Goal: Task Accomplishment & Management: Use online tool/utility

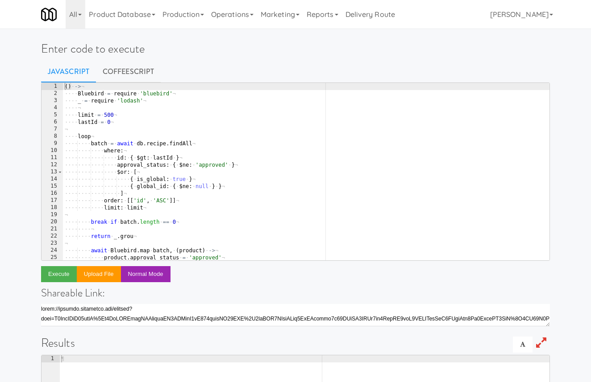
click at [216, 119] on div "( ) · -> ¬ ···· Bluebird · = · require · 'bluebird' ¬ ···· _ · = · require · 'l…" at bounding box center [306, 179] width 486 height 192
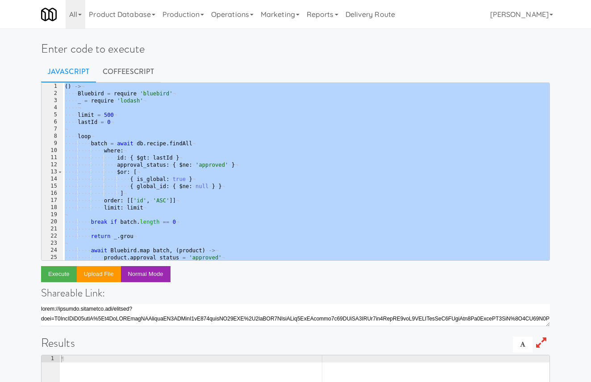
paste textarea
type textarea ")()"
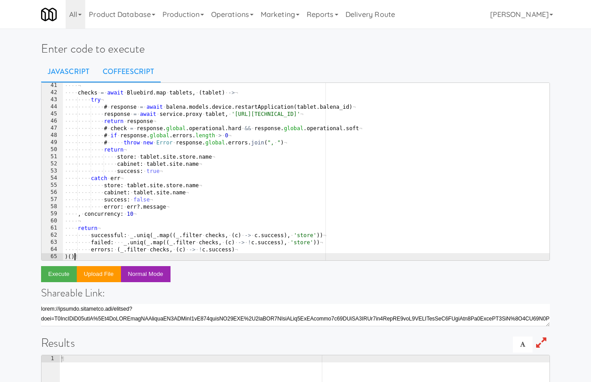
scroll to position [287, 0]
click at [137, 69] on link "CoffeeScript" at bounding box center [128, 72] width 65 height 22
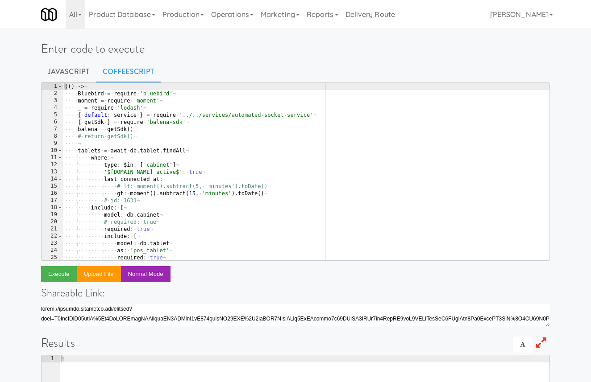
click at [143, 116] on div "( ( ) · -> ¬ ···· Bluebird · = · require · 'bluebird' ¬ ···· moment · = · requi…" at bounding box center [306, 179] width 486 height 192
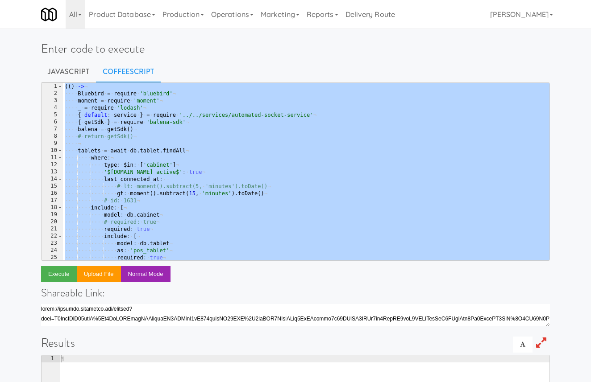
paste textarea
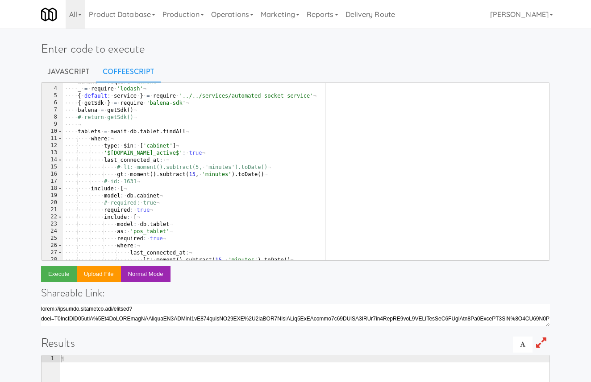
scroll to position [19, 0]
click at [91, 133] on div "···· moment · = · require · 'moment' ¬ ···· _ · = · require · 'lodash' ¬ ···· {…" at bounding box center [306, 174] width 486 height 192
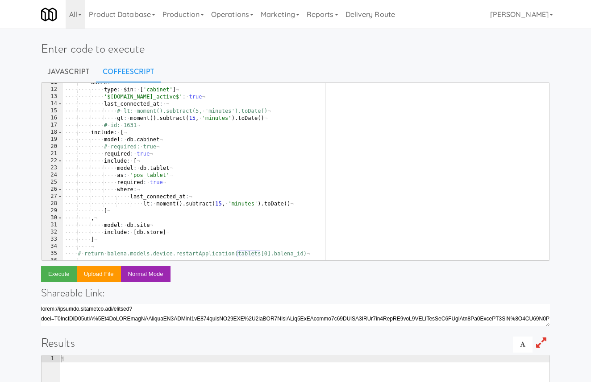
scroll to position [84, 0]
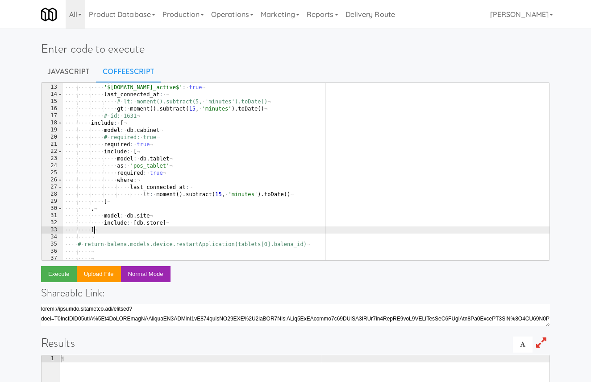
click at [105, 233] on div "···· ···· ···· type : · $in : · [ 'cabinet' ] ¬ ···· ···· ···· '$site.is_active…" at bounding box center [306, 173] width 486 height 192
type textarea "]"
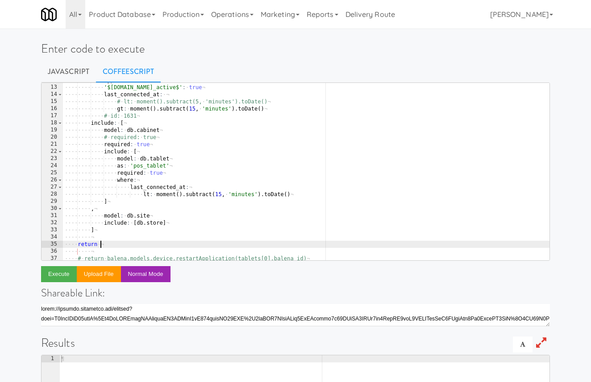
paste textarea "tablets"
click at [66, 279] on button "Execute" at bounding box center [59, 274] width 36 height 16
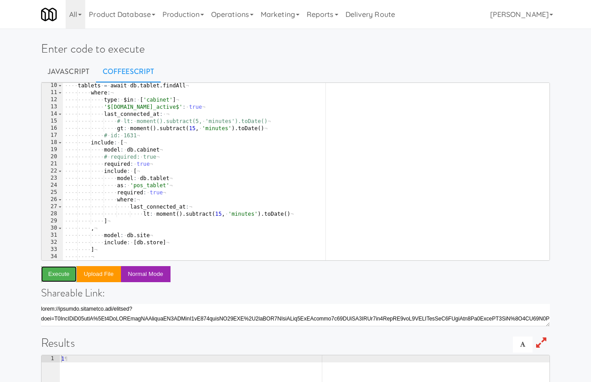
scroll to position [64, 0]
click at [170, 127] on div "···· ¬ ···· tablets · = · await · db . tablet . findAll ¬ ···· ···· where : ¬ ·…" at bounding box center [306, 172] width 486 height 192
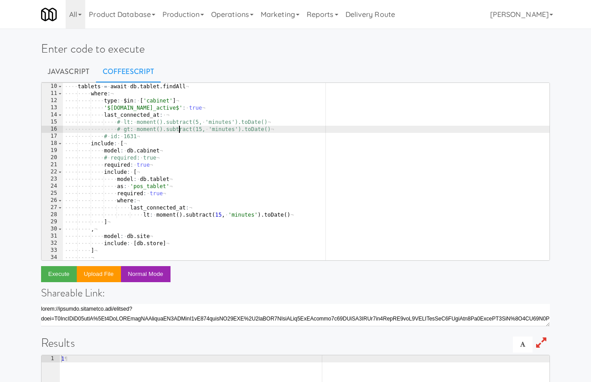
click at [175, 123] on div "···· ¬ ···· tablets · = · await · db . tablet . findAll ¬ ···· ···· where : ¬ ·…" at bounding box center [306, 172] width 486 height 192
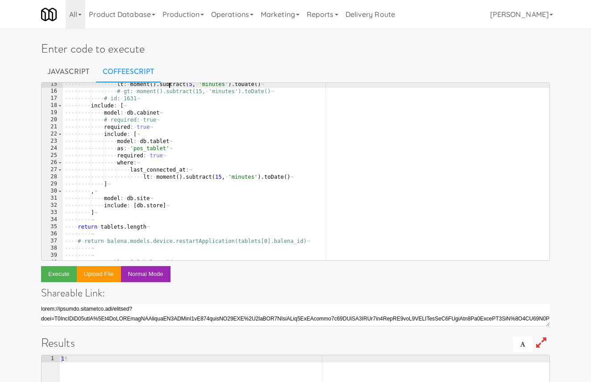
scroll to position [104, 0]
click at [65, 273] on button "Execute" at bounding box center [59, 274] width 36 height 16
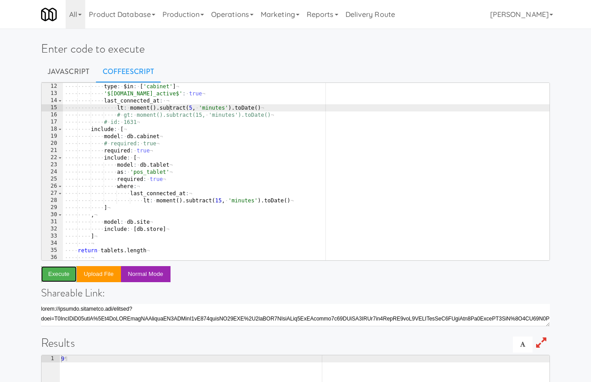
scroll to position [78, 0]
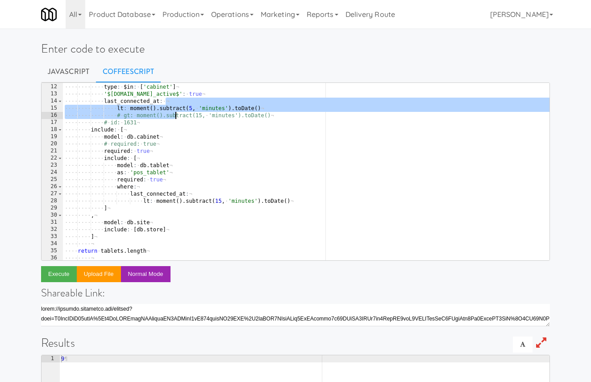
drag, startPoint x: 170, startPoint y: 103, endPoint x: 175, endPoint y: 116, distance: 13.8
click at [175, 116] on div "···· ···· where : ¬ ···· ···· ···· type : · $in : · [ 'cabinet' ] ¬ ···· ···· ·…" at bounding box center [306, 172] width 486 height 192
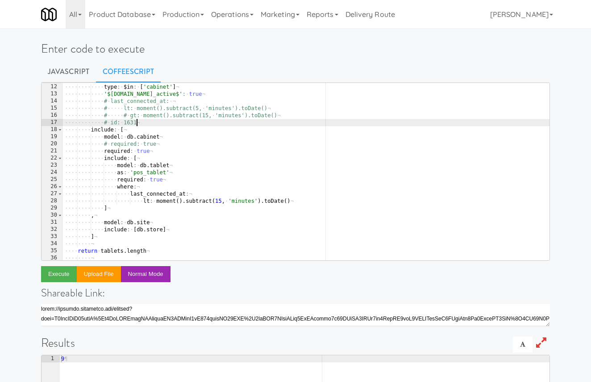
click at [182, 124] on div "···· ···· where : ¬ ···· ···· ···· type : · $in : · [ 'cabinet' ] ¬ ···· ···· ·…" at bounding box center [306, 172] width 486 height 192
click at [212, 134] on div "···· ···· where : ¬ ···· ···· ···· type : · $in : · [ 'cabinet' ] ¬ ···· ···· ·…" at bounding box center [306, 172] width 486 height 192
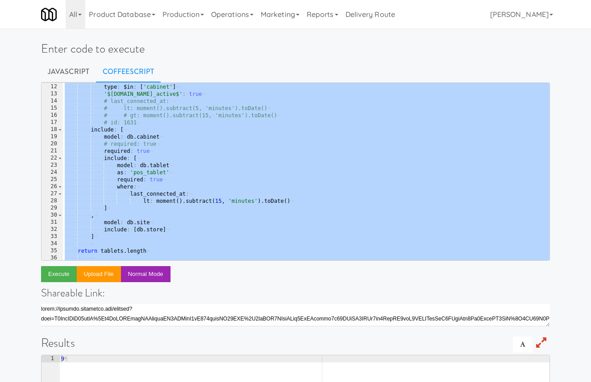
paste textarea "tablets"
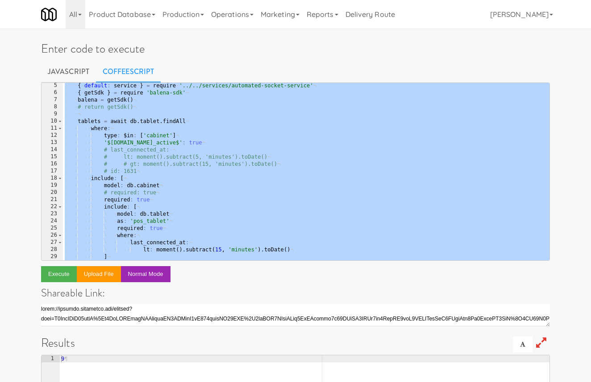
scroll to position [26, 0]
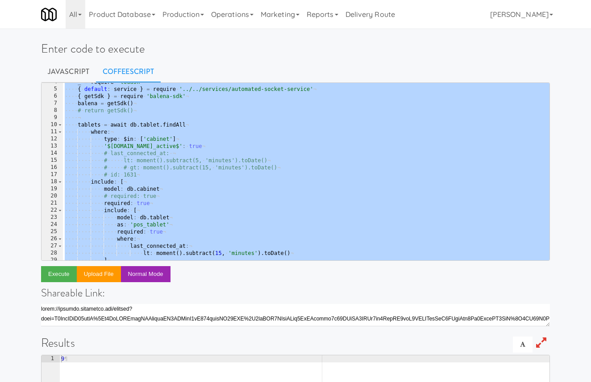
click at [214, 151] on div "···· _ · = · require · 'lodash' ¬ ···· { · default : · service · } · = · requir…" at bounding box center [306, 175] width 486 height 192
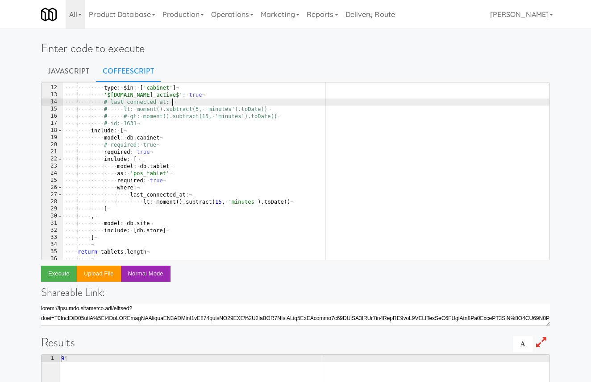
scroll to position [73, 0]
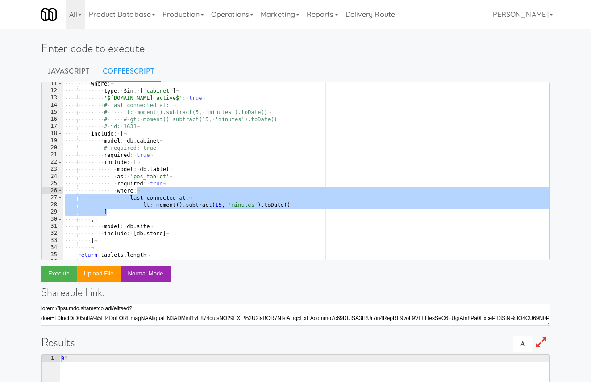
drag, startPoint x: 167, startPoint y: 210, endPoint x: 161, endPoint y: 184, distance: 27.2
click at [161, 184] on div "···· ···· where : ¬ ···· ···· ···· type : · $in : · [ 'cabinet' ] ¬ ···· ···· ·…" at bounding box center [306, 176] width 486 height 192
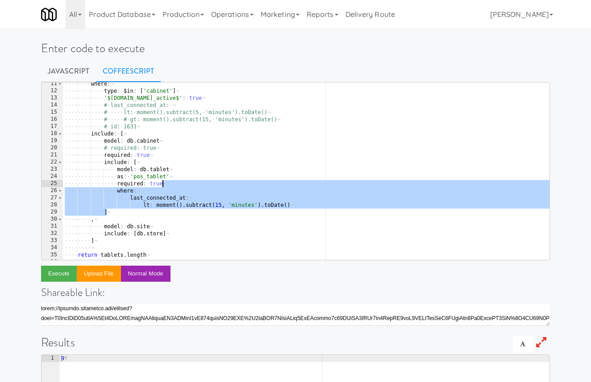
click at [148, 193] on div "···· ···· where : ¬ ···· ···· ···· type : · $in : · [ 'cabinet' ] ¬ ···· ···· ·…" at bounding box center [306, 176] width 486 height 192
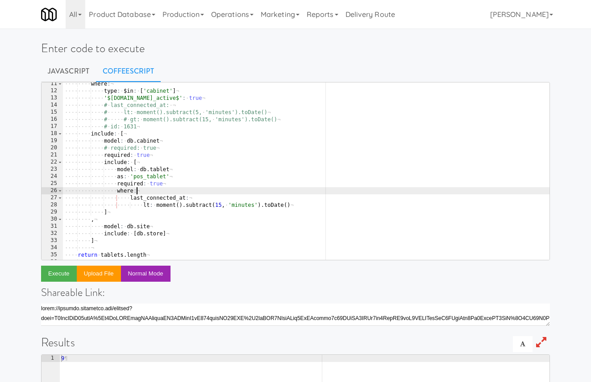
click at [166, 208] on div "···· ···· where : ¬ ···· ···· ···· type : · $in : · [ 'cabinet' ] ¬ ···· ···· ·…" at bounding box center [306, 176] width 486 height 192
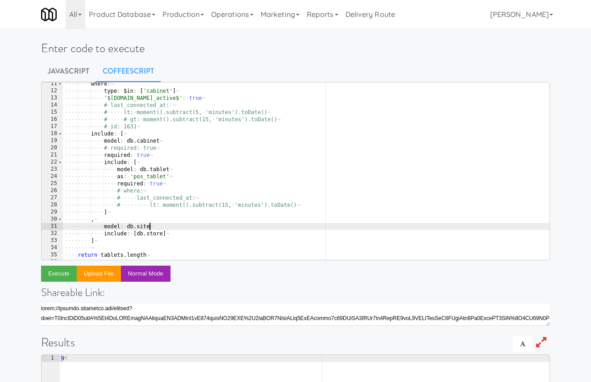
click at [165, 228] on div "···· ···· where : ¬ ···· ···· ···· type : · $in : · [ 'cabinet' ] ¬ ···· ···· ·…" at bounding box center [306, 176] width 486 height 192
click at [59, 278] on button "Execute" at bounding box center [59, 274] width 36 height 16
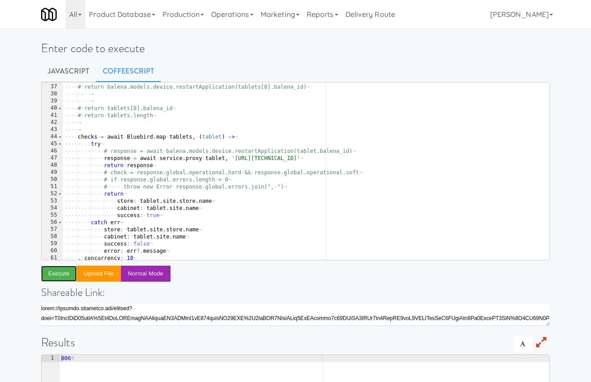
scroll to position [246, 0]
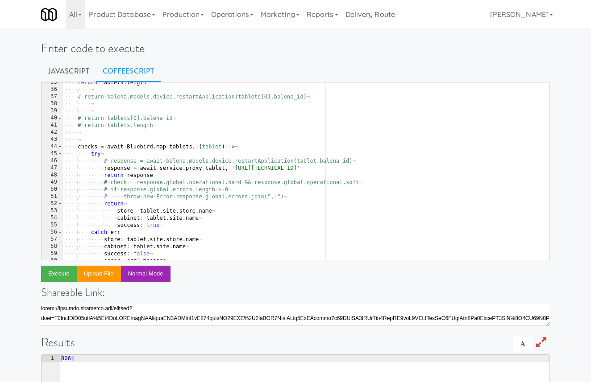
type textarea "response = await service.proxy tablet, 'http://192.168.11.4:3000/app/reload'"
click at [358, 166] on div "···· return · tablets . length ¬ ···· ···· ¬ ···· # · return · balena.models.de…" at bounding box center [306, 175] width 486 height 192
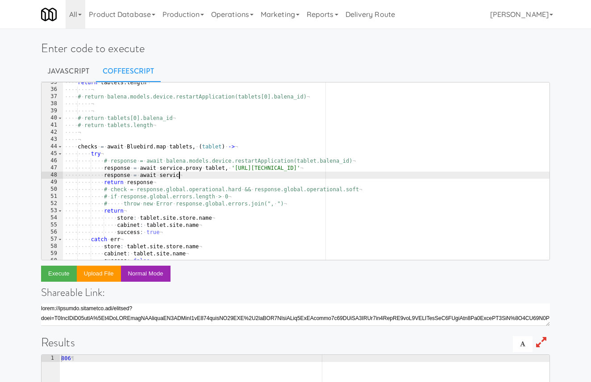
scroll to position [0, 9]
paste textarea "pingTablet"
click at [320, 168] on div "···· return · tablets . length ¬ ···· ···· ¬ ···· # · return · balena.models.de…" at bounding box center [306, 175] width 486 height 192
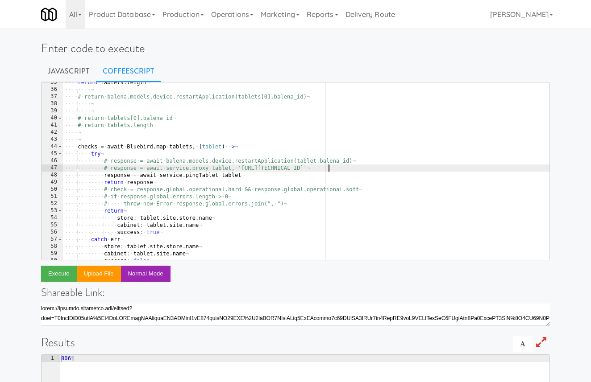
click at [269, 183] on div "···· return · tablets . length ¬ ···· ···· ¬ ···· # · return · balena.models.de…" at bounding box center [306, 175] width 486 height 192
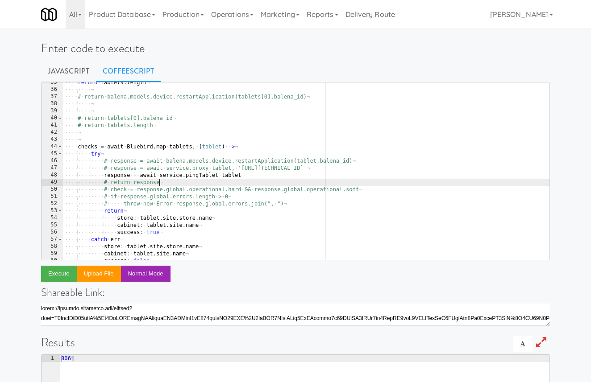
click at [218, 226] on div "···· return · tablets . length ¬ ···· ···· ¬ ···· # · return · balena.models.de…" at bounding box center [306, 175] width 486 height 192
type textarea "cabinet: [DOMAIN_NAME]"
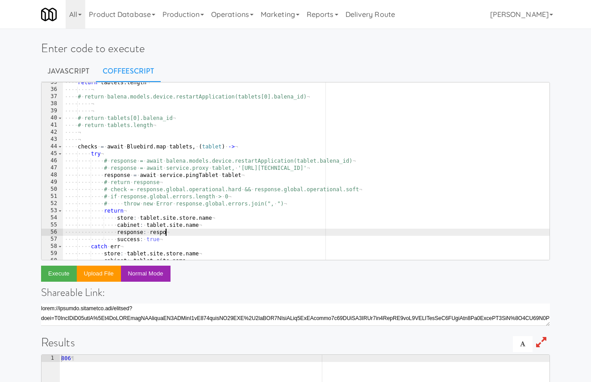
scroll to position [0, 8]
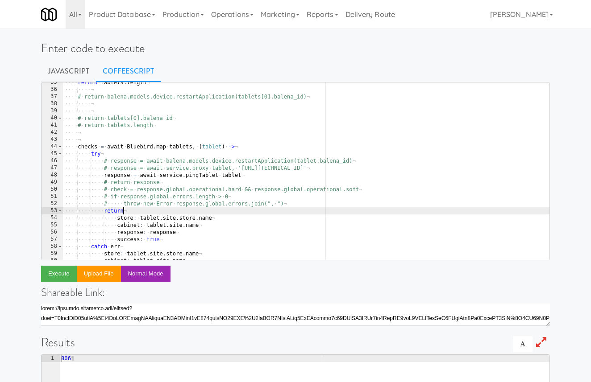
click at [237, 213] on div "···· return · tablets . length ¬ ···· ···· ¬ ···· # · return · balena.models.de…" at bounding box center [306, 175] width 486 height 192
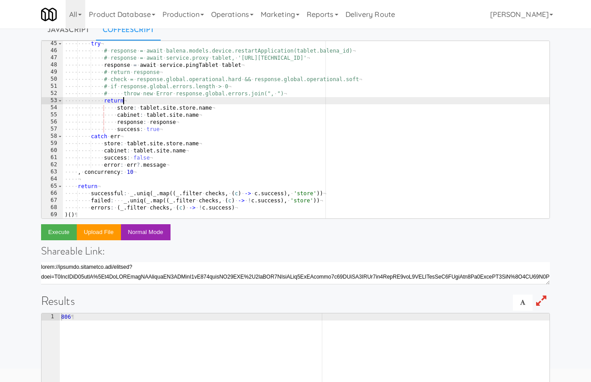
scroll to position [42, 0]
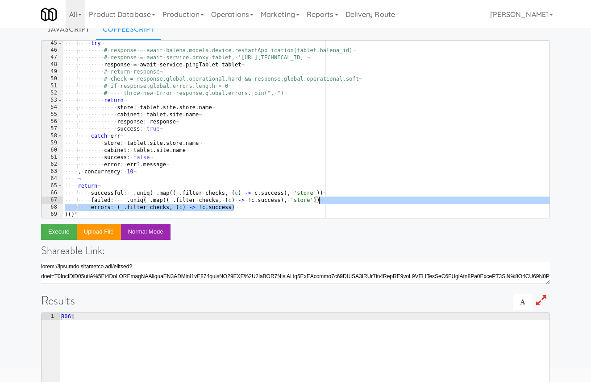
drag, startPoint x: 266, startPoint y: 205, endPoint x: 330, endPoint y: 198, distance: 64.3
click at [330, 198] on div "···· ···· try ¬ ···· ···· ···· # · response · = · await · balena.models.device.…" at bounding box center [306, 136] width 486 height 192
click at [320, 207] on div "···· ···· try ¬ ···· ···· ···· # · response · = · await · balena.models.device.…" at bounding box center [306, 136] width 486 height 192
paste textarea
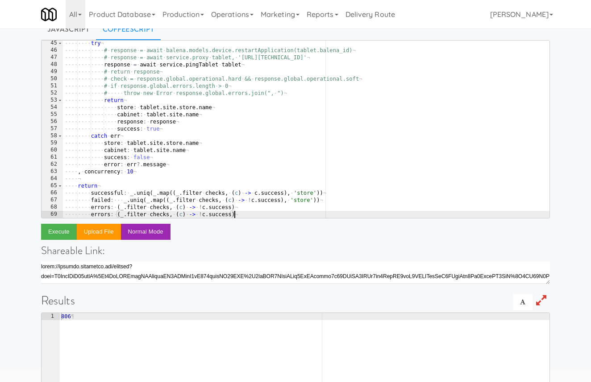
click at [98, 217] on div "···· ···· try ¬ ···· ···· ···· # · response · = · await · balena.models.device.…" at bounding box center [306, 136] width 486 height 192
click at [205, 215] on div "···· ···· try ¬ ···· ···· ···· # · response · = · await · balena.models.device.…" at bounding box center [306, 136] width 486 height 192
click at [62, 226] on button "Execute" at bounding box center [59, 232] width 36 height 16
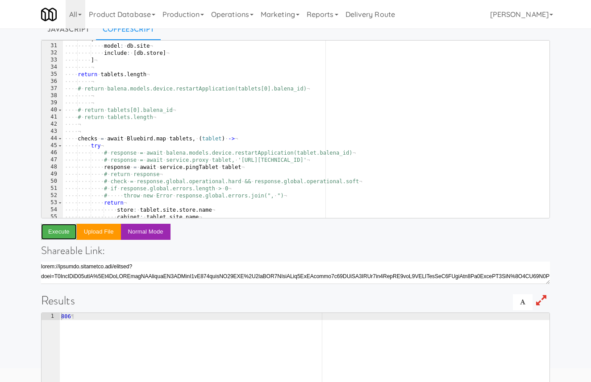
scroll to position [185, 0]
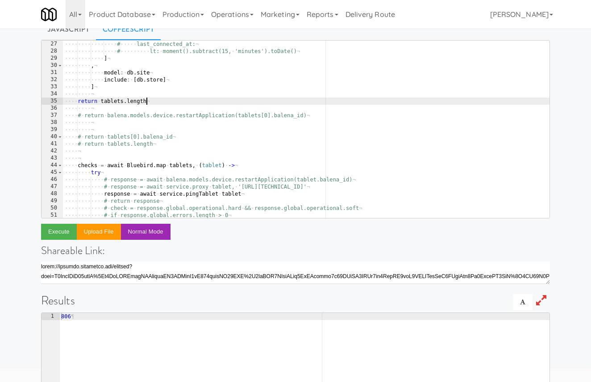
click at [156, 101] on div "···· ···· ···· ···· # · where: ¬ ···· ···· ···· ···· # ····· last_connected_at:…" at bounding box center [306, 129] width 486 height 192
type textarea "# return tablets.length"
click at [178, 129] on div "···· ···· ···· ···· # · where: ¬ ···· ···· ···· ···· # ····· last_connected_at:…" at bounding box center [306, 129] width 486 height 192
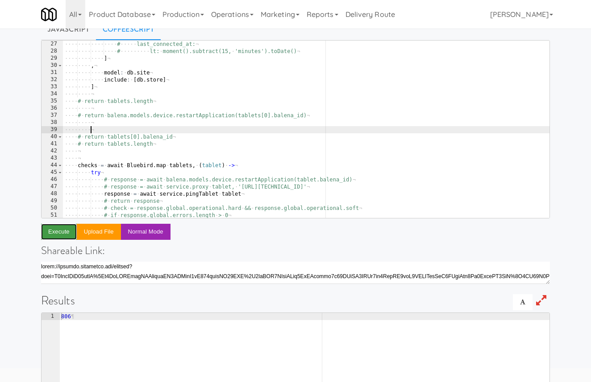
click at [62, 224] on button "Execute" at bounding box center [59, 232] width 36 height 16
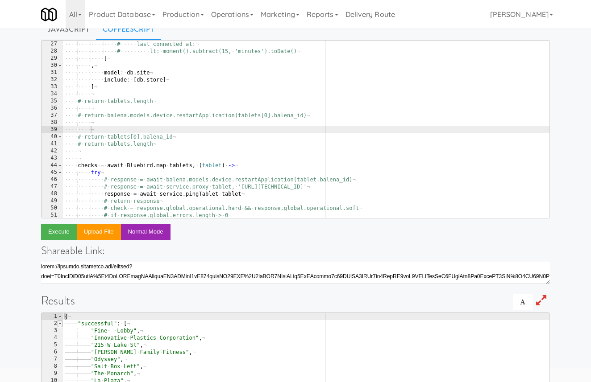
type textarea "{"
click at [60, 324] on span at bounding box center [60, 323] width 5 height 7
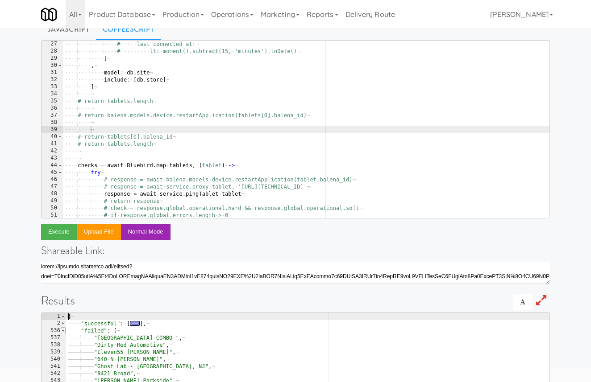
click at [63, 329] on span at bounding box center [63, 331] width 5 height 7
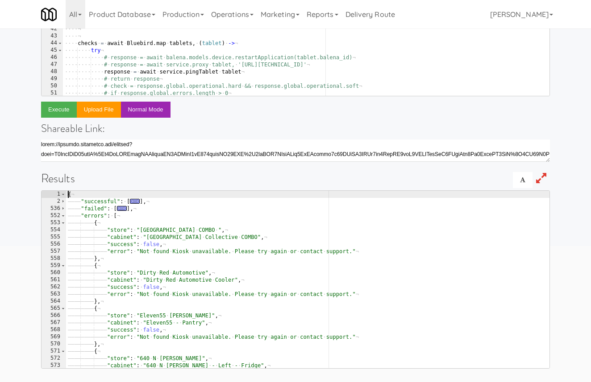
scroll to position [0, 0]
click at [64, 216] on span at bounding box center [63, 215] width 5 height 7
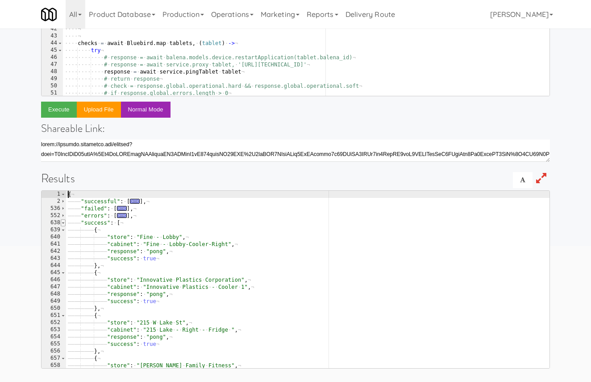
click at [65, 222] on span at bounding box center [63, 223] width 5 height 7
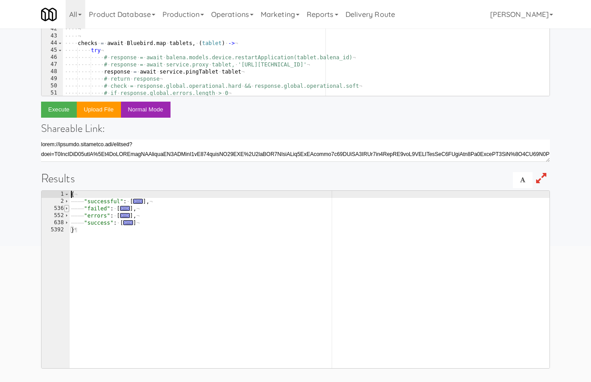
click at [66, 210] on span at bounding box center [66, 208] width 5 height 7
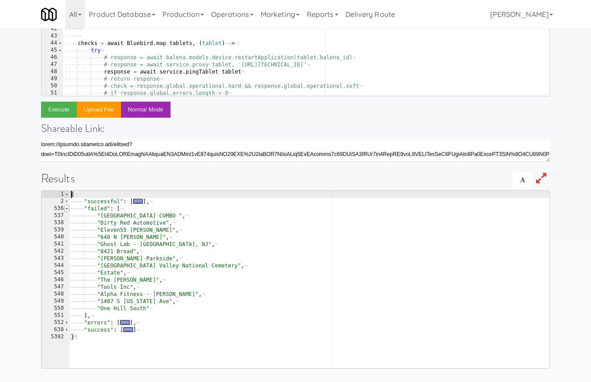
click at [66, 210] on span at bounding box center [66, 208] width 5 height 7
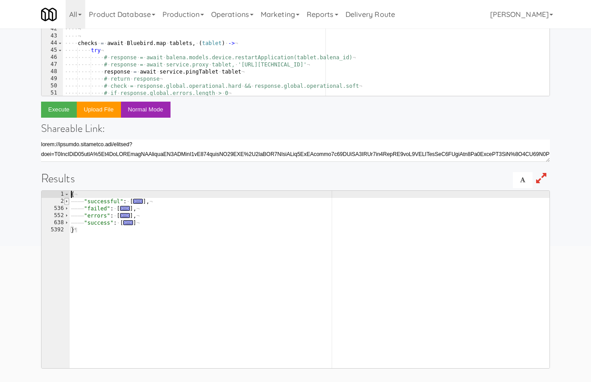
click at [67, 200] on span at bounding box center [66, 201] width 5 height 7
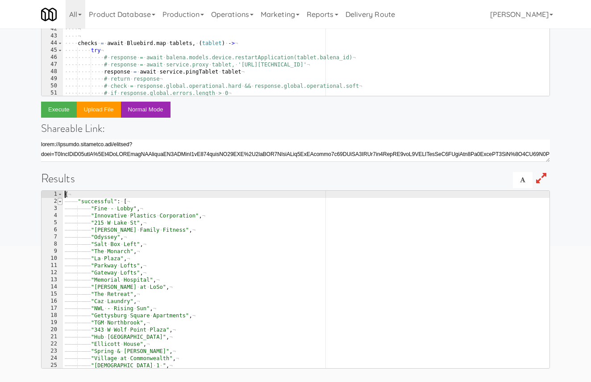
click at [60, 201] on span at bounding box center [60, 201] width 5 height 7
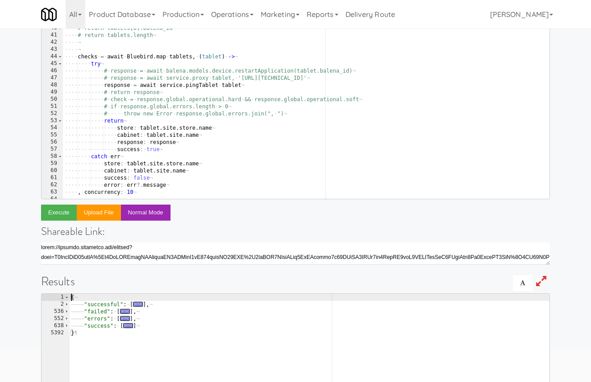
scroll to position [64, 0]
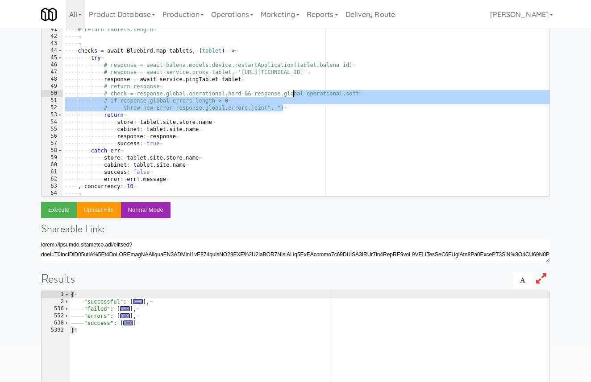
drag, startPoint x: 299, startPoint y: 107, endPoint x: 294, endPoint y: 96, distance: 12.0
click at [294, 96] on div "···· ···· ¬ ···· # · return · tablets[0].balena_id ¬ ···· # · return · tablets.…" at bounding box center [306, 108] width 486 height 192
click at [203, 82] on div "···· ···· ¬ ···· # · return · tablets[0].balena_id ¬ ···· # · return · tablets.…" at bounding box center [306, 108] width 486 height 192
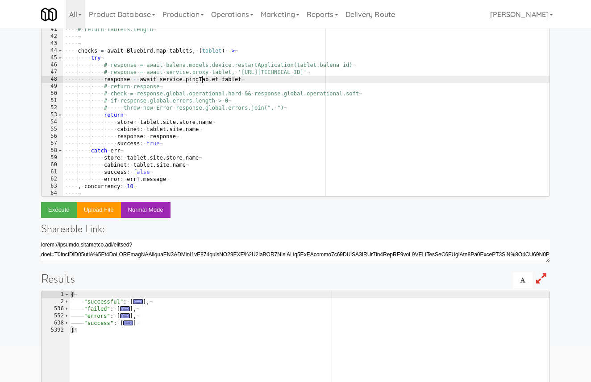
click at [203, 82] on div "···· ···· ¬ ···· # · return · tablets[0].balena_id ¬ ···· # · return · tablets.…" at bounding box center [306, 108] width 486 height 192
paste textarea "erformSystemCheck"
click at [67, 323] on span at bounding box center [66, 323] width 5 height 7
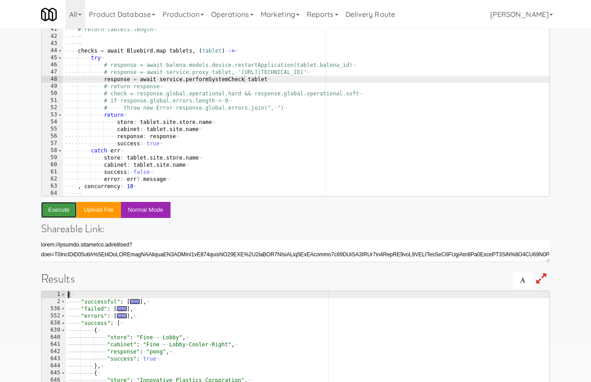
click at [65, 209] on button "Execute" at bounding box center [59, 210] width 36 height 16
click at [130, 185] on div "···· ···· ¬ ···· # · return · tablets[0].balena_id ¬ ···· # · return · tablets.…" at bounding box center [306, 108] width 486 height 192
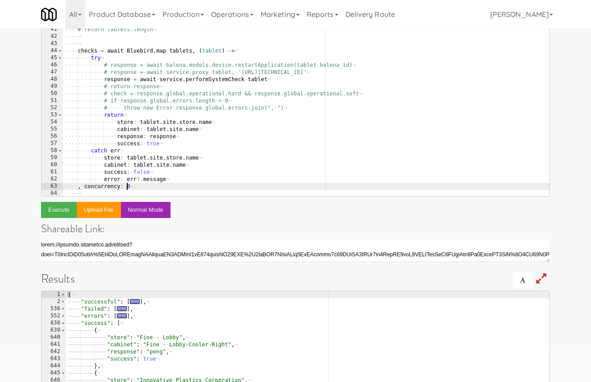
scroll to position [0, 5]
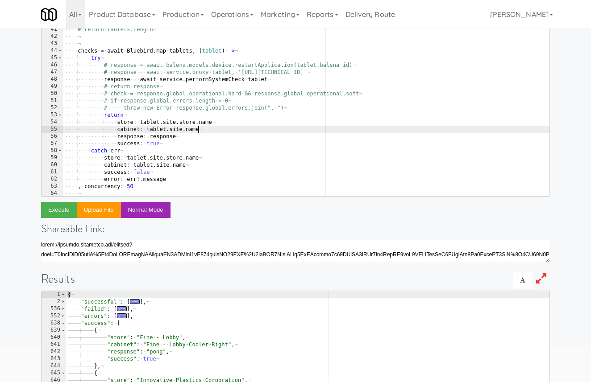
click at [220, 132] on div "···· ···· ¬ ···· # · return · tablets[0].balena_id ¬ ···· # · return · tablets.…" at bounding box center [306, 108] width 486 height 192
click at [66, 212] on button "Execute" at bounding box center [59, 210] width 36 height 16
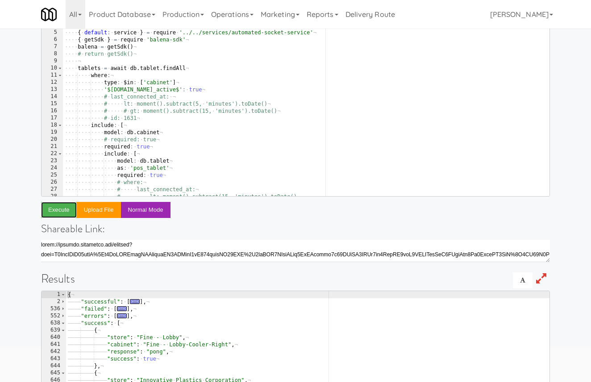
scroll to position [0, 0]
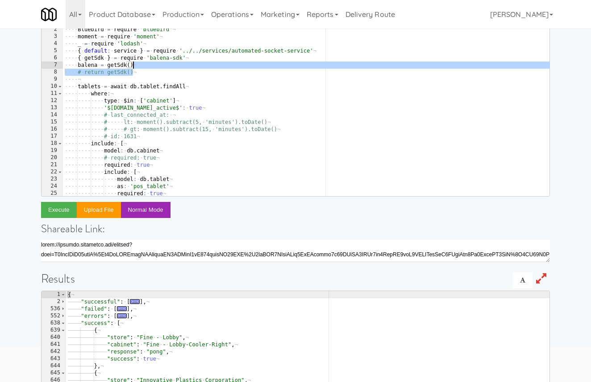
click at [150, 68] on div "( ( ) · -> ¬ ···· Bluebird · = · require · 'bluebird' ¬ ···· moment · = · requi…" at bounding box center [306, 115] width 486 height 192
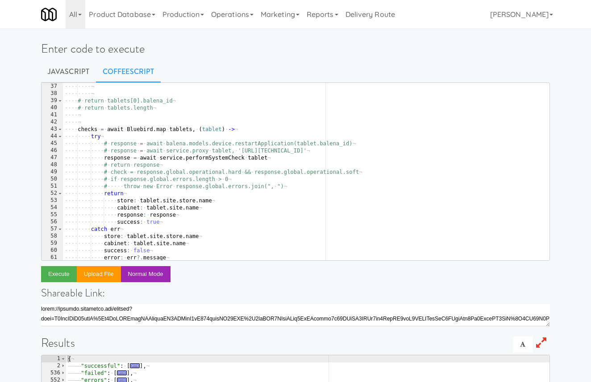
click at [287, 164] on div "···· ···· ¬ ···· ···· ¬ ···· # · return · tablets[0].balena_id ¬ ···· # · retur…" at bounding box center [306, 179] width 486 height 192
type textarea "# return response"
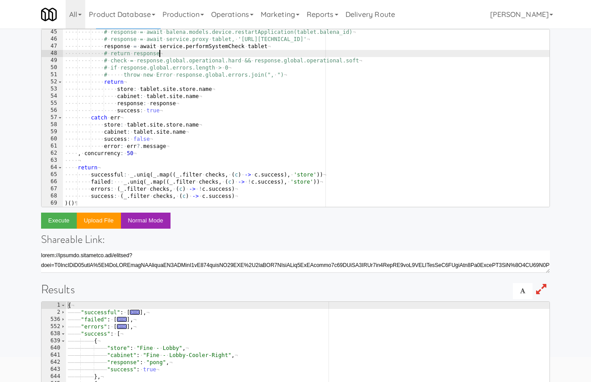
scroll to position [54, 0]
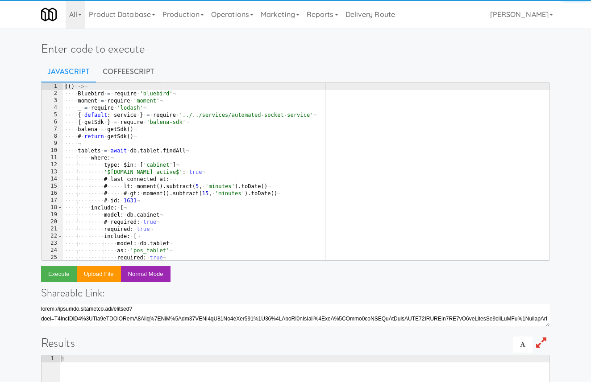
scroll to position [56, 0]
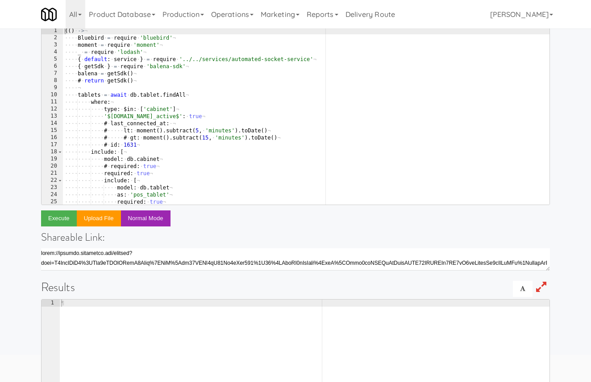
click at [216, 88] on div "(( ) · -> ¬ ···· Bluebird · = · require · 'bluebird' ¬ ···· moment · = · requir…" at bounding box center [306, 123] width 486 height 192
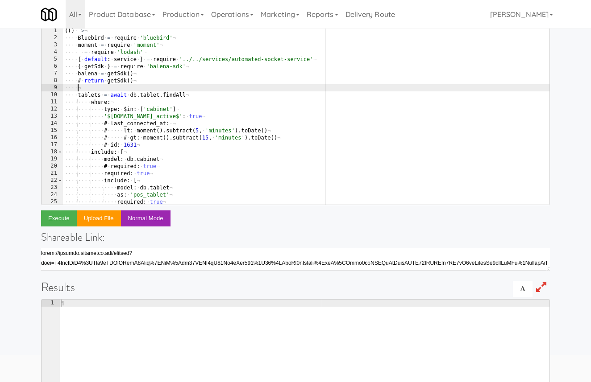
scroll to position [0, 0]
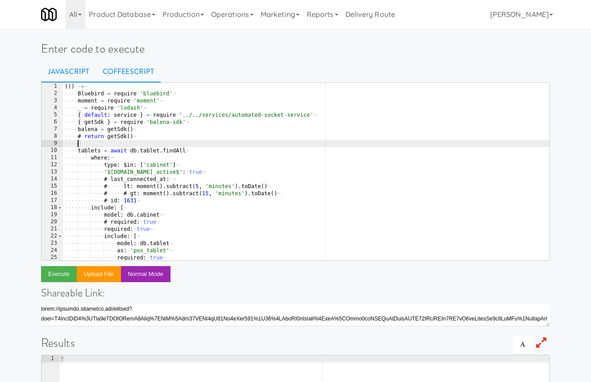
click at [125, 67] on link "CoffeeScript" at bounding box center [128, 72] width 65 height 22
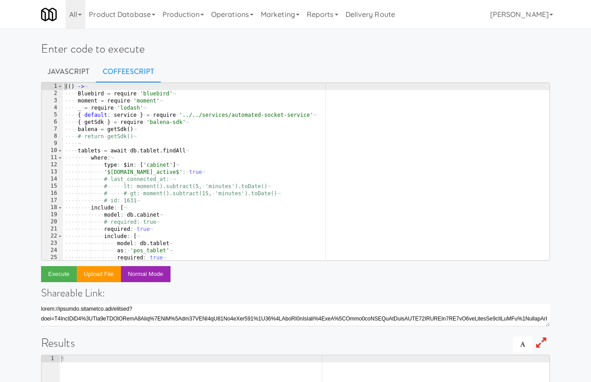
click at [95, 140] on div "( ( ) · -> ¬ ···· Bluebird · = · require · 'bluebird' ¬ ···· moment · = · requi…" at bounding box center [306, 179] width 486 height 192
type textarea "# return getSdk()"
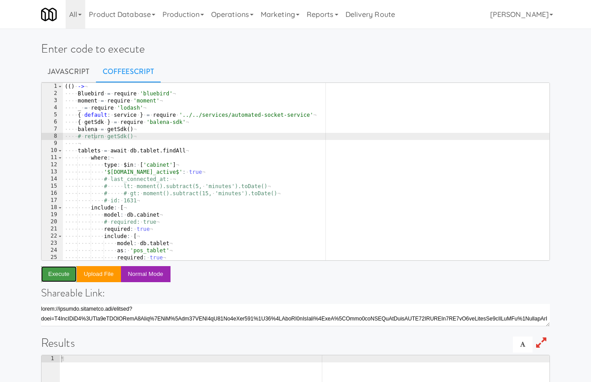
click at [59, 277] on button "Execute" at bounding box center [59, 274] width 36 height 16
click at [238, 147] on div "( ( ) · -> ¬ ···· Bluebird · = · require · 'bluebird' ¬ ···· moment · = · requi…" at bounding box center [306, 179] width 486 height 192
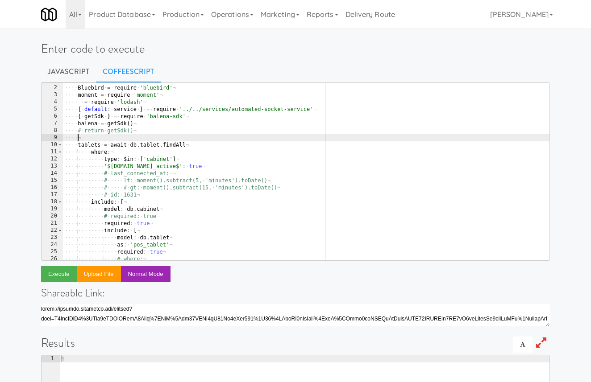
scroll to position [7, 0]
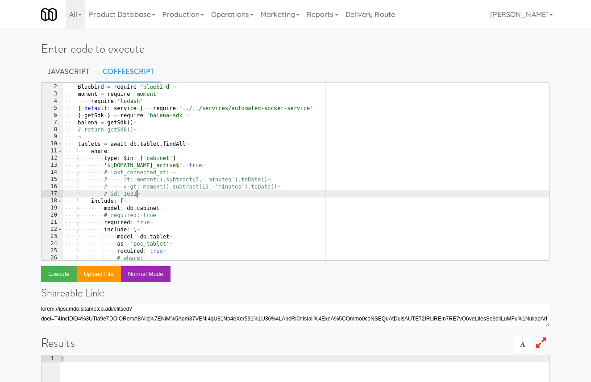
click at [150, 196] on div "( ( ) · -> ¬ ···· Bluebird · = · require · 'bluebird' ¬ ···· moment · = · requi…" at bounding box center [306, 172] width 486 height 192
type textarea "# id: 1631"
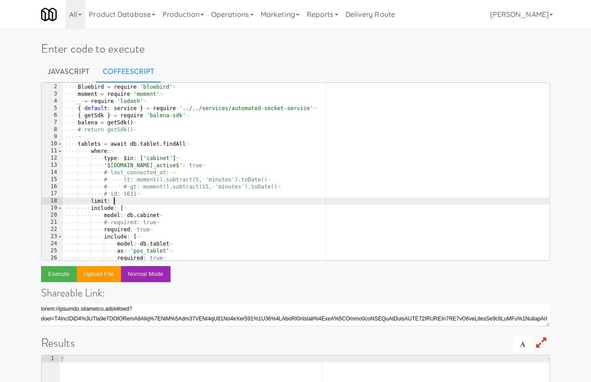
scroll to position [0, 4]
type textarea "limit: 50"
click at [67, 272] on button "Execute" at bounding box center [59, 274] width 36 height 16
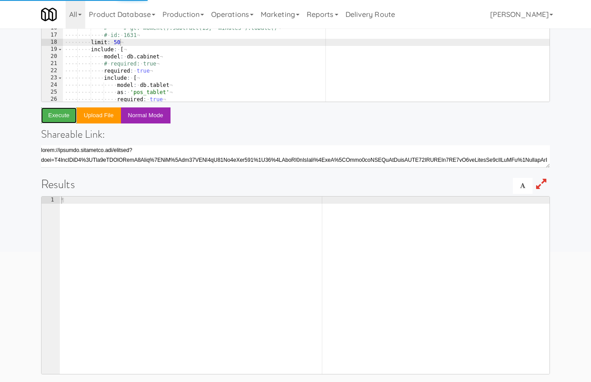
scroll to position [165, 0]
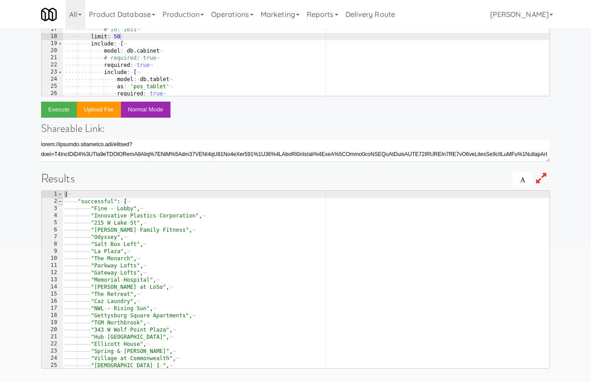
type textarea "{"
click at [59, 204] on span at bounding box center [60, 201] width 5 height 7
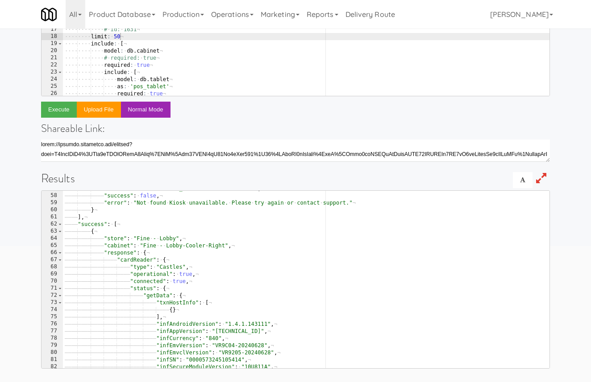
scroll to position [27, 0]
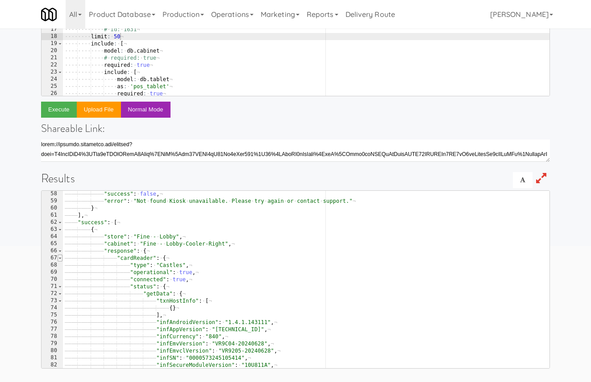
click at [61, 260] on span at bounding box center [60, 258] width 5 height 7
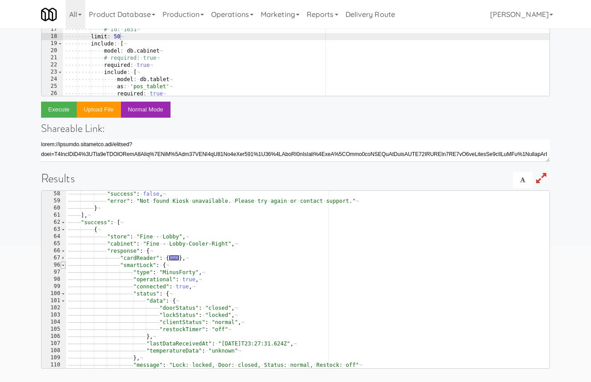
click at [62, 266] on span at bounding box center [63, 265] width 5 height 7
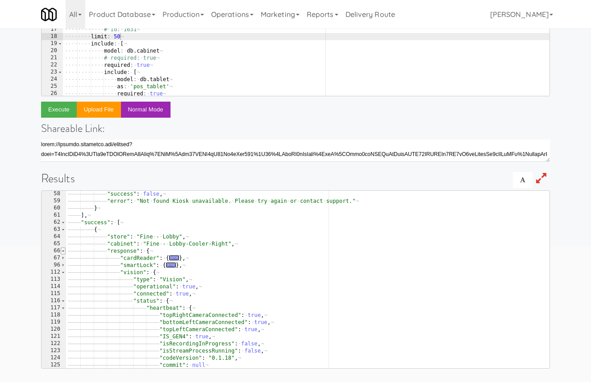
click at [63, 251] on span at bounding box center [63, 251] width 5 height 7
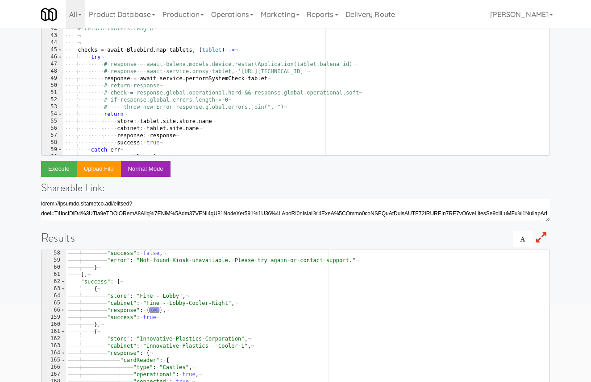
scroll to position [245, 0]
type textarea "response = await service.performSystemCheck tablet"
click at [284, 79] on div "···· ···· ¬ ···· # · return · tablets.length ¬ ···· ···· ¬ ···· # · return · ba…" at bounding box center [306, 71] width 486 height 192
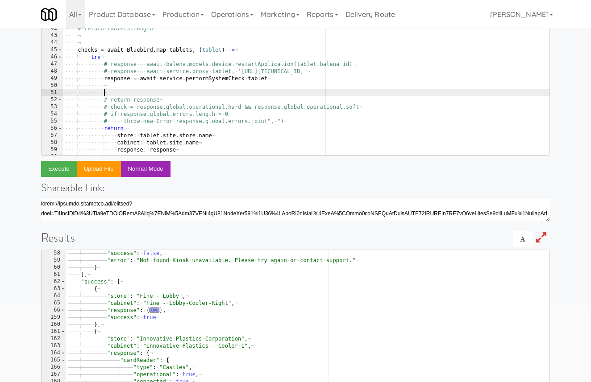
scroll to position [0, 3]
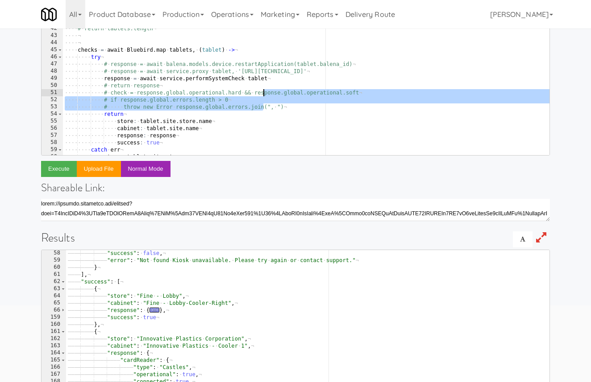
drag, startPoint x: 265, startPoint y: 106, endPoint x: 264, endPoint y: 93, distance: 13.0
click at [264, 94] on div "···· ···· ¬ ···· # · return · tablets.length ¬ ···· ···· ¬ ···· # · return · ba…" at bounding box center [306, 71] width 486 height 192
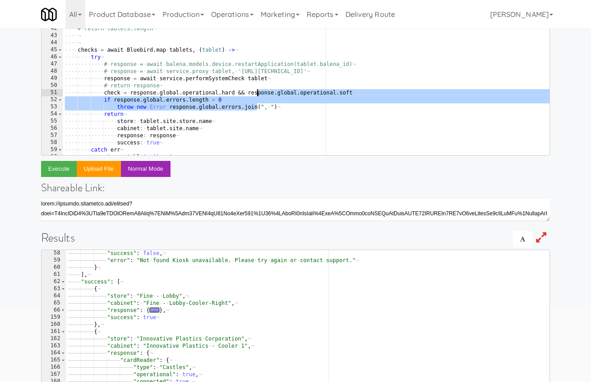
click at [292, 104] on div "···· ···· ¬ ···· # · return · tablets.length ¬ ···· ···· ¬ ···· # · return · ba…" at bounding box center [306, 71] width 486 height 192
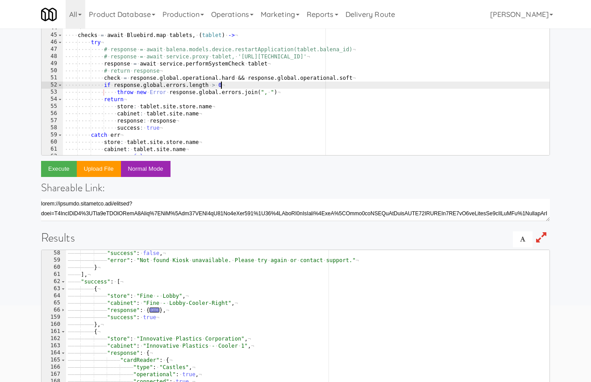
scroll to position [261, 0]
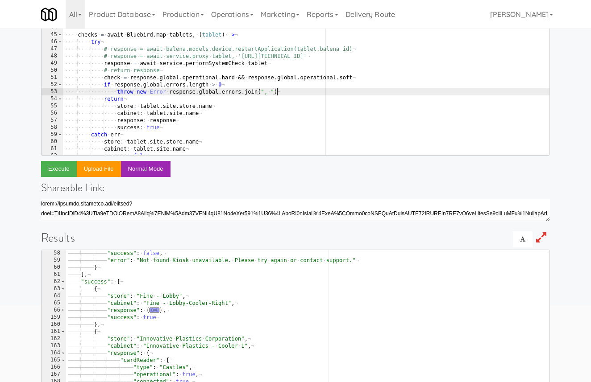
click at [287, 93] on div "···· ···· ¬ ···· # · return · balena.models.device.restartApplication(tablets[0…" at bounding box center [306, 70] width 486 height 192
type textarea "throw new Error response.global.errors.join(", ")"
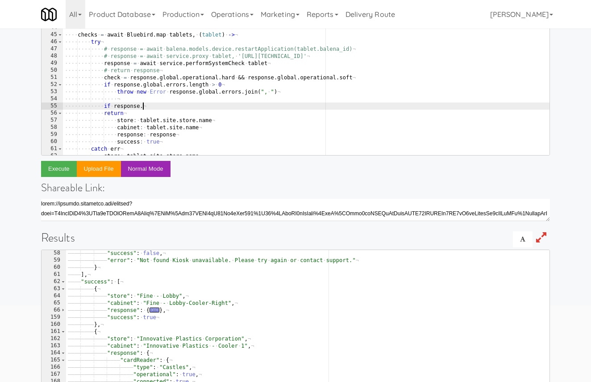
scroll to position [38, 0]
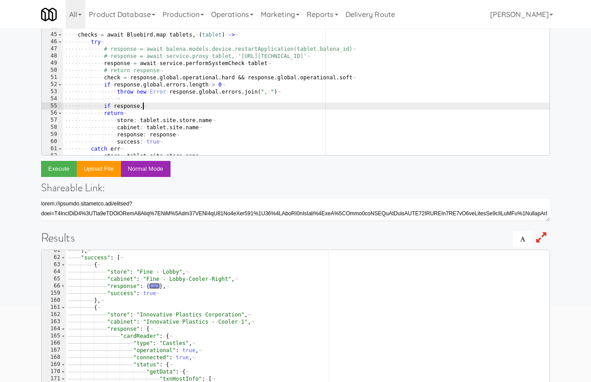
type textarea "if response."
type textarea ""cardReader": {"
click at [147, 335] on div "———— ] , ¬ ———— "success" : · [ ¬ ———— ———— { ¬ ———— ———— ———— "store" : · "Fin…" at bounding box center [307, 343] width 483 height 192
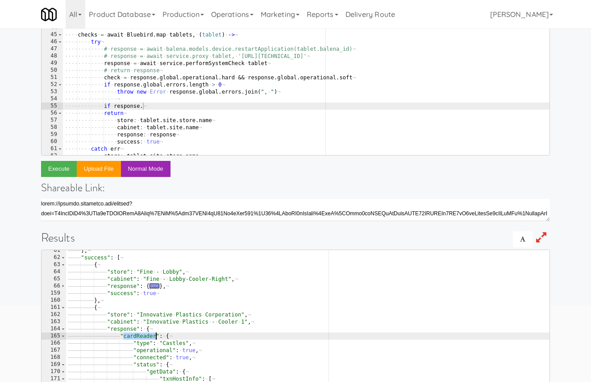
click at [147, 335] on div "———— ] , ¬ ———— "success" : · [ ¬ ———— ———— { ¬ ———— ———— ———— "store" : · "Fin…" at bounding box center [307, 343] width 483 height 192
click at [150, 107] on div "···· ···· ¬ ···· # · return · balena.models.device.restartApplication(tablets[0…" at bounding box center [306, 70] width 486 height 192
paste textarea "cardReader"
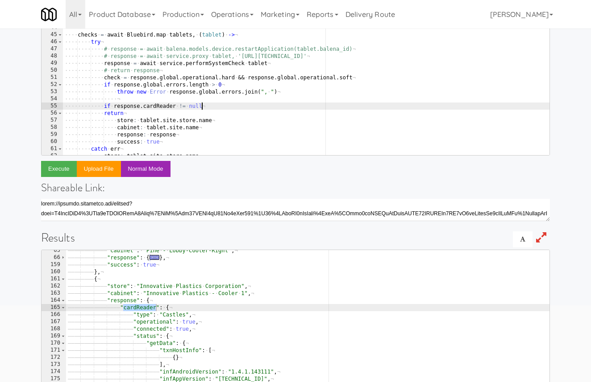
scroll to position [0, 11]
click at [181, 109] on div "···· ···· ¬ ···· # · return · balena.models.device.restartApplication(tablets[0…" at bounding box center [306, 70] width 486 height 192
type textarea "if response.cardReader == null"
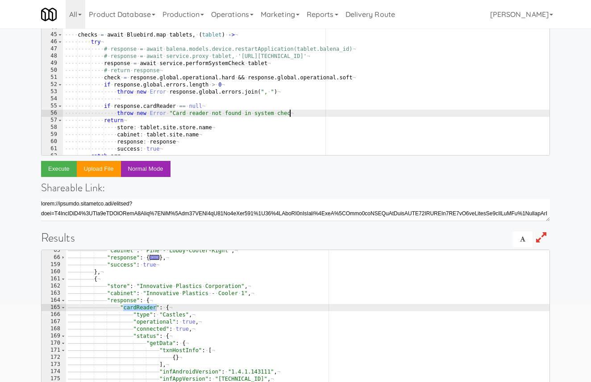
type textarea "throw new Error "Card reader not found in system check""
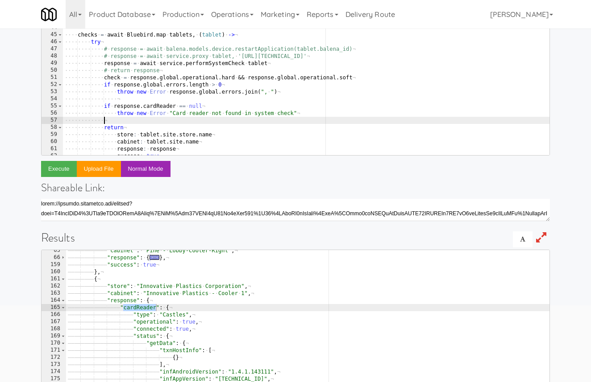
scroll to position [0, 3]
click at [57, 168] on button "Execute" at bounding box center [59, 169] width 36 height 16
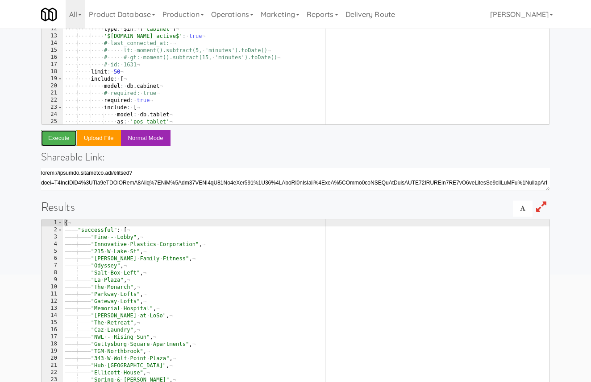
scroll to position [165, 0]
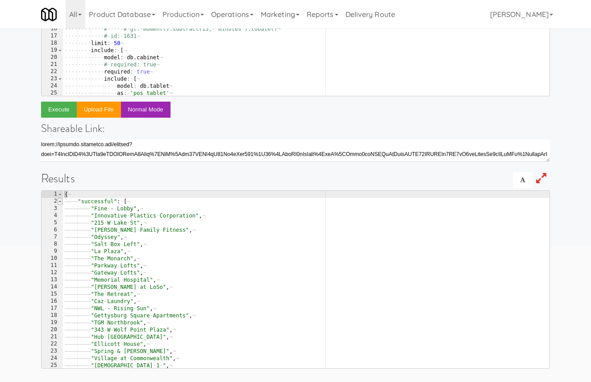
type textarea "{"
click at [62, 202] on span at bounding box center [60, 201] width 5 height 7
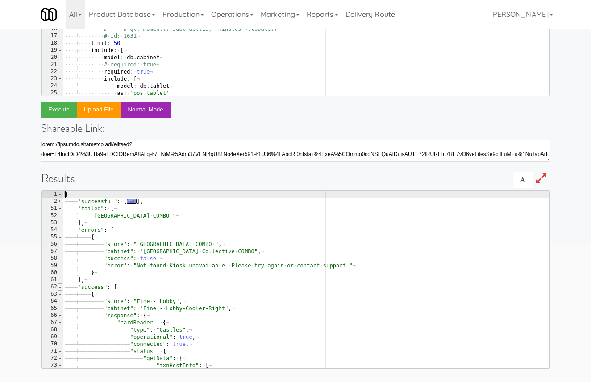
click at [58, 290] on span at bounding box center [60, 287] width 5 height 7
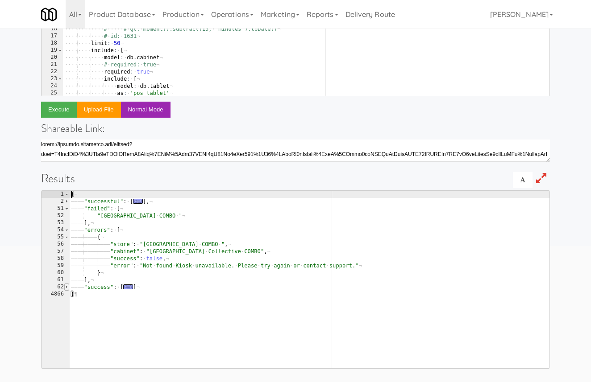
click at [66, 288] on span at bounding box center [66, 287] width 5 height 7
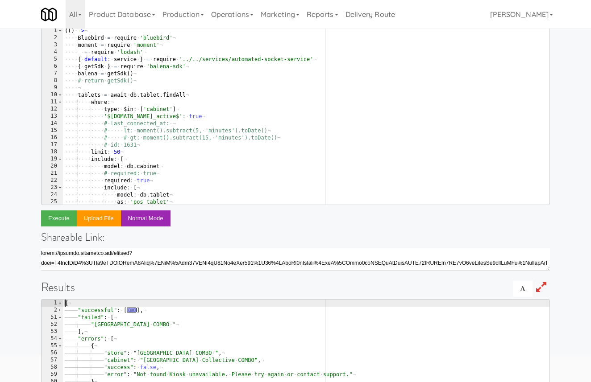
scroll to position [0, 0]
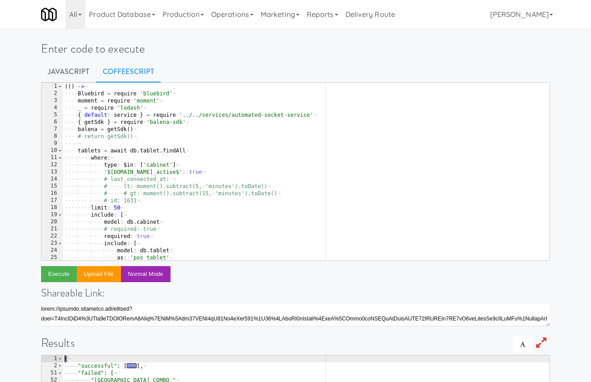
click at [139, 208] on div "( ( ) · -> ¬ ···· Bluebird · = · require · 'bluebird' ¬ ···· moment · = · requi…" at bounding box center [306, 179] width 486 height 192
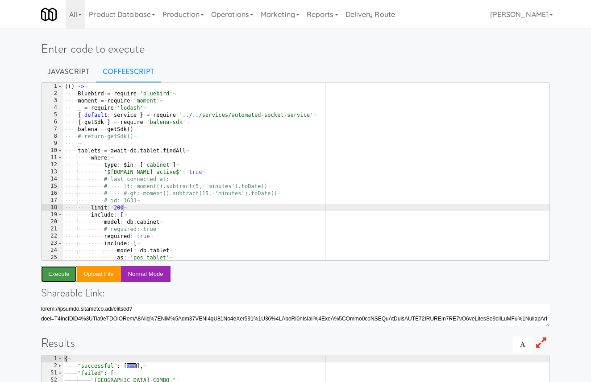
click at [55, 280] on button "Execute" at bounding box center [59, 274] width 36 height 16
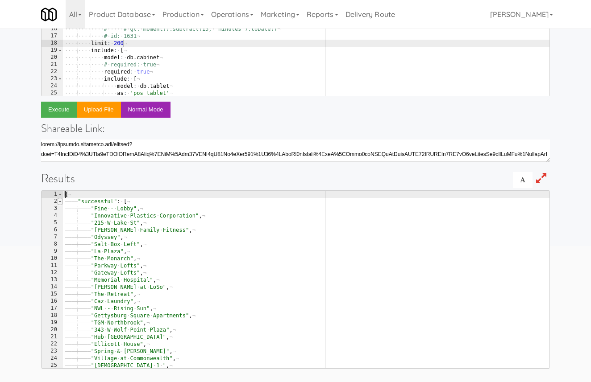
click at [61, 201] on span at bounding box center [60, 201] width 5 height 7
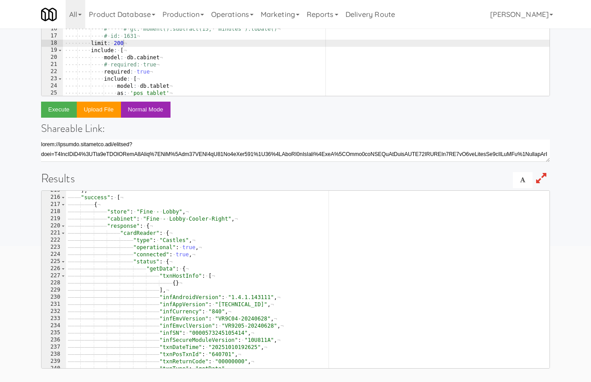
scroll to position [30, 0]
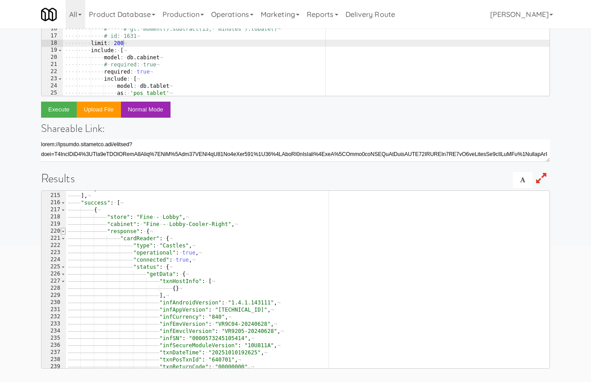
click at [63, 233] on span at bounding box center [63, 231] width 5 height 7
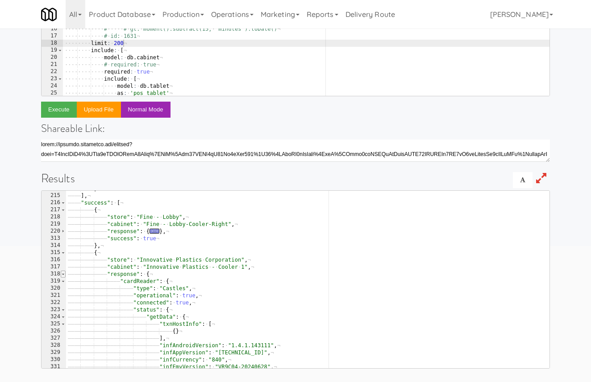
click at [63, 276] on span at bounding box center [63, 274] width 5 height 7
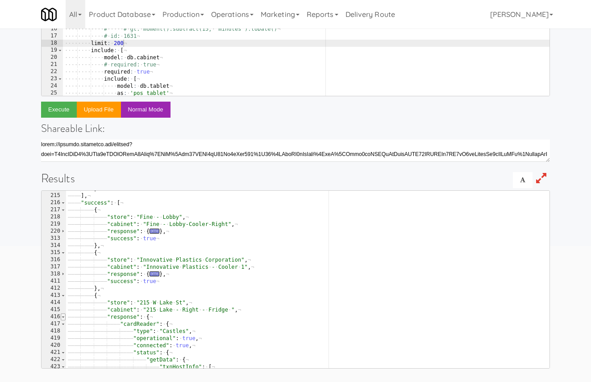
click at [64, 317] on span at bounding box center [63, 317] width 5 height 7
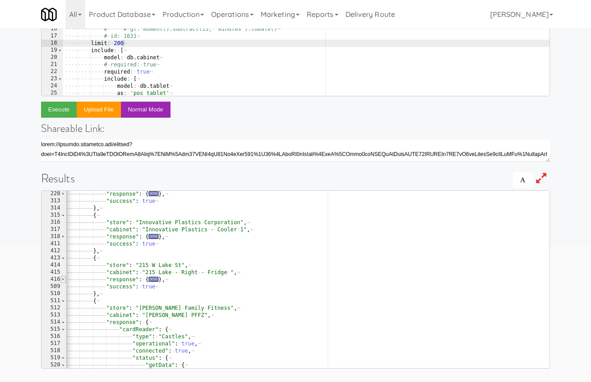
scroll to position [40, 0]
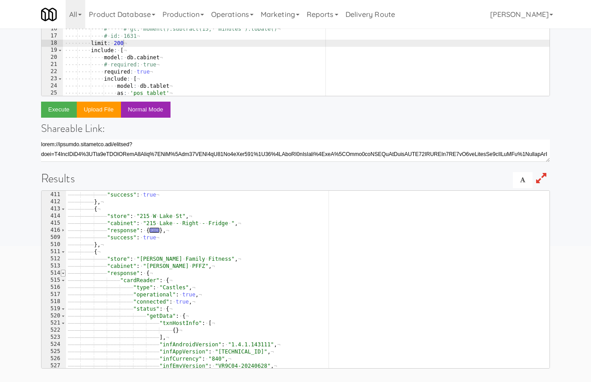
click at [64, 274] on span at bounding box center [63, 273] width 5 height 7
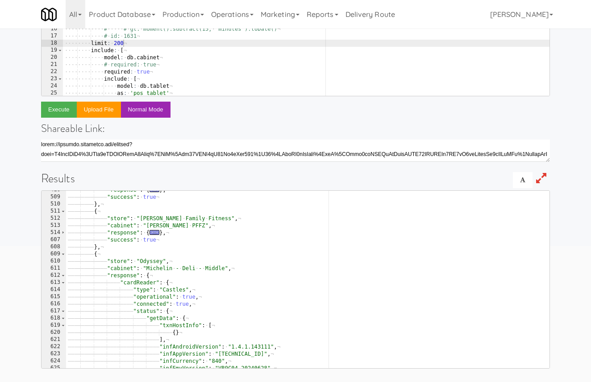
scroll to position [48, 0]
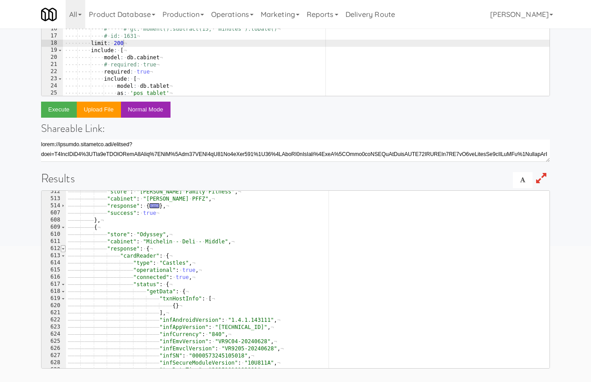
click at [62, 248] on span at bounding box center [63, 248] width 5 height 7
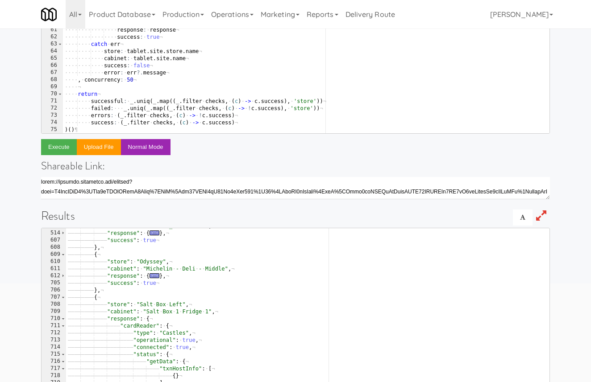
scroll to position [165, 0]
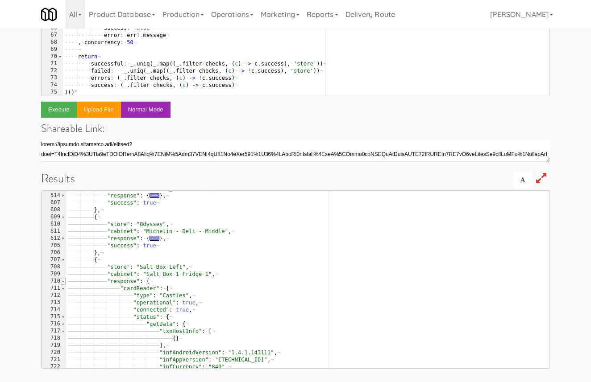
click at [63, 283] on span at bounding box center [63, 281] width 5 height 7
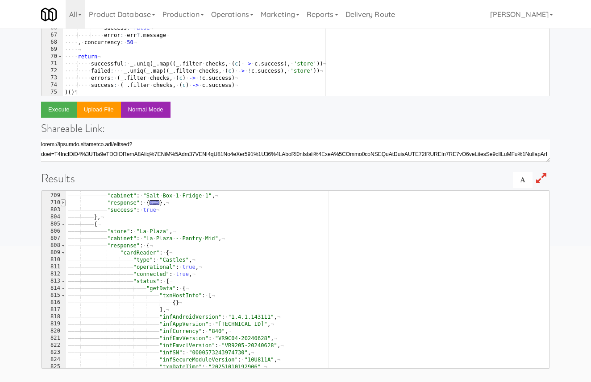
scroll to position [58, 0]
click at [63, 246] on span at bounding box center [63, 244] width 5 height 7
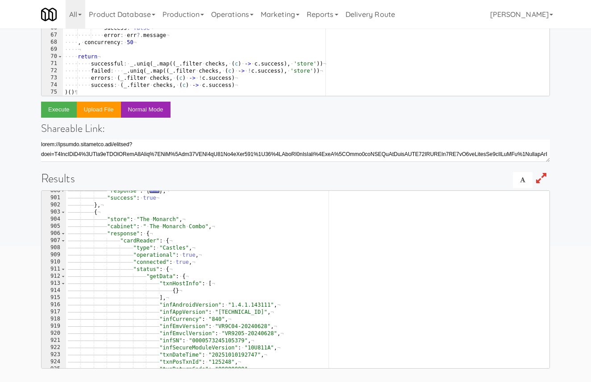
scroll to position [64, 0]
click at [64, 233] on span at bounding box center [63, 232] width 5 height 7
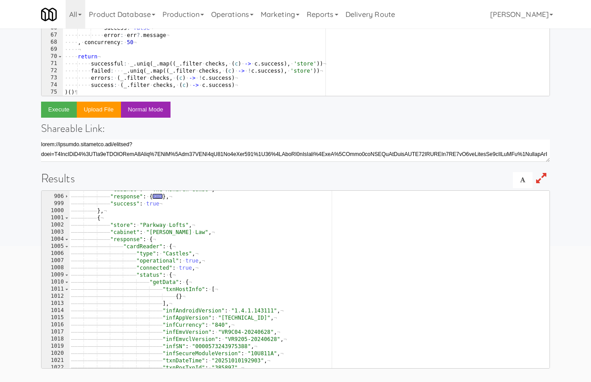
scroll to position [69, 0]
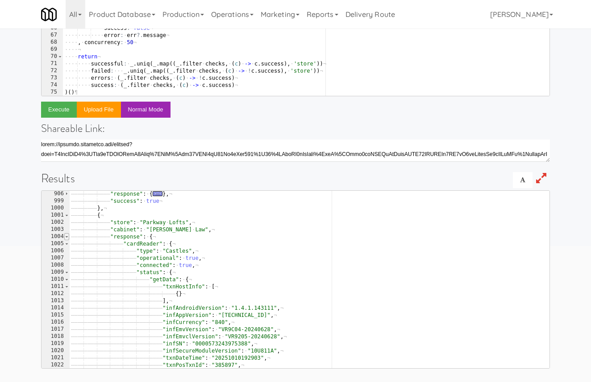
click at [68, 237] on span at bounding box center [66, 236] width 5 height 7
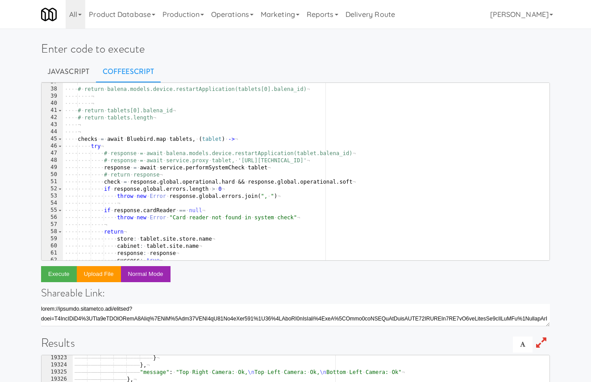
scroll to position [227, 0]
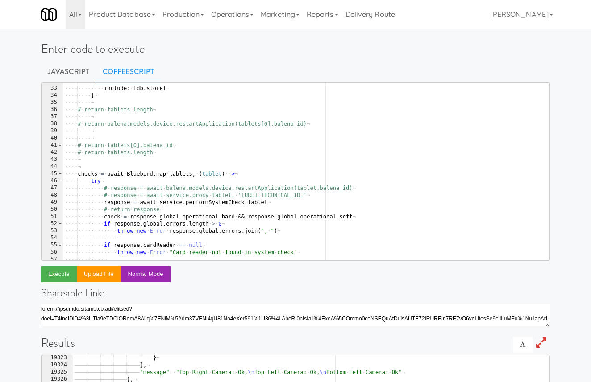
click at [15, 142] on div "Enter code to execute Javascript CoffeeScript limit: 200 32 33 34 35 36 37 38 3…" at bounding box center [295, 289] width 591 height 515
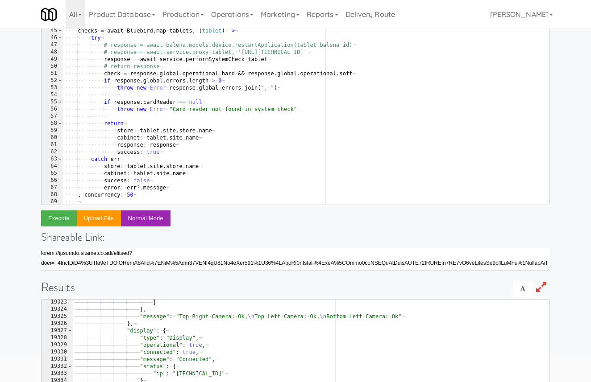
scroll to position [0, 0]
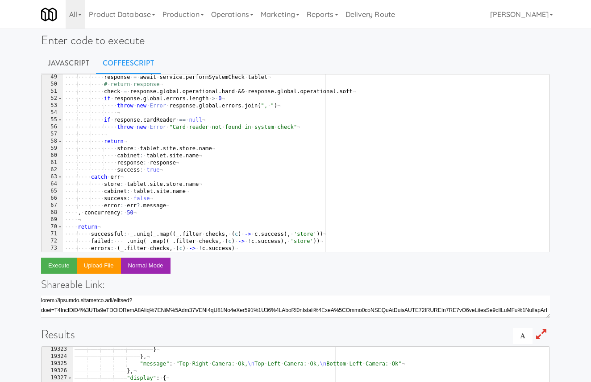
type textarea "return"
click at [135, 227] on div "···· ···· ···· response · = · await · service . performSystemCheck · tablet ¬ ·…" at bounding box center [306, 170] width 486 height 192
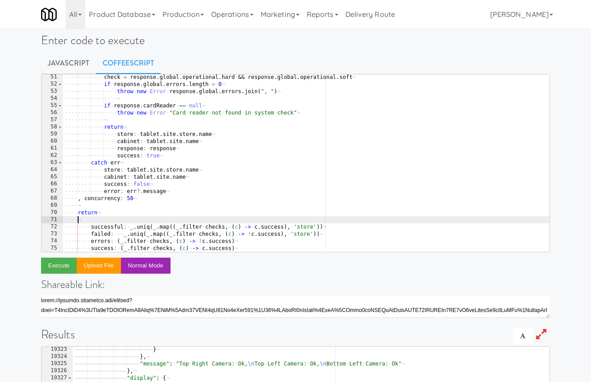
type textarea "c"
type textarea "counts:"
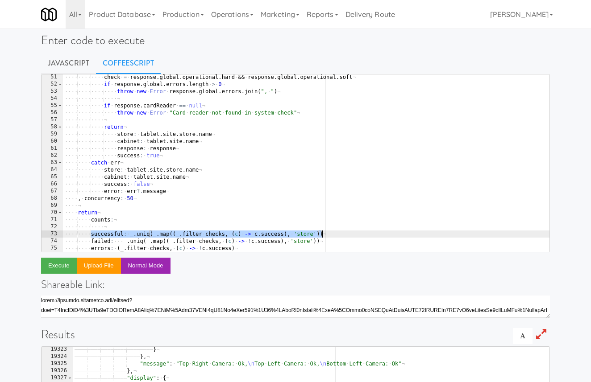
drag, startPoint x: 89, startPoint y: 237, endPoint x: 361, endPoint y: 235, distance: 271.8
click at [361, 235] on div "···· ···· ···· check · = · response . global . operational . hard · && · respon…" at bounding box center [306, 170] width 486 height 192
type textarea "successful: _.uniq(_.map((_.filter checks, (c) -> c.success), 'store'))"
click at [331, 228] on div "···· ···· ···· check · = · response . global . operational . hard · && · respon…" at bounding box center [306, 170] width 486 height 192
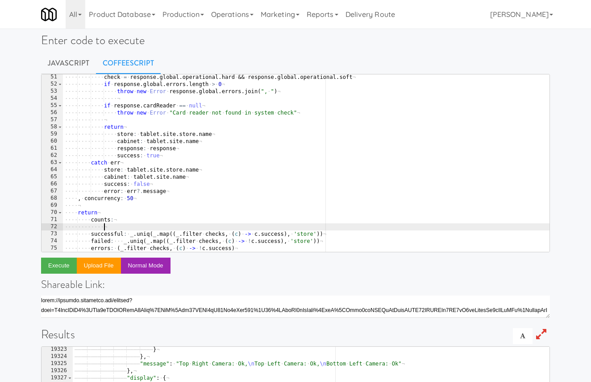
paste textarea "successful: _.uniq(_.map((_.filter checks, (c) -> c.success), 'store'))"
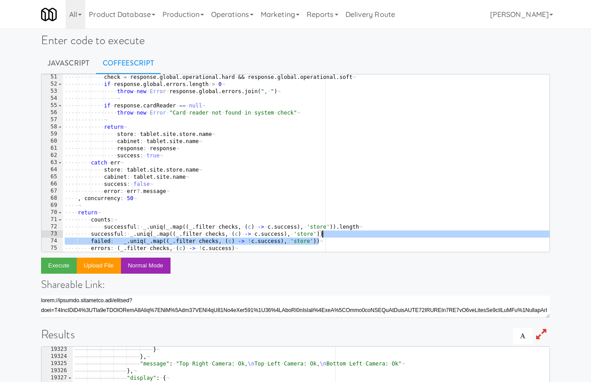
drag, startPoint x: 340, startPoint y: 241, endPoint x: 341, endPoint y: 236, distance: 5.4
click at [341, 236] on div "···· ···· ···· check · = · response . global . operational . hard · && · respon…" at bounding box center [306, 170] width 486 height 192
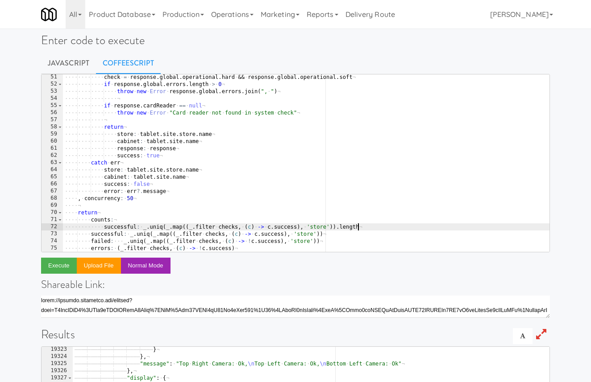
click at [365, 227] on div "···· ···· ···· check · = · response . global . operational . hard · && · respon…" at bounding box center [306, 170] width 486 height 192
paste textarea "failed: _.uniq(_.map((_.filter checks, (c) -> !c.success), 'store'))"
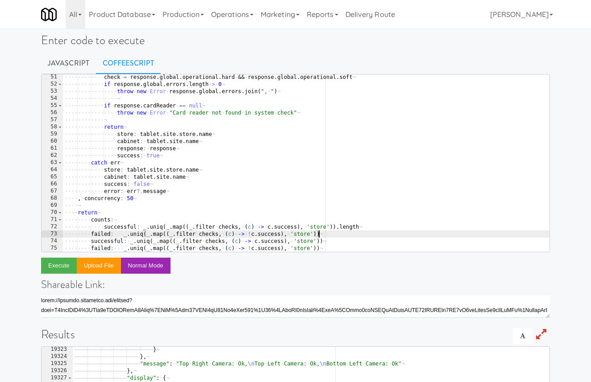
click at [91, 234] on div "···· ···· ···· check · = · response . global . operational . hard · && · respon…" at bounding box center [306, 170] width 486 height 192
click at [356, 238] on div "···· ···· ···· check · = · response . global . operational . hard · && · respon…" at bounding box center [306, 170] width 486 height 192
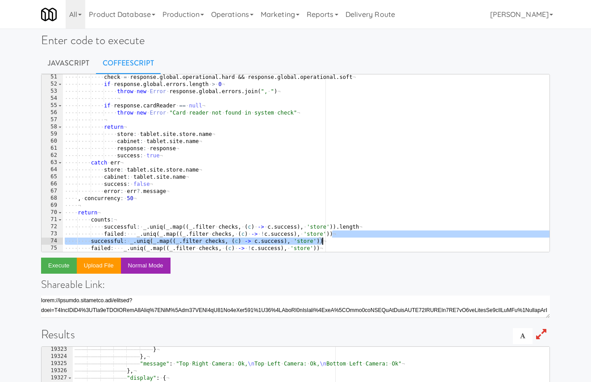
click at [355, 238] on div "···· ···· ···· check · = · response . global . operational . hard · && · respon…" at bounding box center [306, 170] width 486 height 192
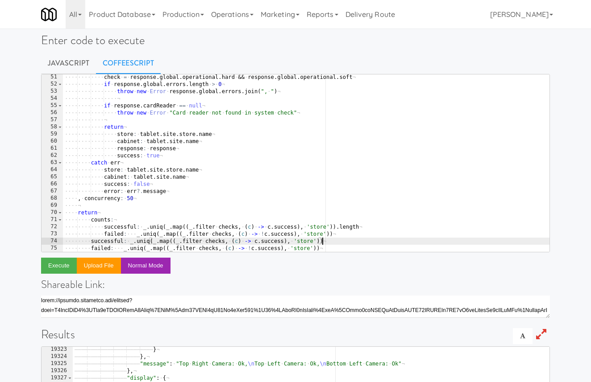
click at [344, 236] on div "···· ···· ···· check · = · response . global . operational . hard · && · respon…" at bounding box center [306, 170] width 486 height 192
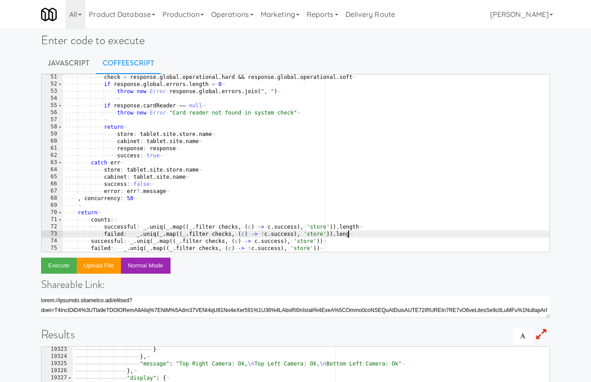
type textarea "failed: _.uniq(_.map((_.filter checks, (c) -> !c.success), 'store')).length"
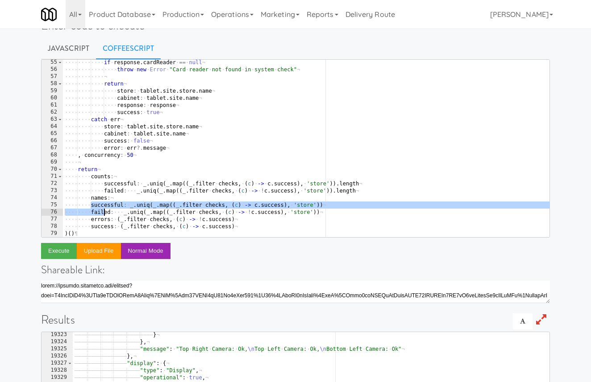
drag, startPoint x: 91, startPoint y: 204, endPoint x: 102, endPoint y: 214, distance: 14.9
click at [102, 214] on div "···· ···· ···· if · response . cardReader · == · null ¬ ···· ···· ···· ···· thr…" at bounding box center [306, 155] width 486 height 192
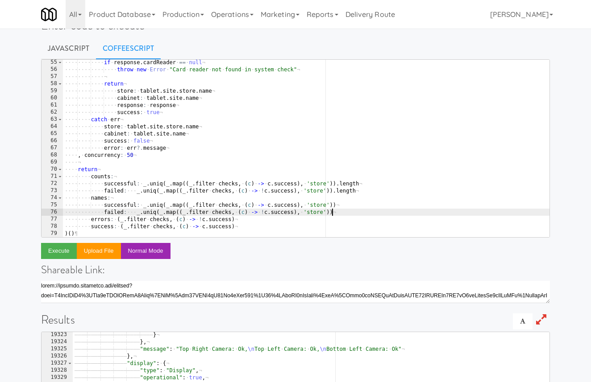
click at [333, 212] on div "···· ···· ···· if · response . cardReader · == · null ¬ ···· ···· ···· ···· thr…" at bounding box center [306, 155] width 486 height 192
type textarea "failed: _.uniq(_.map((_.filter checks, (c) -> !c.success), 'store'))"
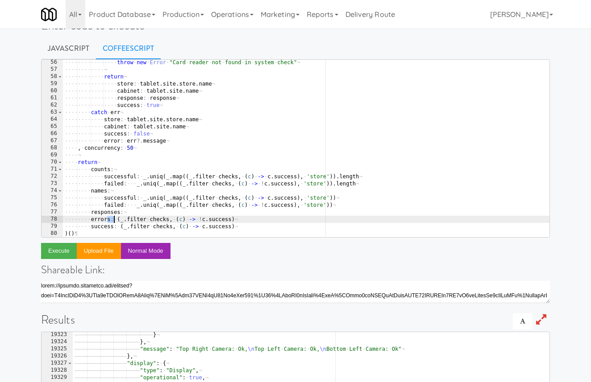
drag, startPoint x: 105, startPoint y: 218, endPoint x: 112, endPoint y: 223, distance: 8.3
click at [112, 223] on div "···· ···· ···· ···· throw · new · Error · " Card · reader · not · found · in · …" at bounding box center [306, 155] width 486 height 192
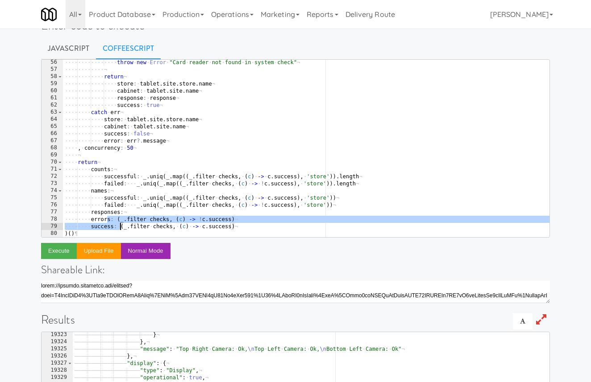
click at [120, 227] on div "···· ···· ···· ···· throw · new · Error · " Card · reader · not · found · in · …" at bounding box center [306, 155] width 486 height 192
click at [124, 198] on div "···· ···· ···· ···· throw · new · Error · " Card · reader · not · found · in · …" at bounding box center [306, 155] width 486 height 192
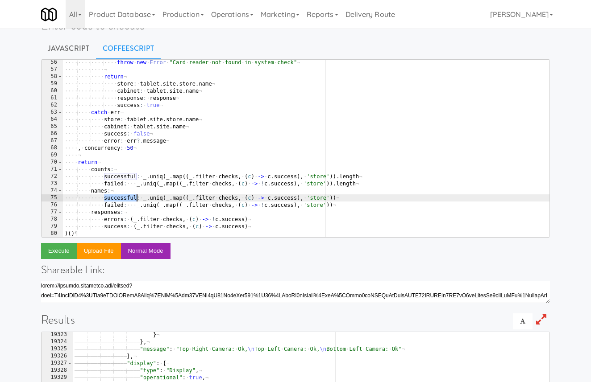
click at [121, 226] on div "···· ···· ···· ···· throw · new · Error · " Card · reader · not · found · in · …" at bounding box center [306, 155] width 486 height 192
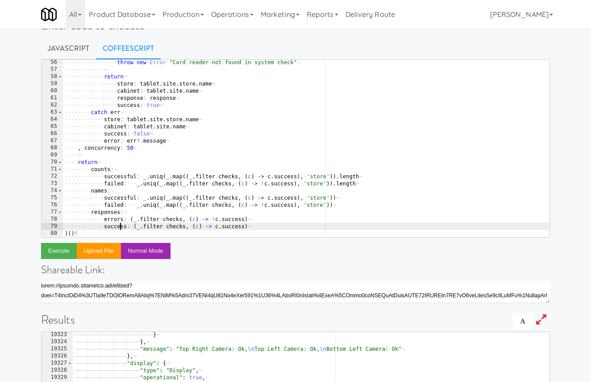
click at [121, 226] on div "···· ···· ···· ···· throw · new · Error · " Card · reader · not · found · in · …" at bounding box center [306, 155] width 486 height 192
paste textarea "ful"
click at [119, 203] on div "···· ···· ···· ···· throw · new · Error · " Card · reader · not · found · in · …" at bounding box center [306, 155] width 486 height 192
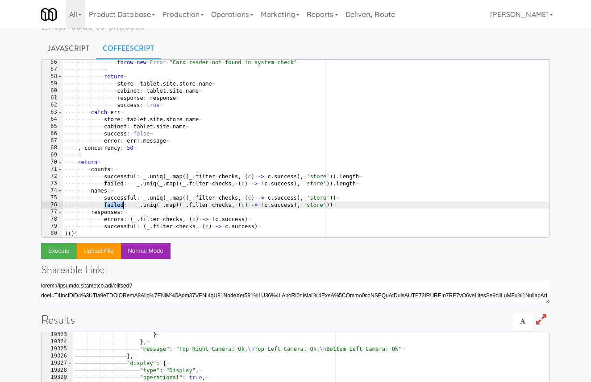
click at [119, 203] on div "···· ···· ···· ···· throw · new · Error · " Card · reader · not · found · in · …" at bounding box center [306, 155] width 486 height 192
click at [118, 221] on div "···· ···· ···· ···· throw · new · Error · " Card · reader · not · found · in · …" at bounding box center [306, 155] width 486 height 192
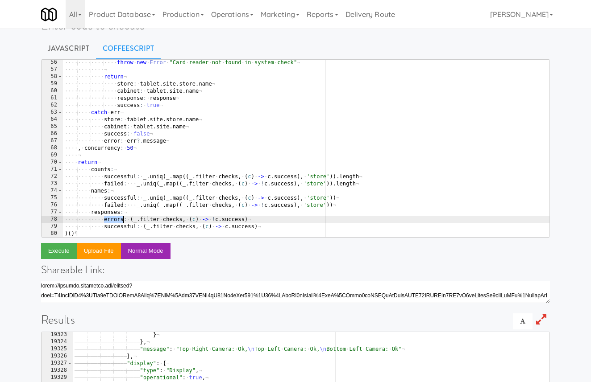
click at [118, 221] on div "···· ···· ···· ···· throw · new · Error · " Card · reader · not · found · in · …" at bounding box center [306, 155] width 486 height 192
paste textarea "failed"
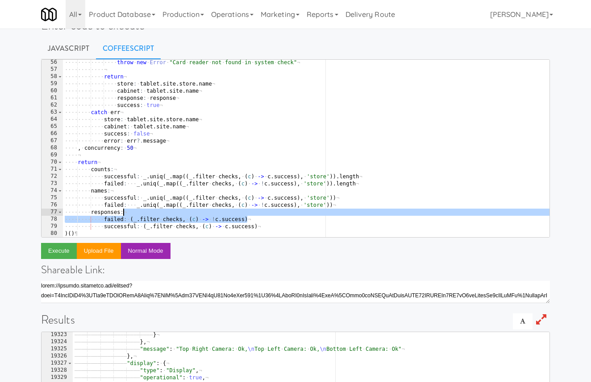
drag, startPoint x: 273, startPoint y: 220, endPoint x: 271, endPoint y: 213, distance: 6.8
click at [271, 213] on div "···· ···· ···· ···· throw · new · Error · " Card · reader · not · found · in · …" at bounding box center [306, 155] width 486 height 192
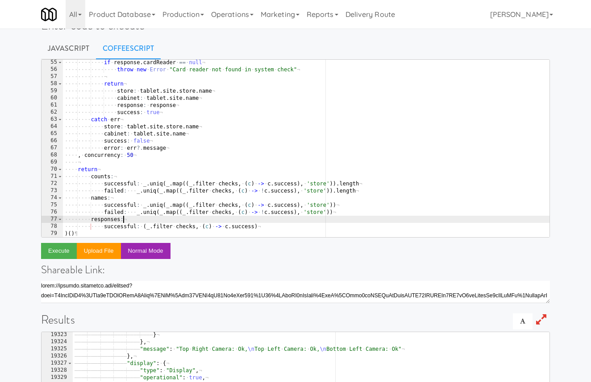
click at [271, 227] on div "···· ···· ···· if · response . cardReader · == · null ¬ ···· ···· ···· ···· thr…" at bounding box center [306, 155] width 486 height 192
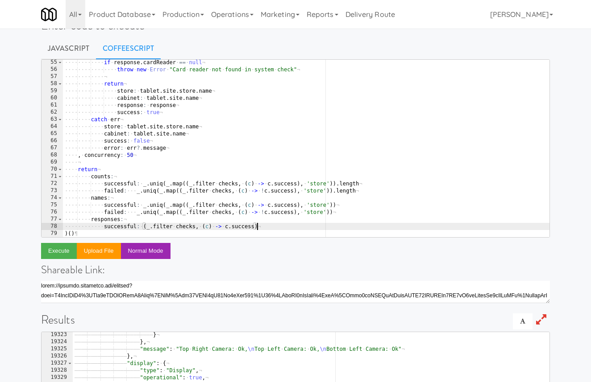
paste textarea "failed: (_.filter checks, (c) -> !"
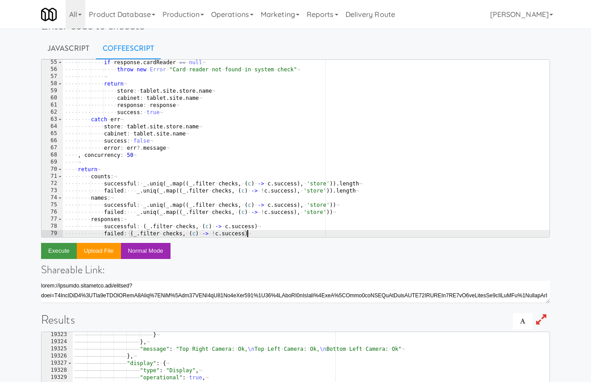
type textarea "failed: (_.filter checks, (c) -> !c.success)"
click at [65, 251] on button "Execute" at bounding box center [59, 251] width 36 height 16
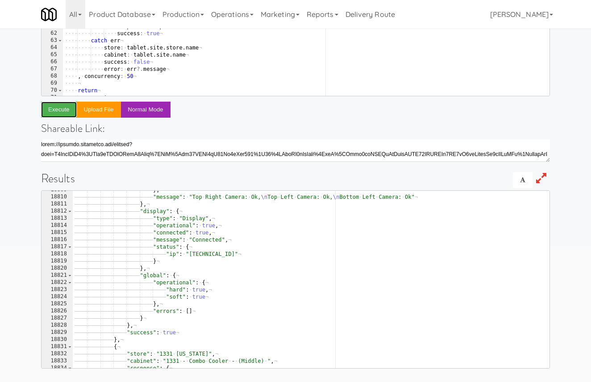
scroll to position [14211, 0]
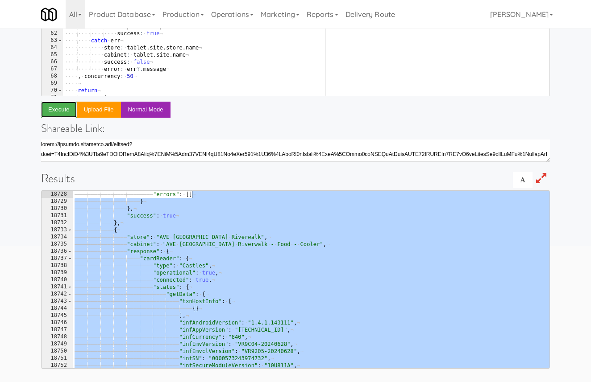
drag, startPoint x: 546, startPoint y: 362, endPoint x: 551, endPoint y: 144, distance: 218.3
click at [551, 144] on div "Enter code to execute Javascript CoffeeScript failed: (_.filter checks, (c) -> …" at bounding box center [295, 124] width 522 height 515
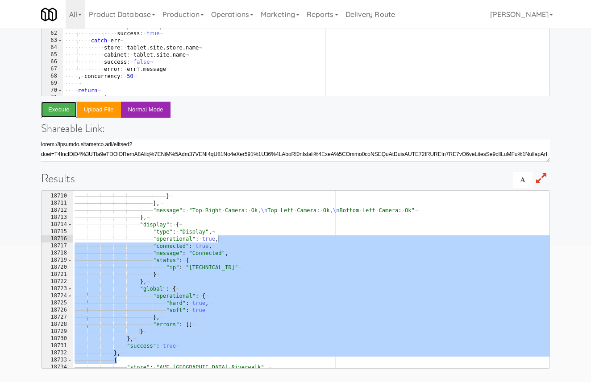
drag, startPoint x: 548, startPoint y: 361, endPoint x: 550, endPoint y: 179, distance: 182.5
click at [549, 179] on div "Results { 18709 18710 18711 18712 18713 18714 18715 18716 18717 18718 18719 187…" at bounding box center [295, 270] width 509 height 197
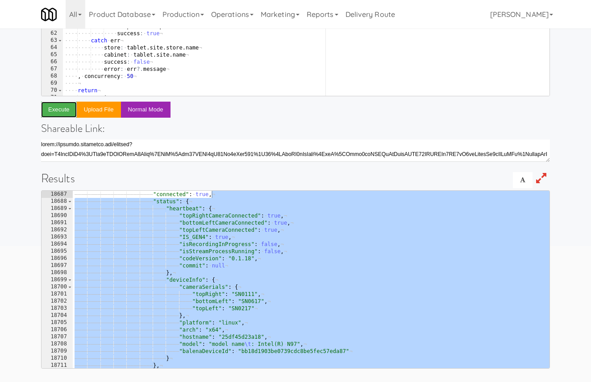
scroll to position [14118, 0]
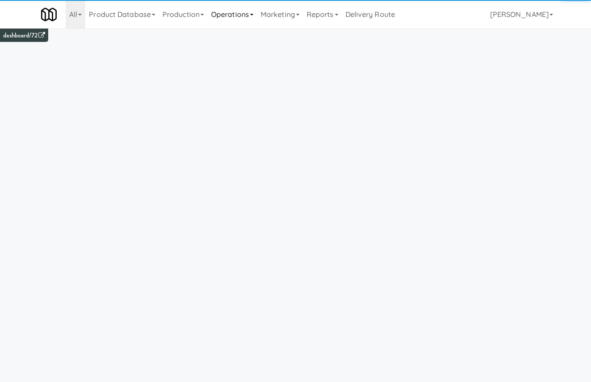
click at [229, 16] on link "Operations" at bounding box center [233, 14] width 50 height 29
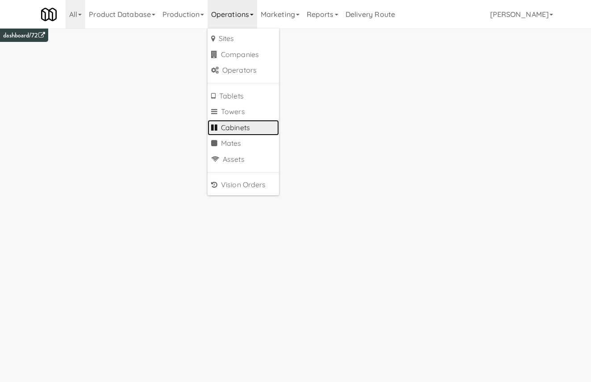
click at [251, 125] on link "Cabinets" at bounding box center [243, 128] width 71 height 16
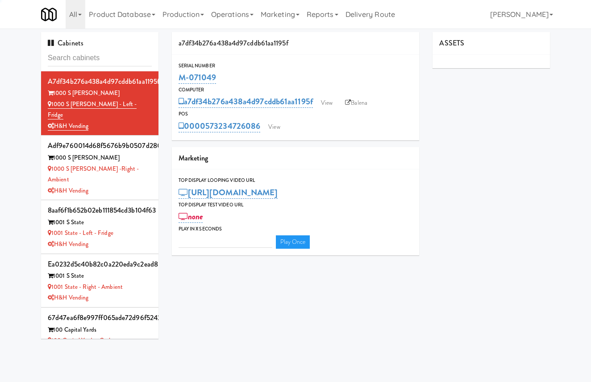
type input "3"
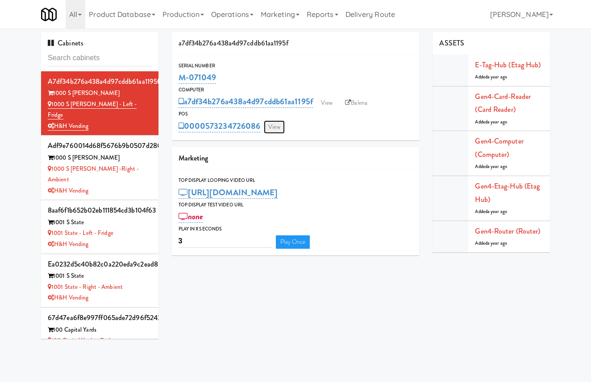
click at [274, 128] on link "View" at bounding box center [274, 126] width 21 height 13
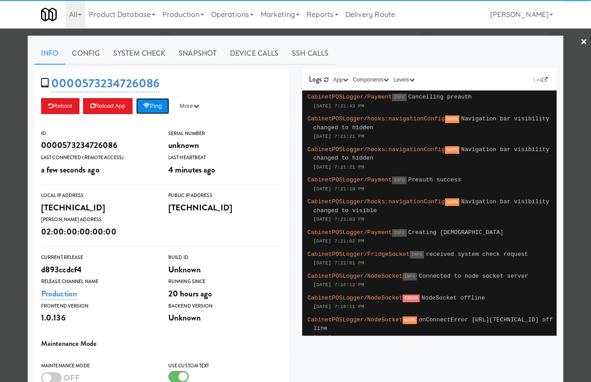
click at [164, 104] on button "Ping" at bounding box center [152, 106] width 33 height 16
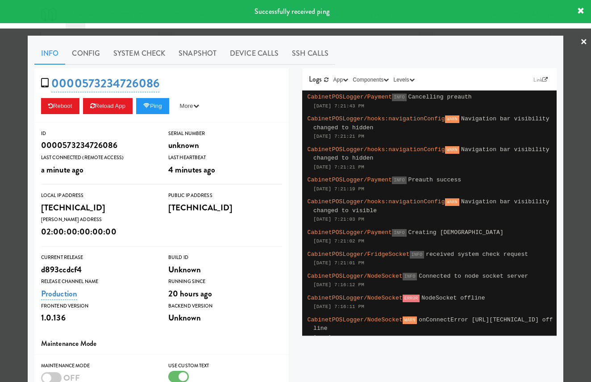
click at [17, 99] on div at bounding box center [295, 191] width 591 height 382
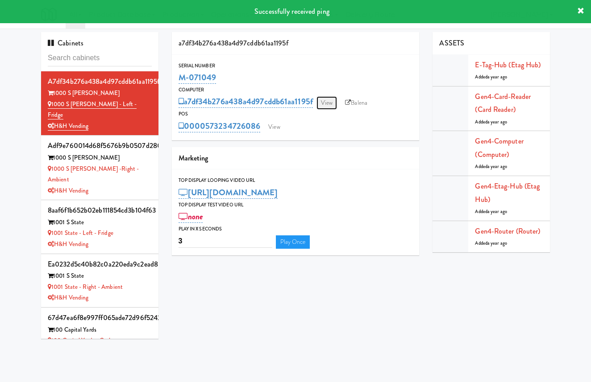
click at [327, 103] on link "View" at bounding box center [326, 102] width 21 height 13
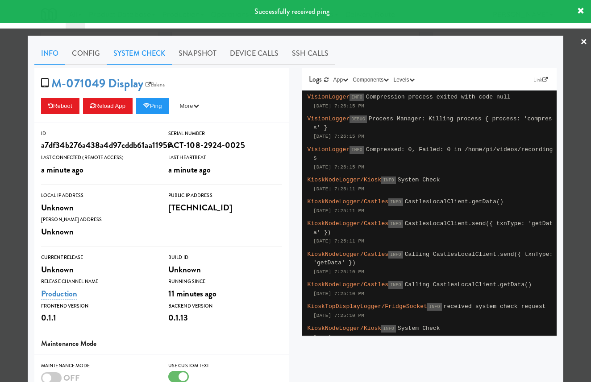
click at [141, 56] on link "System Check" at bounding box center [139, 53] width 65 height 22
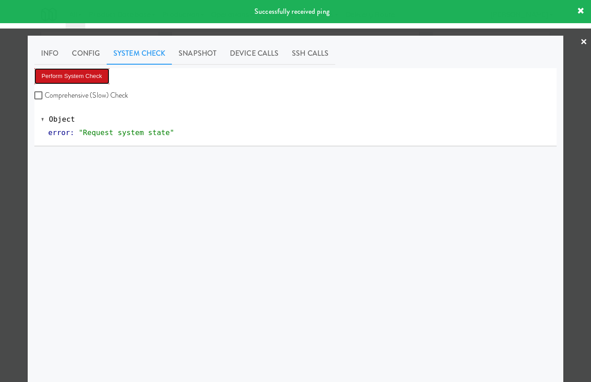
click at [83, 77] on button "Perform System Check" at bounding box center [71, 76] width 75 height 16
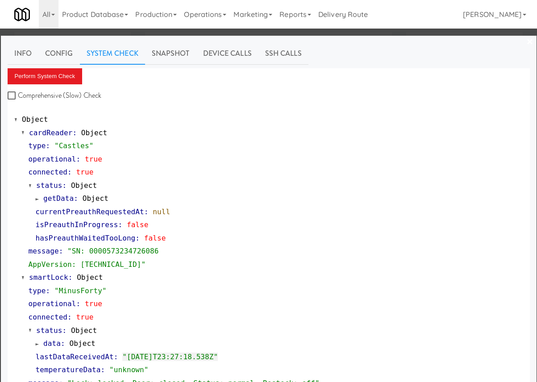
click at [150, 31] on div at bounding box center [268, 191] width 537 height 382
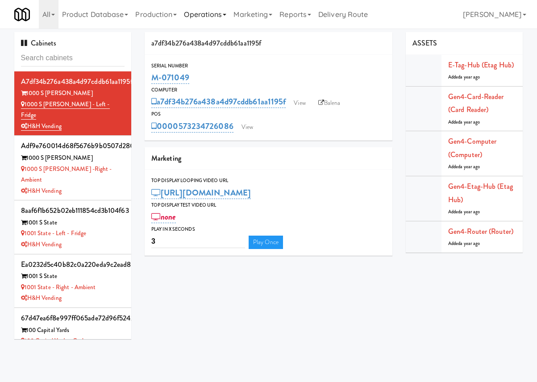
click at [216, 13] on link "Operations" at bounding box center [205, 14] width 50 height 29
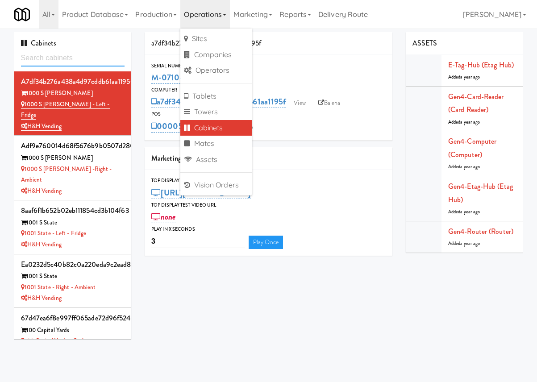
click at [79, 61] on input "text" at bounding box center [73, 58] width 104 height 17
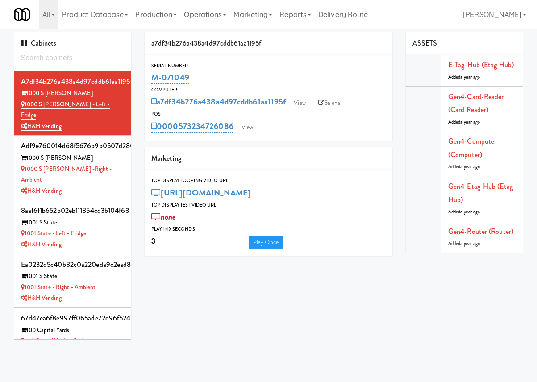
paste input "Florence COMBO"
type input "Florence COMBO"
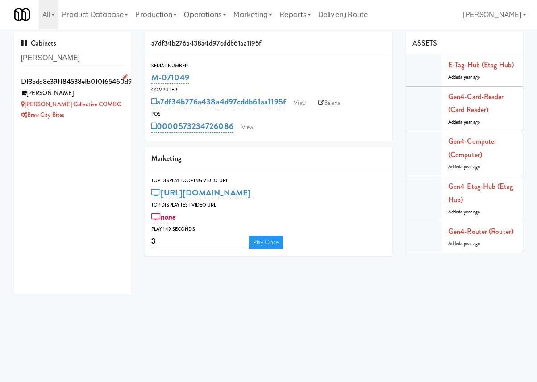
click at [104, 100] on div "Florence Collective COMBO" at bounding box center [73, 104] width 104 height 11
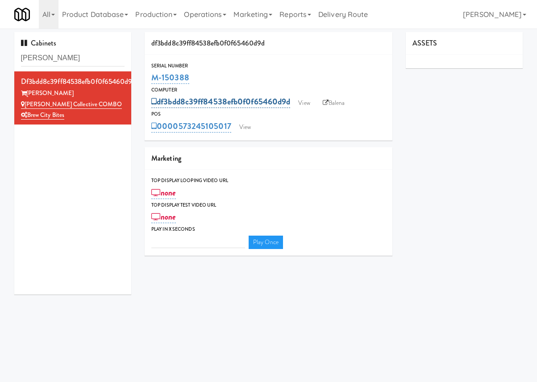
type input "3"
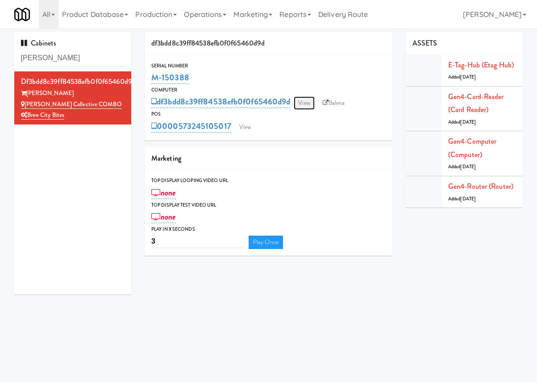
click at [306, 103] on link "View" at bounding box center [304, 102] width 21 height 13
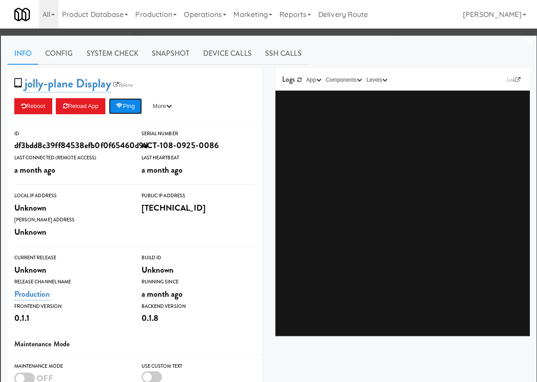
click at [142, 112] on button "Ping" at bounding box center [125, 106] width 33 height 16
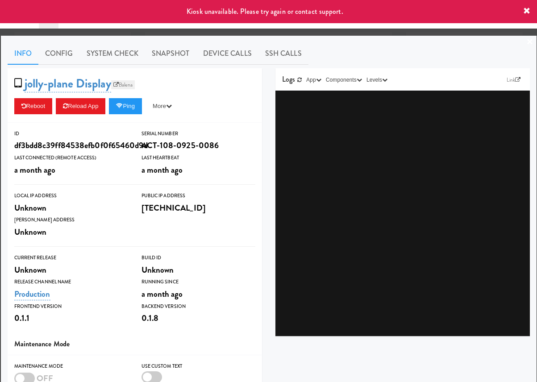
click at [134, 87] on link "Balena" at bounding box center [123, 84] width 24 height 9
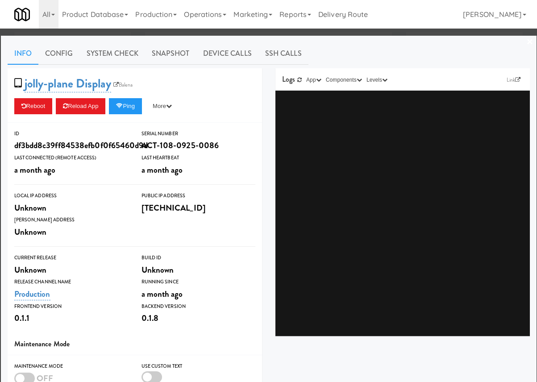
click at [43, 34] on div at bounding box center [268, 191] width 537 height 382
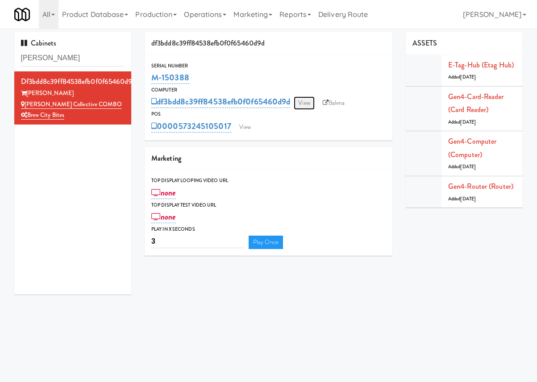
click at [308, 104] on link "View" at bounding box center [304, 102] width 21 height 13
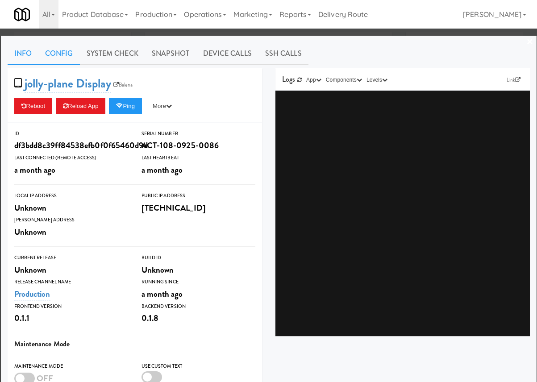
click at [67, 53] on link "Config" at bounding box center [59, 53] width 42 height 22
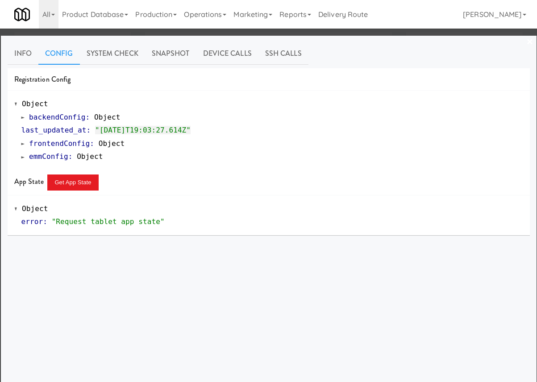
click at [53, 156] on span "emmConfig" at bounding box center [48, 156] width 39 height 8
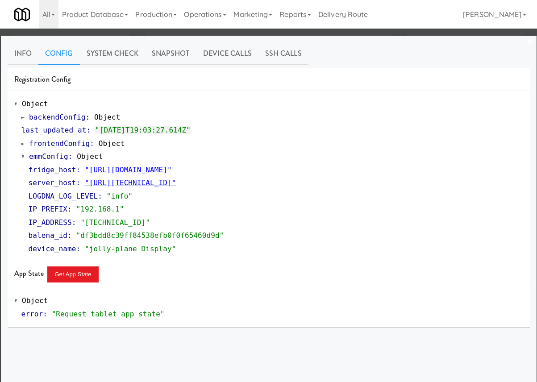
click at [53, 156] on span "emmConfig" at bounding box center [48, 156] width 39 height 8
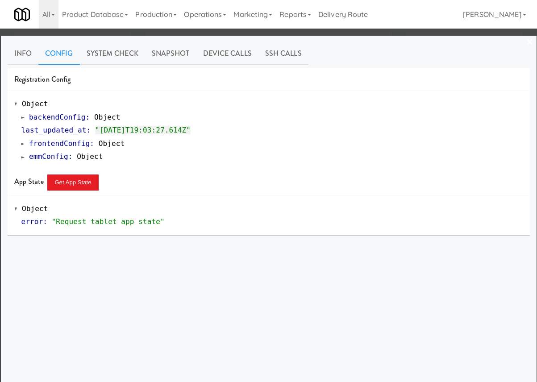
click at [53, 119] on span "backendConfig" at bounding box center [57, 117] width 57 height 8
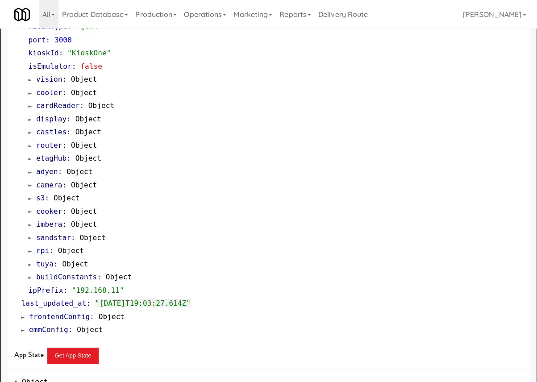
scroll to position [105, 0]
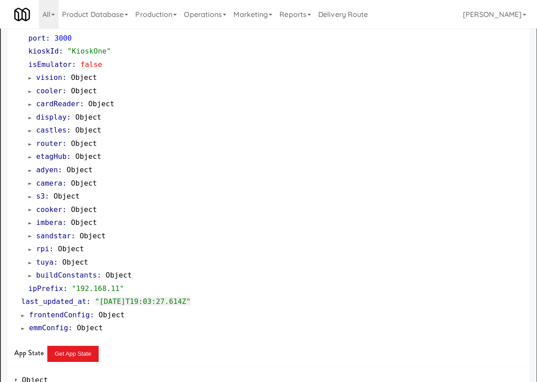
click at [86, 273] on span "buildConstants" at bounding box center [66, 275] width 61 height 8
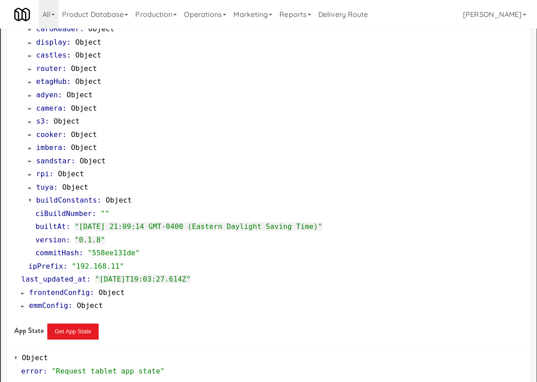
scroll to position [183, 0]
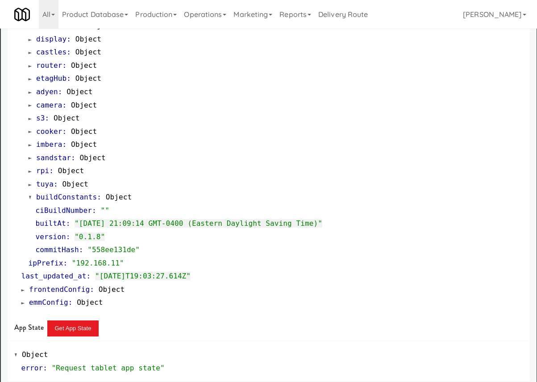
click at [185, 230] on div "version : "0.1.8"" at bounding box center [279, 236] width 487 height 13
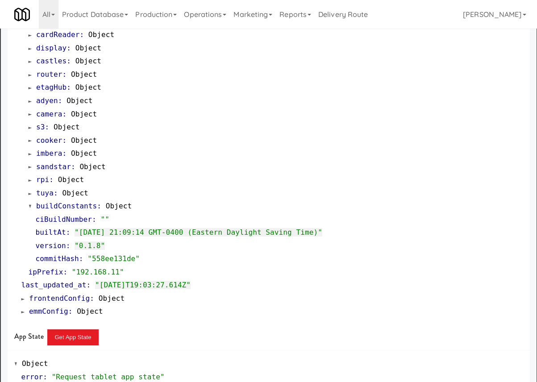
scroll to position [0, 0]
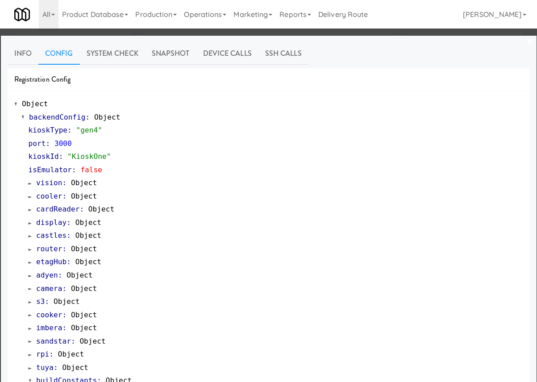
click at [171, 31] on div at bounding box center [268, 191] width 537 height 382
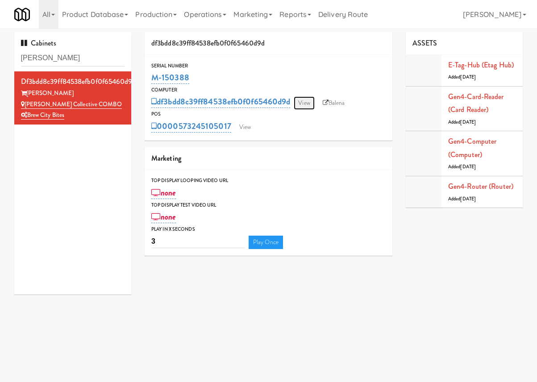
click at [310, 104] on link "View" at bounding box center [304, 102] width 21 height 13
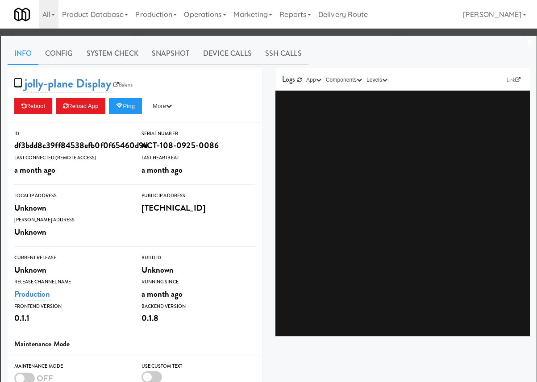
scroll to position [37, 0]
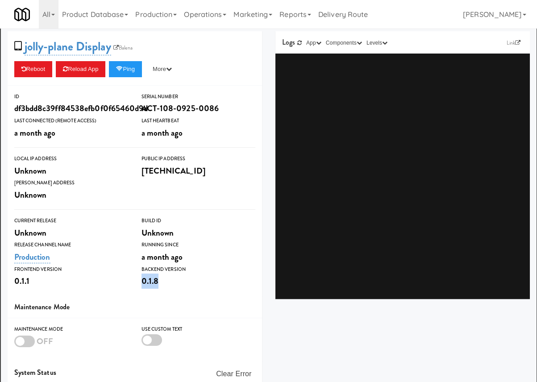
drag, startPoint x: 177, startPoint y: 280, endPoint x: 139, endPoint y: 279, distance: 38.0
click at [139, 279] on div "Backend Version 0.1.8" at bounding box center [198, 277] width 127 height 24
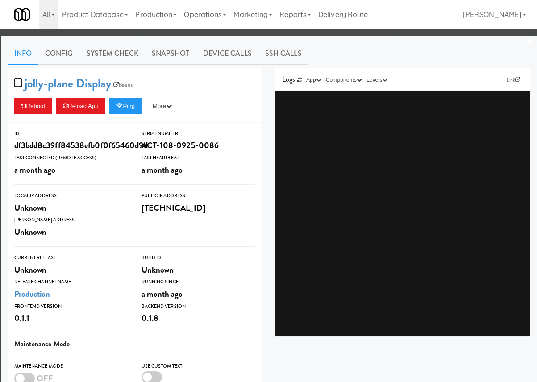
click at [366, 33] on div at bounding box center [268, 191] width 537 height 382
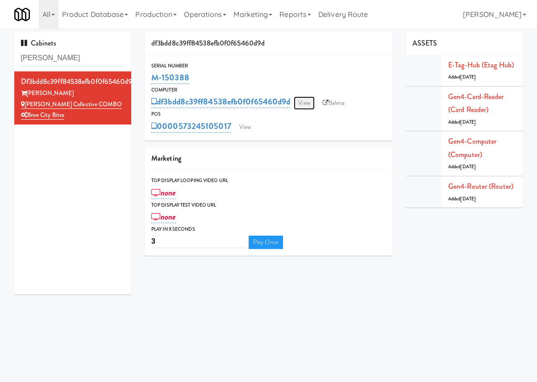
click at [306, 104] on link "View" at bounding box center [304, 102] width 21 height 13
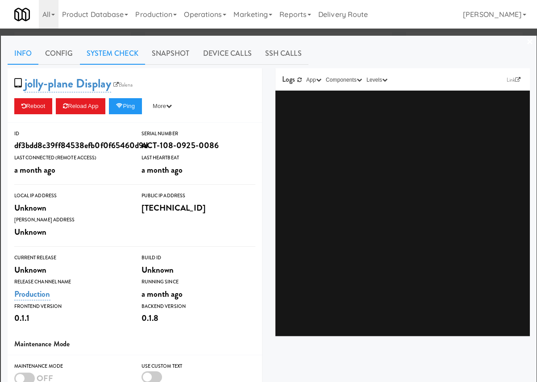
click at [111, 56] on link "System Check" at bounding box center [112, 53] width 65 height 22
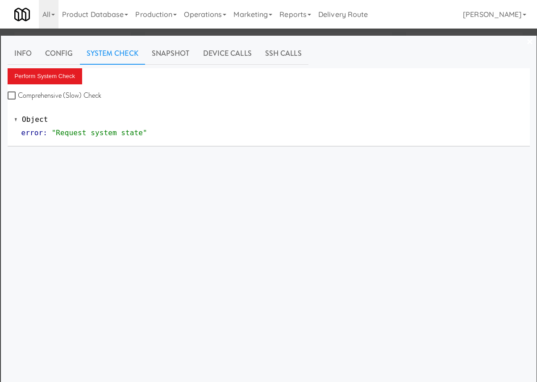
click at [68, 33] on div at bounding box center [268, 191] width 537 height 382
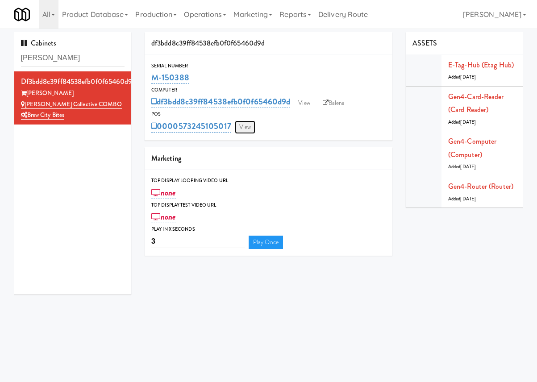
click at [250, 128] on link "View" at bounding box center [245, 126] width 21 height 13
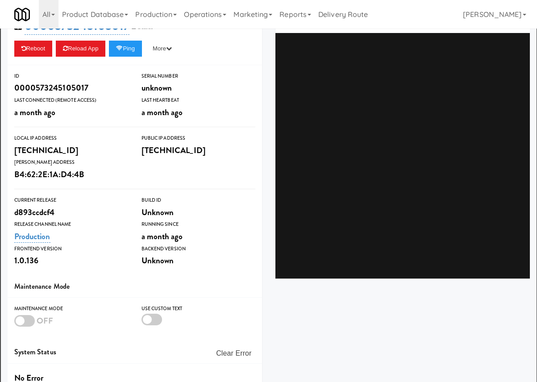
scroll to position [104, 0]
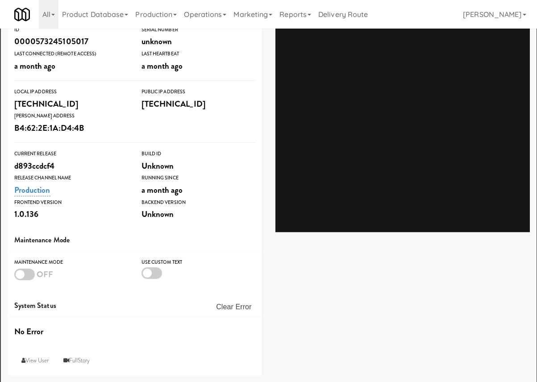
click at [187, 212] on div "Unknown" at bounding box center [198, 214] width 114 height 15
click at [189, 225] on div "ID 0000573245105017 Serial Number unknown Last Connected (Remote Access) a mont…" at bounding box center [135, 124] width 254 height 210
drag, startPoint x: 45, startPoint y: 213, endPoint x: 12, endPoint y: 212, distance: 33.5
click at [12, 212] on div "Frontend Version 1.0.136" at bounding box center [71, 210] width 127 height 24
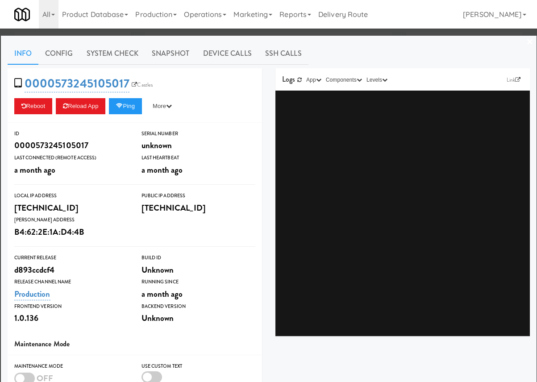
click at [303, 33] on div at bounding box center [268, 191] width 537 height 382
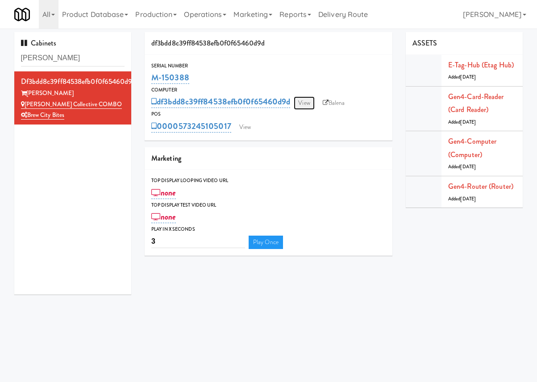
click at [305, 98] on link "View" at bounding box center [304, 102] width 21 height 13
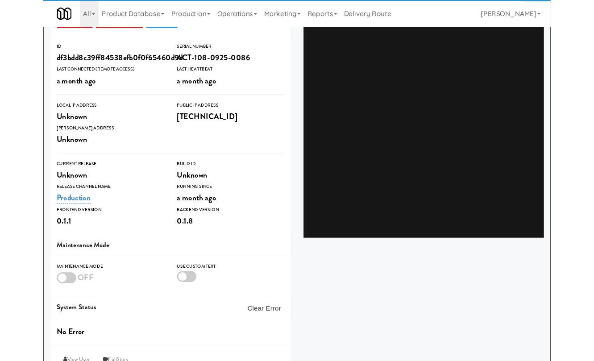
scroll to position [104, 0]
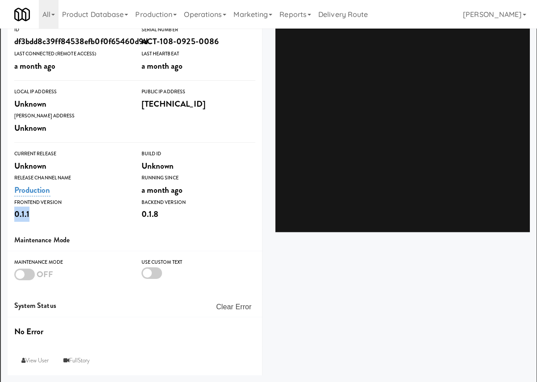
drag, startPoint x: 13, startPoint y: 215, endPoint x: 36, endPoint y: 215, distance: 22.3
click at [36, 215] on div "Frontend Version 0.1.1" at bounding box center [71, 210] width 127 height 24
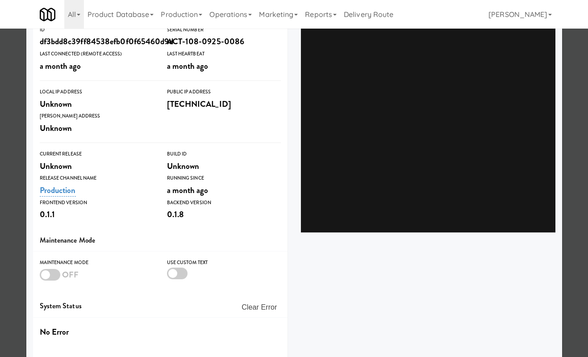
click at [4, 106] on div at bounding box center [294, 178] width 588 height 357
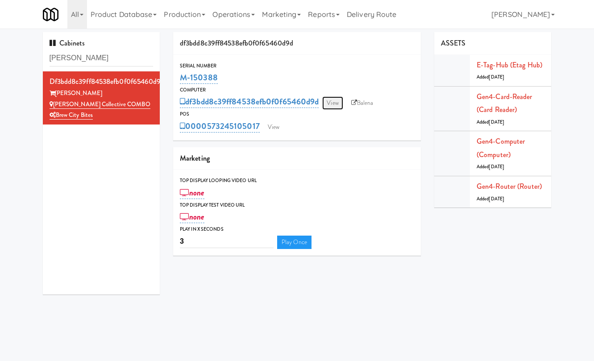
click at [341, 104] on link "View" at bounding box center [332, 102] width 21 height 13
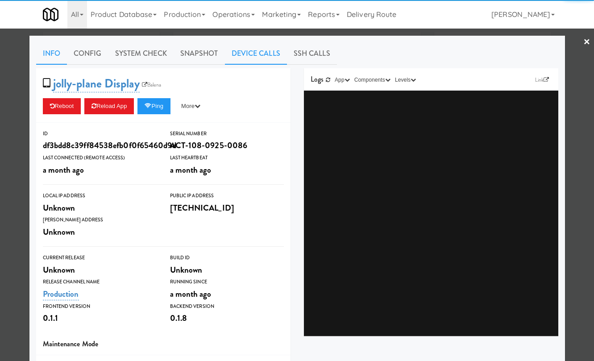
click at [261, 56] on link "Device Calls" at bounding box center [256, 53] width 62 height 22
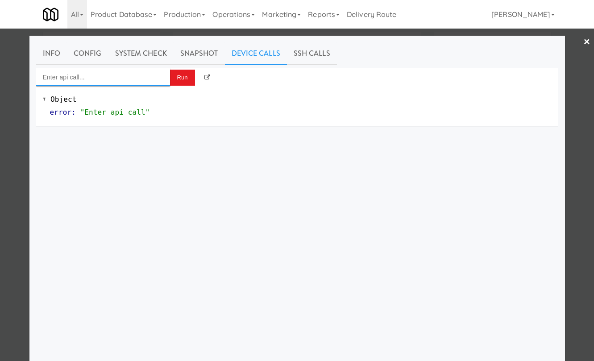
click at [132, 75] on input "Enter api call..." at bounding box center [103, 77] width 134 height 18
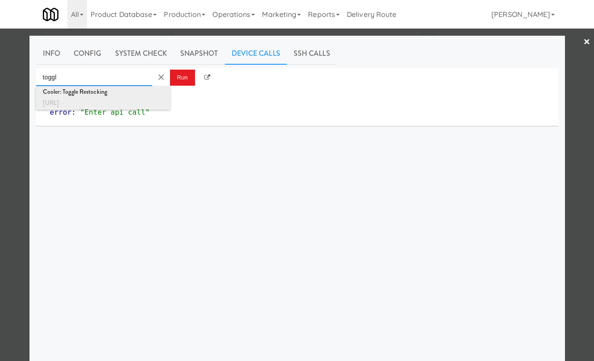
click at [137, 93] on div "Cooler: Toggle Restocking" at bounding box center [103, 92] width 120 height 12
type input "Cooler: Toggle Restocking"
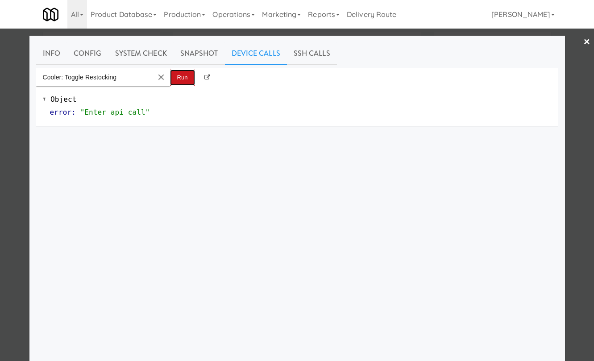
click at [191, 80] on button "Run" at bounding box center [182, 78] width 25 height 16
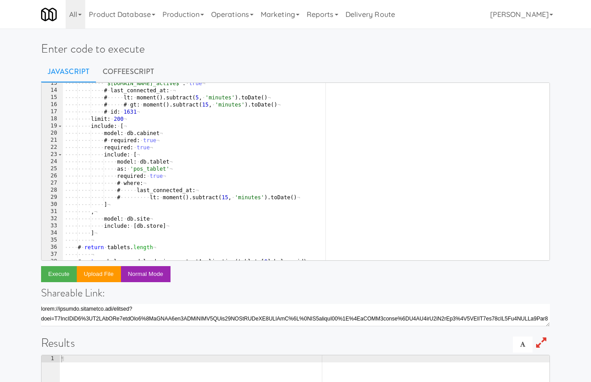
scroll to position [89, 0]
click at [116, 119] on div "···· ···· ···· '$[DOMAIN_NAME]_active$' : · true ¬ ···· ···· ···· # · last_conn…" at bounding box center [306, 176] width 486 height 192
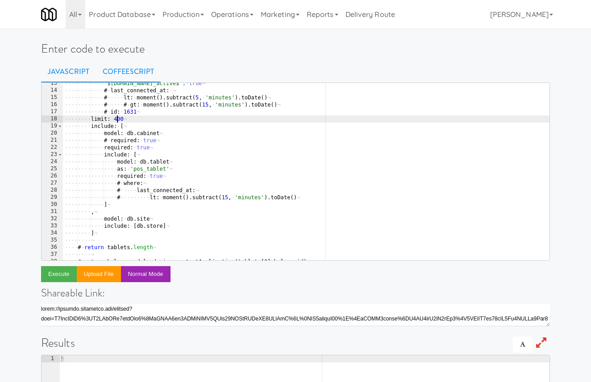
type textarea "limit: 400"
click at [124, 73] on link "CoffeeScript" at bounding box center [128, 72] width 65 height 22
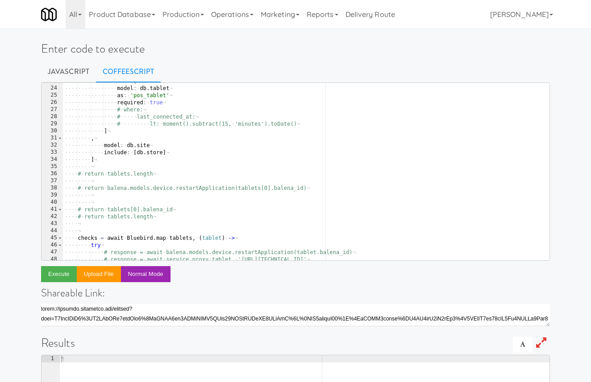
scroll to position [163, 0]
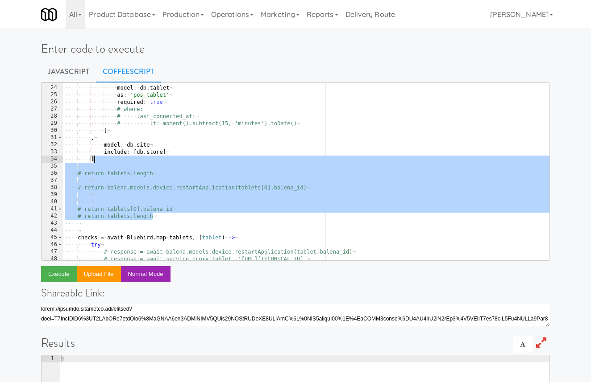
drag, startPoint x: 163, startPoint y: 216, endPoint x: 150, endPoint y: 157, distance: 60.3
click at [150, 157] on div "···· ···· ···· include : · [ ¬ ···· ···· ···· ···· model : · db . tablet ¬ ····…" at bounding box center [306, 173] width 486 height 192
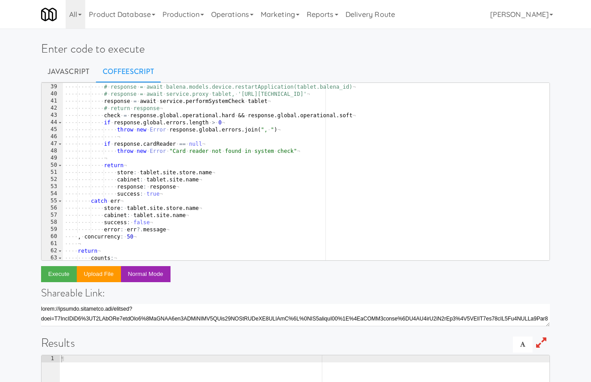
scroll to position [272, 0]
click at [169, 190] on div "···· ···· ···· # · response · = · await · balena.models.device.restartApplicati…" at bounding box center [306, 178] width 486 height 192
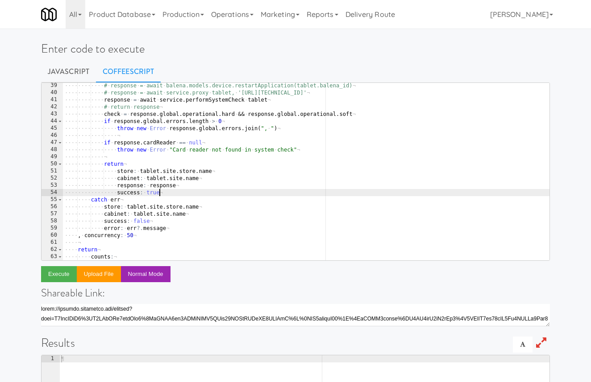
click at [130, 238] on div "···· ···· ···· # · response · = · await · balena.models.device.restartApplicati…" at bounding box center [306, 178] width 486 height 192
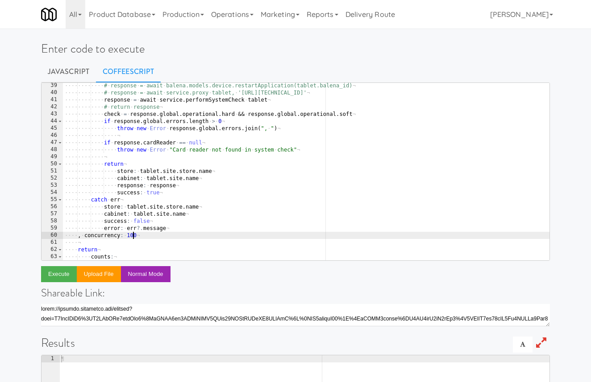
scroll to position [0, 5]
click at [55, 269] on button "Execute" at bounding box center [59, 274] width 36 height 16
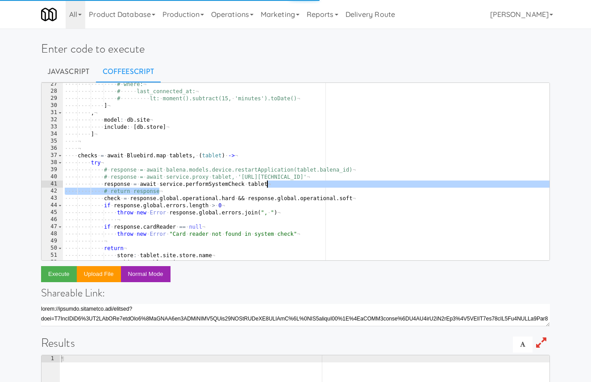
drag, startPoint x: 328, startPoint y: 190, endPoint x: 328, endPoint y: 184, distance: 5.4
click at [328, 184] on div "···· ···· ···· ···· # · where: ¬ ···· ···· ···· ···· # ····· last_connected_at:…" at bounding box center [306, 177] width 486 height 192
type textarea "response = await service.performSystemCheck tablet"
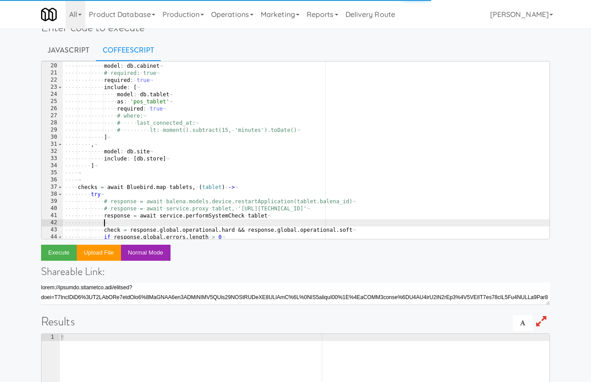
scroll to position [102, 0]
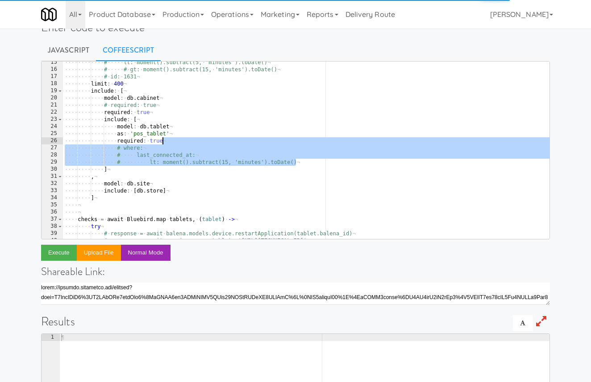
drag, startPoint x: 308, startPoint y: 161, endPoint x: 291, endPoint y: 144, distance: 24.3
click at [291, 144] on div "···· ···· ···· # ····· lt: · moment().subtract(5, · 'minutes').toDate() ¬ ···· …" at bounding box center [306, 155] width 486 height 192
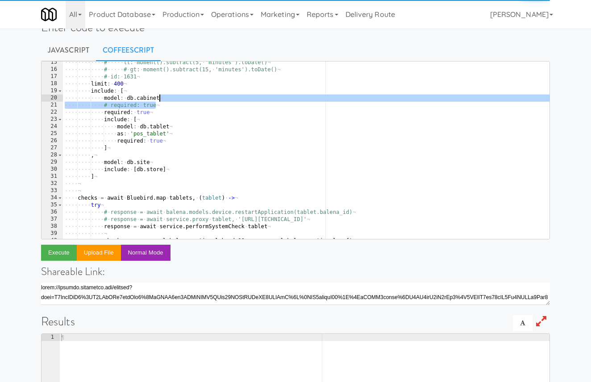
drag, startPoint x: 170, startPoint y: 107, endPoint x: 173, endPoint y: 101, distance: 6.8
click at [173, 101] on div "···· ···· ···· # ····· lt: · moment().subtract(5, · 'minutes').toDate() ¬ ···· …" at bounding box center [306, 155] width 486 height 192
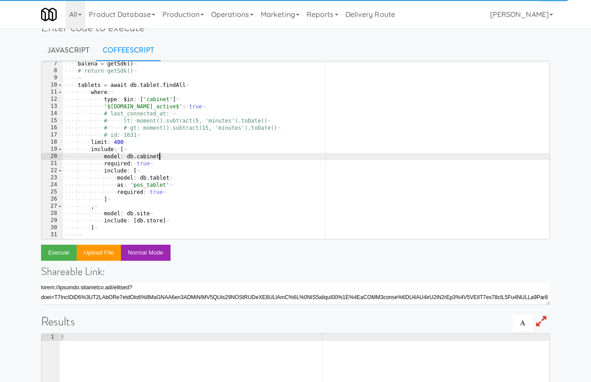
scroll to position [44, 0]
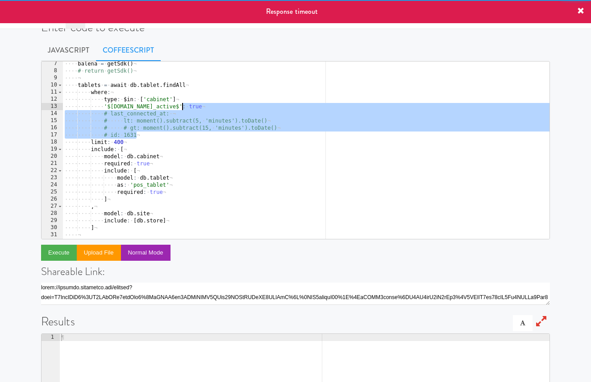
drag, startPoint x: 146, startPoint y: 134, endPoint x: 196, endPoint y: 104, distance: 58.5
click at [196, 104] on div "···· [GEOGRAPHIC_DATA] · = · getSdk ( ) ¬ ···· # · return · getSdk() ¬ ···· ¬ ·…" at bounding box center [306, 156] width 486 height 192
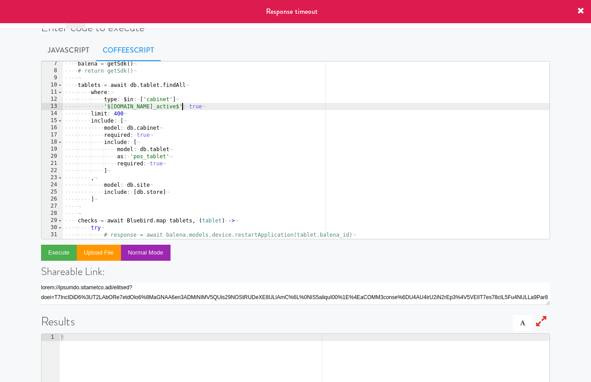
click at [209, 125] on div "···· [GEOGRAPHIC_DATA] · = · getSdk ( ) ¬ ···· # · return · getSdk() ¬ ···· ¬ ·…" at bounding box center [306, 156] width 486 height 192
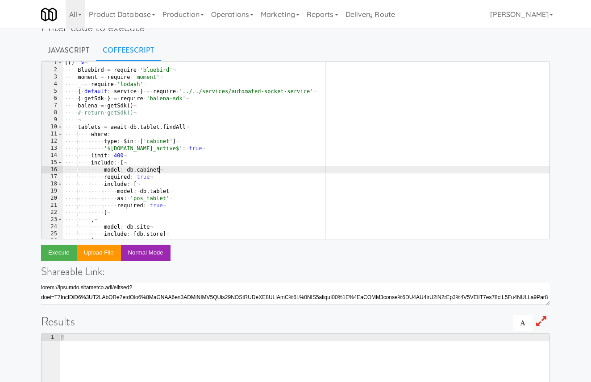
scroll to position [0, 0]
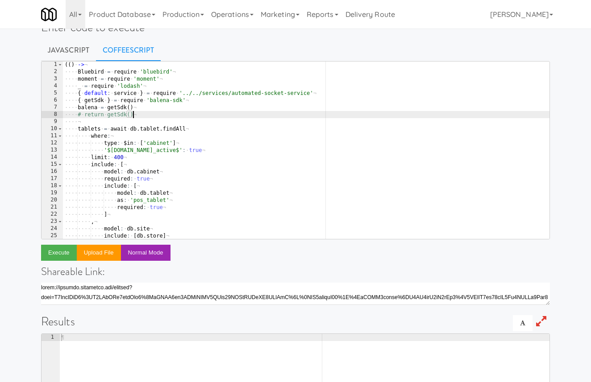
drag, startPoint x: 142, startPoint y: 114, endPoint x: 145, endPoint y: 110, distance: 5.0
click at [145, 110] on div "( ( ) · -> ¬ ···· Bluebird · = · require · 'bluebird' ¬ ···· moment · = · requi…" at bounding box center [306, 157] width 486 height 192
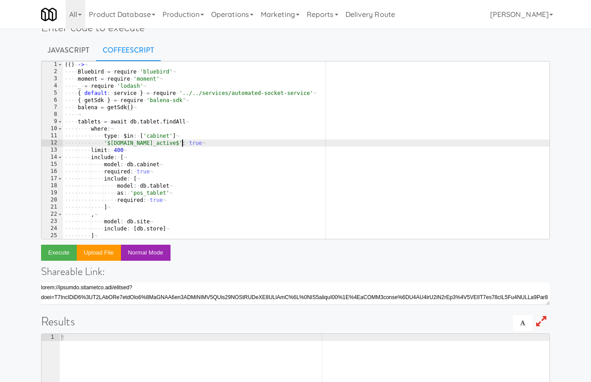
click at [212, 147] on div "( ( ) · -> ¬ ···· Bluebird · = · require · 'bluebird' ¬ ···· moment · = · requi…" at bounding box center [306, 157] width 486 height 192
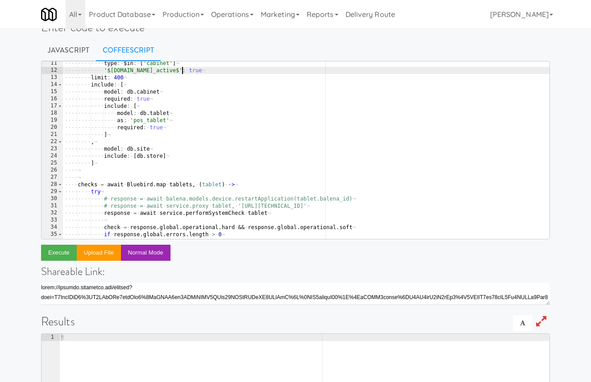
scroll to position [33, 0]
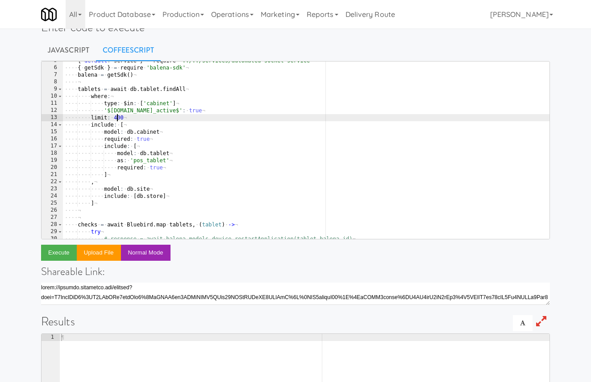
click at [118, 120] on div "···· { · default : · service · } · = · require · '../../services/automated-sock…" at bounding box center [306, 153] width 486 height 192
click at [162, 147] on div "···· { · default : · service · } · = · require · '../../services/automated-sock…" at bounding box center [306, 153] width 486 height 192
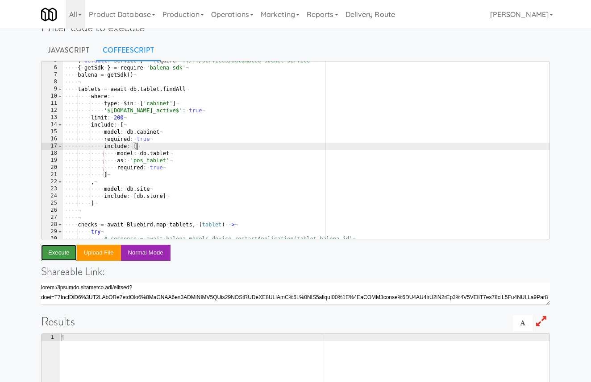
click at [58, 248] on button "Execute" at bounding box center [59, 253] width 36 height 16
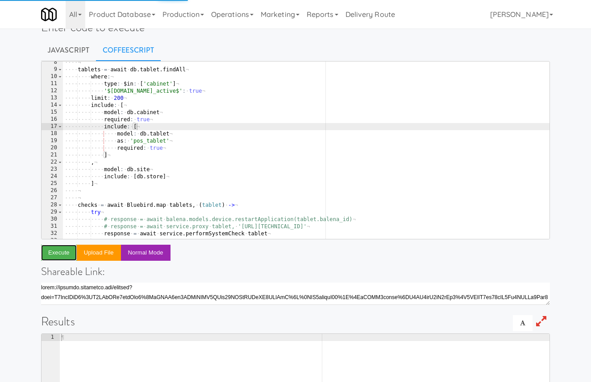
scroll to position [213, 0]
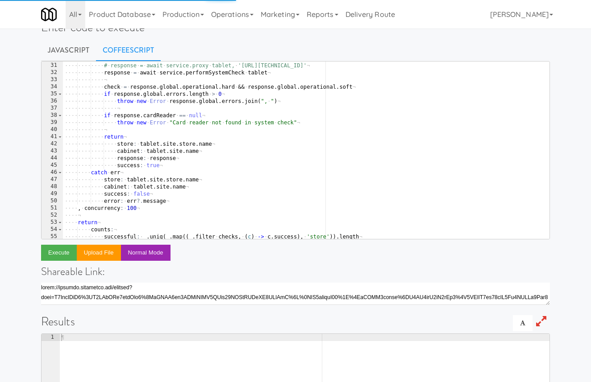
click at [130, 209] on div "···· ···· ···· # · response · = · await · balena.models.device.restartApplicati…" at bounding box center [306, 151] width 486 height 192
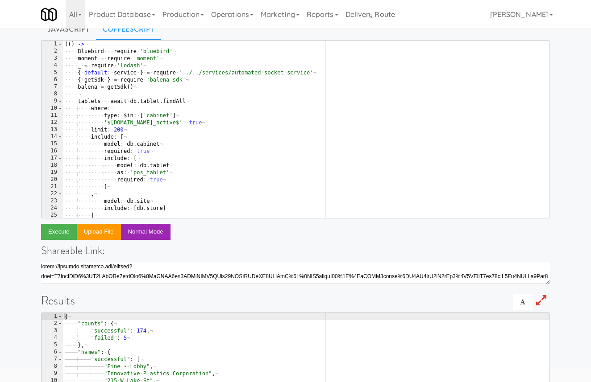
scroll to position [0, 0]
click at [116, 129] on div "( ( ) · -> ¬ ···· Bluebird · = · require · 'bluebird' ¬ ···· moment · = · requi…" at bounding box center [306, 137] width 486 height 192
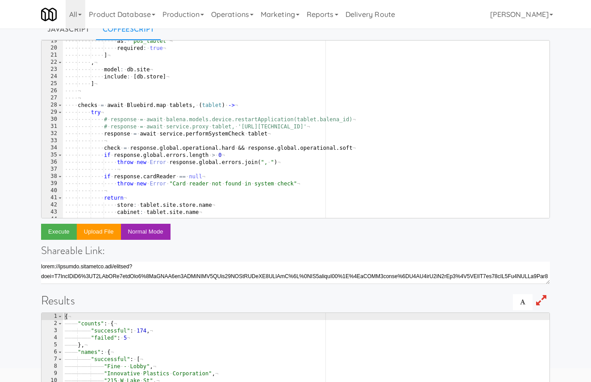
scroll to position [272, 0]
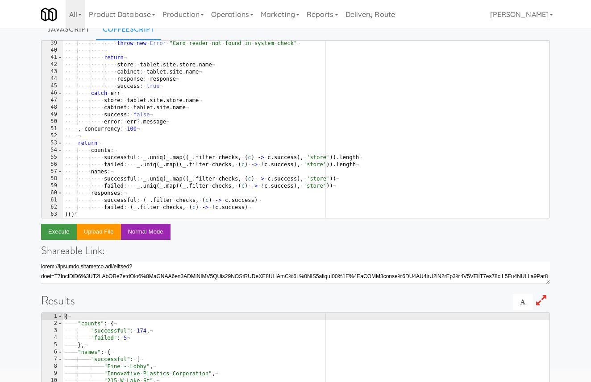
type textarea "limit: 300"
click at [62, 237] on button "Execute" at bounding box center [59, 232] width 36 height 16
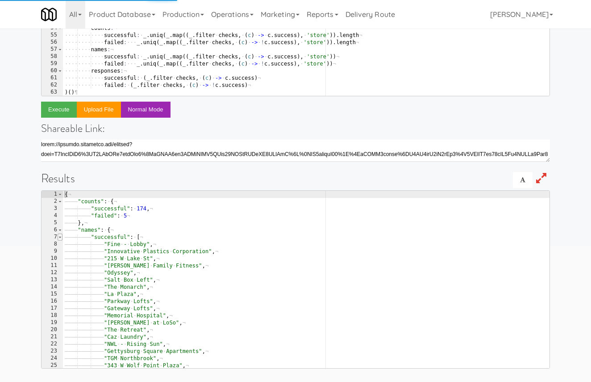
type textarea "{"
click at [60, 237] on span at bounding box center [60, 237] width 5 height 7
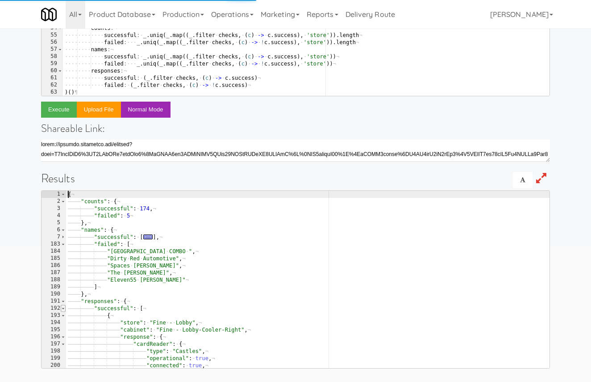
click at [64, 307] on span at bounding box center [63, 308] width 5 height 7
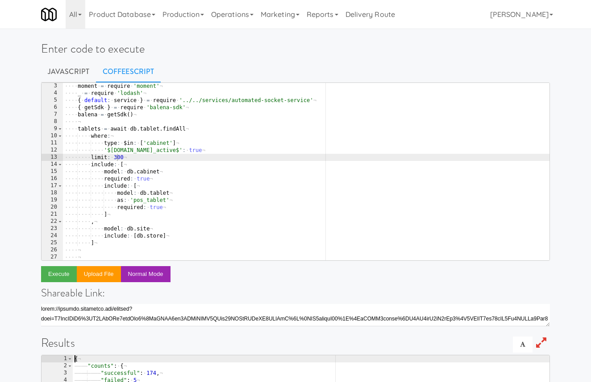
scroll to position [15, 0]
click at [117, 159] on div "···· moment · = · require · 'moment' ¬ ···· _ · = · require · 'lodash' ¬ ···· {…" at bounding box center [306, 179] width 486 height 192
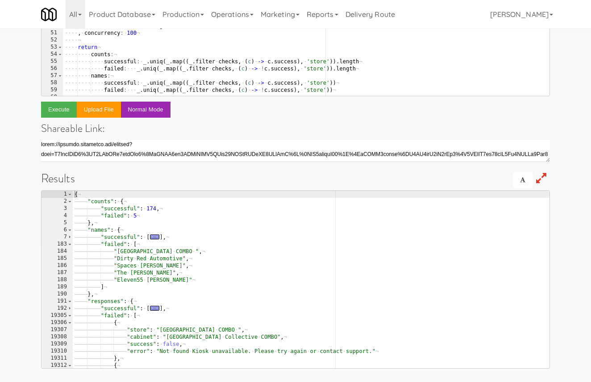
scroll to position [245, 0]
click at [130, 35] on div "···· ···· ···· if · response . global . errors . length · > · 0 ¬ ···· ···· ···…" at bounding box center [306, 11] width 486 height 192
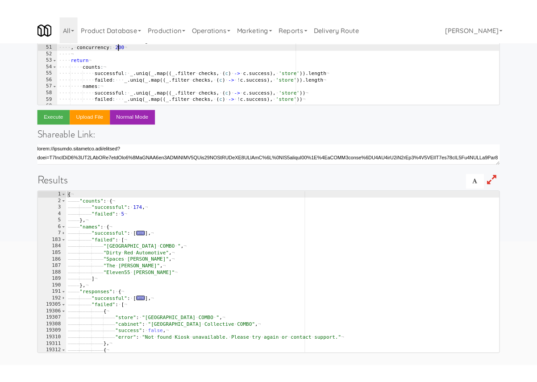
scroll to position [0, 5]
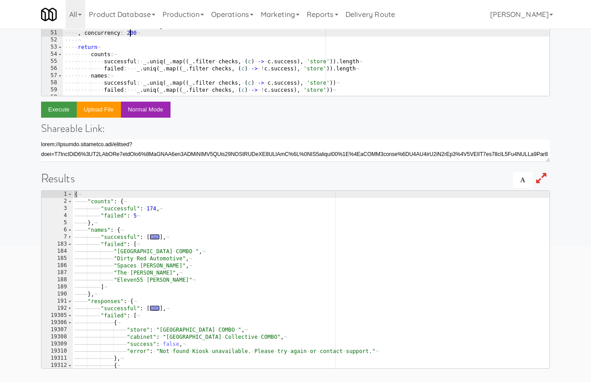
type textarea ", concurrency: 200"
click at [62, 106] on button "Execute" at bounding box center [59, 110] width 36 height 16
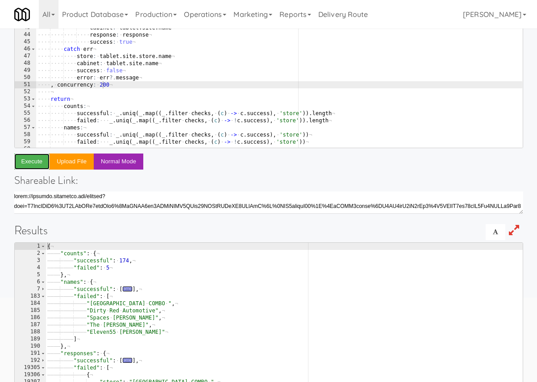
scroll to position [112, 0]
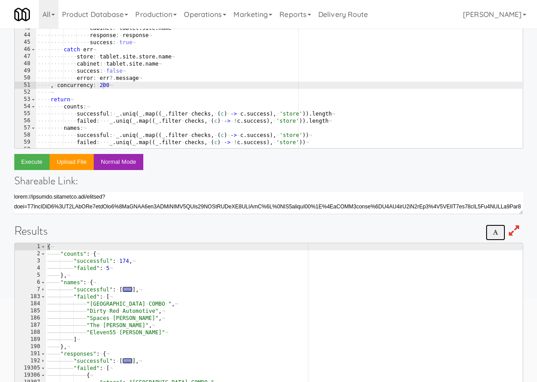
click at [492, 236] on div at bounding box center [496, 232] width 20 height 16
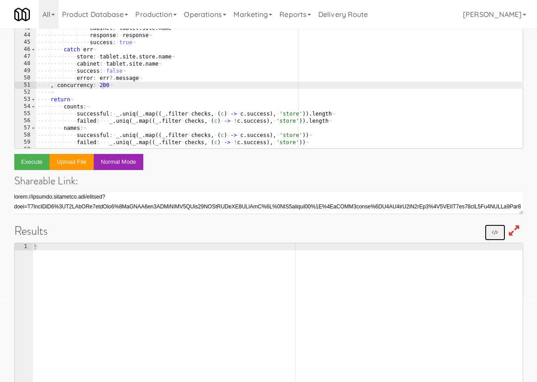
click at [492, 236] on div at bounding box center [495, 232] width 21 height 16
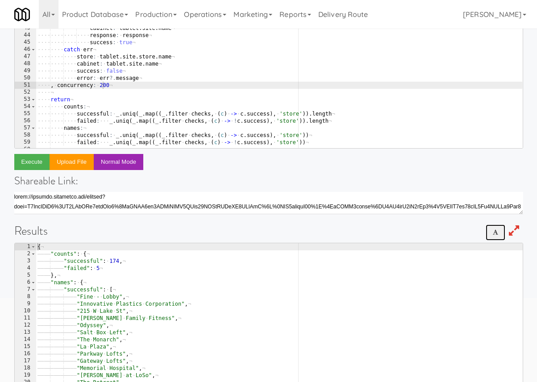
click at [492, 236] on div at bounding box center [496, 232] width 20 height 16
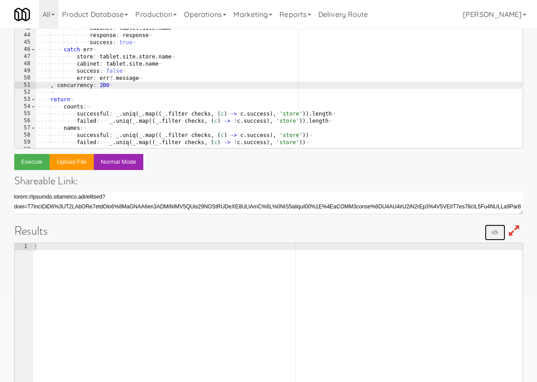
click at [492, 236] on div at bounding box center [495, 232] width 21 height 16
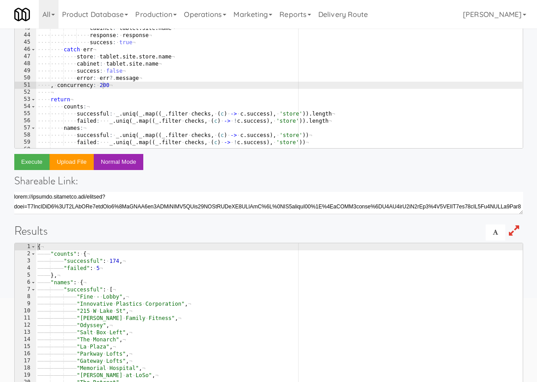
type textarea ""failed": 5"
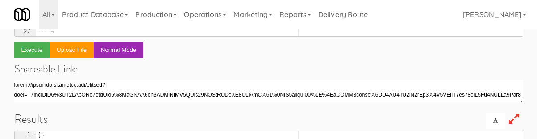
scroll to position [211, 0]
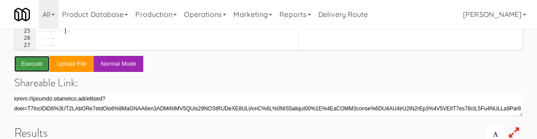
click at [35, 63] on button "Execute" at bounding box center [32, 64] width 36 height 16
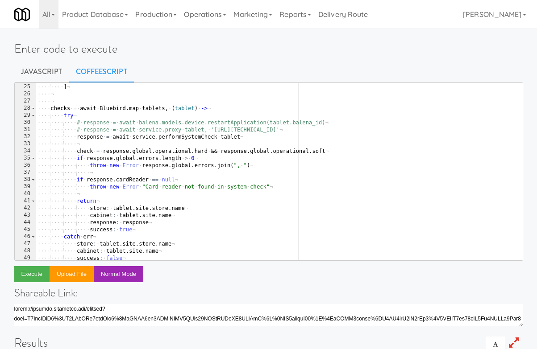
scroll to position [171, 0]
click at [246, 137] on div "···· ···· ] ¬ ···· ¬ ···· ¬ ···· checks · = · await · Bluebird . map · tablets …" at bounding box center [279, 179] width 486 height 192
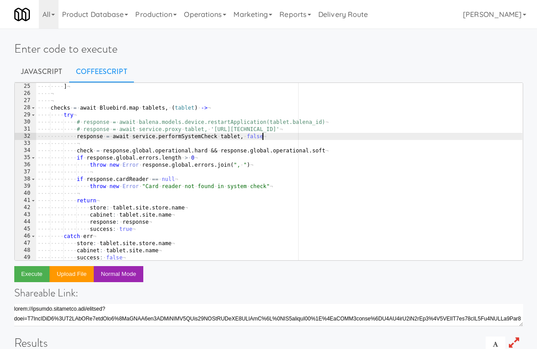
scroll to position [0, 18]
paste textarea "timeout"
click at [288, 136] on div "···· ···· ] ¬ ···· ¬ ···· ¬ ···· checks · = · await · Bluebird . map · tablets …" at bounding box center [279, 179] width 486 height 192
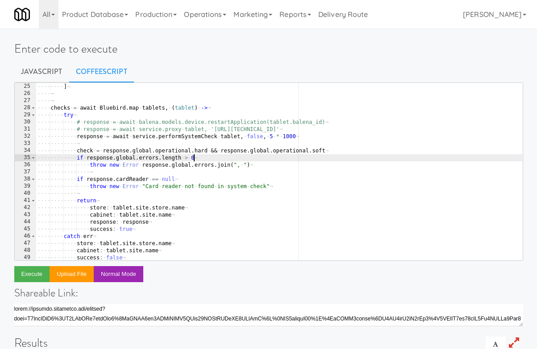
click at [335, 156] on div "···· ···· ] ¬ ···· ¬ ···· ¬ ···· checks · = · await · Bluebird . map · tablets …" at bounding box center [279, 179] width 486 height 192
type textarea "if response.global.errors.length > 0"
click at [33, 272] on button "Execute" at bounding box center [32, 274] width 36 height 16
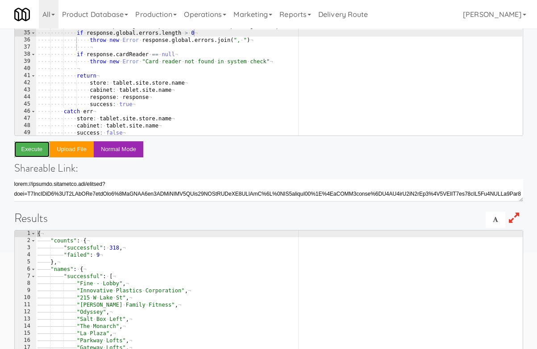
scroll to position [127, 0]
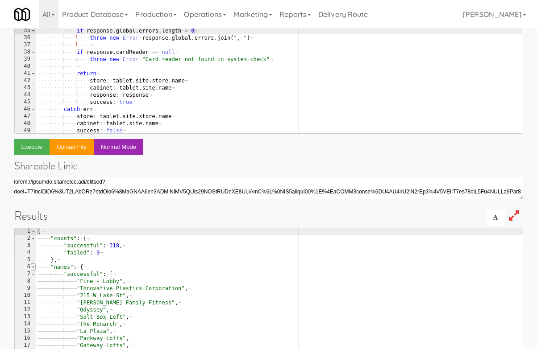
type textarea "{"
click at [34, 267] on span at bounding box center [33, 267] width 5 height 7
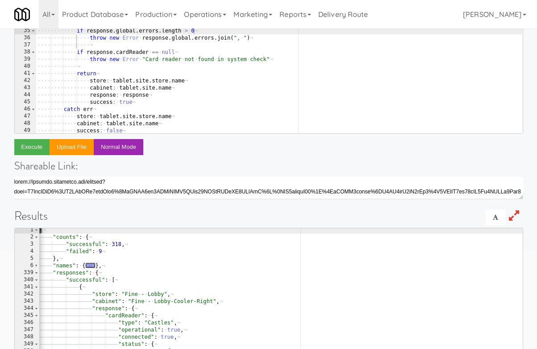
scroll to position [0, 0]
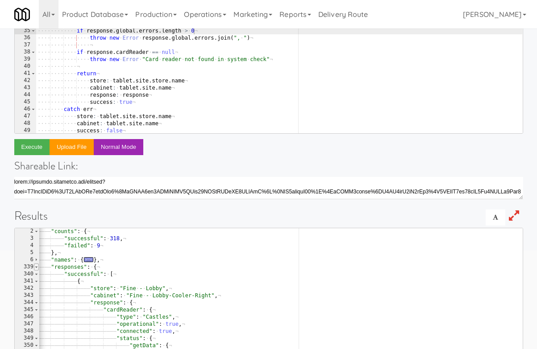
click at [37, 266] on span at bounding box center [36, 267] width 5 height 7
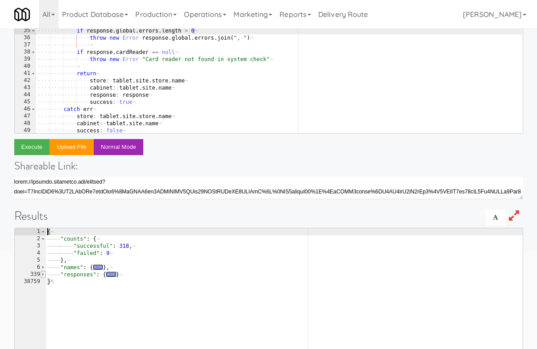
click at [44, 275] on span at bounding box center [43, 274] width 5 height 7
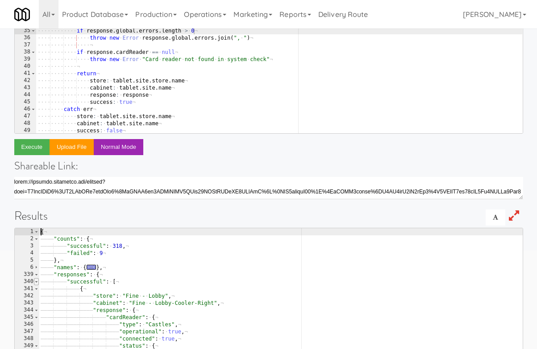
click at [38, 282] on span at bounding box center [36, 281] width 5 height 7
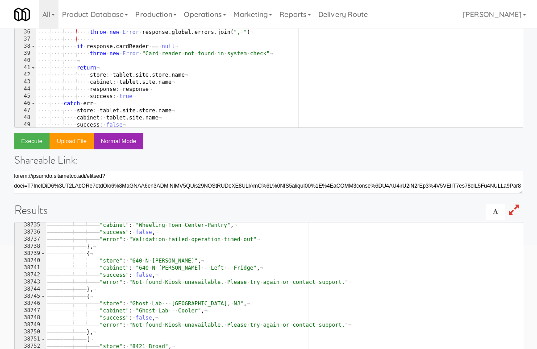
scroll to position [0, 0]
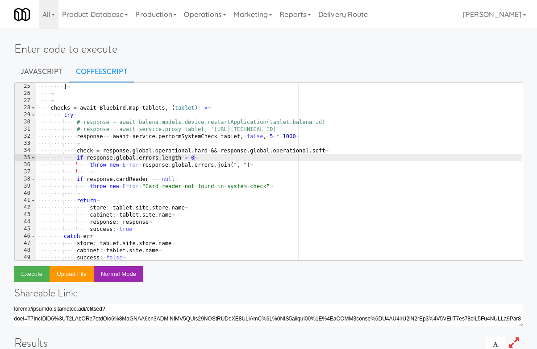
click at [272, 138] on div "···· ···· ] ¬ ···· ¬ ···· ¬ ···· checks · = · await · Bluebird . map · tablets …" at bounding box center [279, 179] width 486 height 192
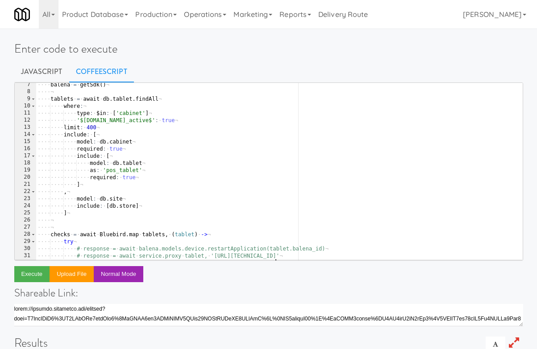
scroll to position [17, 0]
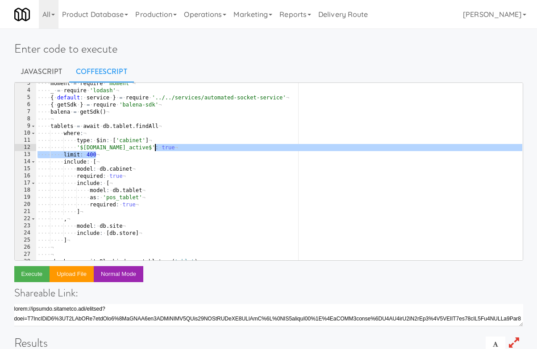
drag, startPoint x: 98, startPoint y: 155, endPoint x: 168, endPoint y: 146, distance: 70.6
click at [168, 146] on div "···· moment · = · require · 'moment' ¬ ···· _ · = · require · 'lodash' ¬ ···· {…" at bounding box center [279, 176] width 486 height 192
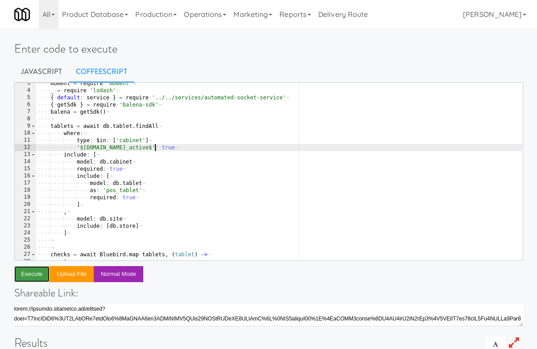
click at [34, 268] on button "Execute" at bounding box center [32, 274] width 36 height 16
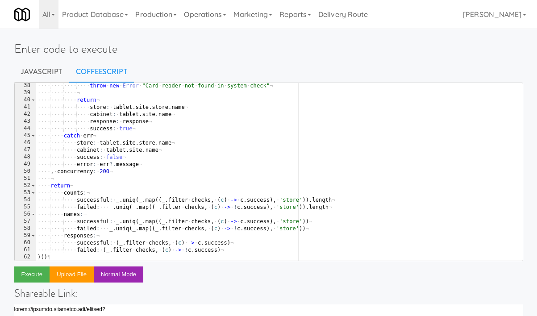
scroll to position [0, 5]
click at [104, 170] on div "···· ···· ···· ···· throw · new · Error · " Card · reader · not · found · in · …" at bounding box center [279, 178] width 486 height 192
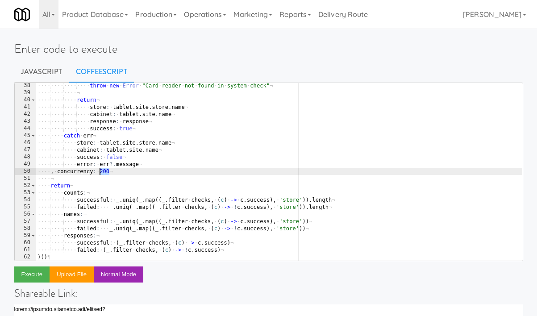
click at [104, 170] on div "···· ···· ···· ···· throw · new · Error · " Card · reader · not · found · in · …" at bounding box center [279, 178] width 486 height 192
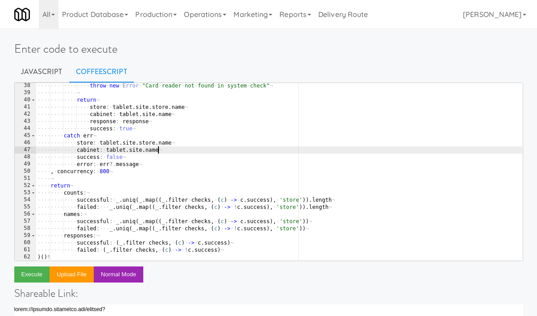
click at [171, 148] on div "···· ···· ···· ···· throw · new · Error · " Card · reader · not · found · in · …" at bounding box center [279, 178] width 486 height 192
click at [32, 276] on button "Execute" at bounding box center [32, 274] width 36 height 16
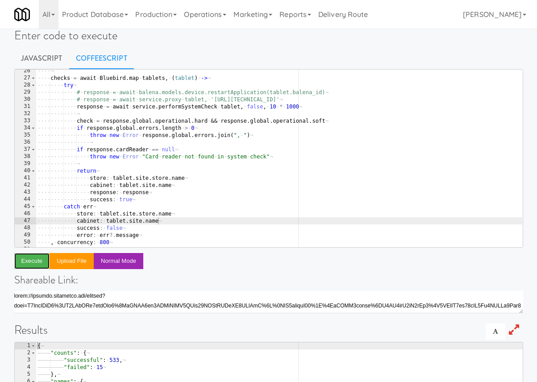
scroll to position [177, 0]
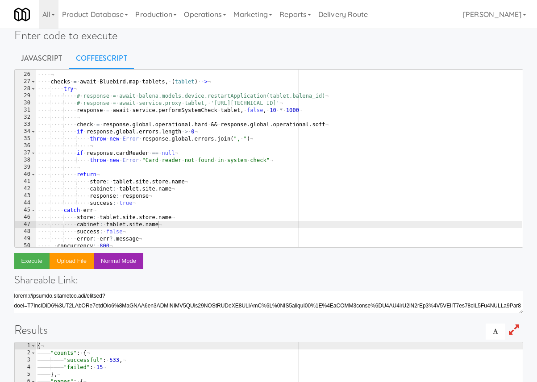
click at [274, 112] on div "···· ¬ ···· ¬ ···· checks · = · await · Bluebird . map · tablets , · ( tablet )…" at bounding box center [279, 160] width 486 height 192
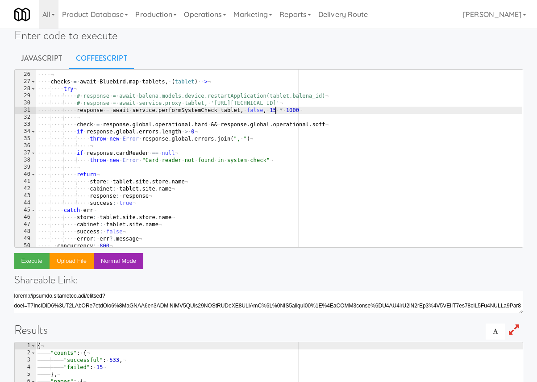
scroll to position [0, 19]
type textarea "response = await service.performSystemCheck tablet, false, 15 * 1000"
click at [37, 261] on button "Execute" at bounding box center [32, 261] width 36 height 16
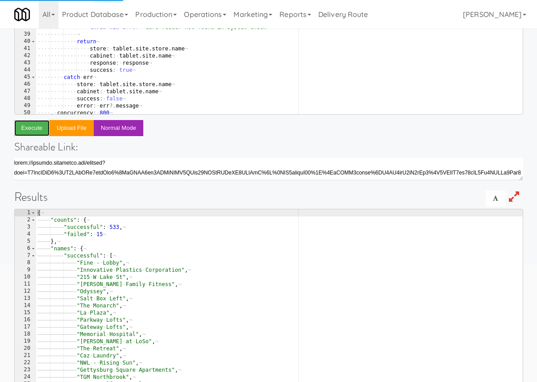
scroll to position [158, 0]
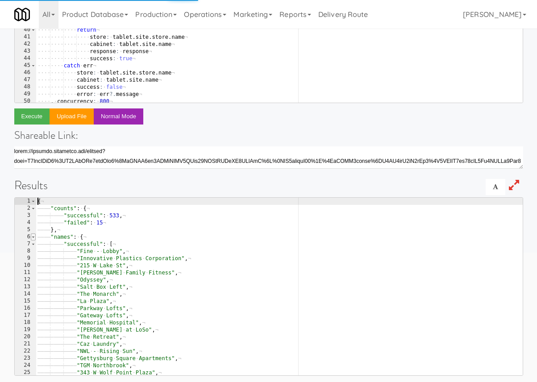
click at [33, 237] on span at bounding box center [33, 236] width 5 height 7
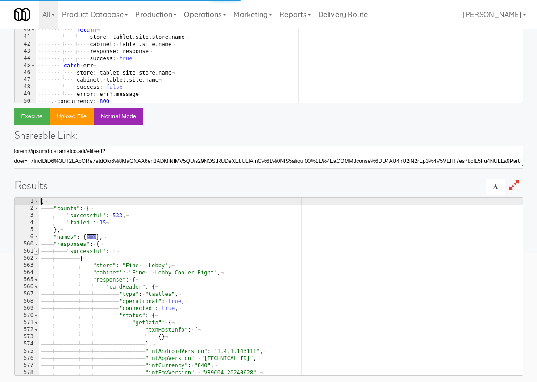
click at [35, 251] on span at bounding box center [36, 251] width 5 height 7
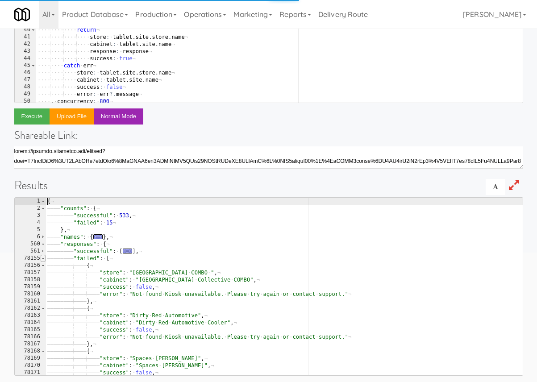
click at [44, 258] on span at bounding box center [43, 258] width 5 height 7
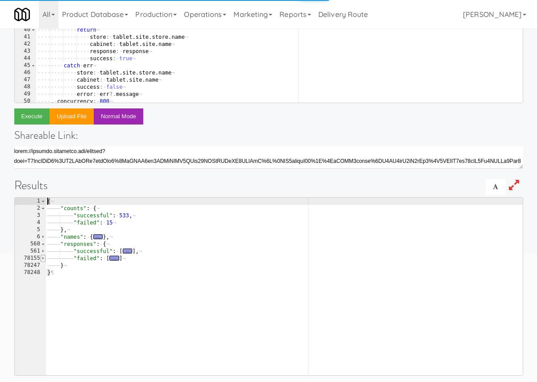
click at [44, 258] on span at bounding box center [43, 258] width 5 height 7
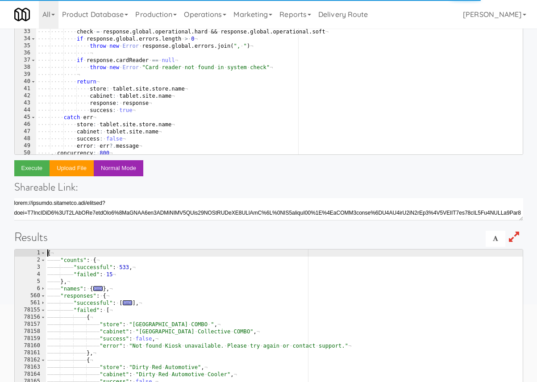
scroll to position [95, 0]
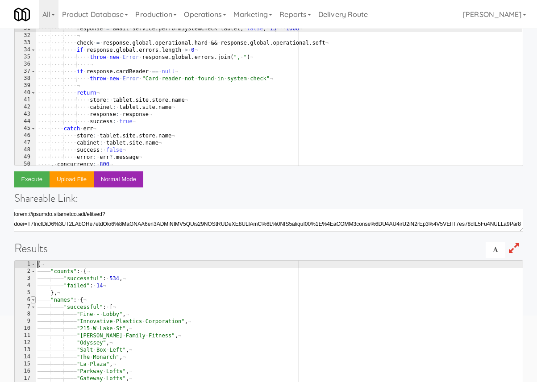
click at [34, 301] on span at bounding box center [33, 299] width 5 height 7
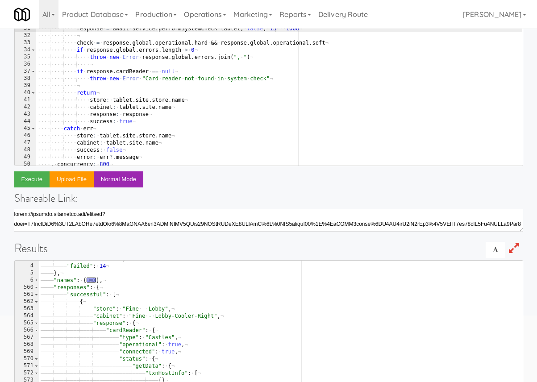
scroll to position [0, 0]
click at [37, 282] on span at bounding box center [36, 280] width 5 height 7
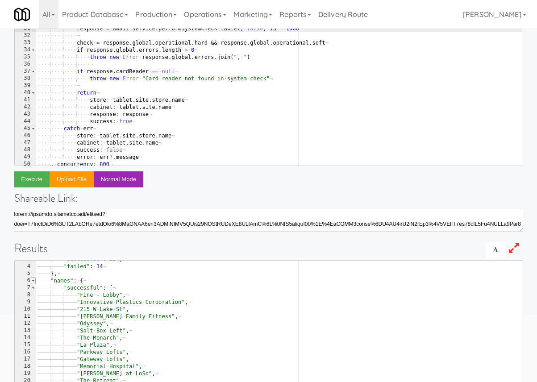
click at [33, 282] on span at bounding box center [33, 280] width 5 height 7
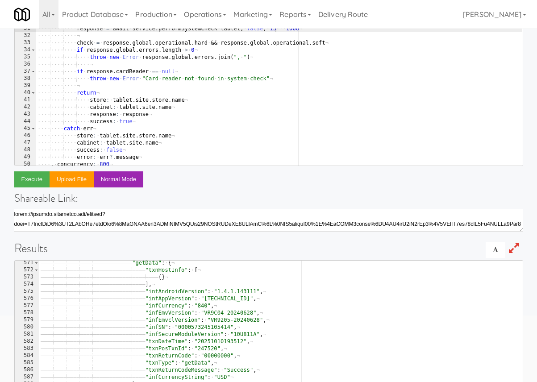
scroll to position [0, 0]
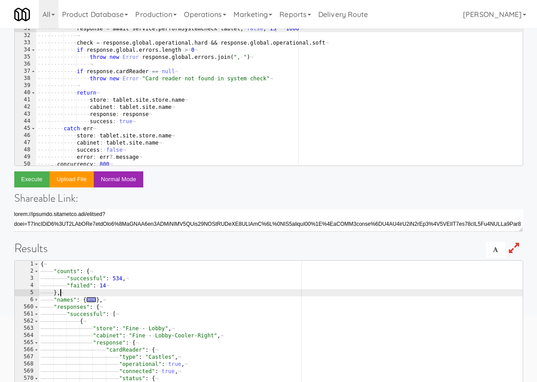
type textarea "} }"
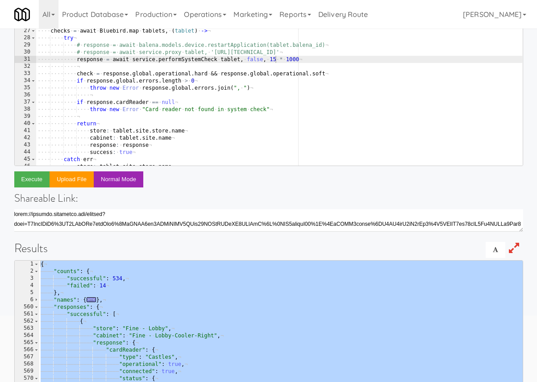
scroll to position [0, 11]
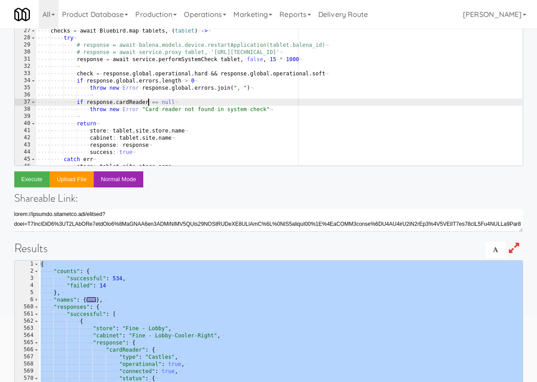
click at [150, 104] on div "···· ···· , ¬ ···· ···· ···· model : · db . site ¬ ···· ···· ···· include : · […" at bounding box center [279, 80] width 486 height 192
paste textarea "connected"
click at [86, 103] on div "···· ···· , ¬ ···· ···· ···· model : · db . site ¬ ···· ···· ···· include : · […" at bounding box center [279, 80] width 486 height 192
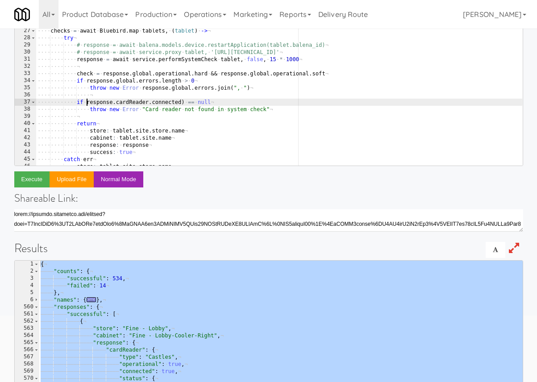
scroll to position [0, 4]
drag, startPoint x: 192, startPoint y: 102, endPoint x: 235, endPoint y: 102, distance: 42.8
click at [235, 102] on div "···· ···· , ¬ ···· ···· ···· model : · db . site ¬ ···· ···· ···· include : · […" at bounding box center [279, 80] width 486 height 192
click at [155, 102] on div "···· ···· , ¬ ···· ···· ···· model : · db . site ¬ ···· ···· ···· include : · […" at bounding box center [279, 80] width 486 height 192
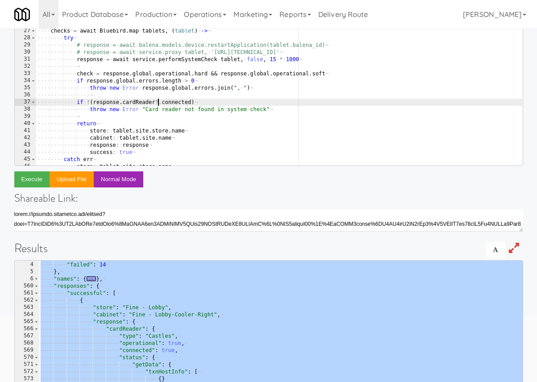
scroll to position [1, 0]
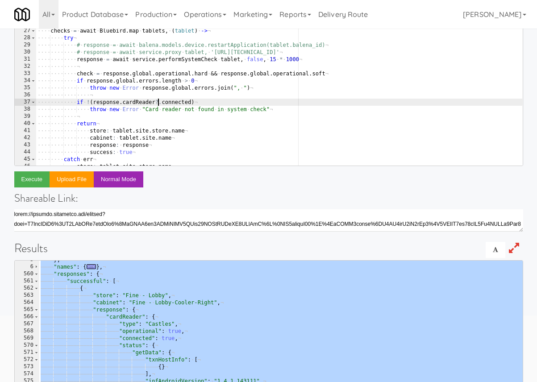
click at [232, 127] on div "···· ···· , ¬ ···· ···· ···· model : · db . site ¬ ···· ···· ···· include : · […" at bounding box center [279, 80] width 486 height 192
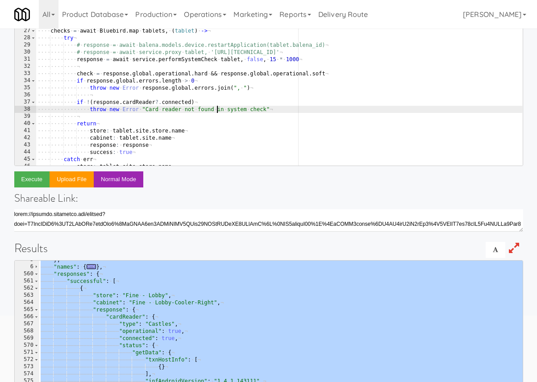
click at [216, 109] on div "···· ···· , ¬ ···· ···· ···· model : · db . site ¬ ···· ···· ···· include : · […" at bounding box center [279, 80] width 486 height 192
click at [321, 110] on div "···· ···· , ¬ ···· ···· ···· model : · db . site ¬ ···· ···· ···· include : · […" at bounding box center [279, 80] width 486 height 192
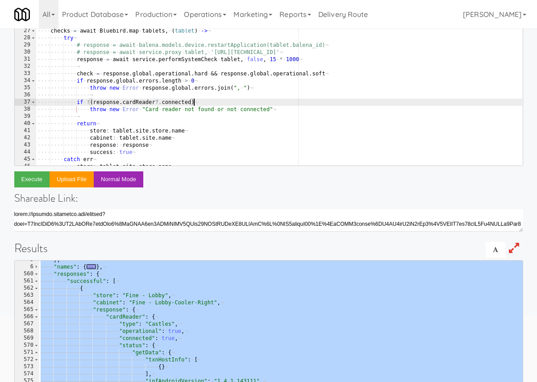
click at [220, 100] on div "···· ···· , ¬ ···· ···· ···· model : · db . site ¬ ···· ···· ···· include : · […" at bounding box center [279, 80] width 486 height 192
click at [34, 179] on button "Execute" at bounding box center [32, 179] width 36 height 16
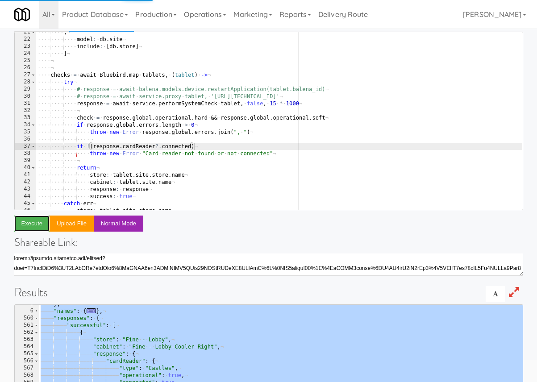
scroll to position [36, 0]
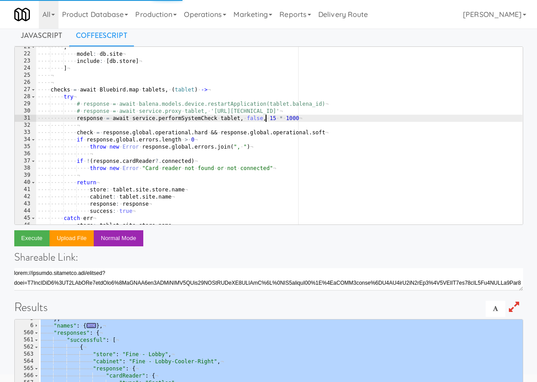
click at [264, 116] on div "···· ···· , ¬ ···· ···· ···· model : · db . site ¬ ···· ···· ···· include : · […" at bounding box center [279, 139] width 486 height 192
type textarea "failed: (_.filter checks, (c) -> !c.success) )()"
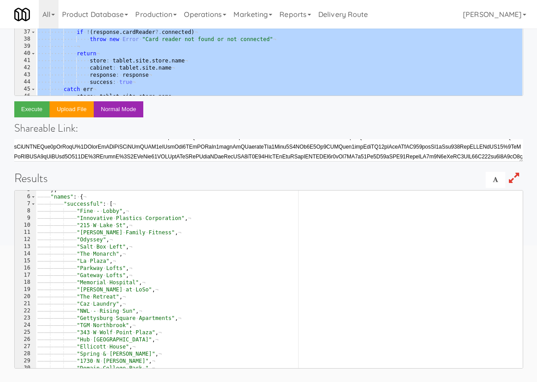
scroll to position [0, 0]
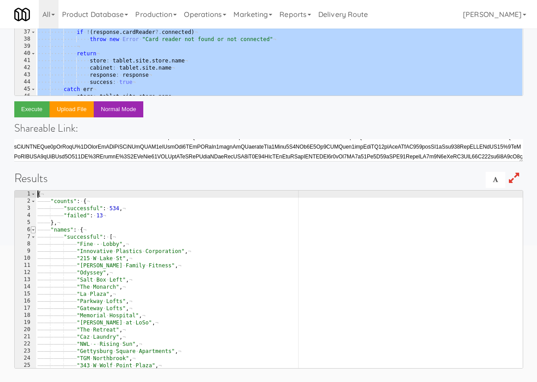
click at [33, 230] on span at bounding box center [33, 229] width 5 height 7
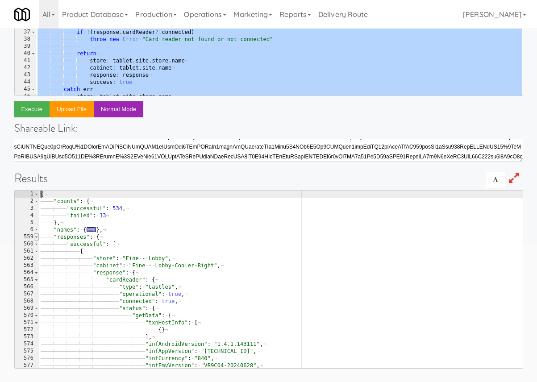
click at [37, 238] on span at bounding box center [36, 236] width 5 height 7
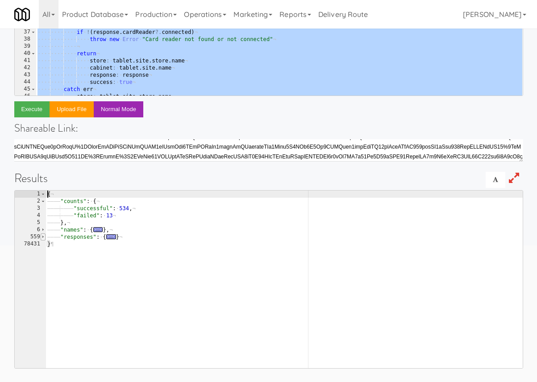
click at [37, 238] on div "559" at bounding box center [30, 236] width 31 height 7
type textarea ""responses": { "successful": ["
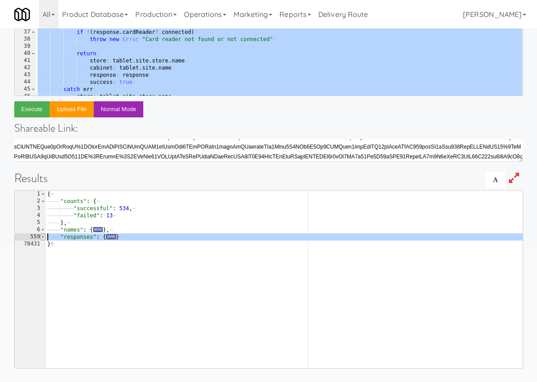
click at [43, 237] on span at bounding box center [43, 236] width 5 height 7
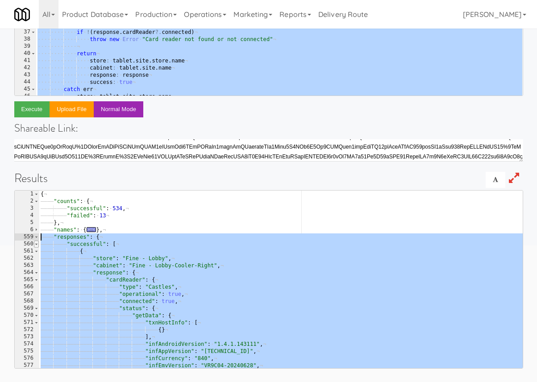
click at [37, 244] on span at bounding box center [36, 244] width 5 height 7
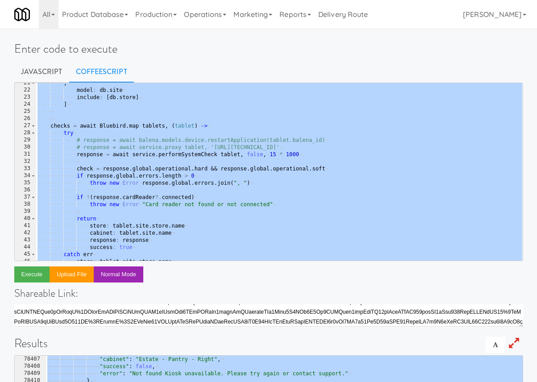
click at [202, 179] on div "···· ···· , ¬ ···· ···· ···· model : · db . site ¬ ···· ···· ···· include : · […" at bounding box center [279, 175] width 486 height 192
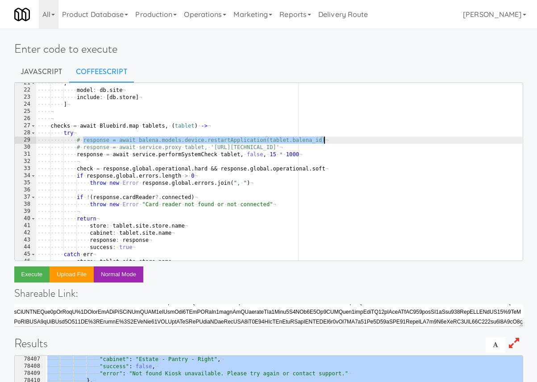
drag, startPoint x: 82, startPoint y: 140, endPoint x: 349, endPoint y: 143, distance: 266.9
click at [349, 143] on div "···· ···· , ¬ ···· ···· ···· model : · db . site ¬ ···· ···· ···· include : · […" at bounding box center [279, 175] width 486 height 192
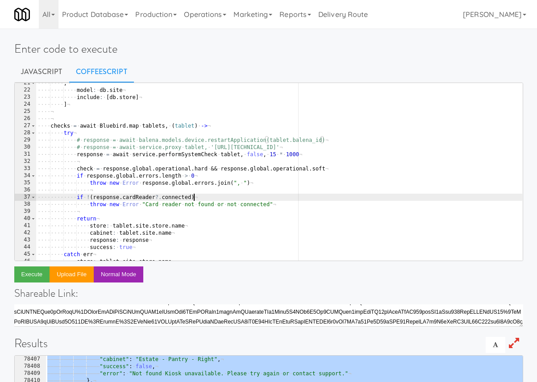
click at [216, 195] on div "···· ···· , ¬ ···· ···· ···· model : · db . site ¬ ···· ···· ···· include : · […" at bounding box center [279, 175] width 486 height 192
click at [280, 204] on div "···· ···· , ¬ ···· ···· ···· model : · db . site ¬ ···· ···· ···· include : · […" at bounding box center [279, 175] width 486 height 192
type textarea "throw new Error "Card reader not found or not connected""
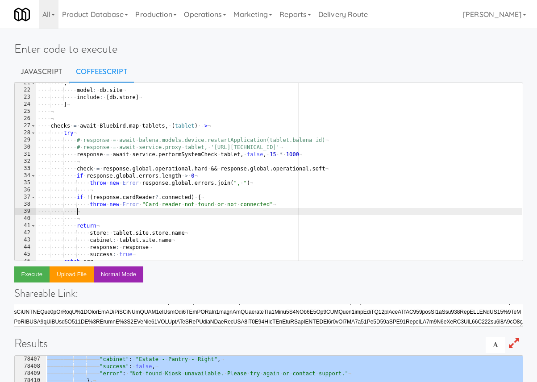
scroll to position [0, 3]
click at [261, 199] on div "···· ···· , ¬ ···· ···· ···· model : · db . site ¬ ···· ···· ···· include : · […" at bounding box center [279, 175] width 486 height 192
type textarea "if !(response.cardReader?.connected) {"
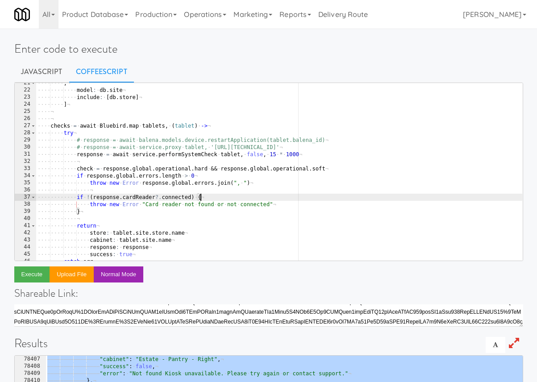
scroll to position [0, 4]
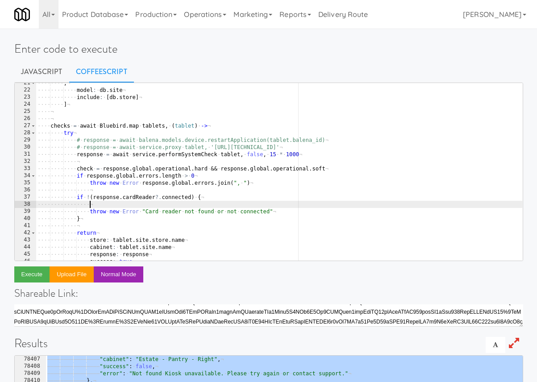
paste textarea "response = await balena.models.device.restartApplication(tablet.balena_id)"
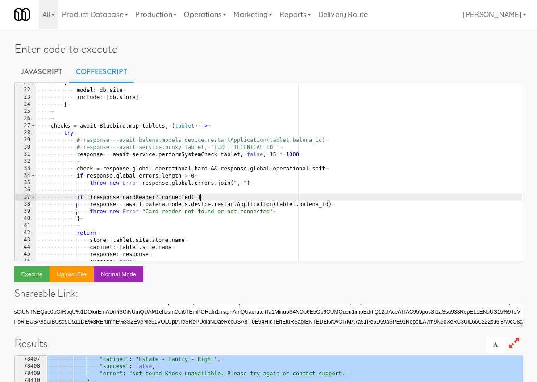
click at [232, 197] on div "···· ···· , ¬ ···· ···· ···· model : · db . site ¬ ···· ···· ···· include : · […" at bounding box center [279, 175] width 486 height 192
type textarea "if !(response.cardReader?.connected) {"
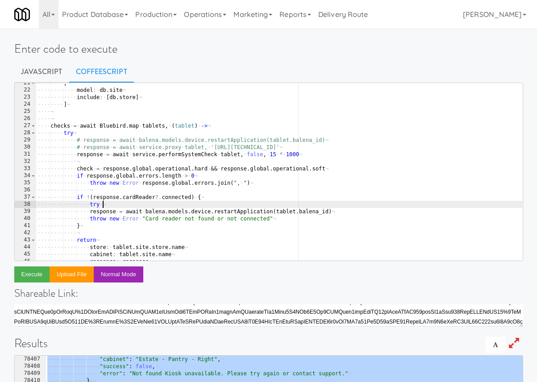
scroll to position [0, 5]
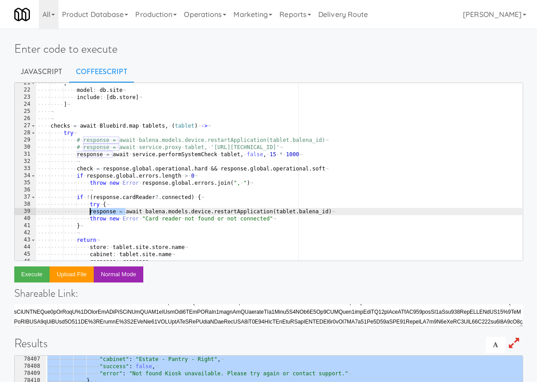
drag, startPoint x: 125, startPoint y: 212, endPoint x: 90, endPoint y: 214, distance: 35.8
click at [90, 214] on div "···· ···· , ¬ ···· ···· ···· model : · db . site ¬ ···· ···· ···· include : · […" at bounding box center [279, 175] width 486 height 192
type textarea "await balena.models.device.restartApplication(tablet.balena_id)"
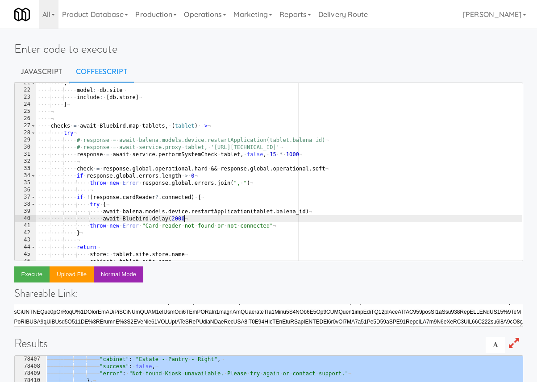
type textarea "await Bluebird.delay(2000)"
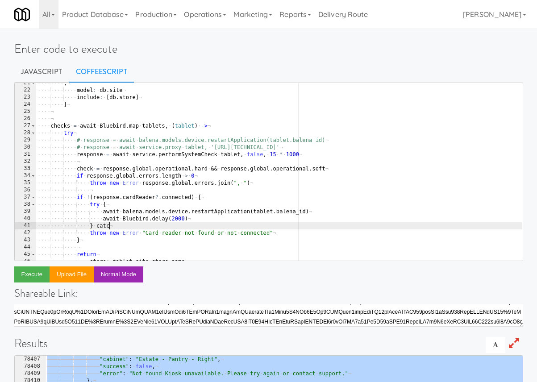
scroll to position [0, 6]
type textarea "} catch (err) {"
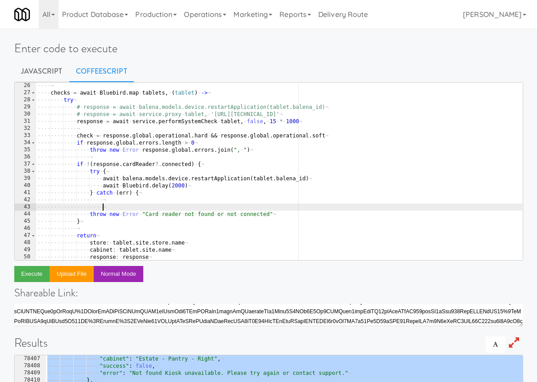
scroll to position [0, 5]
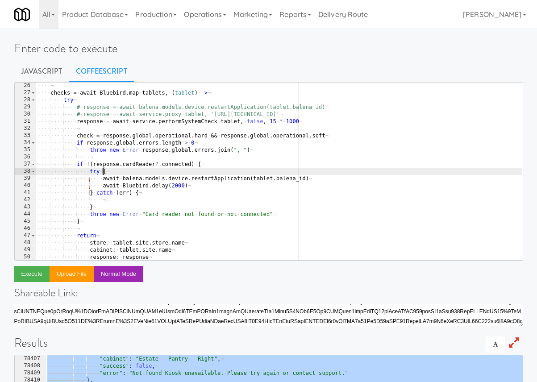
drag, startPoint x: 102, startPoint y: 170, endPoint x: 120, endPoint y: 170, distance: 18.7
click at [120, 170] on div "···· ¬ ···· checks · = · await · Bluebird . map · tablets , · ( tablet ) · -> ¬…" at bounding box center [279, 178] width 486 height 192
click at [96, 194] on div "···· ¬ ···· checks · = · await · Bluebird . map · tablets , · ( tablet ) · -> ¬…" at bounding box center [279, 178] width 486 height 192
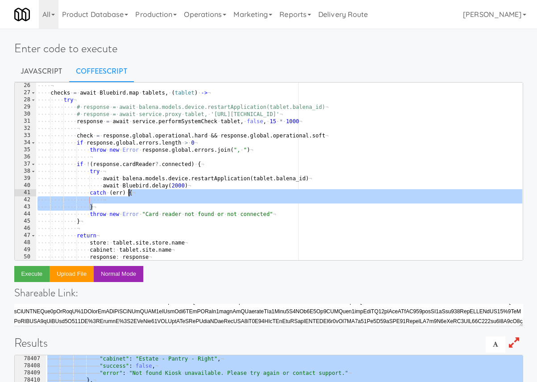
drag, startPoint x: 107, startPoint y: 208, endPoint x: 127, endPoint y: 195, distance: 24.1
click at [127, 195] on div "···· ¬ ···· checks · = · await · Bluebird . map · tablets , · ( tablet ) · -> ¬…" at bounding box center [279, 178] width 486 height 192
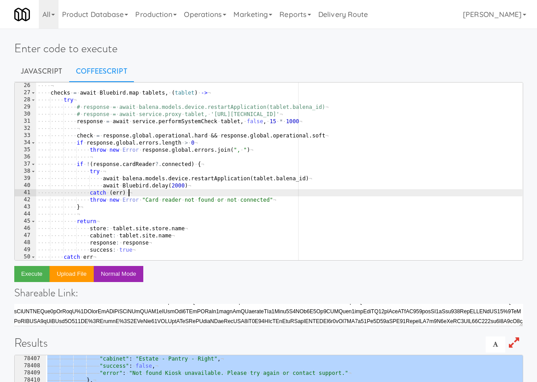
type textarea "catch (err)"
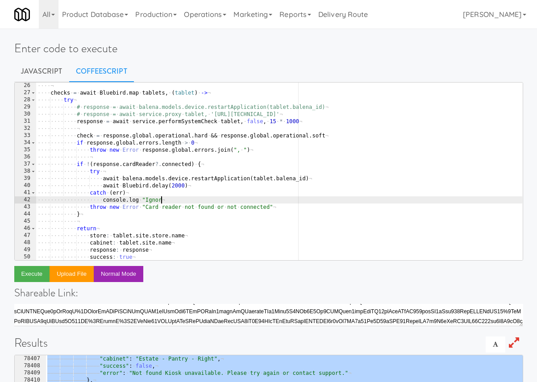
type textarea "console.log "Ignore""
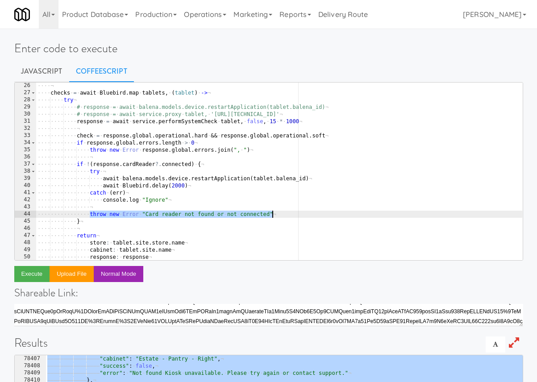
drag, startPoint x: 89, startPoint y: 212, endPoint x: 285, endPoint y: 214, distance: 195.9
click at [285, 214] on div "···· ¬ ···· checks · = · await · Bluebird . map · tablets , · ( tablet ) · -> ¬…" at bounding box center [279, 178] width 486 height 192
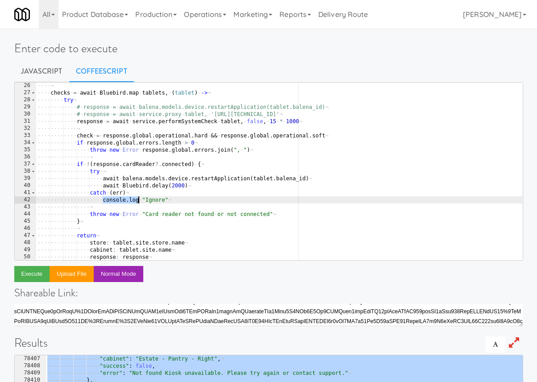
drag, startPoint x: 103, startPoint y: 199, endPoint x: 193, endPoint y: 199, distance: 90.2
click at [193, 199] on div "···· ¬ ···· checks · = · await · Bluebird . map · tablets , · ( tablet ) · -> ¬…" at bounding box center [279, 178] width 486 height 192
paste textarea "throw new Error "Card reader not found or not connected"
drag, startPoint x: 159, startPoint y: 200, endPoint x: 281, endPoint y: 199, distance: 122.3
click at [281, 199] on div "···· ¬ ···· checks · = · await · Bluebird . map · tablets , · ( tablet ) · -> ¬…" at bounding box center [279, 178] width 486 height 192
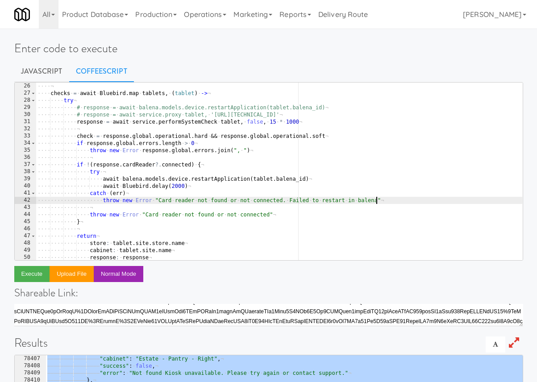
scroll to position [175, 0]
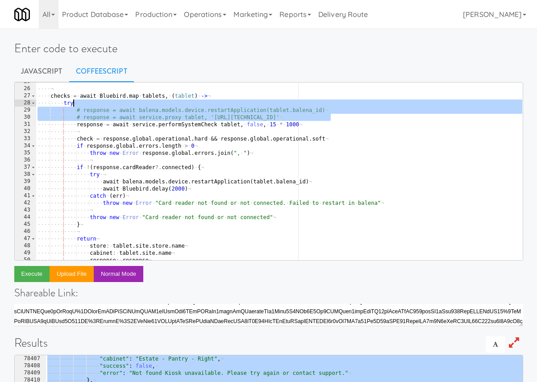
drag, startPoint x: 340, startPoint y: 116, endPoint x: 338, endPoint y: 106, distance: 10.0
click at [338, 106] on div "···· ¬ ···· ¬ ···· checks · = · await · Bluebird . map · tablets , · ( tablet )…" at bounding box center [279, 174] width 486 height 192
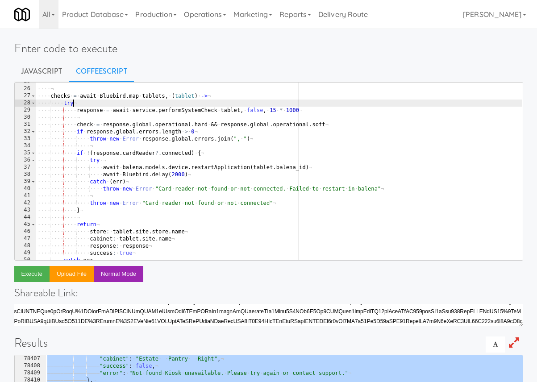
click at [337, 136] on div "···· ¬ ···· ¬ ···· checks · = · await · Bluebird . map · tablets , · ( tablet )…" at bounding box center [279, 174] width 486 height 192
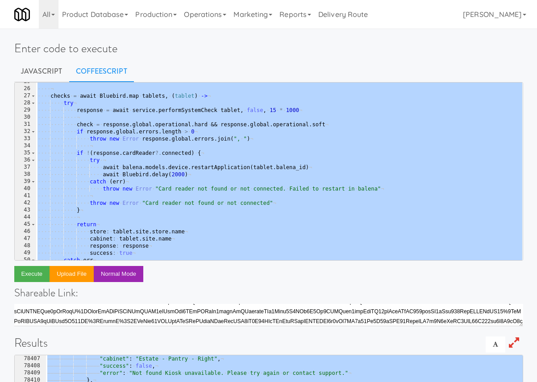
type textarea "failed: (_.filter checks, (c) -> !c.success) )()"
click at [228, 145] on div "···· ¬ ···· ¬ ···· checks · = · await · Bluebird . map · tablets , · ( tablet )…" at bounding box center [279, 174] width 486 height 192
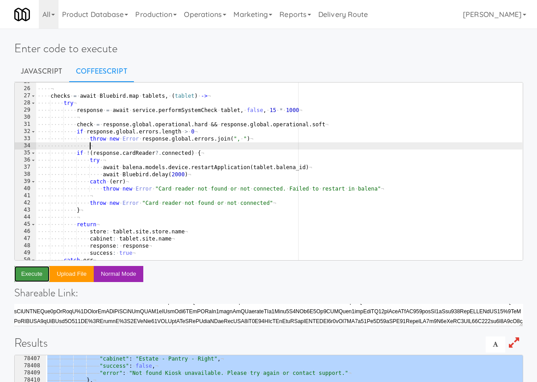
click at [32, 271] on button "Execute" at bounding box center [32, 274] width 36 height 16
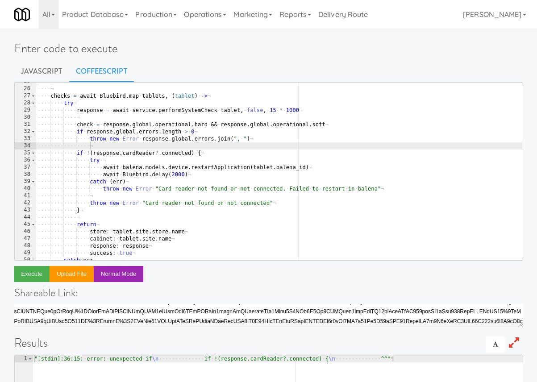
click at [267, 215] on div "···· ¬ ···· ¬ ···· checks · = · await · Bluebird . map · tablets , · ( tablet )…" at bounding box center [279, 174] width 486 height 192
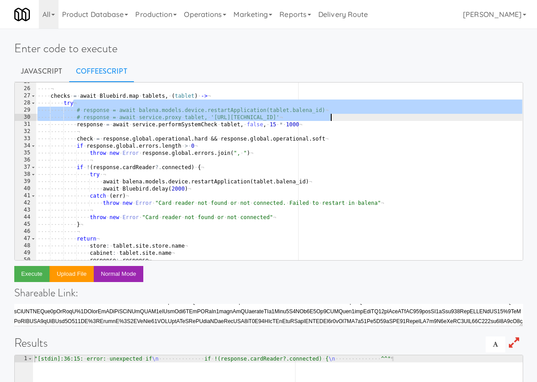
click at [272, 186] on div "···· ¬ ···· ¬ ···· checks · = · await · Bluebird . map · tablets , · ( tablet )…" at bounding box center [279, 174] width 486 height 192
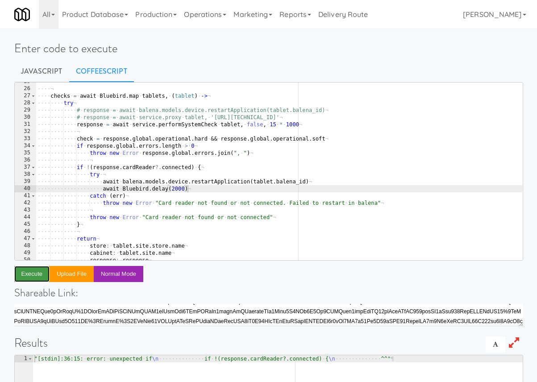
click at [38, 273] on button "Execute" at bounding box center [32, 274] width 36 height 16
click at [206, 168] on div "···· ¬ ···· ¬ ···· checks · = · await · Bluebird . map · tablets , · ( tablet )…" at bounding box center [279, 174] width 486 height 192
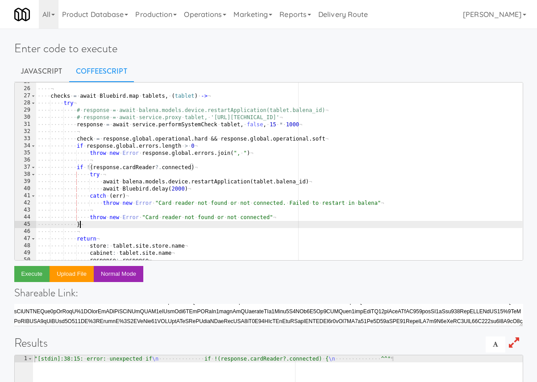
drag, startPoint x: 101, startPoint y: 224, endPoint x: 29, endPoint y: 224, distance: 72.3
click at [29, 224] on pre "if !(response.cardReader?.connected) 25 26 27 28 29 30 31 32 33 34 35 36 37 38 …" at bounding box center [268, 171] width 509 height 179
type textarea "}"
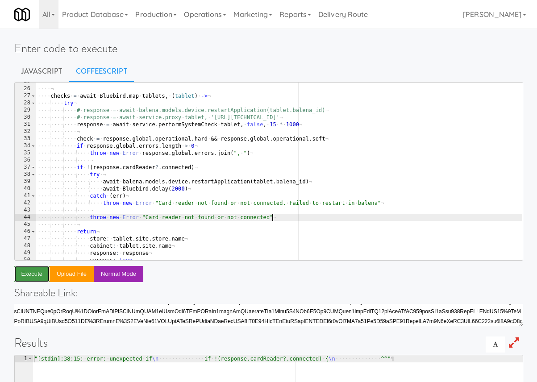
click at [37, 268] on button "Execute" at bounding box center [32, 274] width 36 height 16
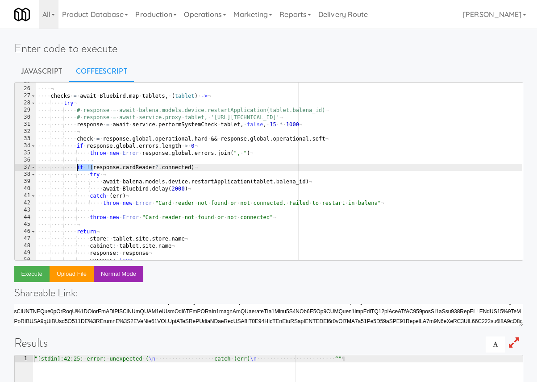
drag, startPoint x: 93, startPoint y: 167, endPoint x: 76, endPoint y: 166, distance: 16.5
click at [76, 166] on div "···· ¬ ···· ¬ ···· checks · = · await · Bluebird . map · tablets , · ( tablet )…" at bounding box center [279, 174] width 486 height 192
click at [21, 275] on button "Execute" at bounding box center [32, 274] width 36 height 16
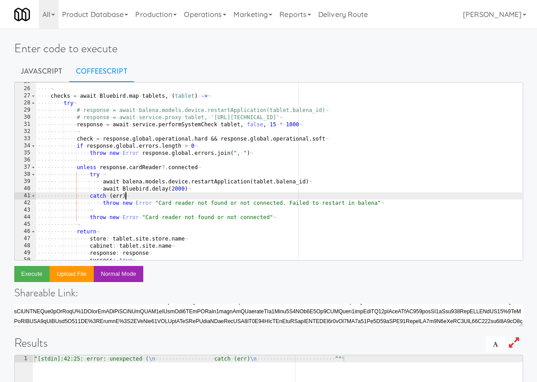
click at [151, 195] on div "···· ¬ ···· ¬ ···· checks · = · await · Bluebird . map · tablets , · ( tablet )…" at bounding box center [279, 174] width 486 height 192
click at [39, 266] on button "Execute" at bounding box center [32, 274] width 36 height 16
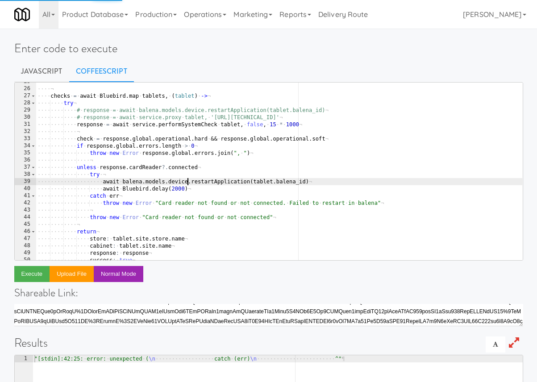
click at [188, 181] on div "···· ¬ ···· ¬ ···· checks · = · await · Bluebird . map · tablets , · ( tablet )…" at bounding box center [279, 174] width 486 height 192
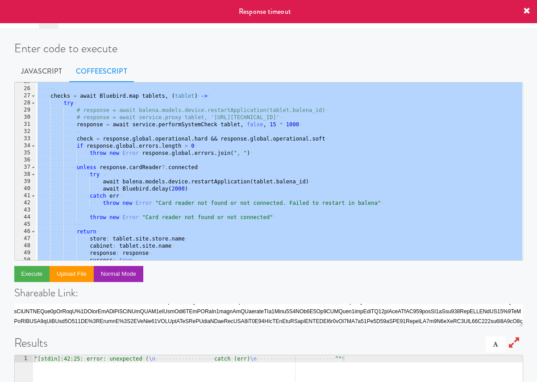
click at [207, 182] on div "···· ¬ ···· ¬ ···· checks · = · await · Bluebird . map · tablets , · ( tablet )…" at bounding box center [279, 174] width 486 height 192
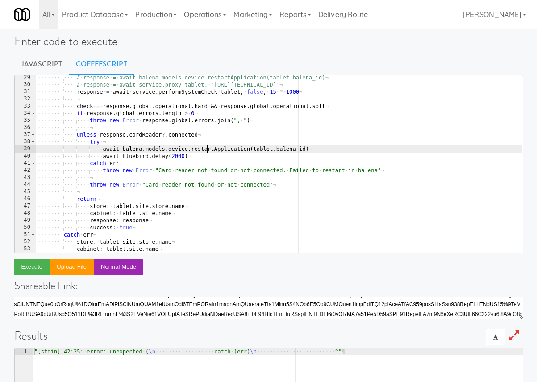
scroll to position [201, 0]
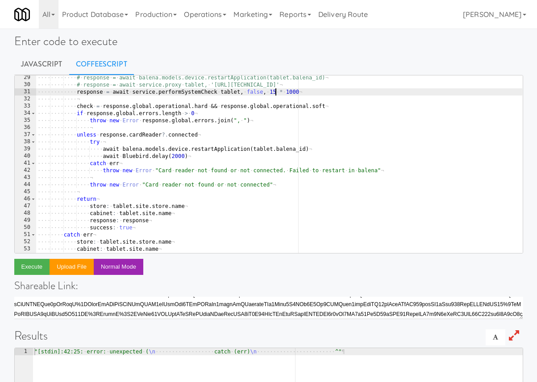
click at [275, 90] on div "···· ···· ···· # · response · = · await · balena.models.device.restartApplicati…" at bounding box center [279, 170] width 486 height 192
click at [38, 266] on button "Execute" at bounding box center [32, 267] width 36 height 16
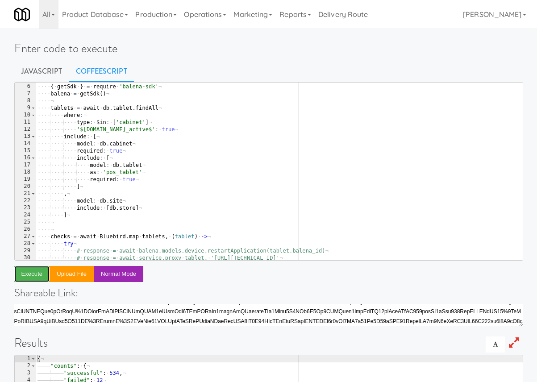
scroll to position [36, 0]
type textarea "]"
click at [75, 217] on div "···· { · getSdk · } · = · require · 'balena-sdk' ¬ ···· balena · = · getSdk ( )…" at bounding box center [279, 179] width 486 height 192
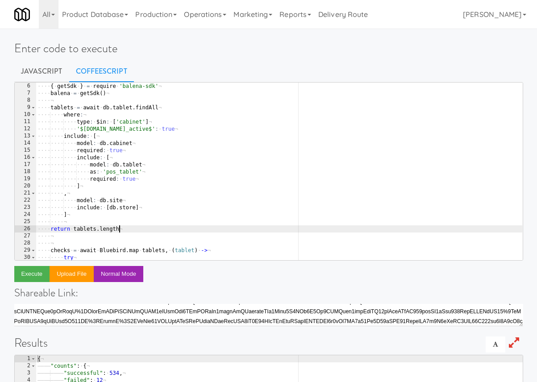
scroll to position [0, 6]
click at [44, 274] on button "Execute" at bounding box center [32, 274] width 36 height 16
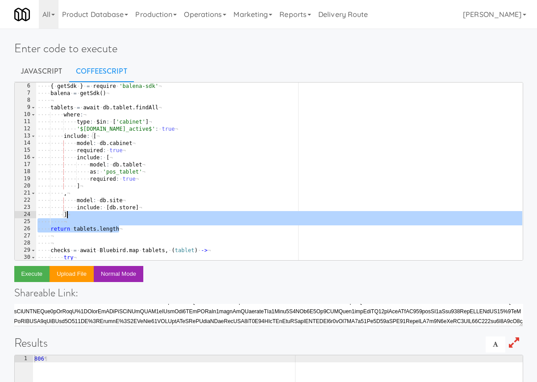
drag, startPoint x: 127, startPoint y: 228, endPoint x: 126, endPoint y: 215, distance: 13.0
click at [126, 215] on div "···· { · getSdk · } · = · require · 'balena-sdk' ¬ ···· balena · = · getSdk ( )…" at bounding box center [279, 179] width 486 height 192
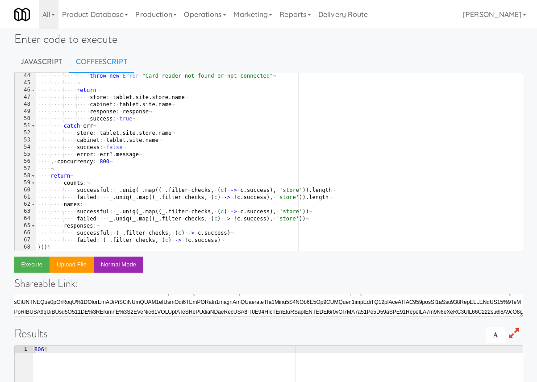
scroll to position [23, 0]
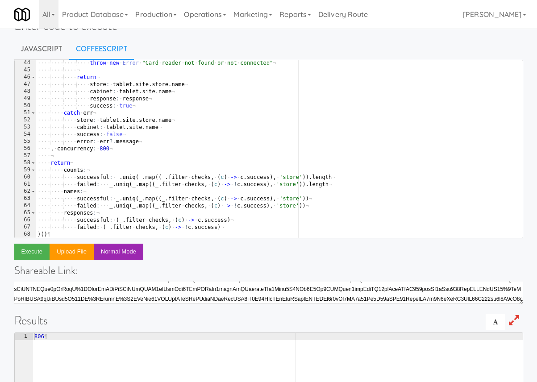
click at [105, 168] on div "···· ···· ···· ···· throw · new · Error · " Card · reader · not · found · or · …" at bounding box center [279, 155] width 486 height 192
type textarea "counts:"
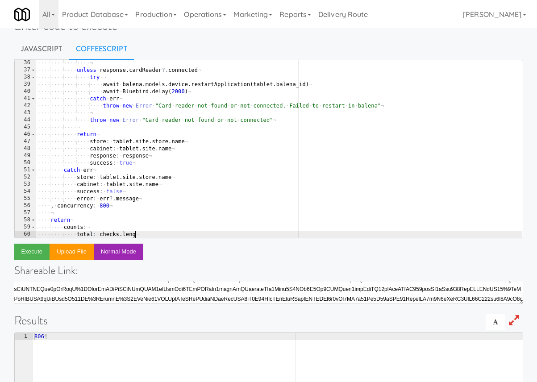
scroll to position [0, 8]
click at [42, 253] on button "Execute" at bounding box center [32, 252] width 36 height 16
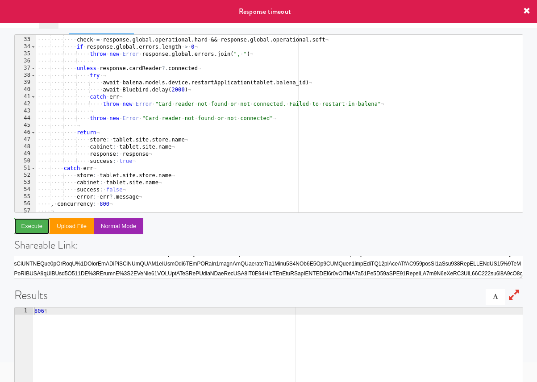
scroll to position [160, 0]
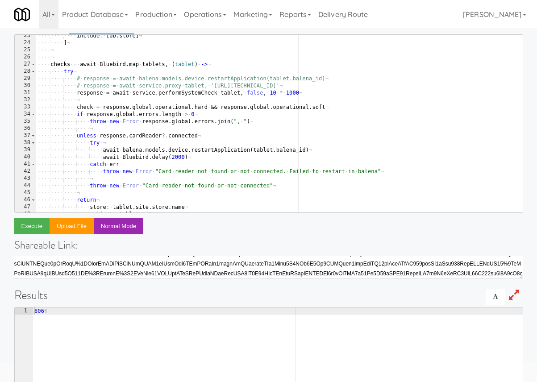
click at [275, 96] on div "···· ···· ···· include : · [ db . store ] ¬ ···· ···· ] ¬ ···· ¬ ···· ¬ ···· ch…" at bounding box center [279, 128] width 486 height 192
click at [273, 113] on div "···· ···· ···· include : · [ db . store ] ¬ ···· ···· ] ¬ ···· ¬ ···· ¬ ···· ch…" at bounding box center [279, 128] width 486 height 192
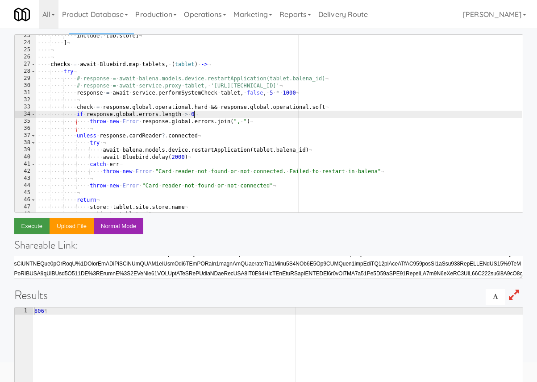
type textarea "if response.global.errors.length > 0"
click at [33, 228] on button "Execute" at bounding box center [32, 226] width 36 height 16
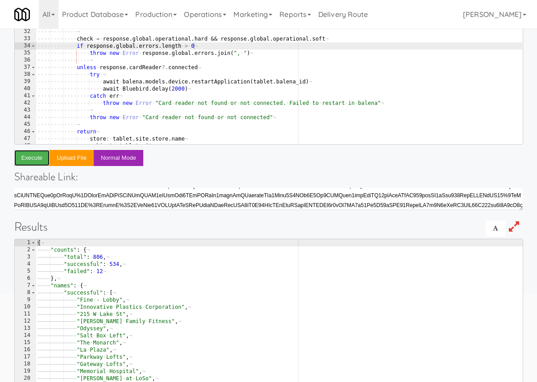
scroll to position [124, 0]
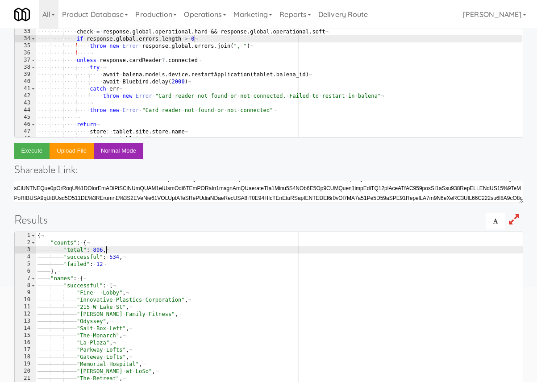
type textarea "} }"
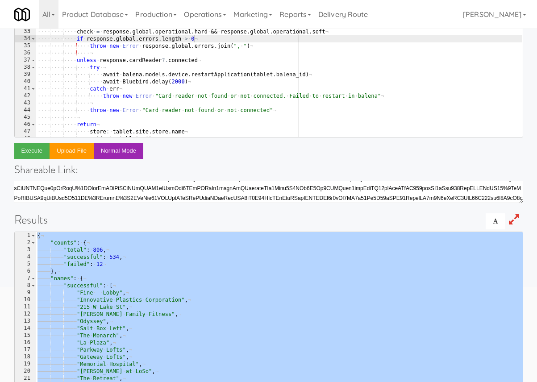
click at [299, 120] on div "···· ···· ···· include : · [ db . store ] ¬ ···· ···· ] ¬ ···· ¬ ···· ¬ ···· ch…" at bounding box center [279, 53] width 486 height 192
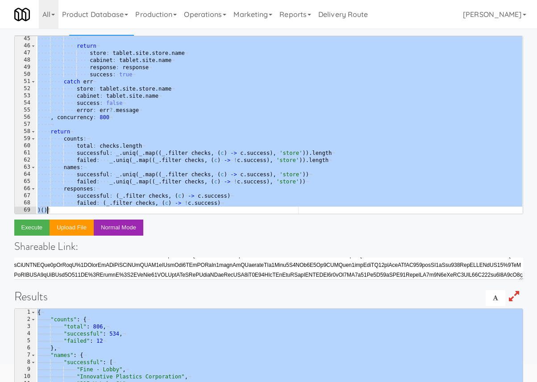
scroll to position [42, 0]
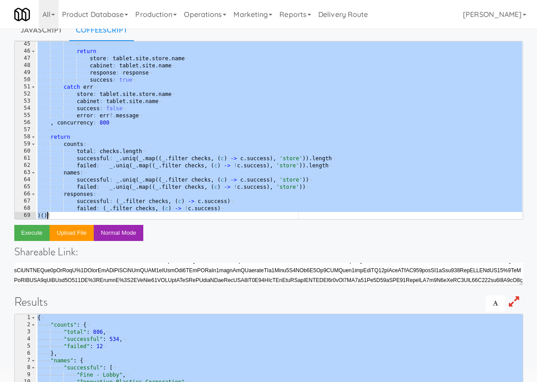
click at [249, 180] on div "···· ···· ···· ¬ ···· ···· ···· return ¬ ···· ···· ···· ···· store : · tablet .…" at bounding box center [279, 137] width 486 height 192
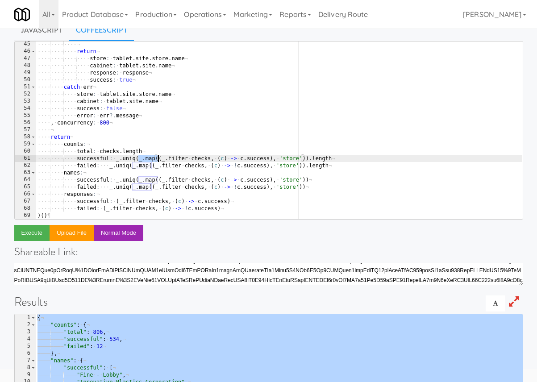
drag, startPoint x: 138, startPoint y: 158, endPoint x: 158, endPoint y: 158, distance: 19.6
click at [158, 158] on div "···· ···· ···· ¬ ···· ···· ···· return ¬ ···· ···· ···· ···· store : · tablet .…" at bounding box center [279, 137] width 486 height 192
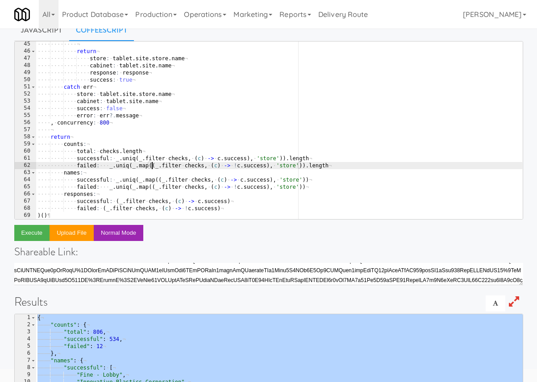
drag, startPoint x: 150, startPoint y: 163, endPoint x: 137, endPoint y: 163, distance: 12.9
click at [137, 163] on div "···· ···· ···· ¬ ···· ···· ···· return ¬ ···· ···· ···· ···· store : · tablet .…" at bounding box center [279, 137] width 486 height 192
drag, startPoint x: 246, startPoint y: 166, endPoint x: 278, endPoint y: 166, distance: 32.1
click at [278, 167] on div "···· ···· ···· ¬ ···· ···· ···· return ¬ ···· ···· ···· ···· store : · tablet .…" at bounding box center [279, 137] width 486 height 192
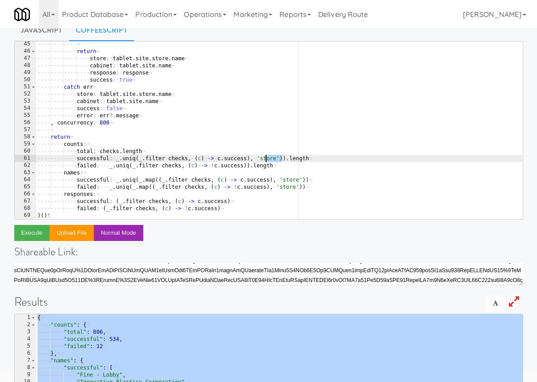
drag, startPoint x: 283, startPoint y: 158, endPoint x: 255, endPoint y: 158, distance: 27.7
click at [255, 158] on div "···· ···· ···· ¬ ···· ···· ···· return ¬ ···· ···· ···· ···· store : · tablet .…" at bounding box center [279, 137] width 486 height 192
click at [245, 136] on div "···· ···· ···· ¬ ···· ···· ···· return ¬ ···· ···· ···· ···· store : · tablet .…" at bounding box center [279, 137] width 486 height 192
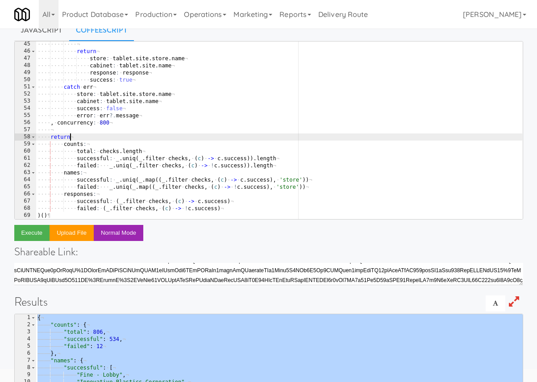
scroll to position [0, 2]
click at [35, 234] on button "Execute" at bounding box center [32, 233] width 36 height 16
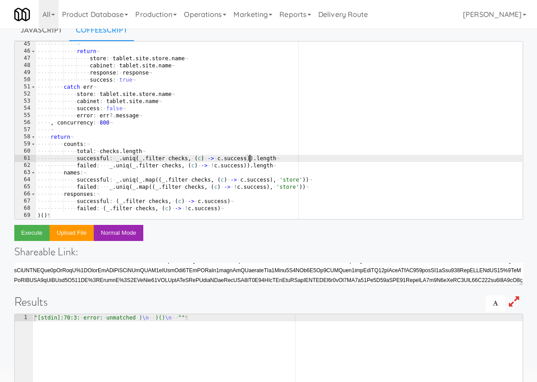
click at [250, 158] on div "···· ···· ···· ¬ ···· ···· ···· return ¬ ···· ···· ···· ···· store : · tablet .…" at bounding box center [279, 137] width 486 height 192
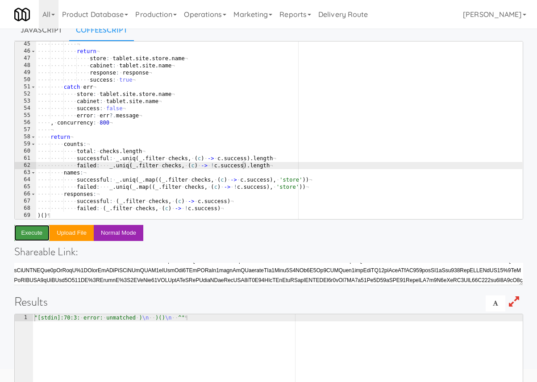
click at [27, 235] on button "Execute" at bounding box center [32, 233] width 36 height 16
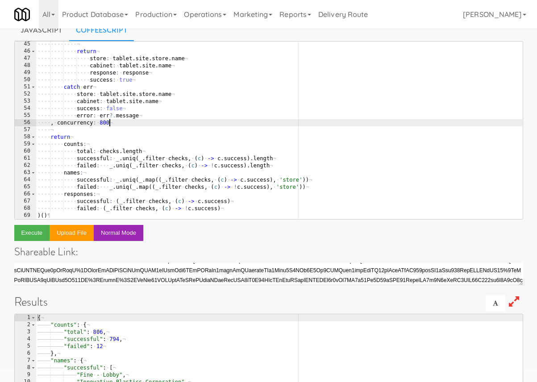
click at [320, 126] on div "···· ···· ···· ¬ ···· ···· ···· return ¬ ···· ···· ···· ···· store : · tablet .…" at bounding box center [279, 137] width 486 height 192
type textarea "failed: (_.filter checks, (c) -> !c.success) )()"
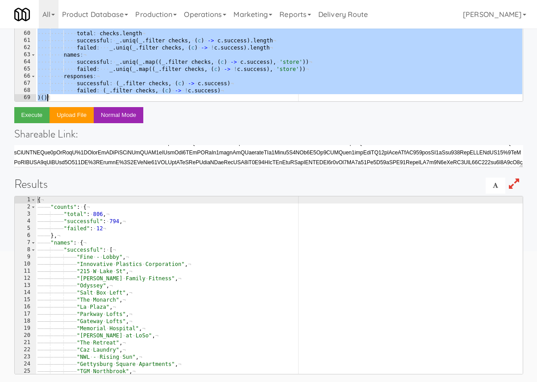
scroll to position [165, 0]
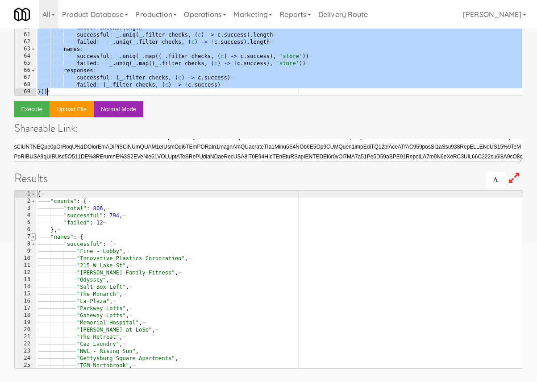
click at [33, 239] on span at bounding box center [33, 236] width 5 height 7
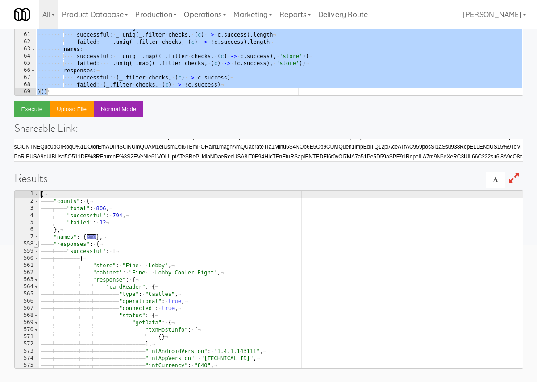
click at [37, 245] on span at bounding box center [36, 244] width 5 height 7
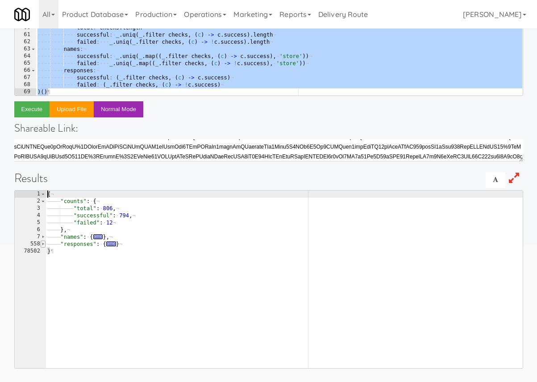
click at [44, 244] on span at bounding box center [43, 244] width 5 height 7
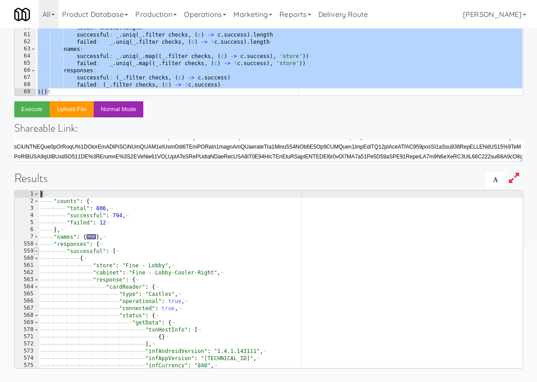
click at [37, 251] on span at bounding box center [36, 251] width 5 height 7
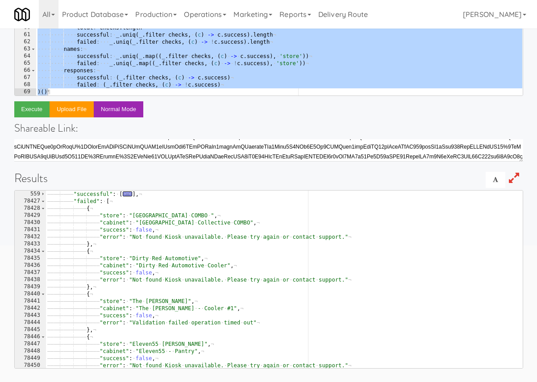
scroll to position [41, 0]
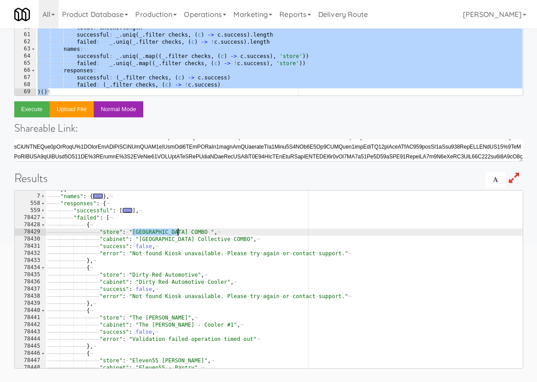
drag, startPoint x: 132, startPoint y: 233, endPoint x: 178, endPoint y: 234, distance: 46.0
click at [178, 234] on div "———— } , ¬ ———— "names" : · { ... } , ¬ ———— "responses" : · { ¬ ———— ———— "suc…" at bounding box center [284, 282] width 477 height 192
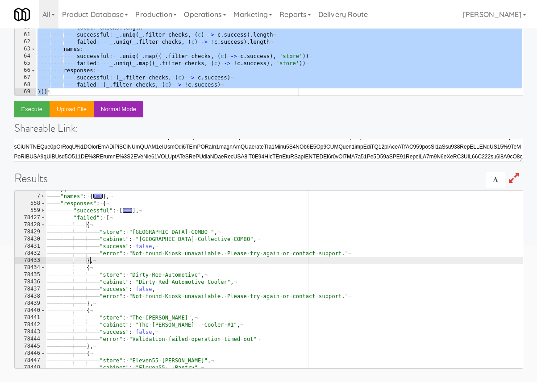
click at [91, 260] on div "———— } , ¬ ———— "names" : · { ... } , ¬ ———— "responses" : · { ¬ ———— ———— "suc…" at bounding box center [284, 282] width 477 height 192
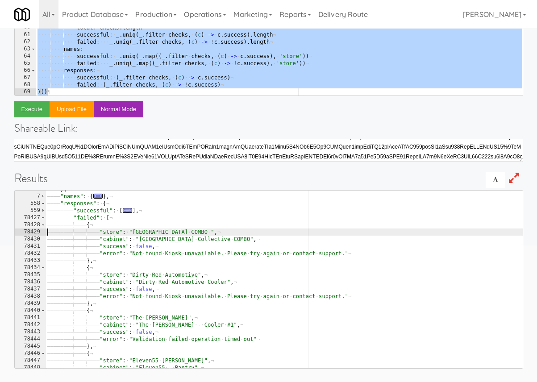
click at [57, 230] on div "———— } , ¬ ———— "names" : · { ... } , ¬ ———— "responses" : · { ¬ ———— ———— "suc…" at bounding box center [284, 282] width 477 height 192
type textarea ""store": "Florence COMBO ","
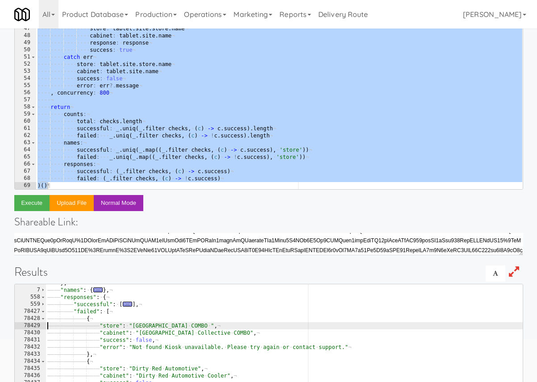
scroll to position [71, 0]
click at [148, 100] on div "···· ···· ···· ¬ ···· ···· ···· return ¬ ···· ···· ···· ···· store : · tablet .…" at bounding box center [279, 107] width 486 height 192
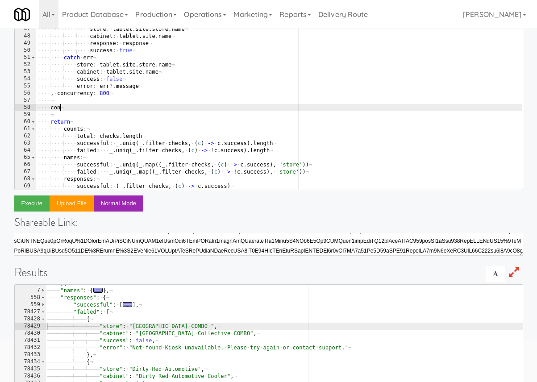
type textarea "c"
type textarea "versionCheck ="
drag, startPoint x: 50, startPoint y: 108, endPoint x: 129, endPoint y: 108, distance: 78.5
click at [129, 108] on div "···· ···· ···· ¬ ···· ···· ···· return ¬ ···· ···· ···· ···· store : · tablet .…" at bounding box center [279, 107] width 486 height 192
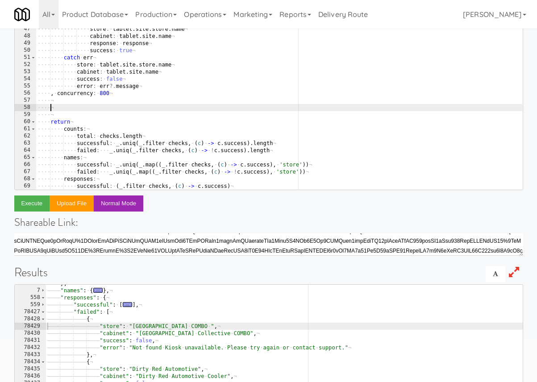
scroll to position [0, 0]
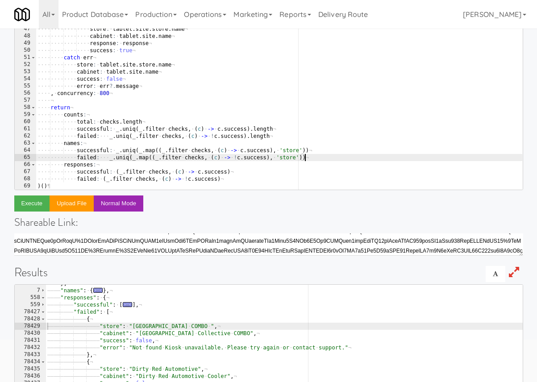
click at [310, 158] on div "···· ···· ···· ¬ ···· ···· ···· return ¬ ···· ···· ···· ···· store : · tablet .…" at bounding box center [279, 107] width 486 height 192
type textarea "failed: _.uniq(_.map((_.filter checks, (c) -> !c.success), 'store'))"
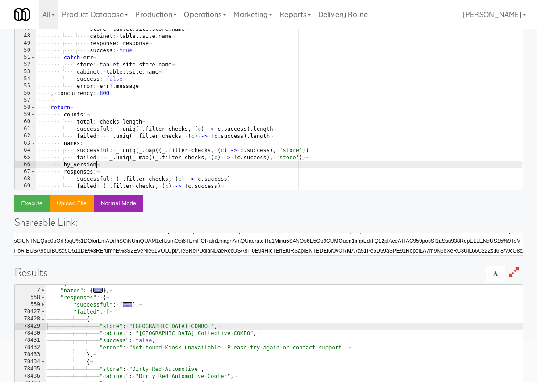
type textarea "by_version:"
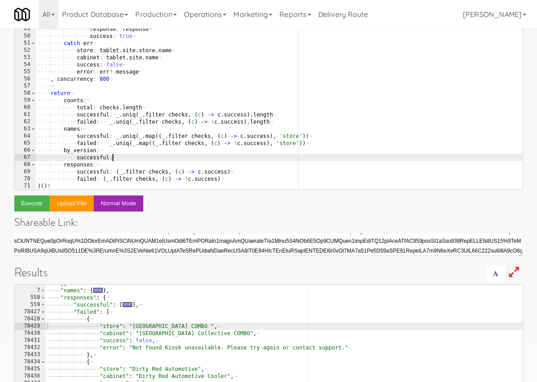
scroll to position [72, 0]
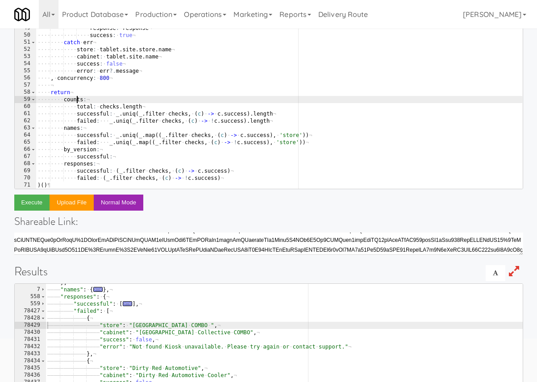
click at [78, 99] on div "···· ···· ···· ···· store : · tablet . site . store . name ¬ ···· ···· ···· ···…" at bounding box center [279, 106] width 486 height 192
drag, startPoint x: 114, startPoint y: 154, endPoint x: 114, endPoint y: 148, distance: 6.7
click at [114, 154] on div "···· ···· ···· ···· store : · tablet . site . store . name ¬ ···· ···· ···· ···…" at bounding box center [279, 106] width 486 height 192
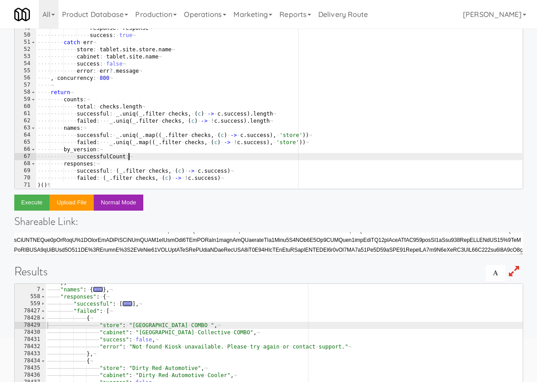
scroll to position [0, 7]
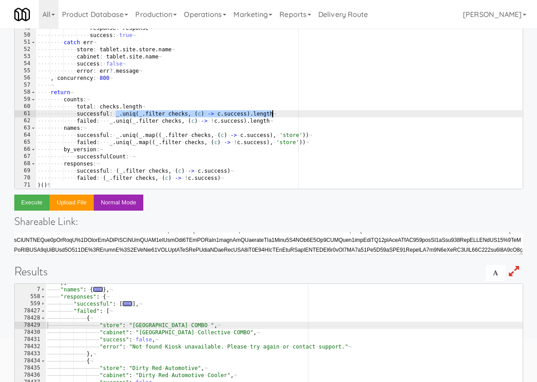
drag, startPoint x: 116, startPoint y: 113, endPoint x: 305, endPoint y: 114, distance: 189.2
click at [305, 114] on div "···· ···· ···· ···· store : · tablet . site . store . name ¬ ···· ···· ···· ···…" at bounding box center [279, 106] width 486 height 192
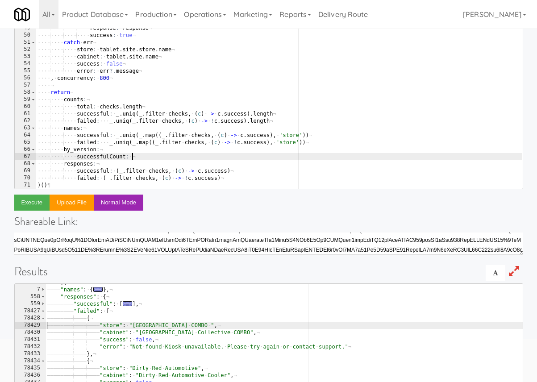
click at [145, 156] on div "···· ···· ···· ···· store : · tablet . site . store . name ¬ ···· ···· ···· ···…" at bounding box center [279, 106] width 486 height 192
paste textarea "_.uniq(_.filter checks, (c) -> c.success).length"
click at [262, 158] on div "···· ···· ···· ···· store : · tablet . site . store . name ¬ ···· ···· ···· ···…" at bounding box center [279, 106] width 486 height 192
click at [137, 80] on div "···· ···· ···· ···· store : · tablet . site . store . name ¬ ···· ···· ···· ···…" at bounding box center [279, 106] width 486 height 192
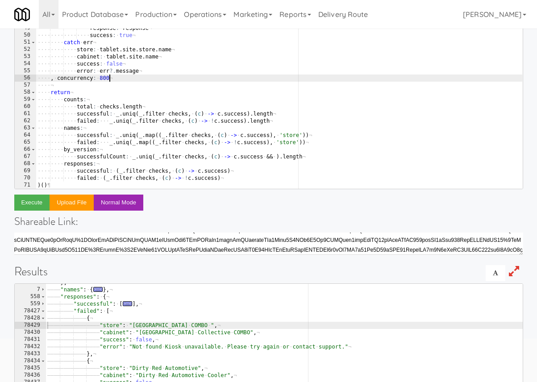
scroll to position [0, 5]
click at [289, 146] on div "···· ···· ···· ···· store : · tablet . site . store . name ¬ ···· ···· ···· ···…" at bounding box center [279, 106] width 486 height 192
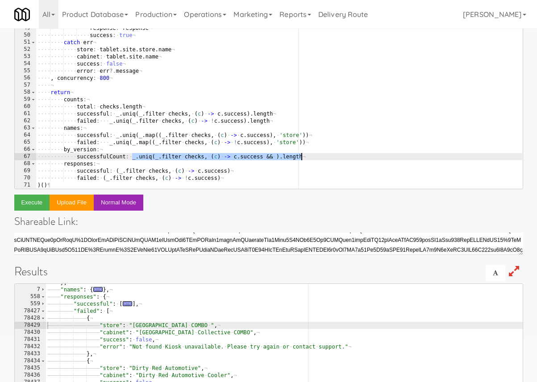
drag, startPoint x: 132, startPoint y: 156, endPoint x: 323, endPoint y: 156, distance: 191.5
click at [323, 156] on div "···· ···· ···· ···· store : · tablet . site . store . name ¬ ···· ···· ···· ···…" at bounding box center [279, 106] width 486 height 192
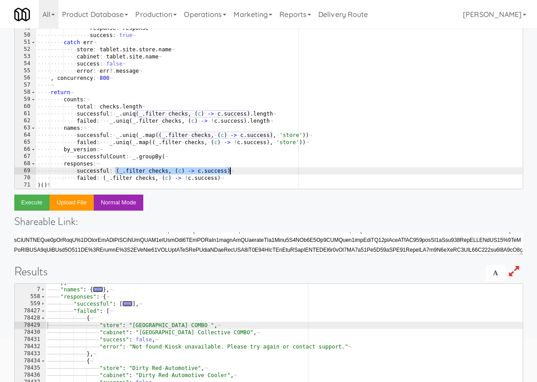
drag, startPoint x: 115, startPoint y: 170, endPoint x: 266, endPoint y: 172, distance: 150.9
click at [266, 172] on div "···· ···· ···· ···· store : · tablet . site . store . name ¬ ···· ···· ···· ···…" at bounding box center [279, 106] width 486 height 192
click at [171, 157] on div "···· ···· ···· ···· store : · tablet . site . store . name ¬ ···· ···· ···· ···…" at bounding box center [279, 106] width 486 height 192
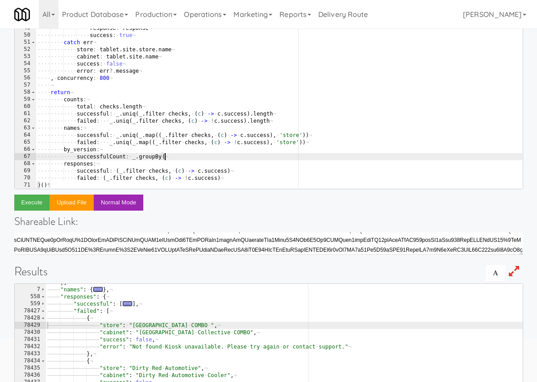
paste textarea "(_.filter checks, (c) -> c.success)"
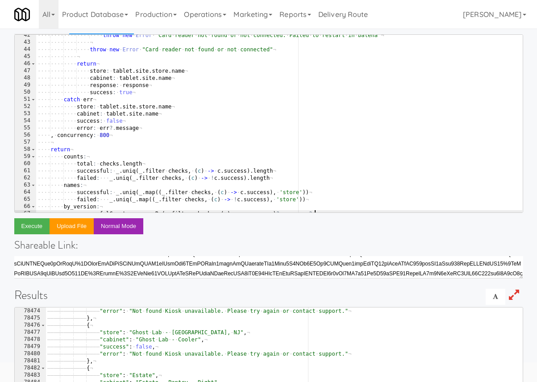
scroll to position [291, 0]
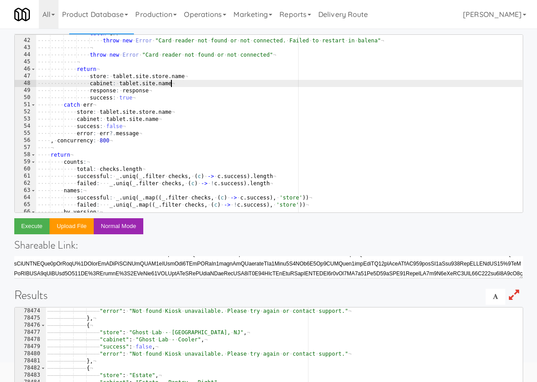
click at [193, 83] on div "···· ···· ···· ···· catch · err ¬ ···· ···· ···· ···· ···· throw · new · Error …" at bounding box center [279, 126] width 486 height 192
type textarea "cabinet: tablet.site.name"
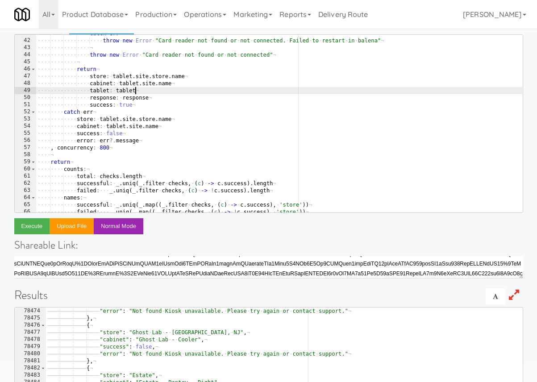
scroll to position [0, 8]
click at [95, 89] on div "···· ···· ···· ···· catch · err ¬ ···· ···· ···· ···· ···· throw · new · Error …" at bounding box center [279, 126] width 486 height 192
click at [108, 90] on div "···· ···· ···· ···· catch · err ¬ ···· ···· ···· ···· ···· throw · new · Error …" at bounding box center [279, 126] width 486 height 192
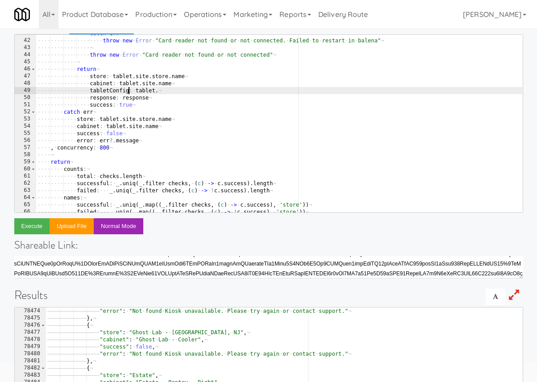
click at [168, 92] on div "···· ···· ···· ···· catch · err ¬ ···· ···· ···· ···· ···· throw · new · Error …" at bounding box center [279, 126] width 486 height 192
paste textarea "configuration"
drag, startPoint x: 134, startPoint y: 92, endPoint x: 241, endPoint y: 92, distance: 107.1
click at [241, 92] on div "···· ···· ···· ···· catch · err ¬ ···· ···· ···· ···· ···· throw · new · Error …" at bounding box center [279, 126] width 486 height 192
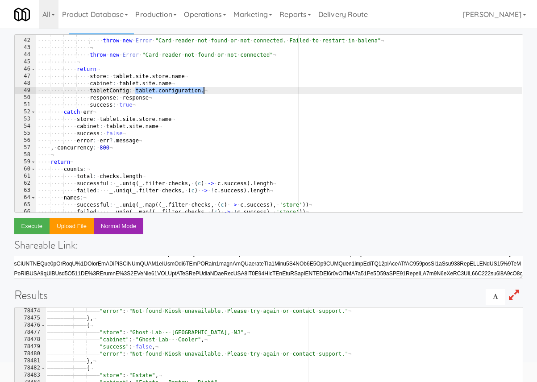
paste textarea "bckendConfig.buildConstants.version"
drag, startPoint x: 129, startPoint y: 91, endPoint x: 90, endPoint y: 90, distance: 38.8
click at [90, 90] on div "···· ···· ···· ···· catch · err ¬ ···· ···· ···· ···· ···· throw · new · Error …" at bounding box center [279, 126] width 486 height 192
click at [184, 90] on div "···· ···· ···· ···· catch · err ¬ ···· ···· ···· ···· ···· throw · new · Error …" at bounding box center [279, 126] width 486 height 192
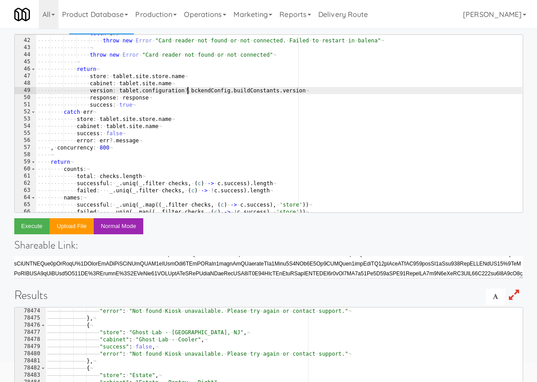
scroll to position [0, 12]
click at [230, 91] on div "···· ···· ···· ···· catch · err ¬ ···· ···· ···· ···· ···· throw · new · Error …" at bounding box center [279, 126] width 486 height 192
click at [282, 89] on div "···· ···· ···· ···· catch · err ¬ ···· ···· ···· ···· ···· throw · new · Error …" at bounding box center [279, 126] width 486 height 192
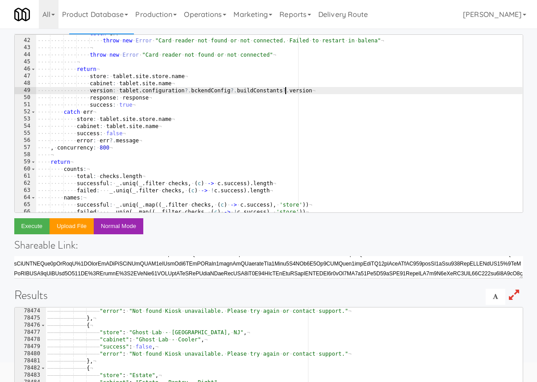
click at [100, 91] on div "···· ···· ···· ···· catch · err ¬ ···· ···· ···· ···· ···· throw · new · Error …" at bounding box center [279, 126] width 486 height 192
click at [321, 92] on div "···· ···· ···· ···· catch · err ¬ ···· ···· ···· ···· ···· throw · new · Error …" at bounding box center [279, 126] width 486 height 192
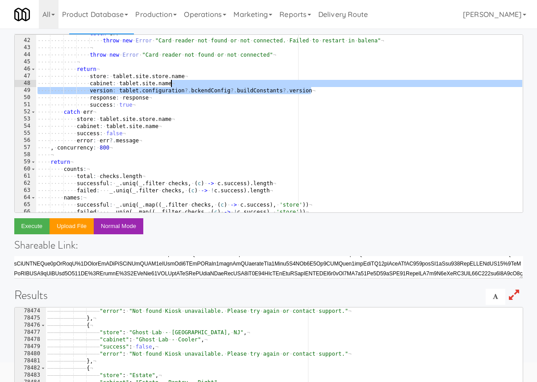
click at [311, 85] on div "···· ···· ···· ···· catch · err ¬ ···· ···· ···· ···· ···· throw · new · Error …" at bounding box center [279, 126] width 486 height 192
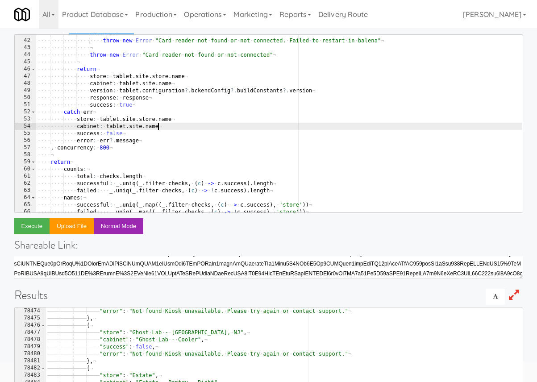
click at [185, 125] on div "···· ···· ···· ···· catch · err ¬ ···· ···· ···· ···· ···· throw · new · Error …" at bounding box center [279, 126] width 486 height 192
paste textarea "version: tablet.configuration?.bckendConfig?.buildConstants?.version"
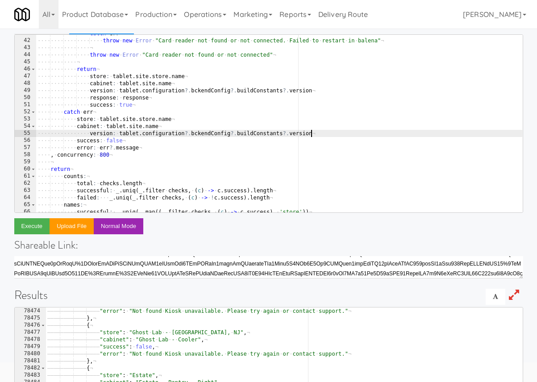
click at [87, 135] on div "···· ···· ···· ···· catch · err ¬ ···· ···· ···· ···· ···· throw · new · Error …" at bounding box center [279, 126] width 486 height 192
click at [105, 88] on div "···· ···· ···· ···· catch · err ¬ ···· ···· ···· ···· ···· throw · new · Error …" at bounding box center [279, 126] width 486 height 192
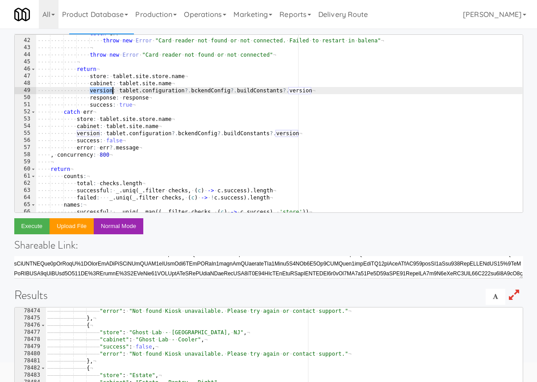
click at [105, 88] on div "···· ···· ···· ···· catch · err ¬ ···· ···· ···· ···· ···· throw · new · Error …" at bounding box center [279, 126] width 486 height 192
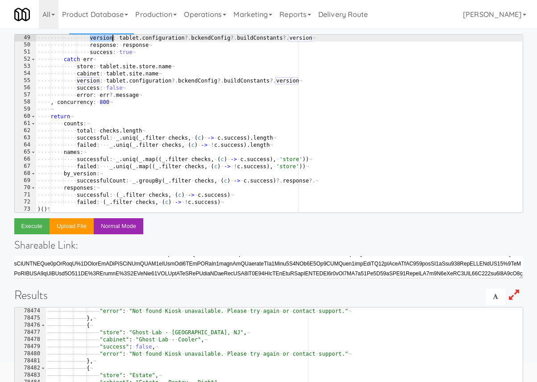
scroll to position [343, 0]
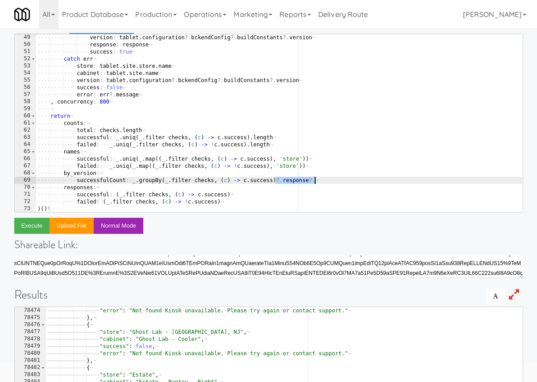
drag, startPoint x: 276, startPoint y: 181, endPoint x: 330, endPoint y: 180, distance: 53.6
click at [330, 180] on div "···· ···· ···· ···· version : · tablet . configuration ?. bckendConfig ?. build…" at bounding box center [279, 130] width 486 height 192
paste textarea "version"
click at [37, 222] on button "Execute" at bounding box center [32, 226] width 36 height 16
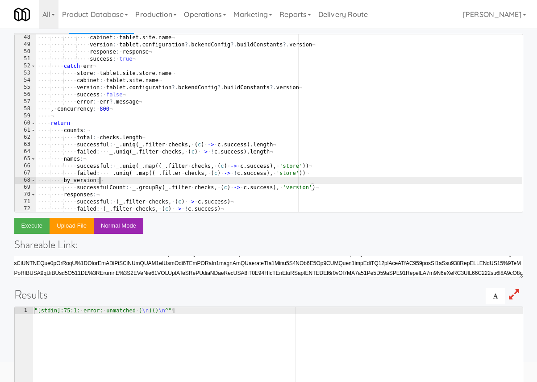
scroll to position [0, 4]
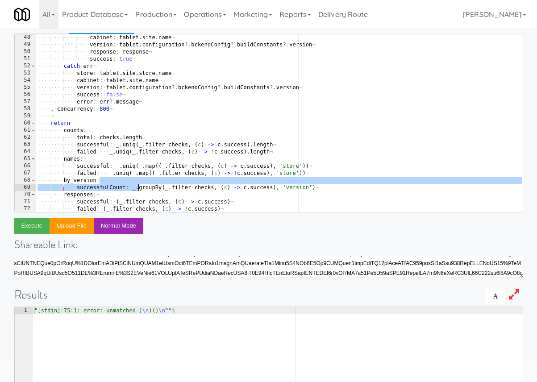
drag, startPoint x: 135, startPoint y: 181, endPoint x: 140, endPoint y: 187, distance: 7.9
click at [140, 187] on div "···· ···· ···· ···· cabinet : · tablet . site . name ¬ ···· ···· ···· ···· vers…" at bounding box center [279, 130] width 486 height 192
click at [140, 186] on div "···· ···· ···· ···· cabinet : · tablet . site . name ¬ ···· ···· ···· ···· vers…" at bounding box center [279, 130] width 486 height 192
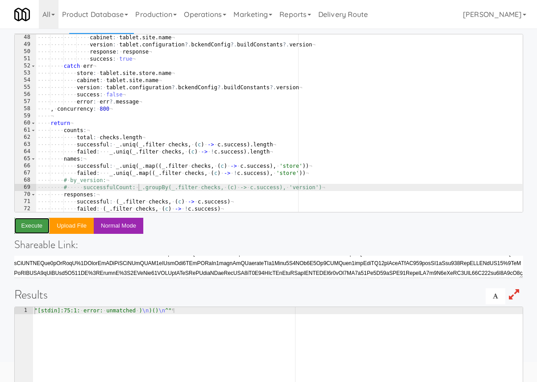
click at [29, 226] on button "Execute" at bounding box center [32, 226] width 36 height 16
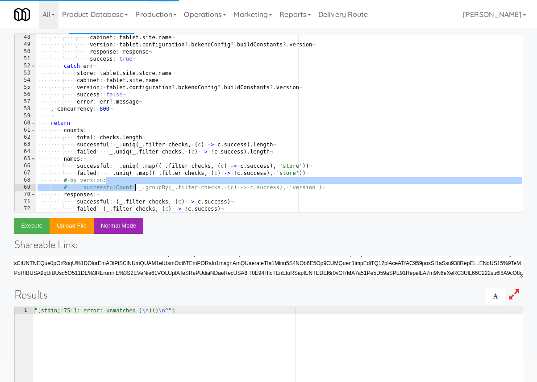
drag, startPoint x: 128, startPoint y: 182, endPoint x: 136, endPoint y: 190, distance: 11.0
click at [136, 190] on div "···· ···· ···· ···· cabinet : · tablet . site . name ¬ ···· ···· ···· ···· vers…" at bounding box center [279, 130] width 486 height 192
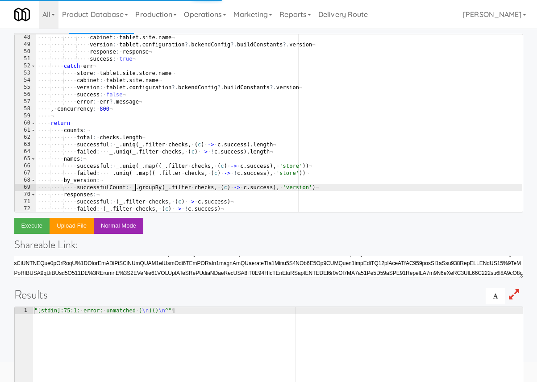
click at [136, 189] on div "···· ···· ···· ···· cabinet : · tablet . site . name ¬ ···· ···· ···· ···· vers…" at bounding box center [279, 130] width 486 height 192
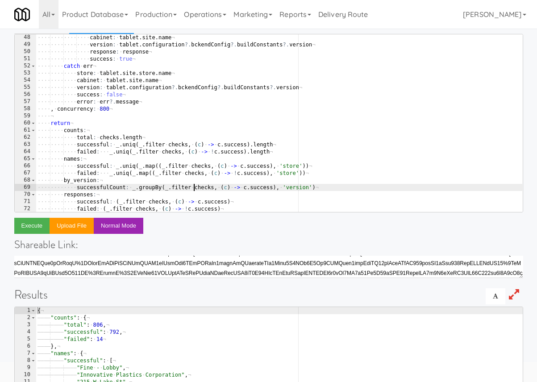
click at [194, 189] on div "···· ···· ···· ···· cabinet : · tablet . site . name ¬ ···· ···· ···· ···· vers…" at bounding box center [279, 130] width 486 height 192
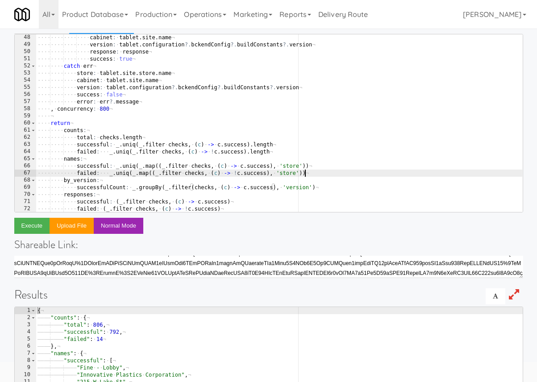
click at [334, 174] on div "···· ···· ···· ···· cabinet : · tablet . site . name ¬ ···· ···· ···· ···· vers…" at bounding box center [279, 130] width 486 height 192
type textarea "failed: _.uniq(_.map((_.filter checks, (c) -> !c.success), 'store'))"
click at [43, 221] on button "Execute" at bounding box center [32, 226] width 36 height 16
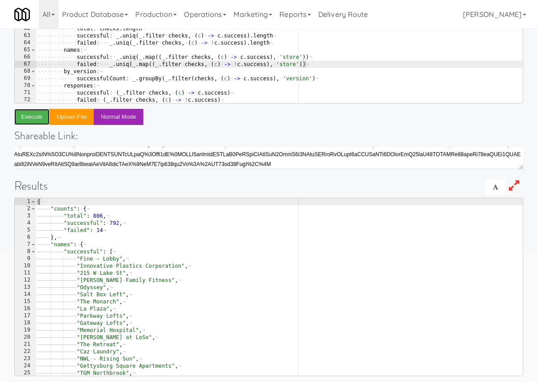
scroll to position [165, 0]
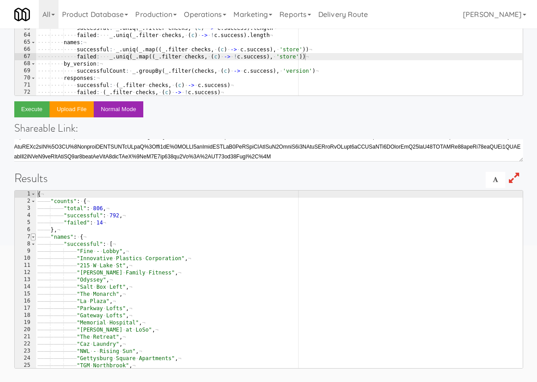
type textarea "{"
click at [34, 237] on span at bounding box center [33, 236] width 5 height 7
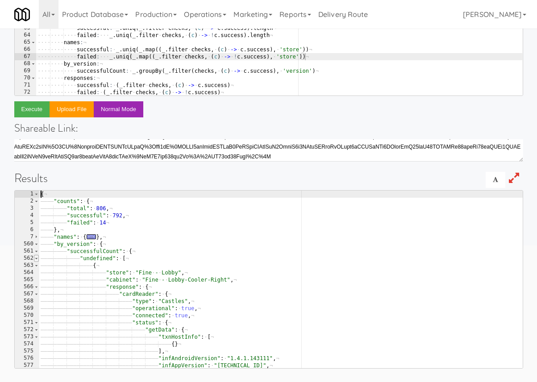
click at [37, 259] on span at bounding box center [36, 258] width 5 height 7
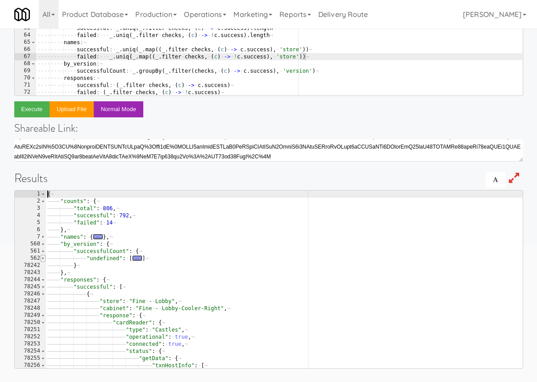
click at [42, 259] on span at bounding box center [43, 258] width 5 height 7
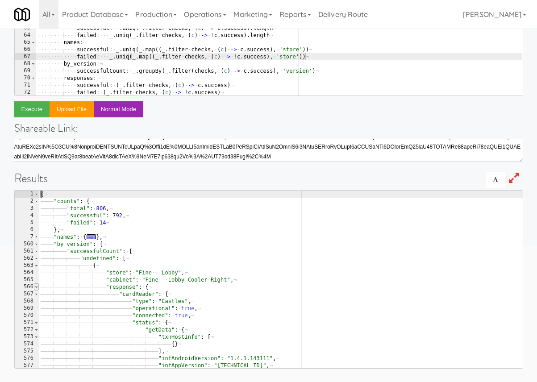
click at [37, 287] on span at bounding box center [36, 286] width 5 height 7
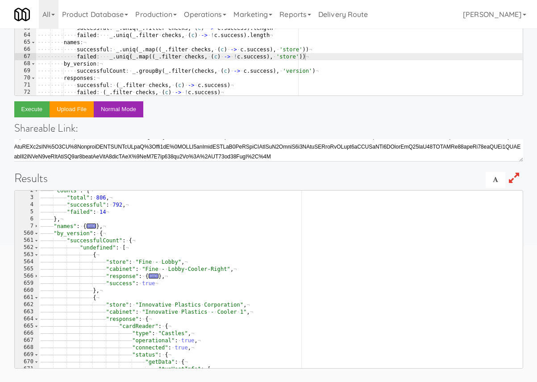
scroll to position [0, 0]
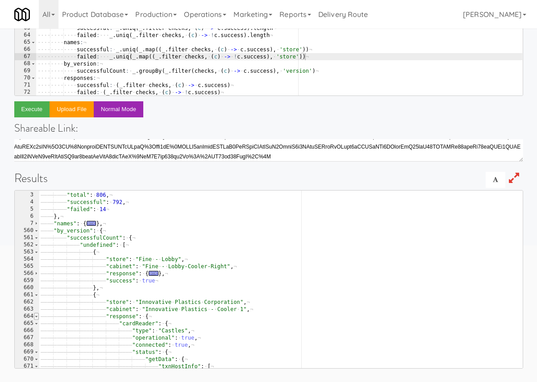
click at [35, 315] on span at bounding box center [36, 316] width 5 height 7
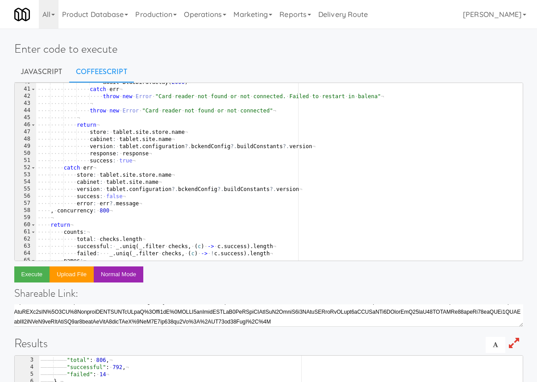
scroll to position [283, 0]
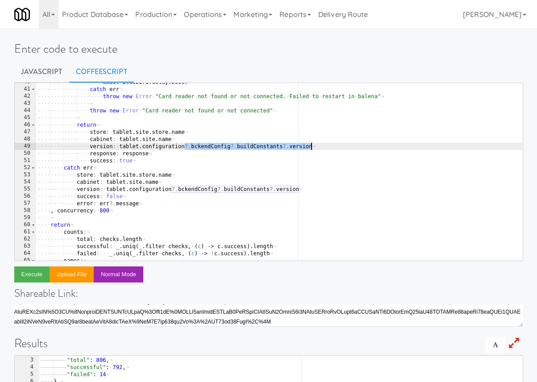
drag, startPoint x: 184, startPoint y: 148, endPoint x: 323, endPoint y: 146, distance: 138.8
click at [323, 146] on div "···· ···· ···· ···· ···· await · Bluebird . delay ( 2000 ) ¬ ···· ···· ···· ···…" at bounding box center [279, 175] width 486 height 192
click at [195, 145] on div "···· ···· ···· ···· ···· await · Bluebird . delay ( 2000 ) ¬ ···· ···· ···· ···…" at bounding box center [279, 175] width 486 height 192
click at [203, 146] on div "···· ···· ···· ···· ···· await · Bluebird . delay ( 2000 ) ¬ ···· ···· ···· ···…" at bounding box center [279, 175] width 486 height 192
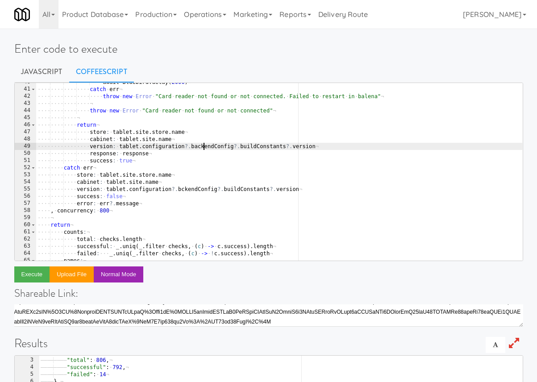
click at [203, 146] on div "···· ···· ···· ···· ···· await · Bluebird . delay ( 2000 ) ¬ ···· ···· ···· ···…" at bounding box center [279, 175] width 486 height 192
click at [196, 191] on div "···· ···· ···· ···· ···· await · Bluebird . delay ( 2000 ) ¬ ···· ···· ···· ···…" at bounding box center [279, 175] width 486 height 192
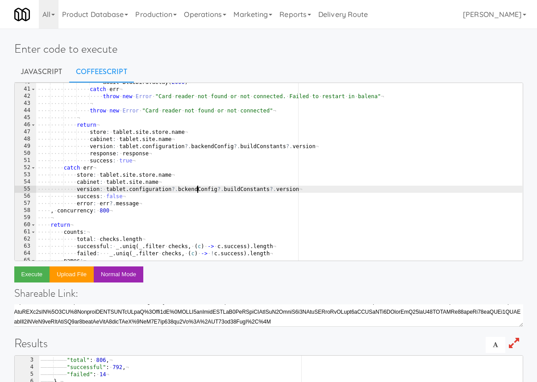
click at [196, 191] on div "···· ···· ···· ···· ···· await · Bluebird . delay ( 2000 ) ¬ ···· ···· ···· ···…" at bounding box center [279, 175] width 486 height 192
paste textarea "a"
click at [40, 271] on button "Execute" at bounding box center [32, 274] width 36 height 16
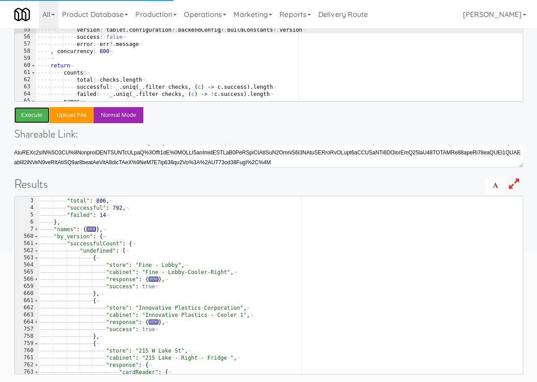
scroll to position [165, 0]
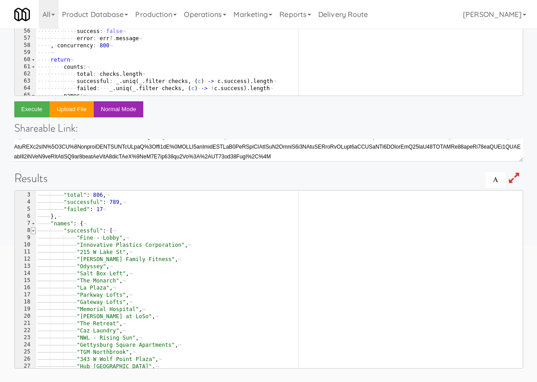
click at [33, 229] on span at bounding box center [33, 230] width 5 height 7
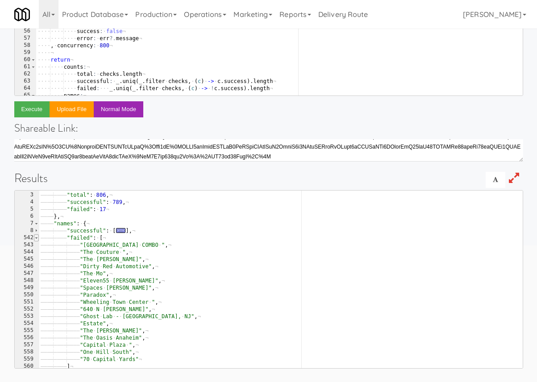
click at [36, 237] on span at bounding box center [36, 237] width 5 height 7
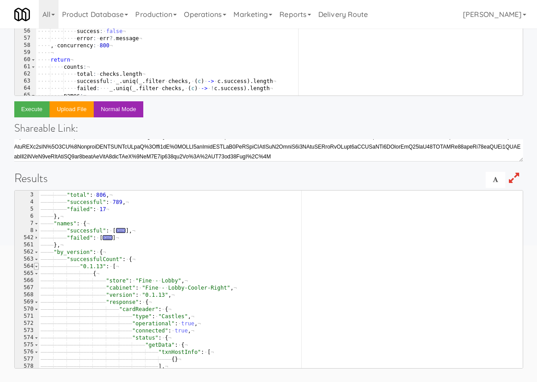
click at [37, 266] on span at bounding box center [36, 266] width 5 height 7
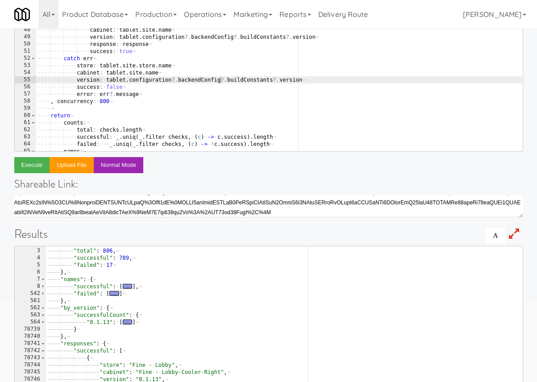
scroll to position [112, 0]
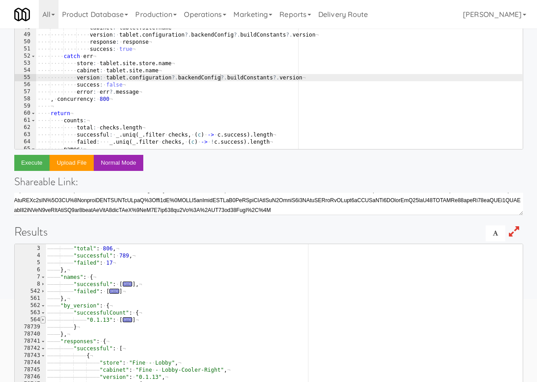
click at [43, 320] on span at bounding box center [43, 319] width 5 height 7
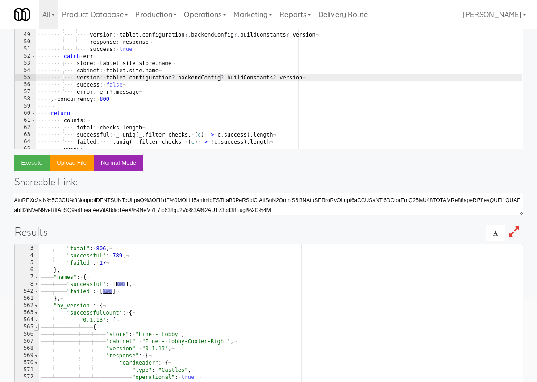
click at [36, 326] on span at bounding box center [36, 327] width 5 height 7
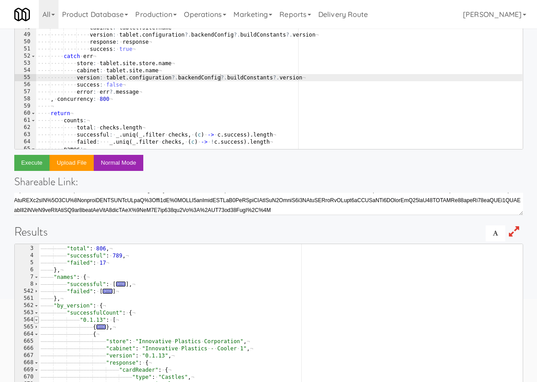
click at [37, 321] on span at bounding box center [36, 319] width 5 height 7
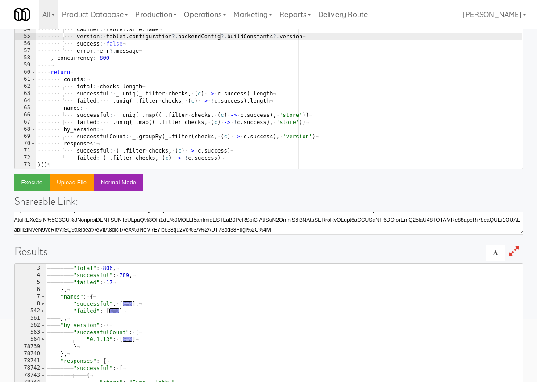
scroll to position [90, 0]
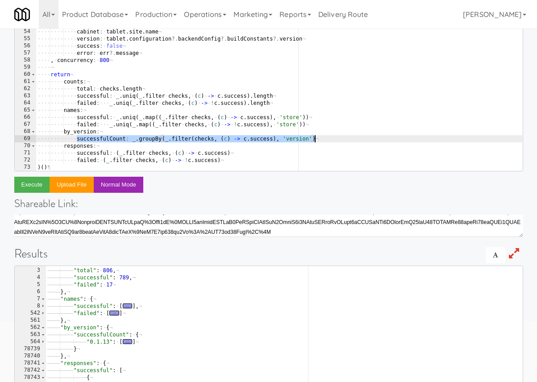
drag, startPoint x: 77, startPoint y: 138, endPoint x: 340, endPoint y: 137, distance: 263.3
click at [340, 137] on div "···· ···· ···· ···· version : · tablet . configuration ?. backendConfig ?. buil…" at bounding box center [279, 88] width 486 height 192
click at [135, 142] on div "···· ···· ···· ···· version : · tablet . configuration ?. backendConfig ?. buil…" at bounding box center [279, 88] width 486 height 192
drag, startPoint x: 130, startPoint y: 140, endPoint x: 339, endPoint y: 140, distance: 208.9
click at [339, 140] on div "···· ···· ···· ···· version : · tablet . configuration ?. backendConfig ?. buil…" at bounding box center [279, 88] width 486 height 192
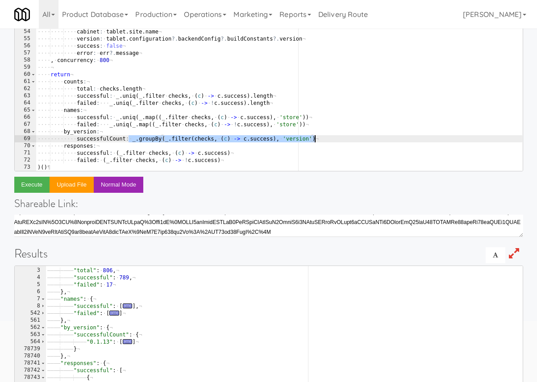
paste textarea
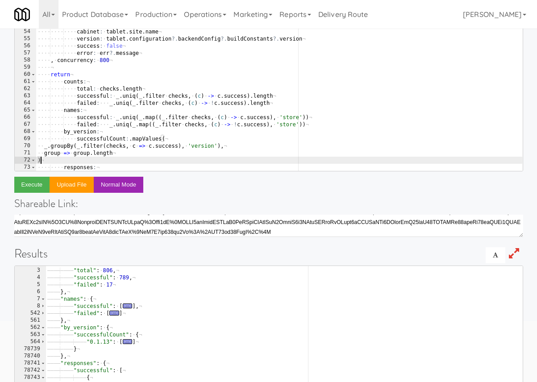
scroll to position [0, 0]
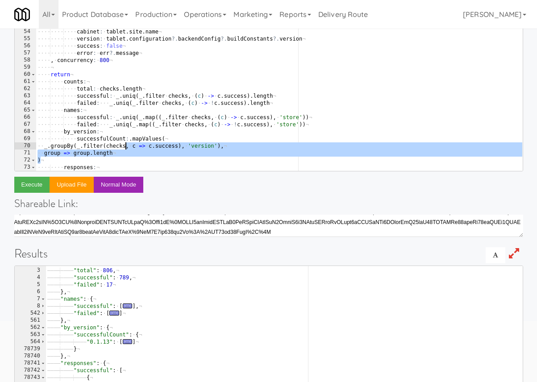
click at [124, 146] on div "···· ···· ···· ···· version : · tablet . configuration ?. backendConfig ?. buil…" at bounding box center [279, 88] width 486 height 192
click at [131, 140] on div "···· ···· ···· ···· version : · tablet . configuration ?. backendConfig ?. buil…" at bounding box center [279, 88] width 486 height 192
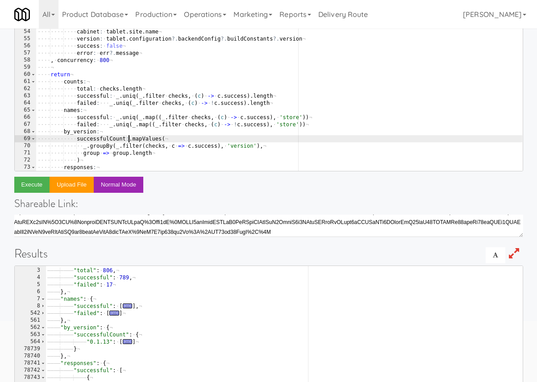
scroll to position [0, 8]
click at [129, 140] on div "···· ···· ···· ···· version : · tablet . configuration ?. backendConfig ?. buil…" at bounding box center [279, 88] width 486 height 192
click at [135, 159] on div "···· ···· ···· ···· version : · tablet . configuration ?. backendConfig ?. buil…" at bounding box center [279, 88] width 486 height 192
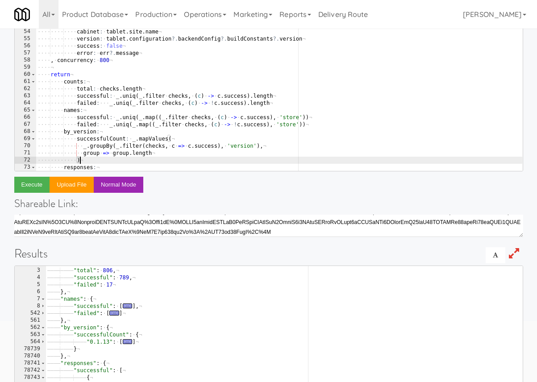
scroll to position [0, 3]
click at [316, 128] on div "···· ···· ···· ···· version : · tablet . configuration ?. backendConfig ?. buil…" at bounding box center [279, 88] width 486 height 192
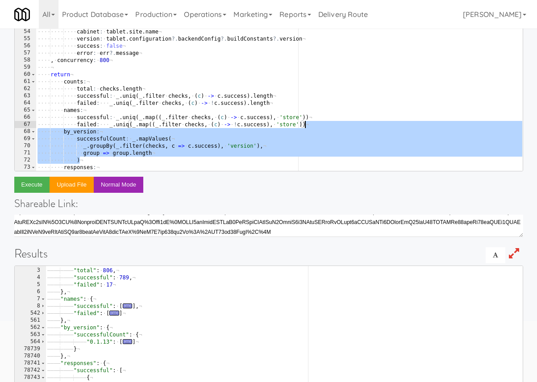
scroll to position [329, 0]
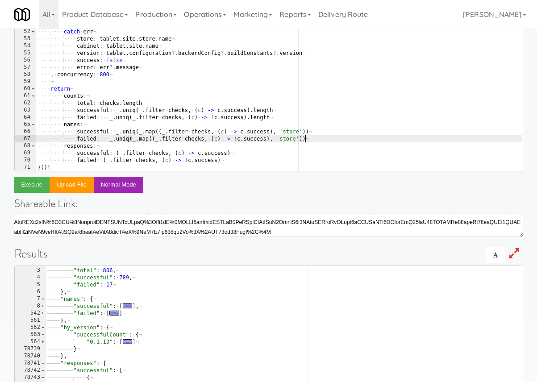
click at [283, 116] on div "···· ···· ···· ···· store : · tablet . site . store . name ¬ ···· ···· ···· ···…" at bounding box center [279, 88] width 486 height 192
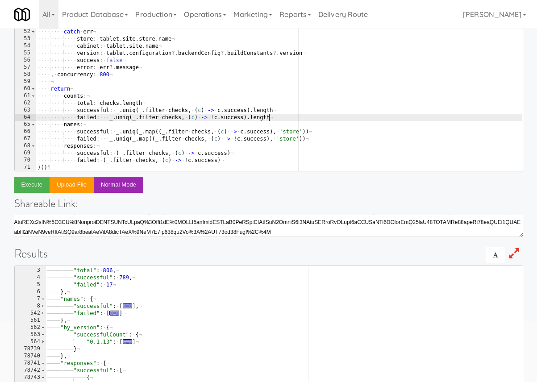
paste textarea ")"
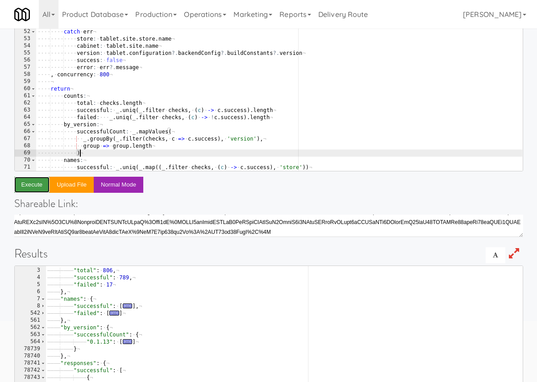
click at [32, 185] on button "Execute" at bounding box center [32, 185] width 36 height 16
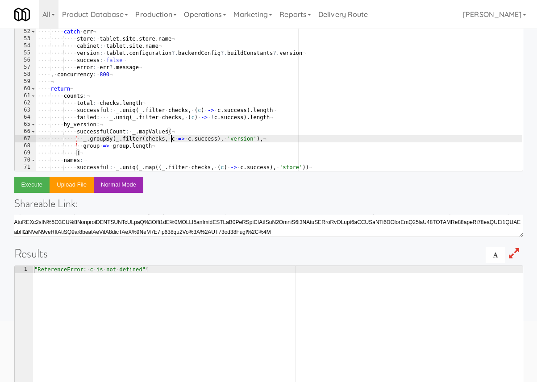
click at [170, 138] on div "···· ···· ···· ···· store : · tablet . site . store . name ¬ ···· ···· ···· ···…" at bounding box center [279, 88] width 486 height 192
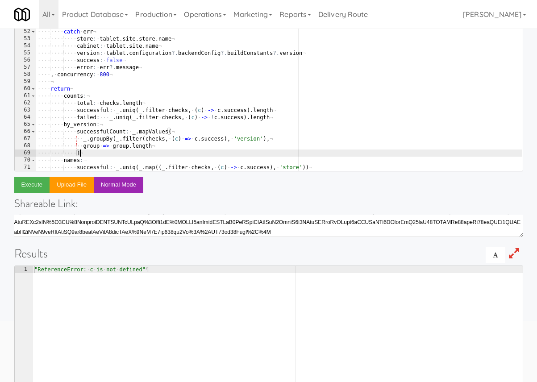
click at [195, 150] on div "···· ···· ···· ···· store : · tablet . site . store . name ¬ ···· ···· ···· ···…" at bounding box center [279, 88] width 486 height 192
click at [35, 184] on button "Execute" at bounding box center [32, 185] width 36 height 16
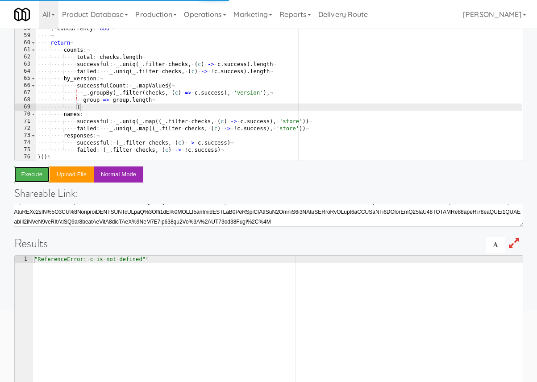
scroll to position [100, 0]
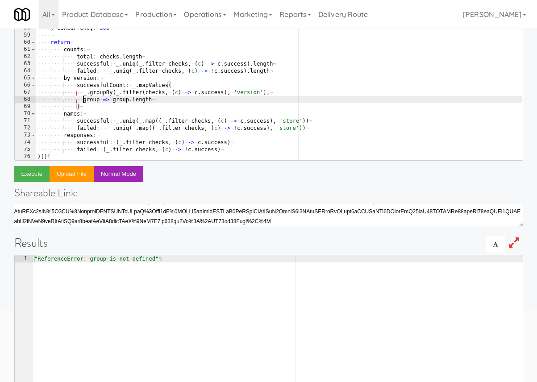
click at [84, 98] on div "···· ···· catch · err ¬ ···· ···· ···· store : · tablet . site . store . name ¬…" at bounding box center [279, 78] width 486 height 192
click at [36, 176] on button "Execute" at bounding box center [32, 174] width 36 height 16
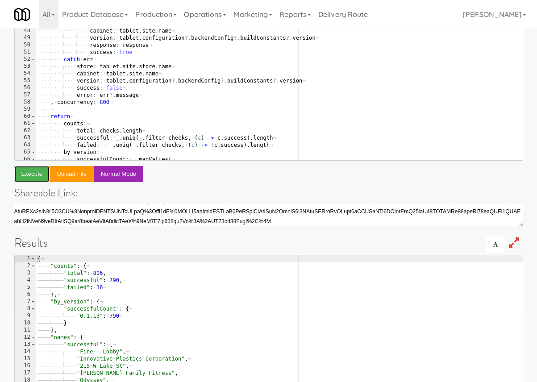
scroll to position [285, 0]
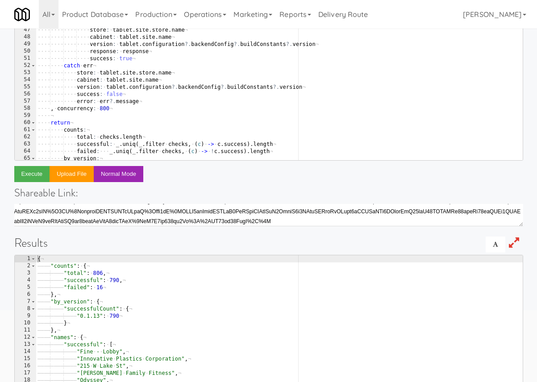
click at [254, 46] on div "···· ···· ···· ···· ···· await · Bluebird . delay ( 2000 ) ¬ ···· ···· ···· ···…" at bounding box center [279, 72] width 486 height 192
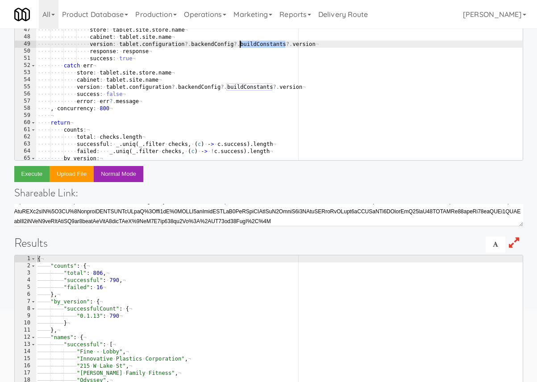
click at [254, 46] on div "···· ···· ···· ···· ···· await · Bluebird . delay ( 2000 ) ¬ ···· ···· ···· ···…" at bounding box center [279, 72] width 486 height 192
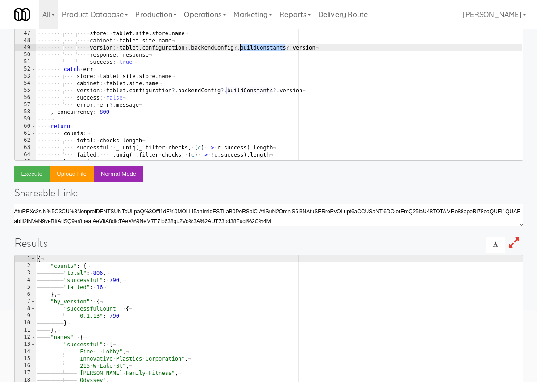
scroll to position [270, 0]
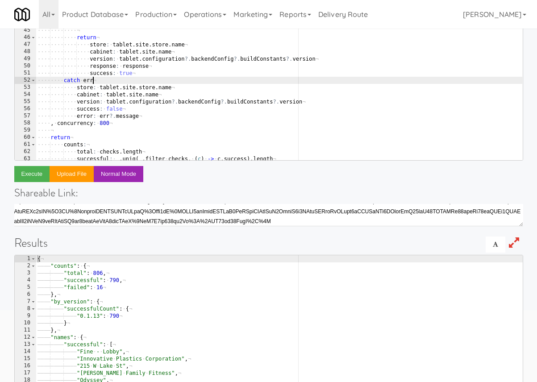
click at [210, 77] on div "···· ···· ···· ···· try · ¬ ···· ···· ···· ···· ···· await · balena . models . …" at bounding box center [279, 73] width 486 height 192
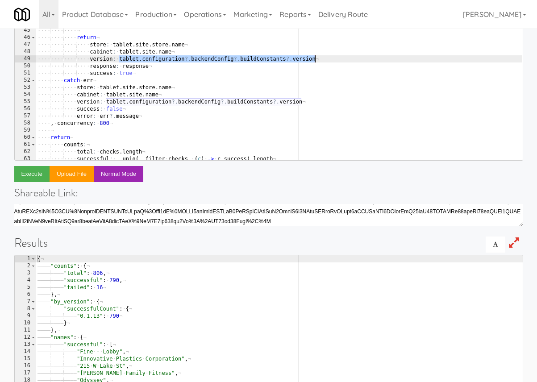
drag, startPoint x: 119, startPoint y: 58, endPoint x: 338, endPoint y: 58, distance: 219.1
click at [338, 58] on div "···· ···· ···· ···· try · ¬ ···· ···· ···· ···· ···· await · balena . models . …" at bounding box center [279, 73] width 486 height 192
click at [229, 107] on div "···· ···· ···· ···· try · ¬ ···· ···· ···· ···· ···· await · balena . models . …" at bounding box center [279, 73] width 486 height 192
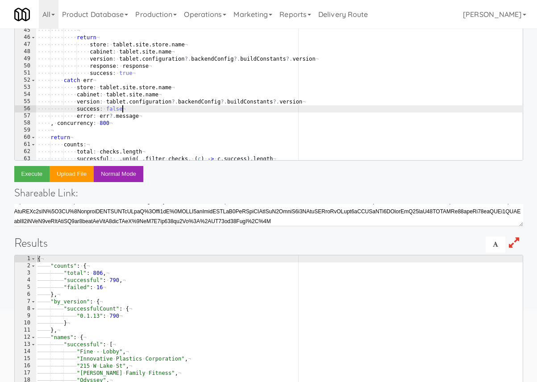
click at [211, 126] on div "···· ···· ···· ···· try · ¬ ···· ···· ···· ···· ···· await · balena . models . …" at bounding box center [279, 73] width 486 height 192
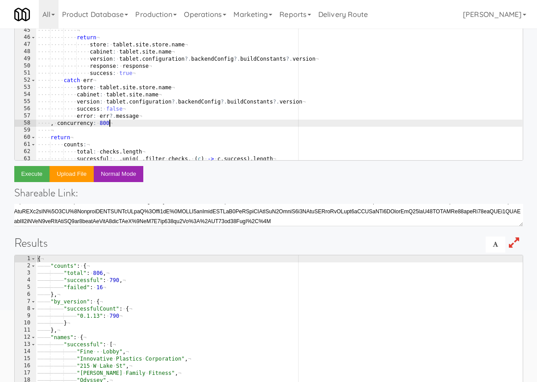
click at [213, 101] on div "···· ···· ···· ···· try · ¬ ···· ···· ···· ···· ···· await · balena . models . …" at bounding box center [279, 73] width 486 height 192
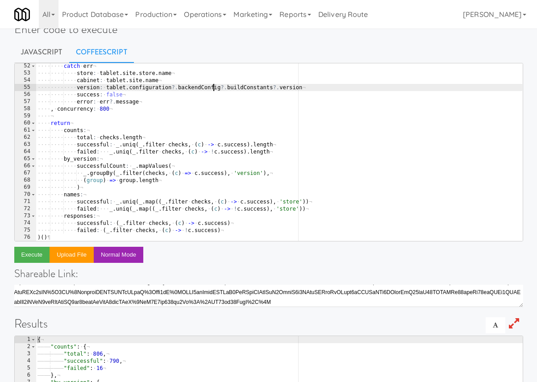
scroll to position [24, 0]
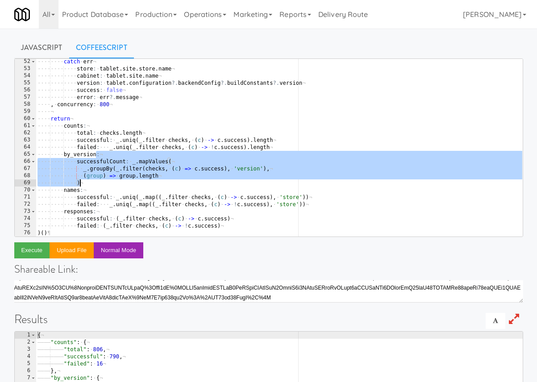
drag, startPoint x: 96, startPoint y: 155, endPoint x: 112, endPoint y: 183, distance: 31.6
click at [112, 183] on div "···· ···· catch · err ¬ ···· ···· ···· store : · tablet . site . store . name ¬…" at bounding box center [279, 154] width 486 height 192
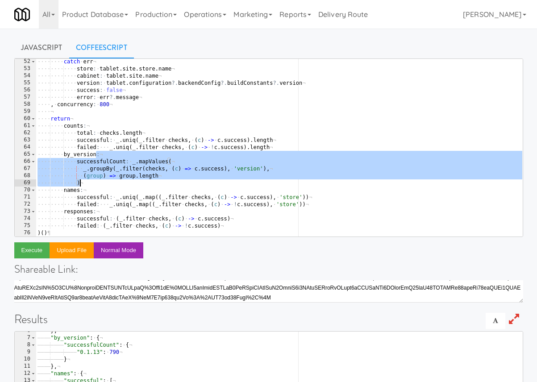
scroll to position [1, 0]
click at [160, 181] on div "···· ···· catch · err ¬ ···· ···· ···· store : · tablet . site . store . name ¬…" at bounding box center [279, 154] width 486 height 192
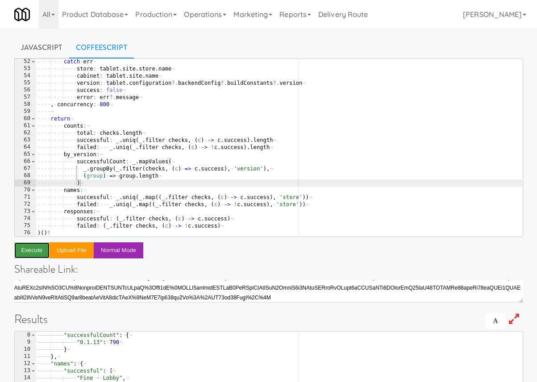
click at [28, 257] on button "Execute" at bounding box center [32, 250] width 36 height 16
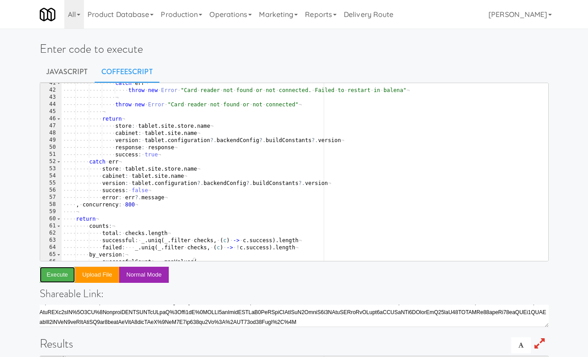
scroll to position [294, 0]
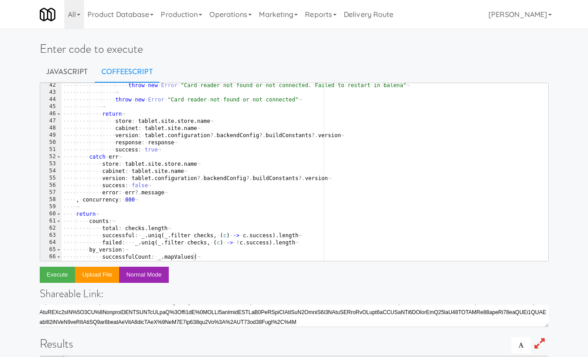
click at [331, 133] on div "···· ···· ···· ···· ···· throw · new · Error · " Card · reader · not · found · …" at bounding box center [304, 178] width 486 height 192
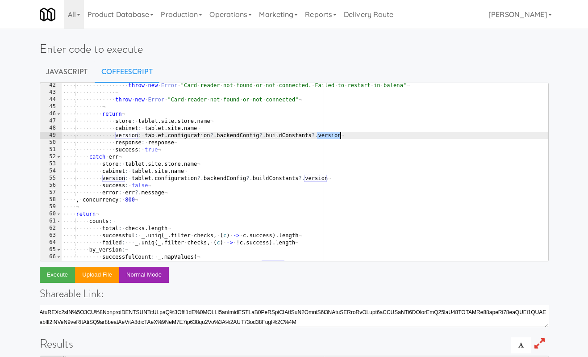
click at [331, 133] on div "···· ···· ···· ···· ···· throw · new · Error · " Card · reader · not · found · …" at bounding box center [304, 178] width 486 height 192
paste textarea "CI_BUILD_NUMBER"
click at [316, 176] on div "···· ···· ···· ···· ···· throw · new · Error · " Card · reader · not · found · …" at bounding box center [304, 178] width 486 height 192
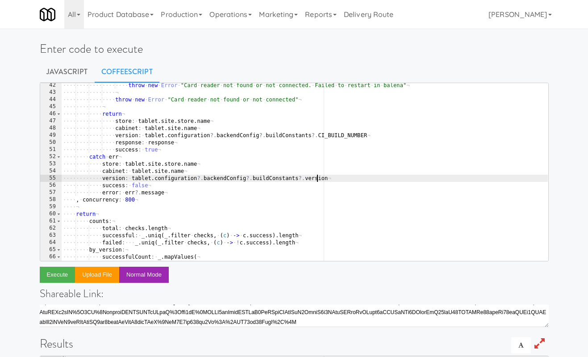
click at [316, 176] on div "···· ···· ···· ···· ···· throw · new · Error · " Card · reader · not · found · …" at bounding box center [304, 178] width 486 height 192
paste textarea "CI_BUILD_NUMBER"
click at [59, 273] on button "Execute" at bounding box center [58, 274] width 36 height 16
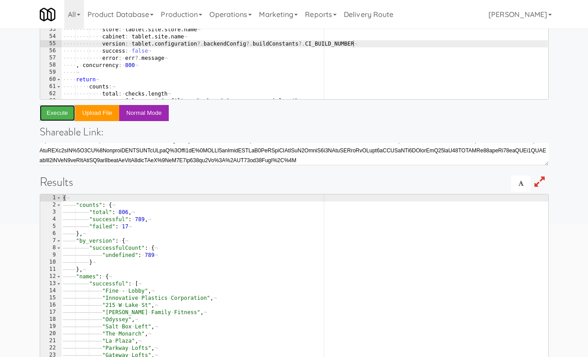
scroll to position [244, 0]
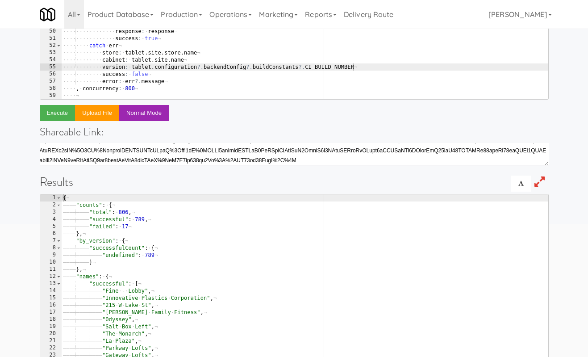
click at [326, 63] on div "···· ···· ···· ···· throw · new · Error · response . global . errors . join ( "…" at bounding box center [304, 17] width 486 height 192
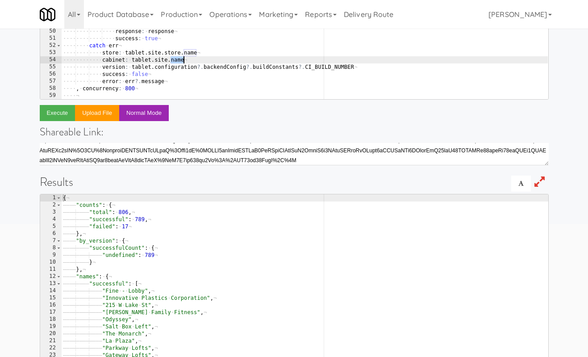
click at [326, 63] on div "···· ···· ···· ···· throw · new · Error · response . global . errors . join ( "…" at bounding box center [304, 17] width 486 height 192
paste textarea "COMMIT_HASH"
click at [331, 66] on div "···· ···· ···· ···· throw · new · Error · response . global . errors . join ( "…" at bounding box center [304, 17] width 486 height 192
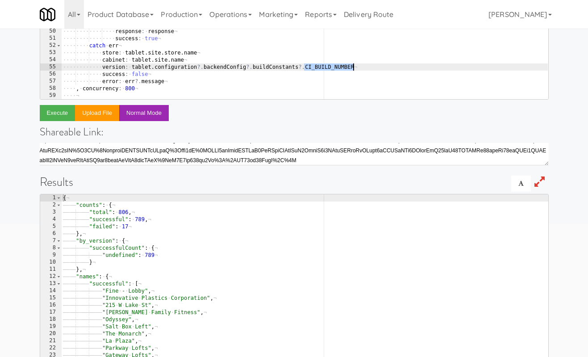
click at [331, 66] on div "···· ···· ···· ···· throw · new · Error · response . global . errors . join ( "…" at bounding box center [304, 17] width 486 height 192
paste textarea "OMMIT_HASH"
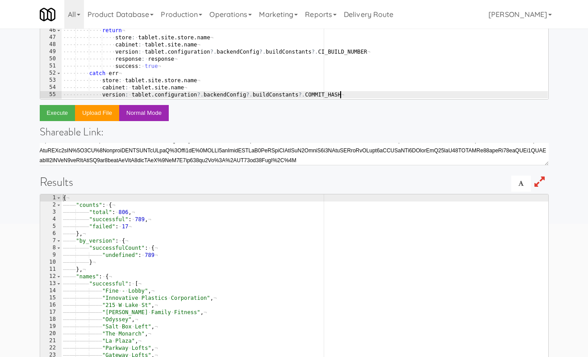
scroll to position [209, 0]
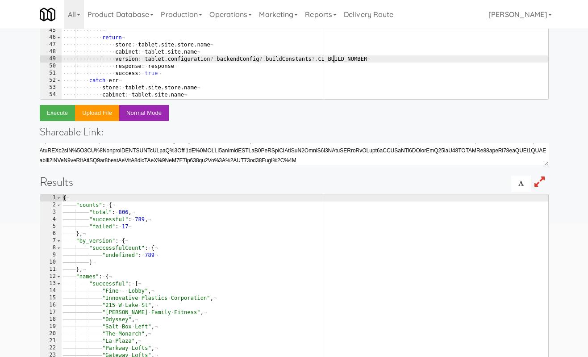
click at [333, 60] on div "···· ···· ···· # · response · = · await · service.proxy · tablet, · 'http://192…" at bounding box center [304, 16] width 486 height 192
paste textarea "OMMIT_HASH"
drag, startPoint x: 167, startPoint y: 58, endPoint x: 381, endPoint y: 57, distance: 214.2
click at [381, 57] on div "···· ···· ···· # · response · = · await · service.proxy · tablet, · 'http://192…" at bounding box center [304, 16] width 486 height 192
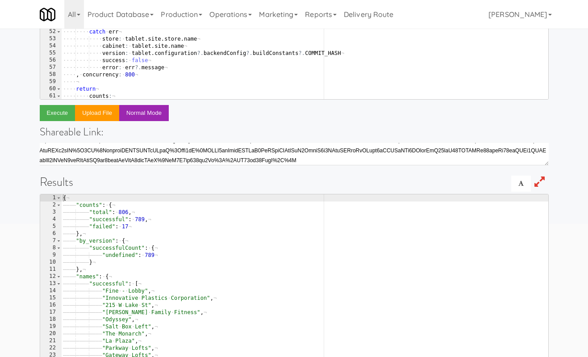
scroll to position [258, 0]
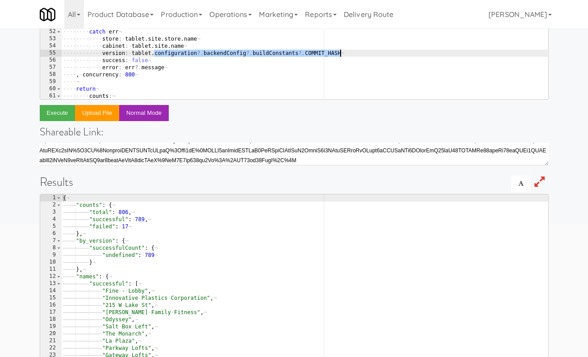
drag, startPoint x: 153, startPoint y: 54, endPoint x: 399, endPoint y: 53, distance: 246.4
click at [399, 53] on div "···· ···· ···· unless · response . cardReader ?. connected ¬ ···· ···· ···· ···…" at bounding box center [304, 17] width 486 height 192
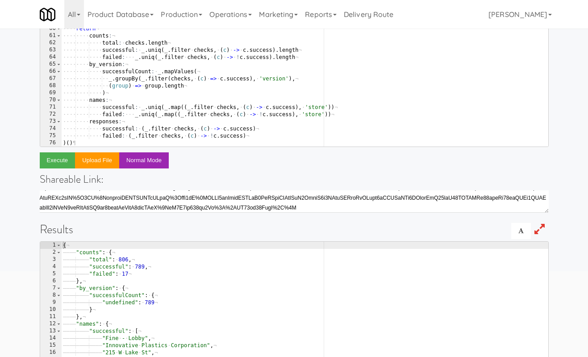
scroll to position [115, 0]
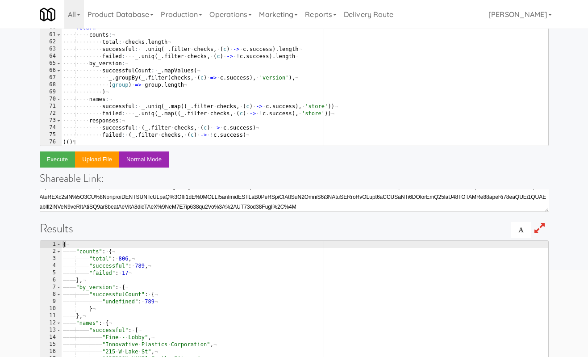
click at [277, 75] on div "···· ···· catch · err ¬ ···· ···· ···· store : · tablet . site . store . name ¬…" at bounding box center [304, 63] width 486 height 192
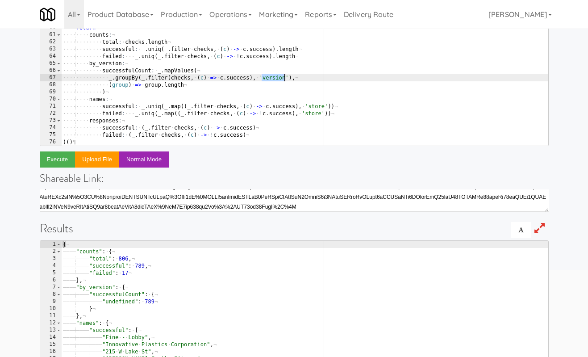
click at [277, 75] on div "···· ···· catch · err ¬ ···· ···· ···· store : · tablet . site . store . name ¬…" at bounding box center [304, 63] width 486 height 192
paste textarea "configuration?.backendConfig?.buildConstants?.COMMIT_HASH"
click at [262, 77] on div "···· ···· catch · err ¬ ···· ···· ···· store : · tablet . site . store . name ¬…" at bounding box center [304, 63] width 486 height 192
click at [52, 158] on button "Execute" at bounding box center [58, 159] width 36 height 16
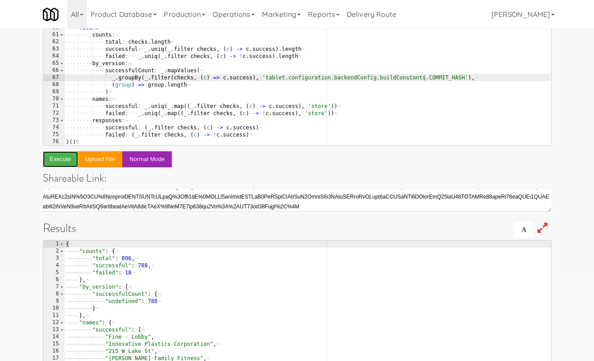
scroll to position [186, 0]
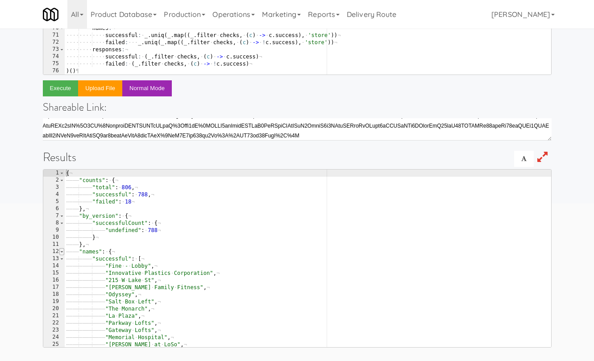
click at [62, 254] on span at bounding box center [61, 251] width 5 height 7
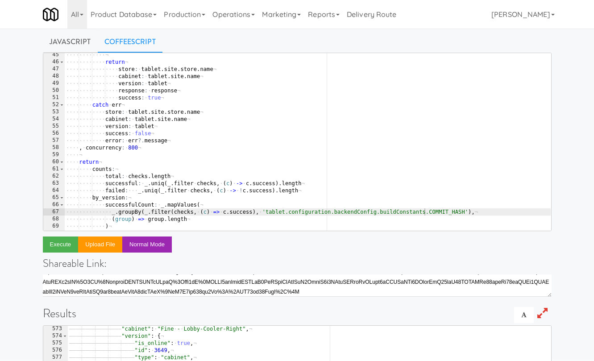
scroll to position [0, 7]
click at [121, 125] on div "···· ···· ···· ¬ ···· ···· ···· return ¬ ···· ···· ···· ···· store : · tablet .…" at bounding box center [307, 147] width 486 height 192
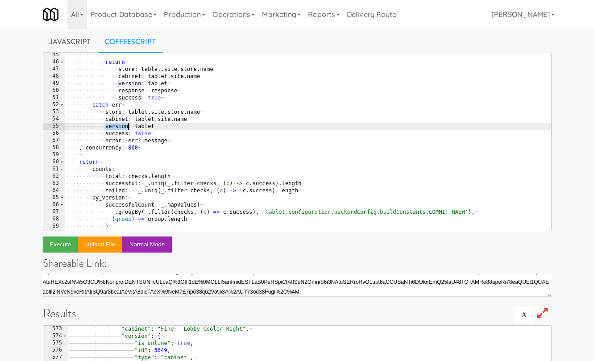
click at [121, 125] on div "···· ···· ···· ¬ ···· ···· ···· return ¬ ···· ···· ···· ···· store : · tablet .…" at bounding box center [307, 147] width 486 height 192
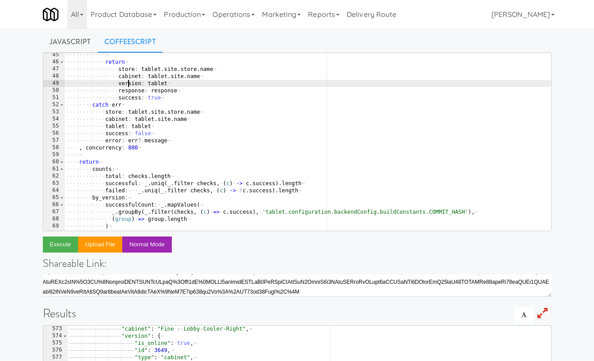
click at [129, 83] on div "···· ···· ···· ¬ ···· ···· ···· return ¬ ···· ···· ···· ···· store : · tablet .…" at bounding box center [307, 147] width 486 height 192
paste textarea "tablet"
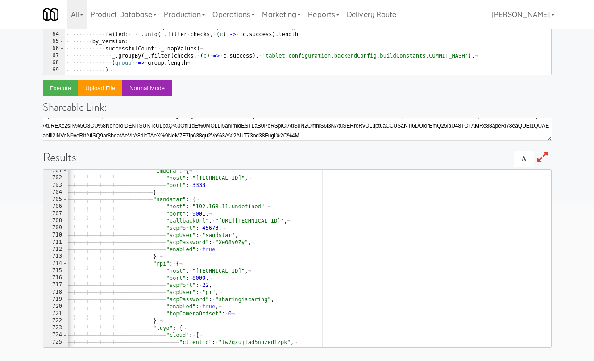
scroll to position [0, 0]
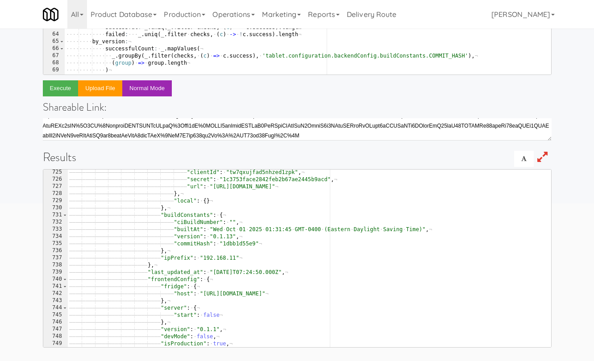
type textarea "tablet: tablet"
type textarea ""builtAt": "Wed Oct 01 2025 01:31:45 GMT-0400 (Eastern Daylight Saving Time)","
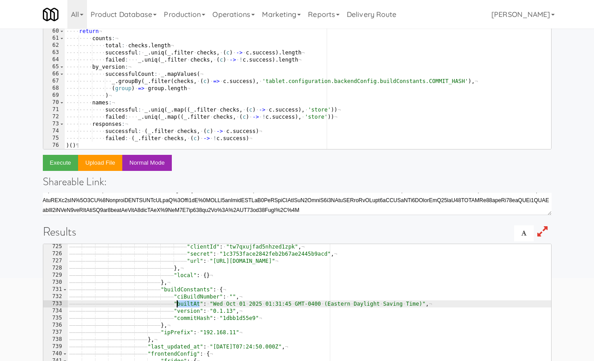
click at [437, 79] on div "···· ···· catch · err ¬ ···· ···· ···· store : · tablet . site . store . name ¬…" at bounding box center [307, 67] width 486 height 192
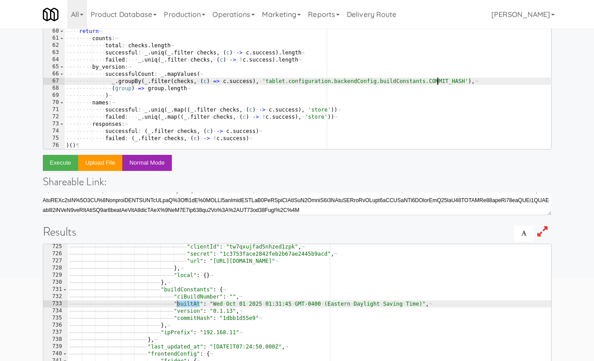
click at [437, 79] on div "···· ···· catch · err ¬ ···· ···· ···· store : · tablet . site . store . name ¬…" at bounding box center [307, 67] width 486 height 192
paste textarea "builtAt"
type textarea "_.groupBy(_.filter(checks, (c) => c.success), 'tablet.configuration.backendConf…"
click at [67, 161] on button "Execute" at bounding box center [61, 163] width 36 height 16
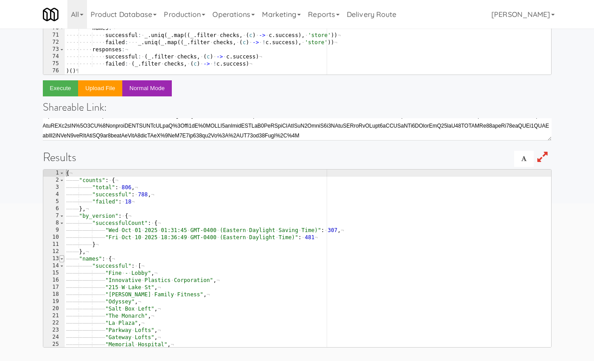
type textarea "{"
click at [62, 258] on span at bounding box center [61, 258] width 5 height 7
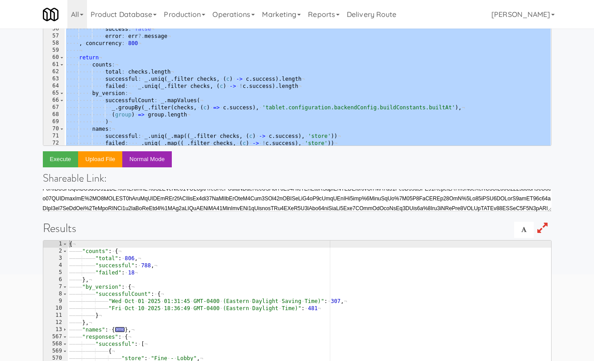
scroll to position [334, 0]
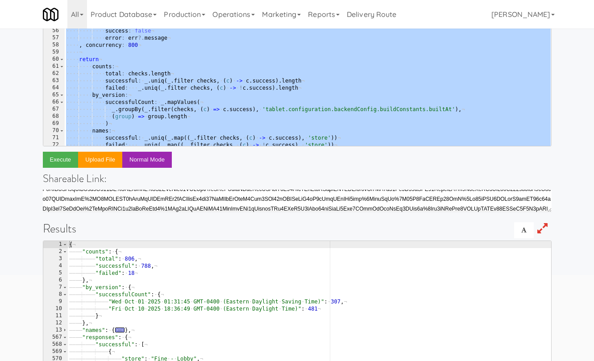
click at [183, 121] on div "···· ···· ···· ···· store : · tablet . site . store . name ¬ ···· ···· ···· ···…" at bounding box center [307, 59] width 486 height 192
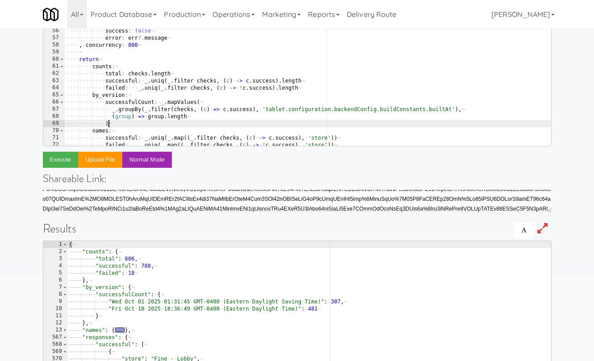
scroll to position [0, 3]
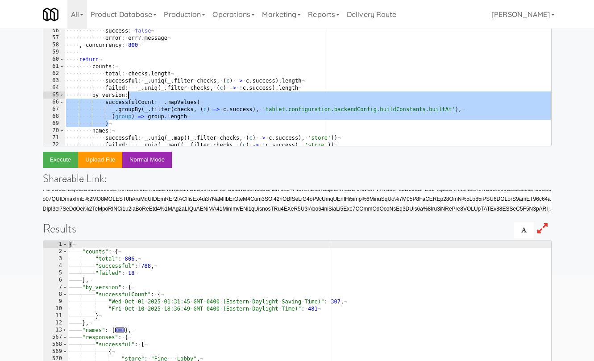
drag, startPoint x: 158, startPoint y: 123, endPoint x: 160, endPoint y: 96, distance: 26.4
click at [160, 96] on div "···· ···· ···· ···· store : · tablet . site . store . name ¬ ···· ···· ···· ···…" at bounding box center [307, 59] width 486 height 192
click at [127, 121] on div "···· ···· ···· ···· store : · tablet . site . store . name ¬ ···· ···· ···· ···…" at bounding box center [307, 59] width 486 height 192
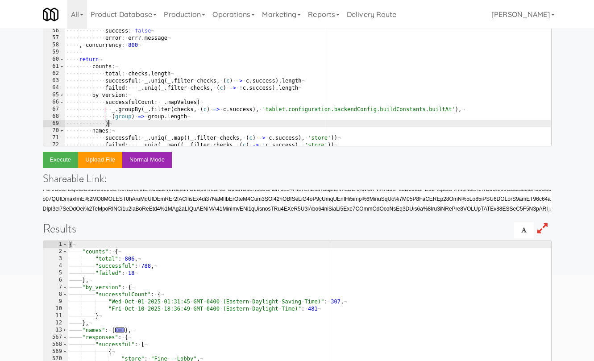
paste textarea "successfulCount: _.mapValues("
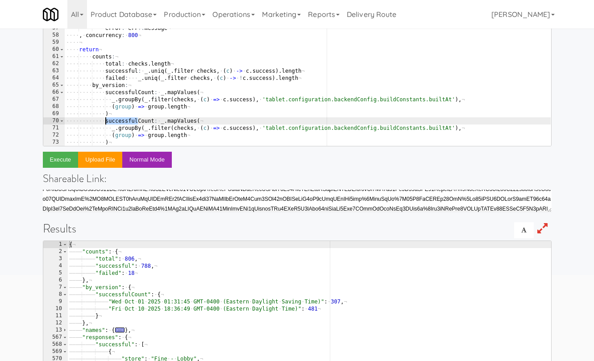
drag, startPoint x: 137, startPoint y: 119, endPoint x: 105, endPoint y: 120, distance: 32.1
click at [105, 120] on div "···· ···· ···· ···· tablet : · tablet ¬ ···· ···· ···· ···· response : · respon…" at bounding box center [307, 63] width 486 height 192
click at [222, 126] on div "···· ···· ···· ···· tablet : · tablet ¬ ···· ···· ···· ···· response : · respon…" at bounding box center [307, 63] width 486 height 192
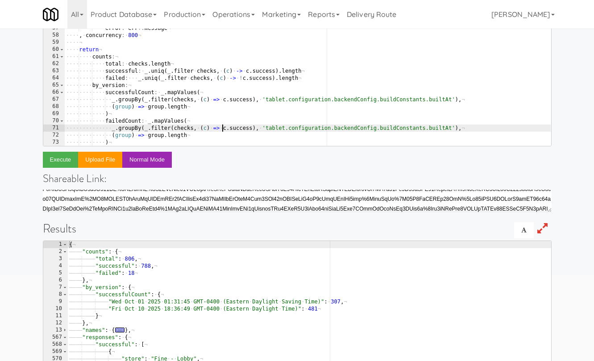
scroll to position [0, 13]
click at [64, 159] on button "Execute" at bounding box center [61, 160] width 36 height 16
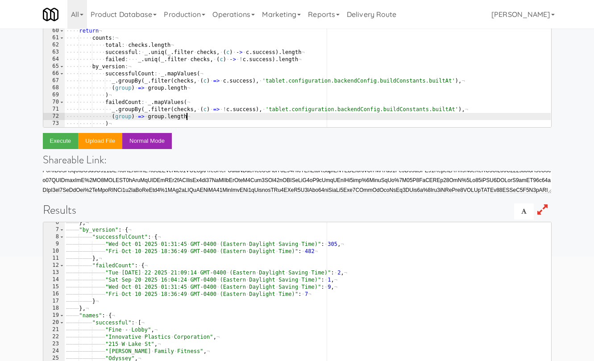
scroll to position [0, 9]
click at [320, 114] on div "···· ···· ···· ···· tablet : · tablet ¬ ···· ···· ···· ···· response : · respon…" at bounding box center [307, 45] width 486 height 192
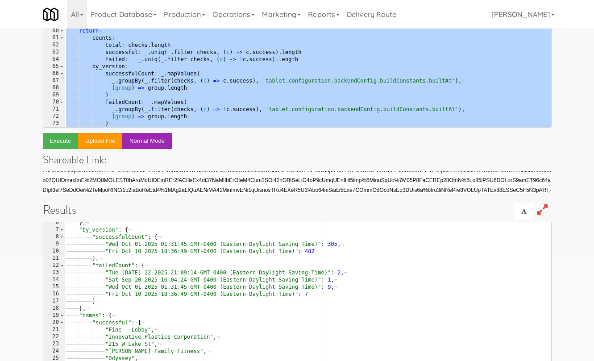
click at [162, 97] on div "···· ···· ···· ···· tablet : · tablet ¬ ···· ···· ···· ···· response : · respon…" at bounding box center [307, 45] width 486 height 192
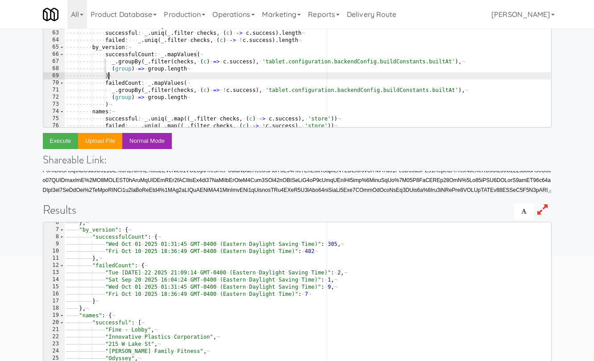
scroll to position [364, 0]
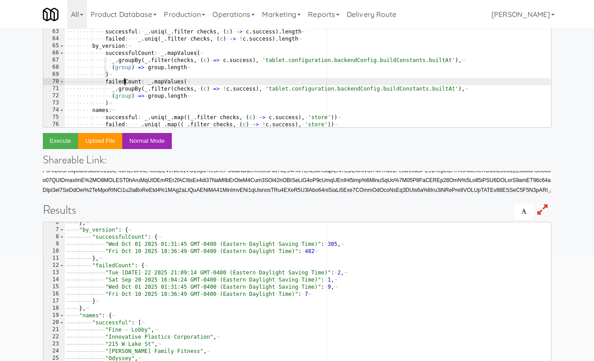
click at [125, 81] on div "···· ···· catch · err ¬ ···· ···· ···· store : · tablet . site . store . name ¬…" at bounding box center [307, 46] width 486 height 192
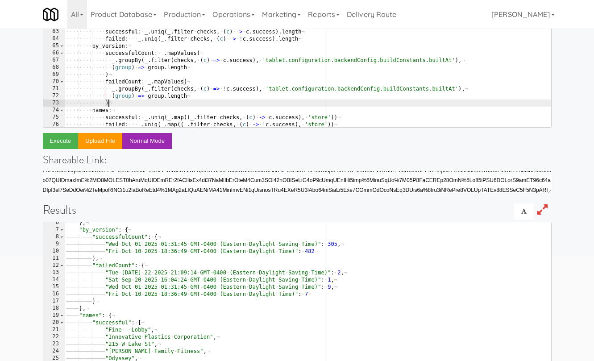
click at [119, 101] on div "···· ···· catch · err ¬ ···· ···· ···· store : · tablet . site . store . name ¬…" at bounding box center [307, 46] width 486 height 192
type textarea ")"
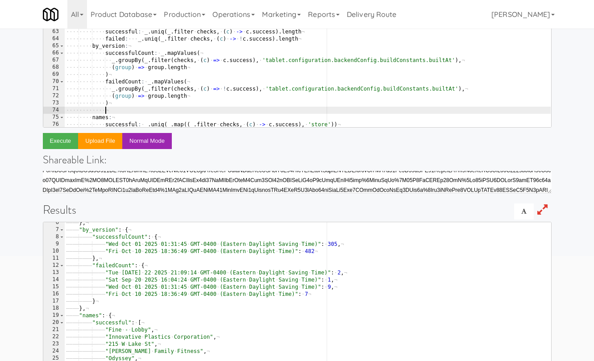
paste textarea "failedCount"
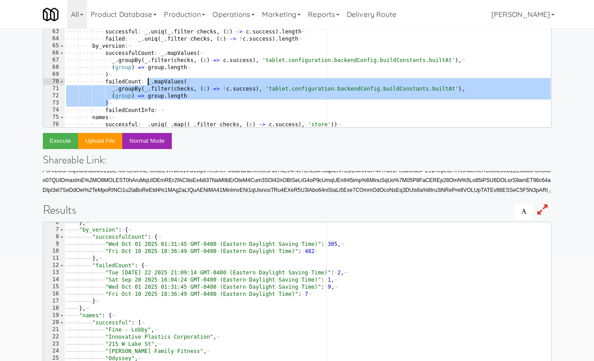
drag, startPoint x: 127, startPoint y: 104, endPoint x: 149, endPoint y: 82, distance: 31.2
click at [149, 82] on div "···· ···· catch · err ¬ ···· ···· ···· store : · tablet . site . store . name ¬…" at bounding box center [307, 46] width 486 height 192
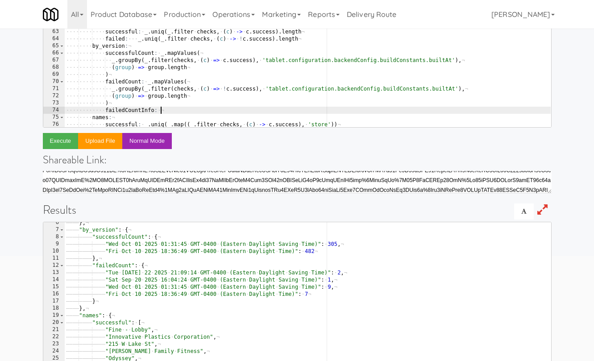
click at [167, 109] on div "···· ···· catch · err ¬ ···· ···· ···· store : · tablet . site . store . name ¬…" at bounding box center [307, 46] width 486 height 192
paste textarea ")"
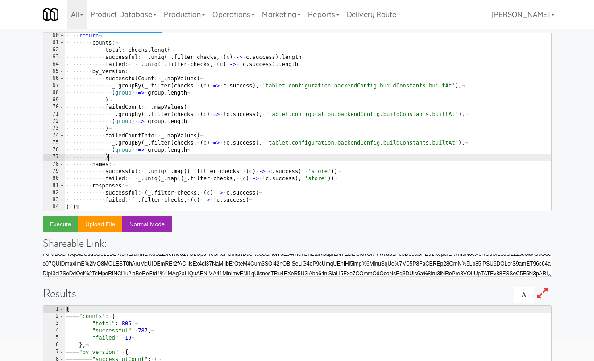
scroll to position [54, 0]
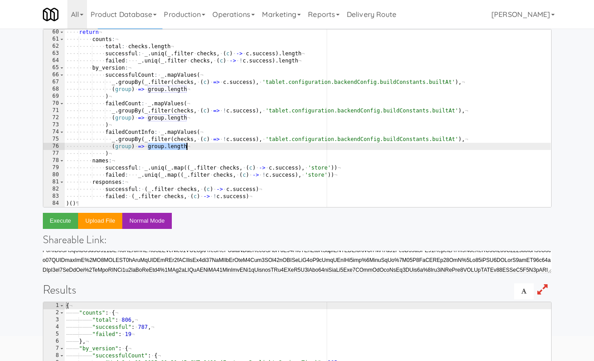
drag, startPoint x: 147, startPoint y: 146, endPoint x: 204, endPoint y: 145, distance: 56.2
click at [204, 145] on div "···· return ¬ ···· ···· counts : ¬ ···· ···· ···· total : · checks . length ¬ ·…" at bounding box center [307, 125] width 486 height 192
click at [172, 145] on div "···· return ¬ ···· ···· counts : ¬ ···· ···· ···· total : · checks . length ¬ ·…" at bounding box center [307, 125] width 486 height 192
click at [54, 223] on button "Execute" at bounding box center [61, 221] width 36 height 16
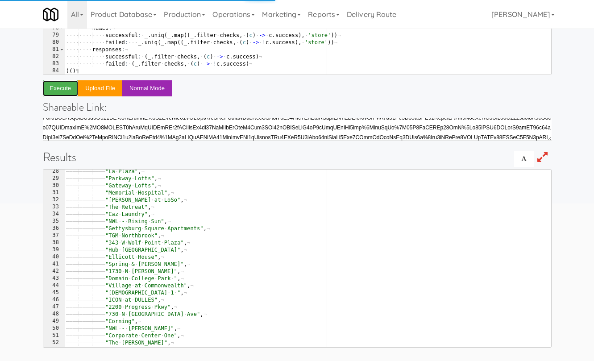
scroll to position [0, 0]
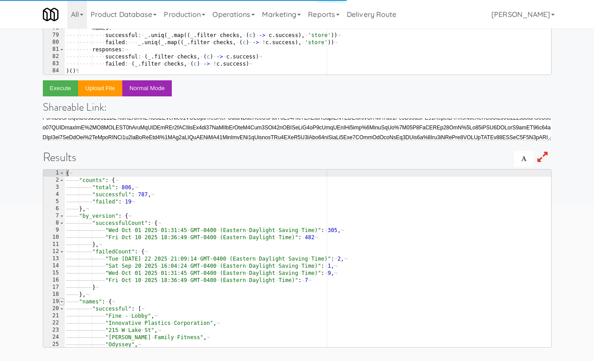
click at [63, 302] on span at bounding box center [61, 301] width 5 height 7
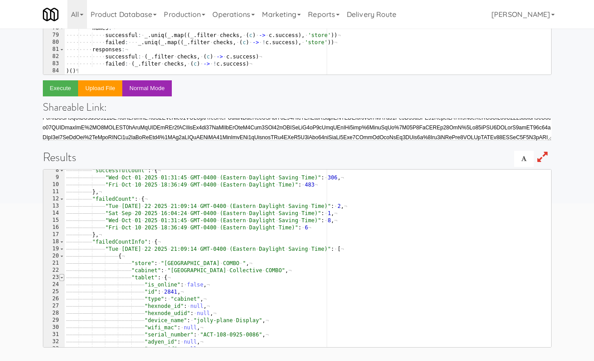
click at [62, 276] on span at bounding box center [61, 277] width 5 height 7
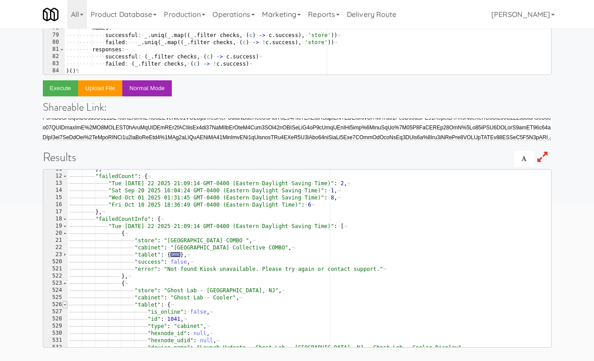
click at [65, 304] on span at bounding box center [64, 304] width 5 height 7
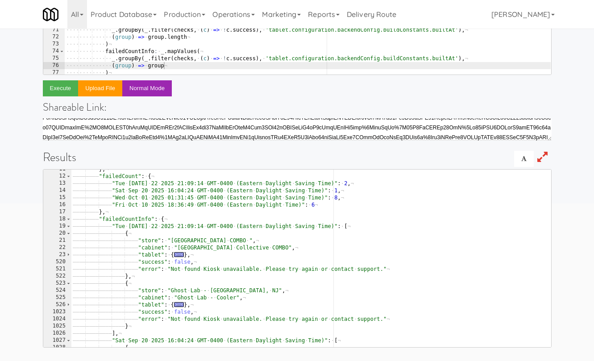
scroll to position [367, 0]
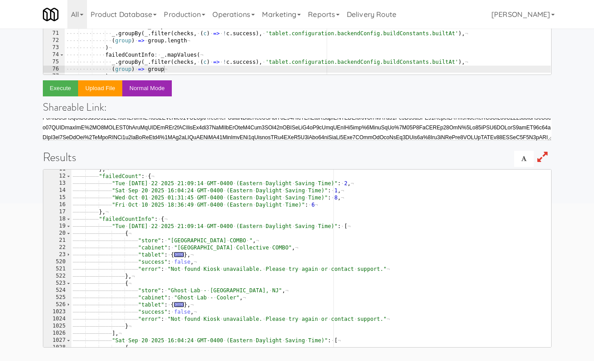
click at [62, 88] on button "Execute" at bounding box center [61, 88] width 36 height 16
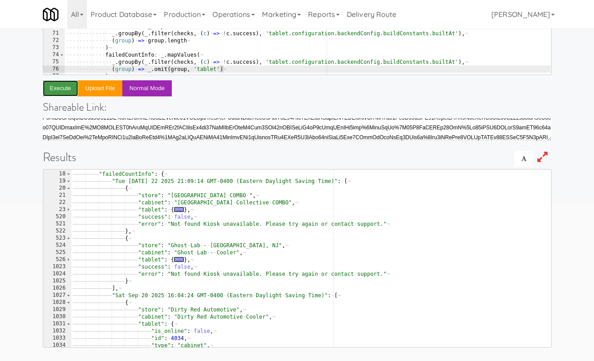
click at [57, 92] on button "Execute" at bounding box center [61, 88] width 36 height 16
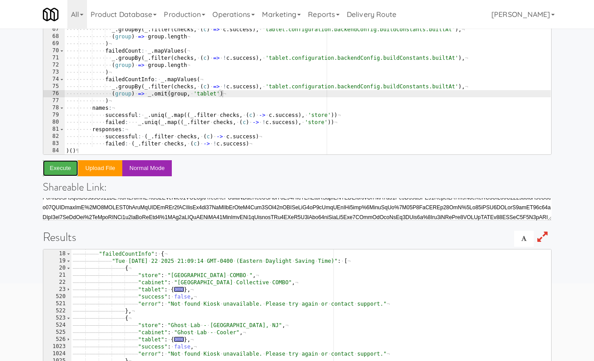
scroll to position [108, 0]
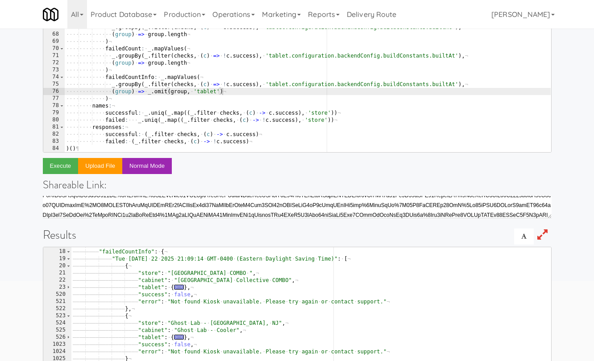
click at [226, 116] on div "···· return ¬ ···· ···· counts : ¬ ···· ···· ···· total : · checks . length ¬ ·…" at bounding box center [307, 70] width 486 height 192
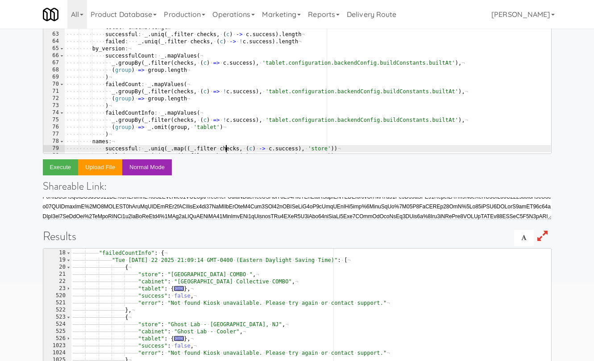
scroll to position [392, 0]
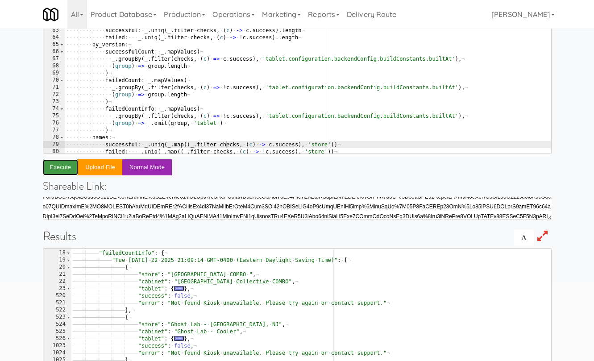
click at [55, 171] on button "Execute" at bounding box center [61, 167] width 36 height 16
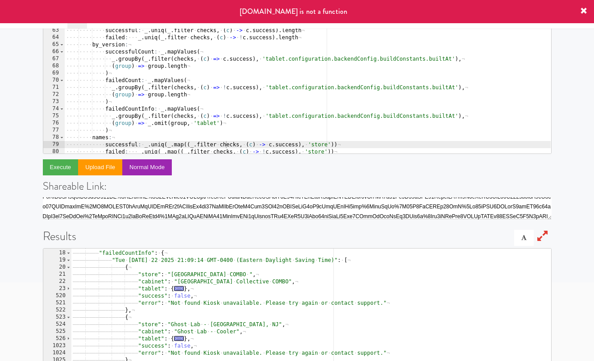
click at [24, 128] on div "Enter code to execute Javascript CoffeeScript successful: _.uniq(_.map((_.filte…" at bounding box center [297, 182] width 594 height 515
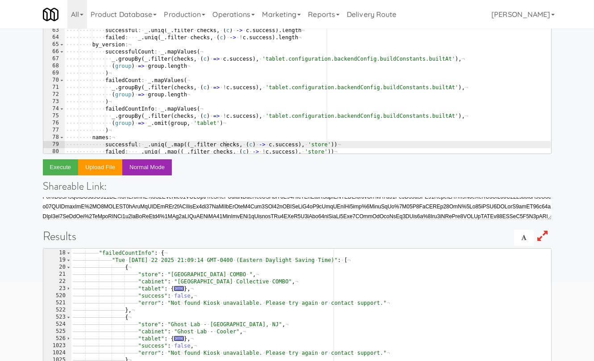
scroll to position [0, 3]
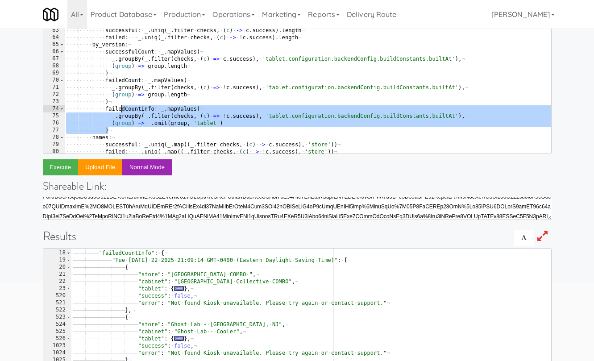
drag, startPoint x: 120, startPoint y: 130, endPoint x: 120, endPoint y: 107, distance: 23.2
click at [120, 107] on div "···· ···· ···· tablet : · tablet ¬ ···· ···· ···· success : · false ¬ ···· ····…" at bounding box center [307, 66] width 486 height 192
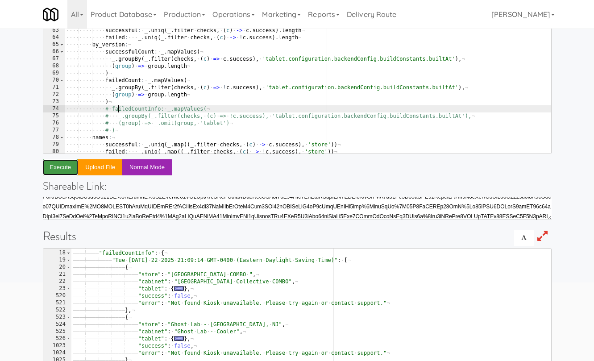
click at [58, 162] on button "Execute" at bounding box center [61, 167] width 36 height 16
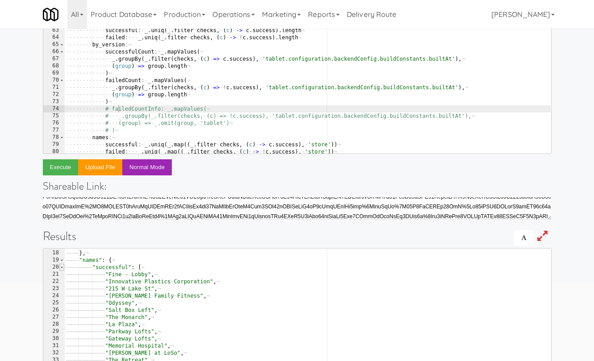
click at [61, 268] on span at bounding box center [61, 267] width 5 height 7
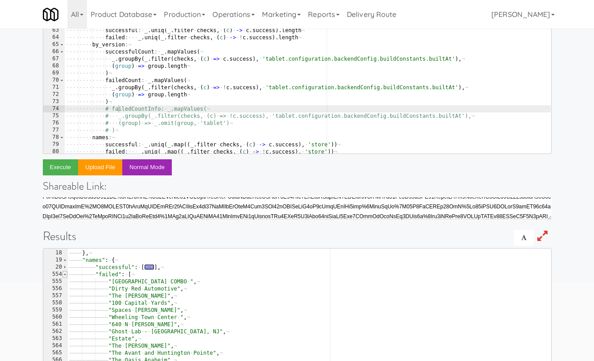
click at [64, 274] on span at bounding box center [64, 274] width 5 height 7
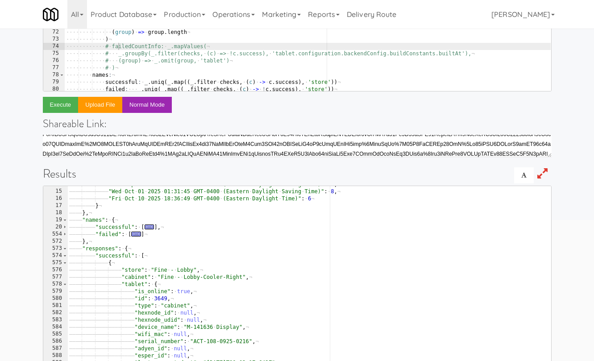
scroll to position [173, 0]
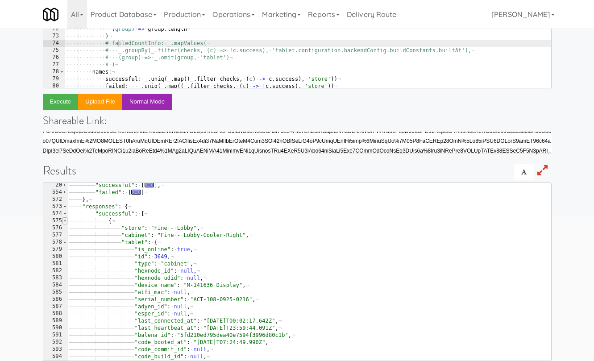
click at [65, 220] on span at bounding box center [64, 220] width 5 height 7
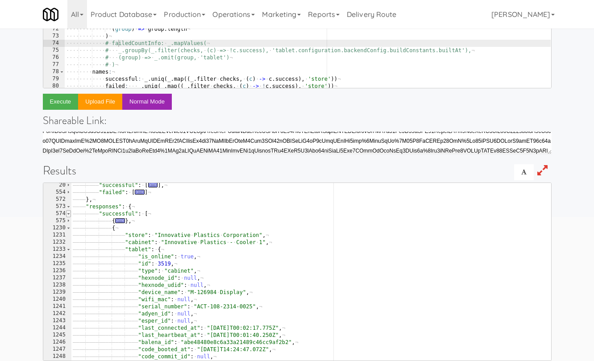
click at [68, 214] on span at bounding box center [68, 213] width 5 height 7
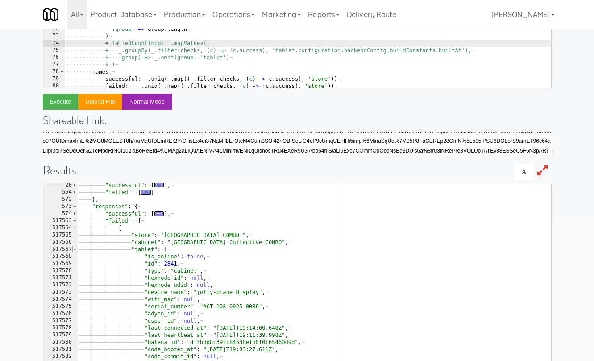
click at [73, 248] on span at bounding box center [74, 249] width 5 height 7
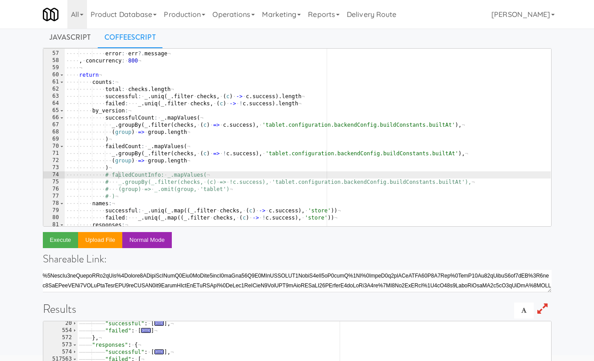
scroll to position [23, 0]
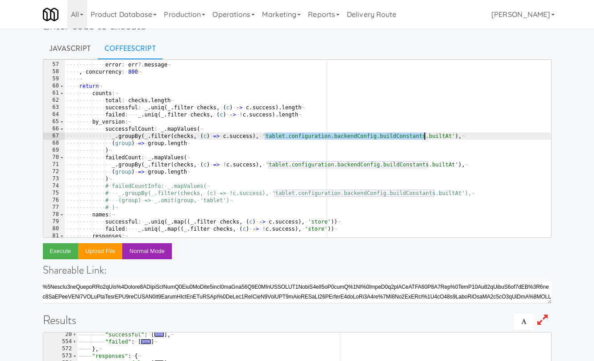
drag, startPoint x: 264, startPoint y: 135, endPoint x: 424, endPoint y: 137, distance: 160.2
click at [424, 137] on div "···· ···· ···· success : · false ¬ ···· ···· ···· error : · err ?. message ¬ ··…" at bounding box center [307, 150] width 486 height 192
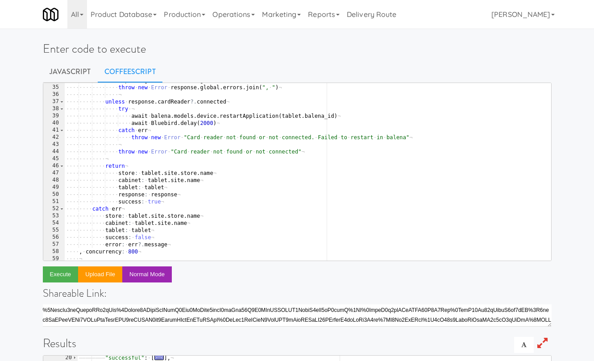
scroll to position [238, 0]
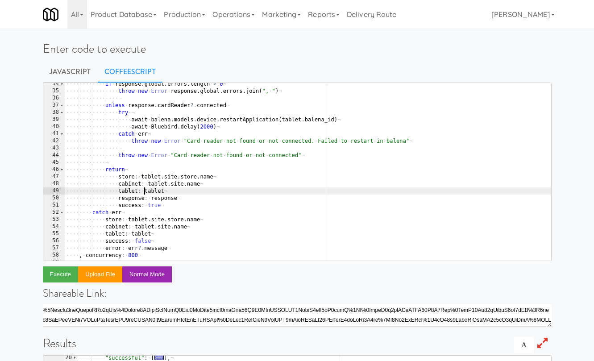
drag, startPoint x: 144, startPoint y: 191, endPoint x: 189, endPoint y: 191, distance: 45.5
click at [189, 191] on div "···· ···· ···· if · response . global . errors . length · > · 0 ¬ ···· ···· ···…" at bounding box center [307, 176] width 486 height 192
paste textarea ".configuration.backendConfig.buildConstants"
click at [279, 191] on div "···· ···· ···· if · response . global . errors . length · > · 0 ¬ ···· ···· ···…" at bounding box center [307, 176] width 486 height 192
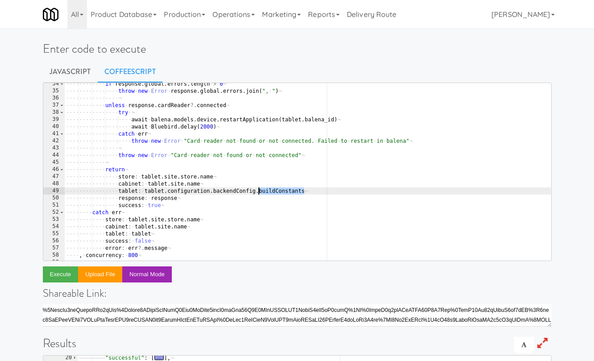
click at [123, 191] on div "···· ···· ···· if · response . global . errors . length · > · 0 ¬ ···· ···· ···…" at bounding box center [307, 176] width 486 height 192
paste textarea "buildConstants"
click at [119, 190] on div "···· ···· ···· if · response . global . errors . length · > · 0 ¬ ···· ···· ···…" at bounding box center [307, 176] width 486 height 192
click at [335, 191] on div "···· ···· ···· if · response . global . errors . length · > · 0 ¬ ···· ···· ···…" at bounding box center [307, 176] width 486 height 192
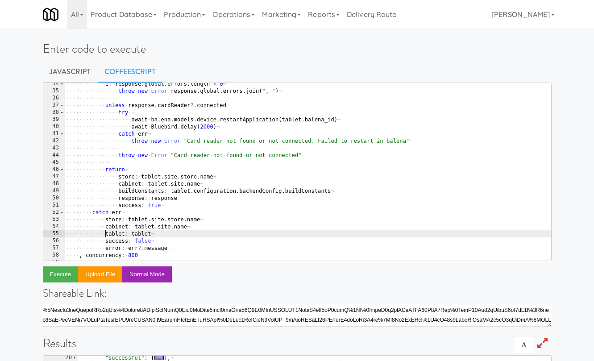
drag, startPoint x: 106, startPoint y: 232, endPoint x: 182, endPoint y: 231, distance: 75.9
click at [182, 231] on div "···· ···· ···· if · response . global . errors . length · > · 0 ¬ ···· ···· ···…" at bounding box center [307, 176] width 486 height 192
paste textarea "buildConstants: tablet.configuration.backendConfig.buildConstants"
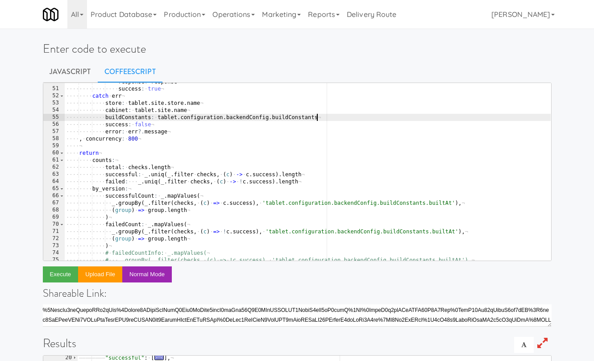
scroll to position [362, 0]
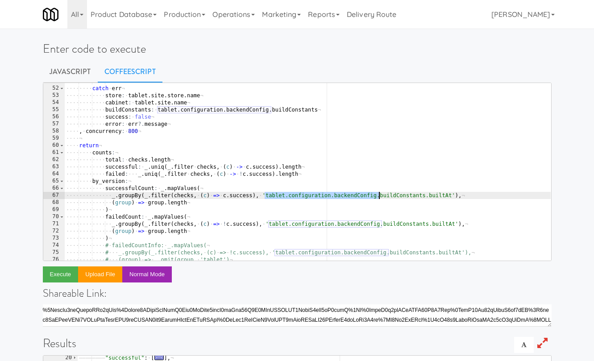
drag, startPoint x: 265, startPoint y: 195, endPoint x: 378, endPoint y: 196, distance: 113.8
click at [378, 196] on div "···· ···· ···· ···· success : · true ¬ ···· ···· catch · err ¬ ···· ···· ···· s…" at bounding box center [307, 174] width 486 height 192
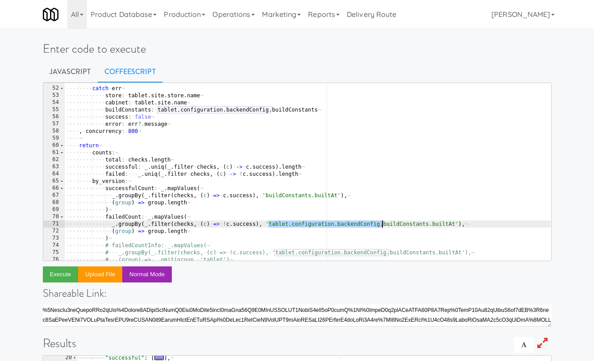
drag, startPoint x: 267, startPoint y: 223, endPoint x: 382, endPoint y: 222, distance: 115.6
click at [382, 222] on div "···· ···· ···· ···· success : · true ¬ ···· ···· catch · err ¬ ···· ···· ···· s…" at bounding box center [307, 174] width 486 height 192
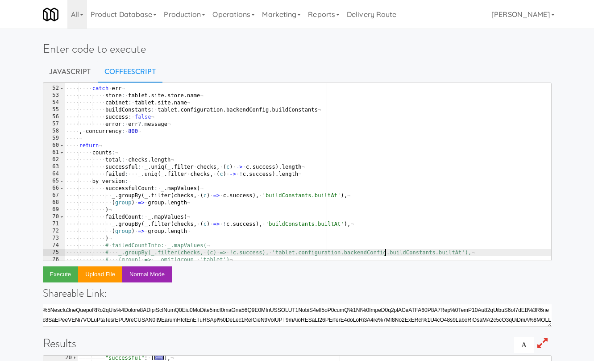
scroll to position [365, 0]
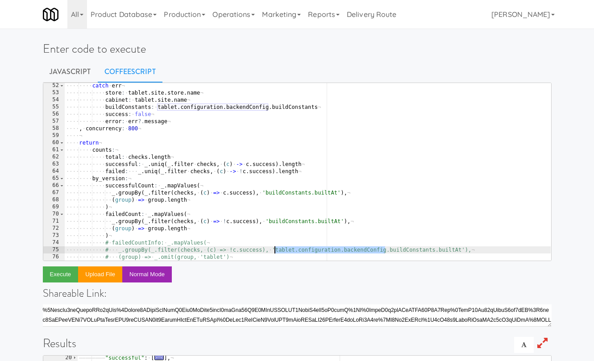
drag, startPoint x: 387, startPoint y: 253, endPoint x: 274, endPoint y: 249, distance: 113.0
click at [274, 249] on div "···· ···· catch · err ¬ ···· ···· ···· store : · tablet . site . store . name ¬…" at bounding box center [307, 178] width 486 height 192
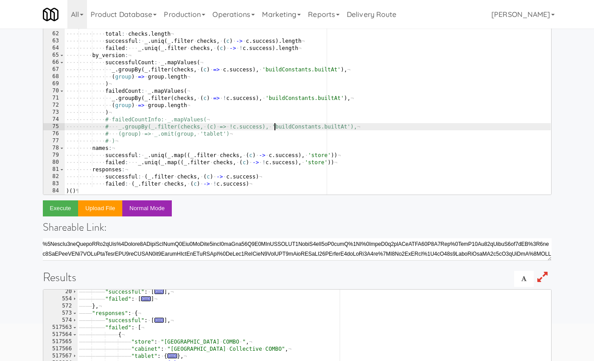
scroll to position [73, 0]
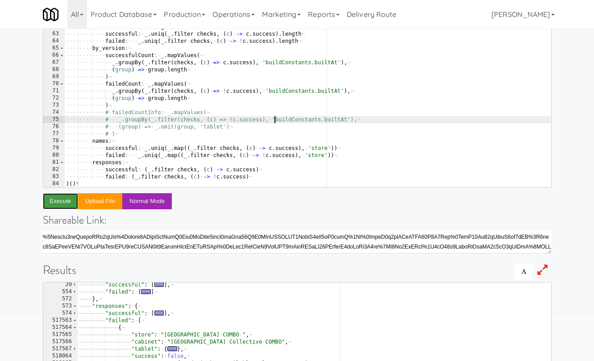
click at [66, 199] on button "Execute" at bounding box center [61, 201] width 36 height 16
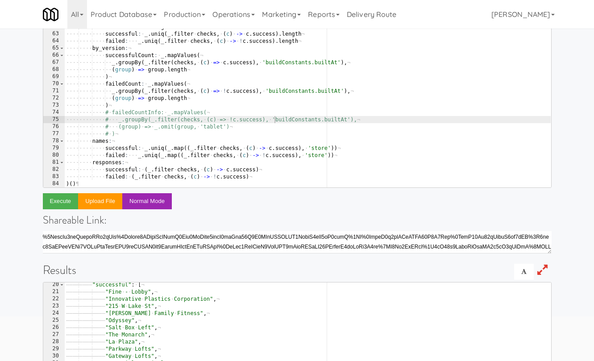
click at [26, 186] on div "Enter code to execute Javascript CoffeeScript # _.groupBy(_.filter(checks, (c) …" at bounding box center [297, 216] width 594 height 515
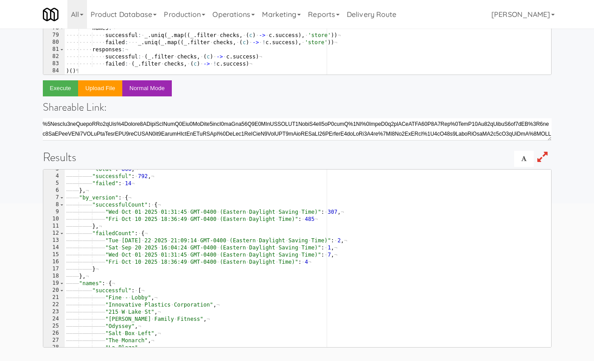
scroll to position [0, 0]
click at [63, 290] on span at bounding box center [61, 290] width 5 height 7
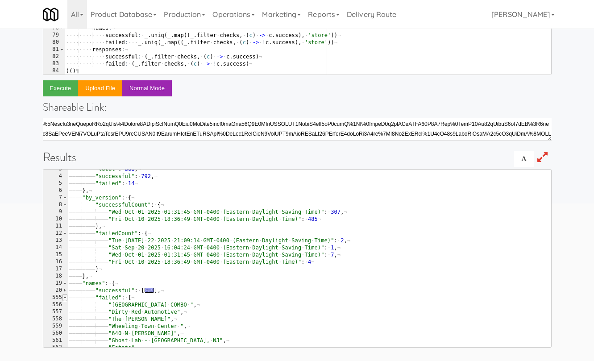
click at [65, 297] on span at bounding box center [64, 297] width 5 height 7
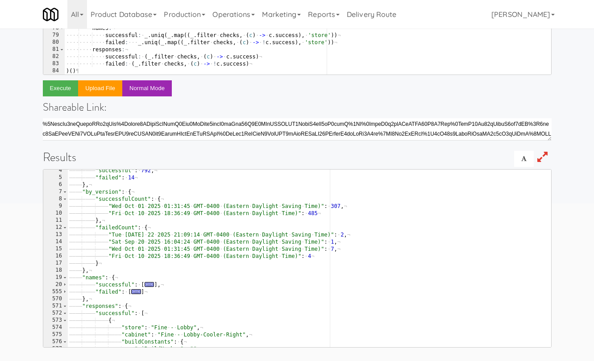
scroll to position [1, 0]
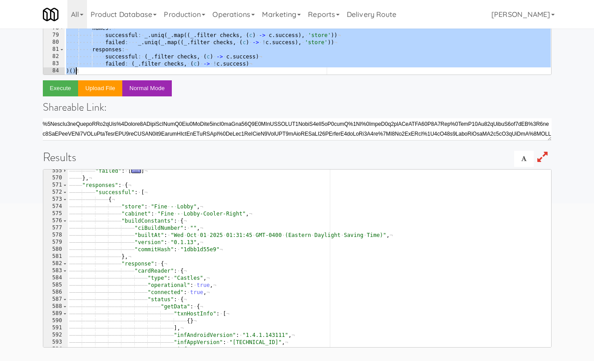
scroll to position [4, 0]
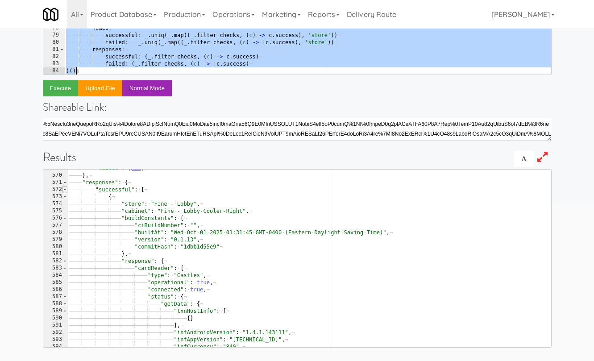
click at [65, 190] on span at bounding box center [64, 189] width 5 height 7
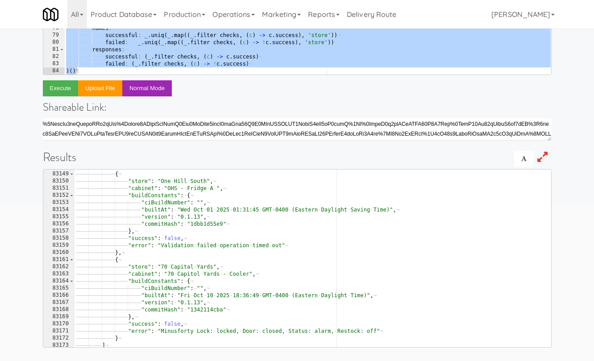
scroll to position [1222, 0]
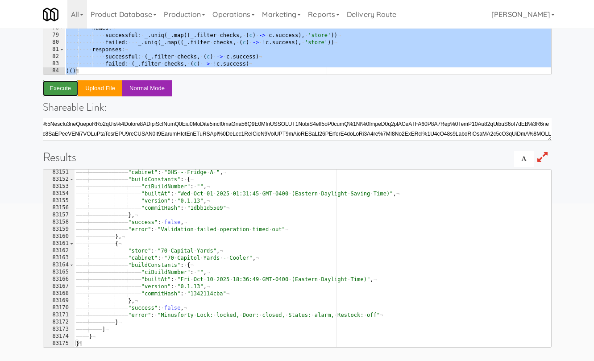
click at [48, 87] on button "Execute" at bounding box center [61, 88] width 36 height 16
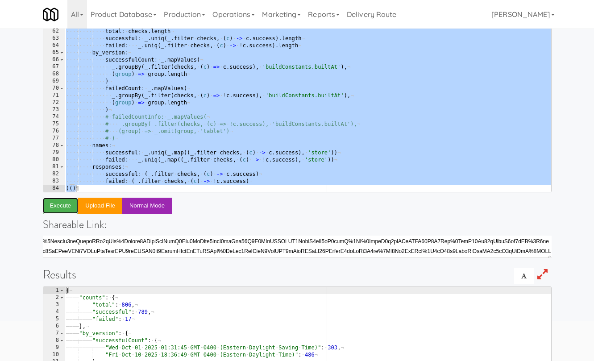
scroll to position [68, 0]
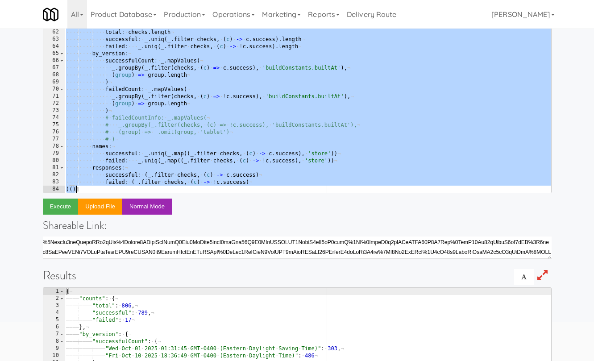
click at [143, 136] on div "···· return ¬ ···· ···· counts : ¬ ···· ···· ···· total : · checks . length ¬ ·…" at bounding box center [307, 110] width 486 height 192
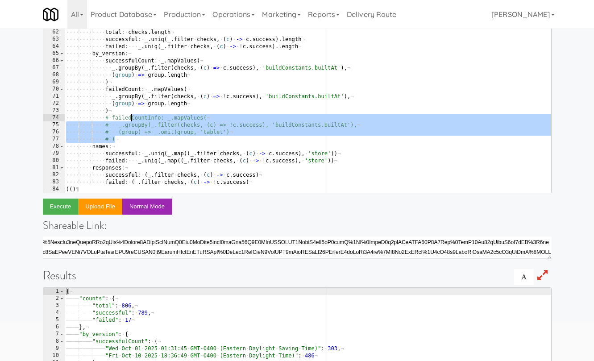
drag, startPoint x: 126, startPoint y: 139, endPoint x: 130, endPoint y: 116, distance: 22.8
click at [130, 116] on div "···· return ¬ ···· ···· counts : ¬ ···· ···· ···· total : · checks . length ¬ ·…" at bounding box center [307, 110] width 486 height 192
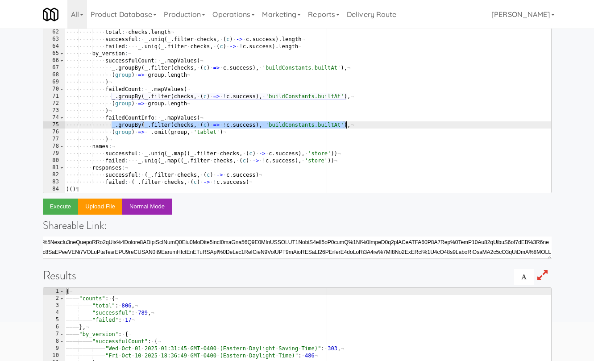
drag, startPoint x: 111, startPoint y: 125, endPoint x: 346, endPoint y: 123, distance: 234.8
click at [346, 123] on div "···· return ¬ ···· ···· counts : ¬ ···· ···· ···· total : · checks . length ¬ ·…" at bounding box center [307, 110] width 486 height 192
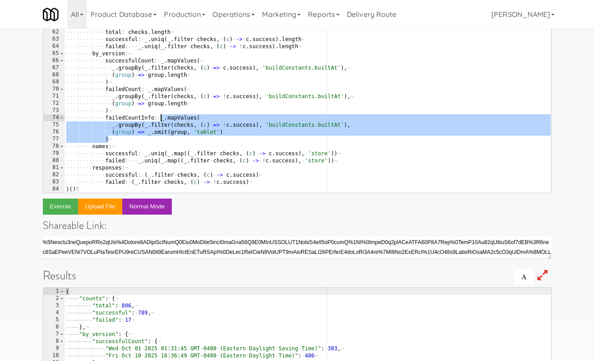
drag, startPoint x: 129, startPoint y: 141, endPoint x: 162, endPoint y: 120, distance: 39.1
click at [162, 120] on div "···· return ¬ ···· ···· counts : ¬ ···· ···· ···· total : · checks . length ¬ ·…" at bounding box center [307, 110] width 486 height 192
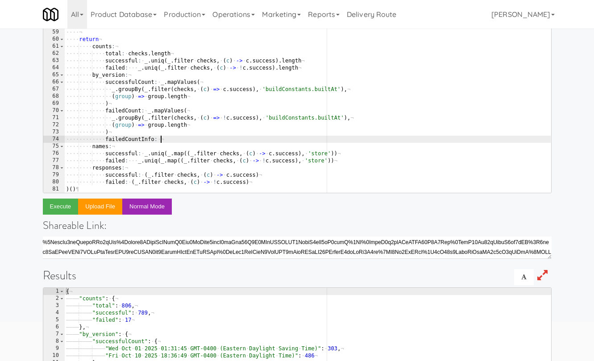
paste textarea "_.groupBy(_.filter(checks, (c) => !c.success), 'buildConstants.builtAt')"
click at [54, 206] on button "Execute" at bounding box center [61, 207] width 36 height 16
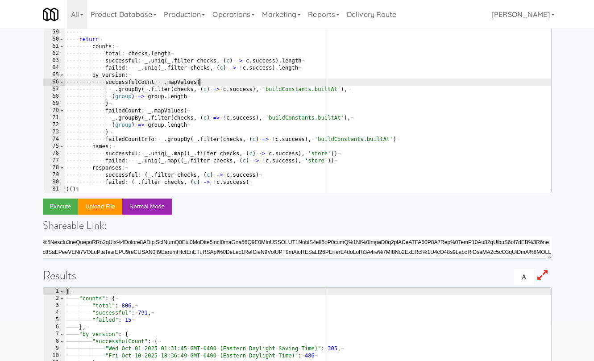
click at [266, 85] on div "···· ···· ···· error : · err ?. message ¬ ···· , · concurrency : · 800 ¬ ···· ¬…" at bounding box center [307, 110] width 486 height 192
type textarea "failed: (_.filter checks, (c) -> !c.success) )()"
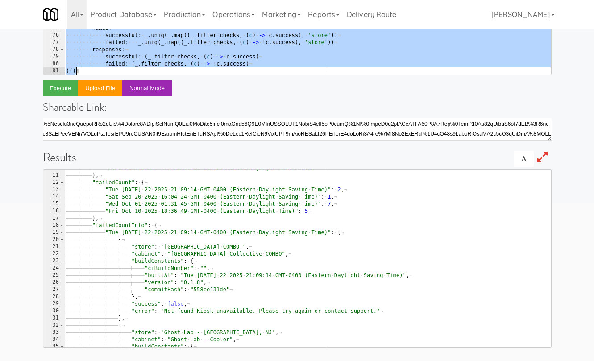
scroll to position [1, 0]
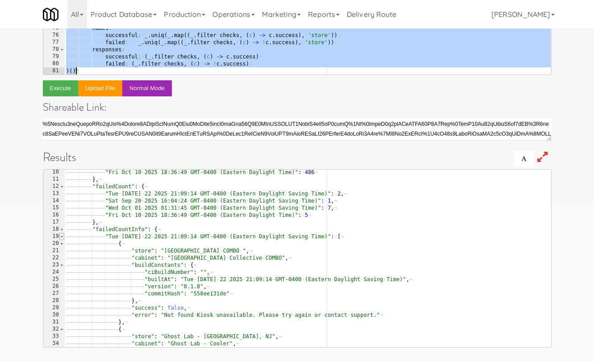
click at [62, 236] on span at bounding box center [61, 236] width 5 height 7
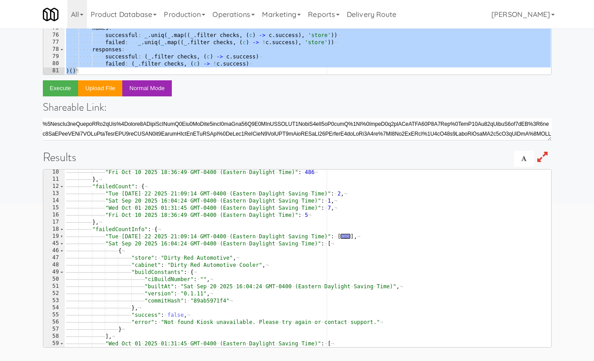
click at [64, 243] on div "45" at bounding box center [53, 243] width 21 height 7
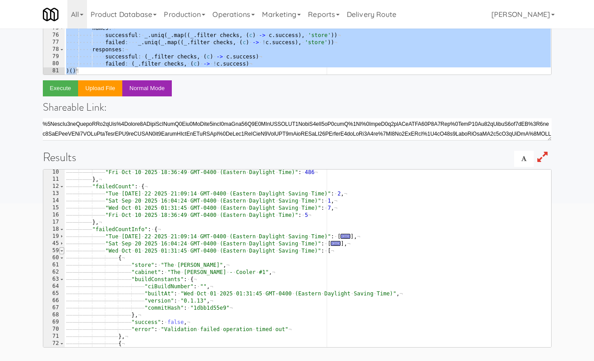
click at [62, 249] on span at bounding box center [61, 250] width 5 height 7
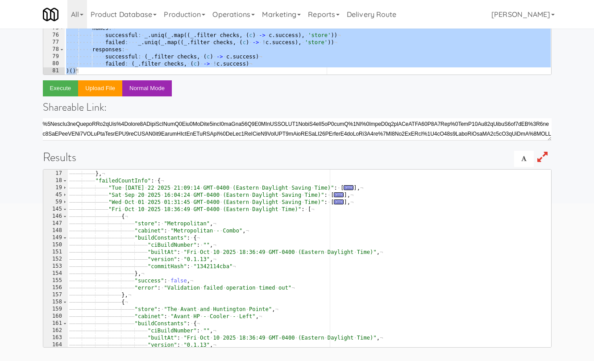
scroll to position [3, 0]
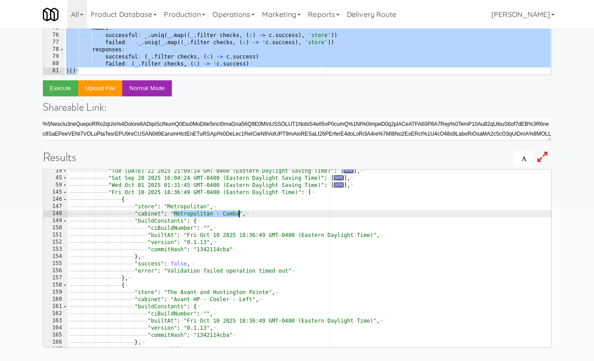
drag, startPoint x: 174, startPoint y: 213, endPoint x: 238, endPoint y: 212, distance: 63.8
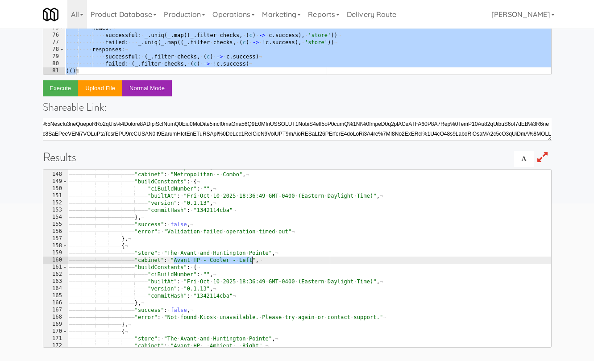
drag, startPoint x: 174, startPoint y: 261, endPoint x: 251, endPoint y: 261, distance: 77.7
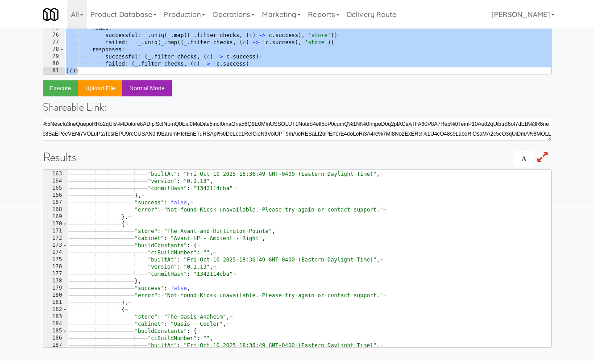
scroll to position [7, 0]
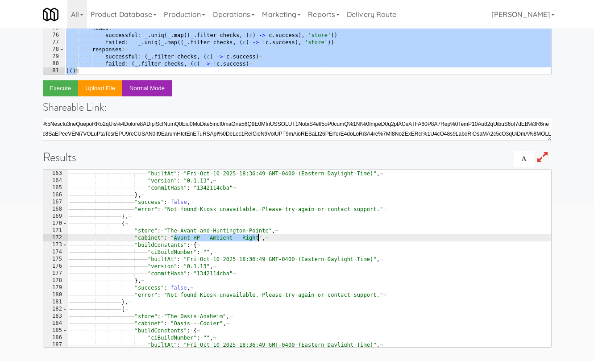
drag, startPoint x: 173, startPoint y: 237, endPoint x: 258, endPoint y: 237, distance: 85.7
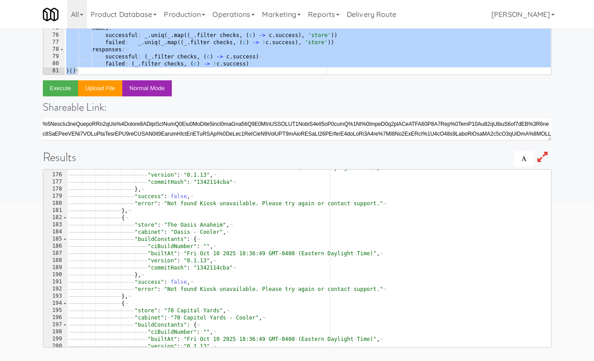
scroll to position [9, 0]
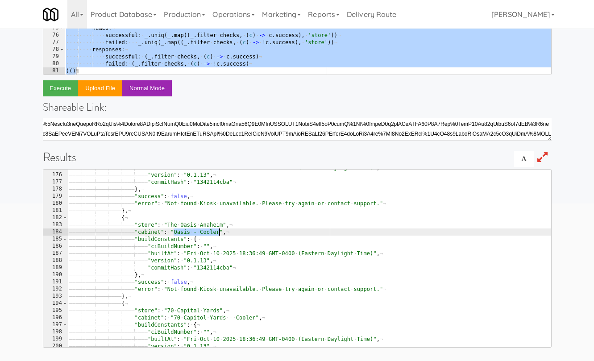
drag, startPoint x: 173, startPoint y: 230, endPoint x: 220, endPoint y: 231, distance: 46.4
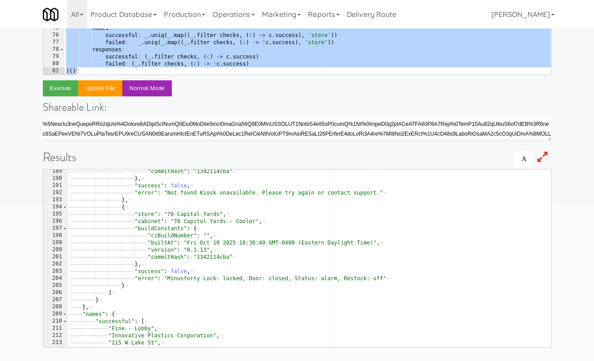
scroll to position [12, 0]
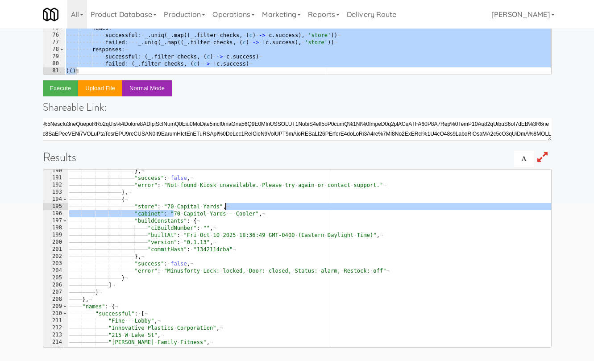
drag, startPoint x: 174, startPoint y: 213, endPoint x: 250, endPoint y: 210, distance: 76.8
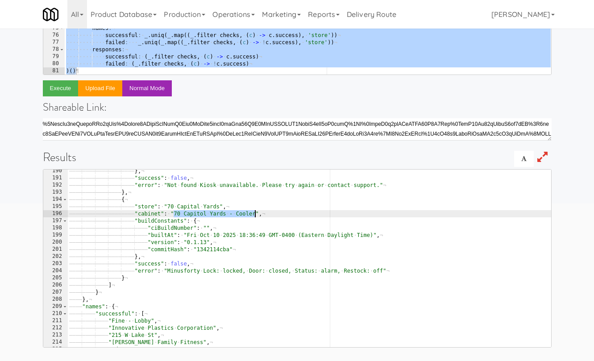
drag, startPoint x: 174, startPoint y: 213, endPoint x: 255, endPoint y: 215, distance: 81.7
click at [59, 89] on button "Execute" at bounding box center [61, 88] width 36 height 16
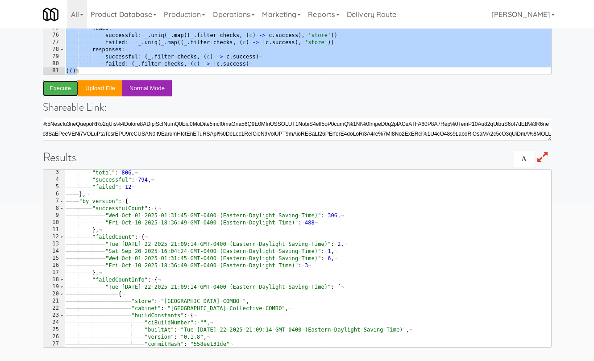
scroll to position [0, 0]
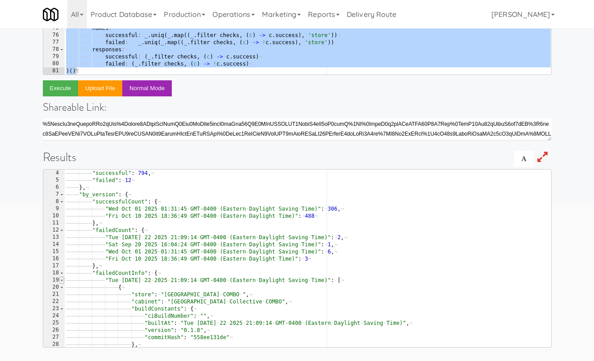
click at [63, 280] on span at bounding box center [61, 280] width 5 height 7
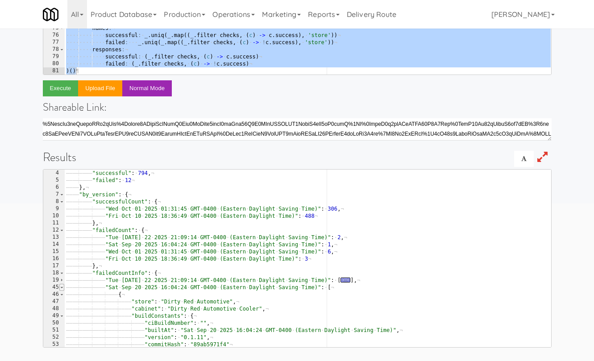
click at [63, 287] on span at bounding box center [61, 287] width 5 height 7
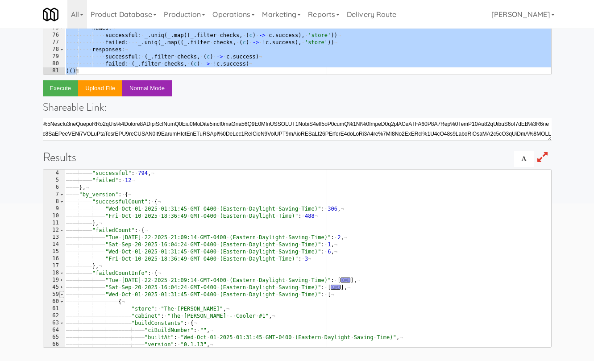
click at [63, 292] on span at bounding box center [61, 294] width 5 height 7
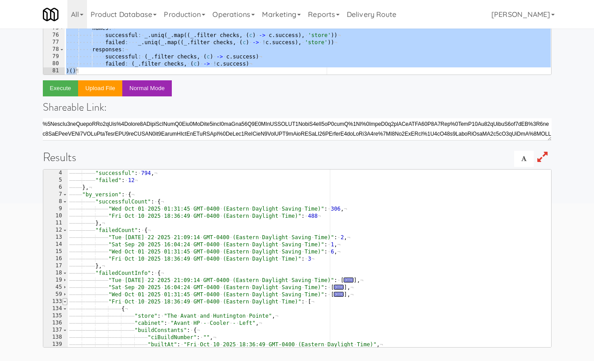
click at [66, 303] on span at bounding box center [64, 301] width 5 height 7
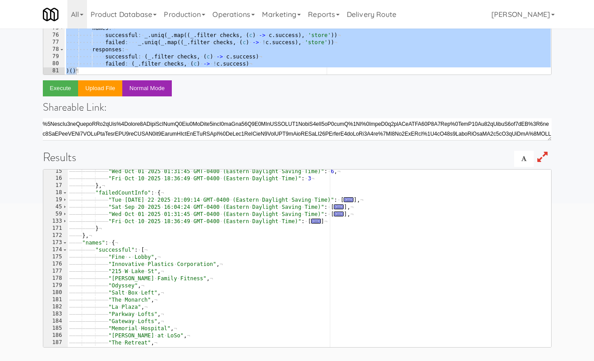
scroll to position [3, 0]
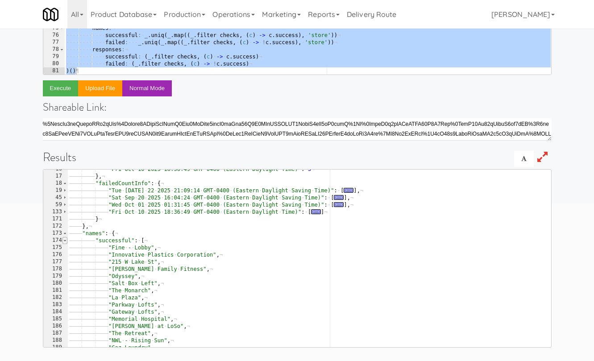
click at [66, 242] on span at bounding box center [64, 240] width 5 height 7
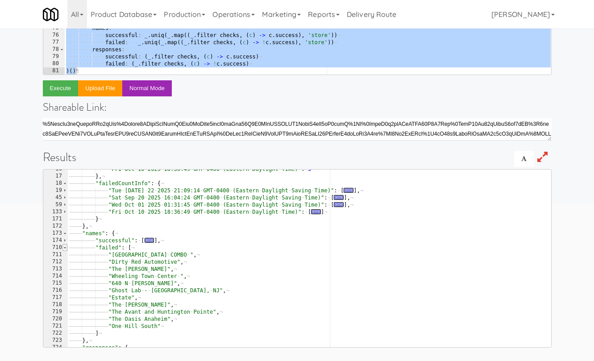
click at [66, 249] on span at bounding box center [64, 247] width 5 height 7
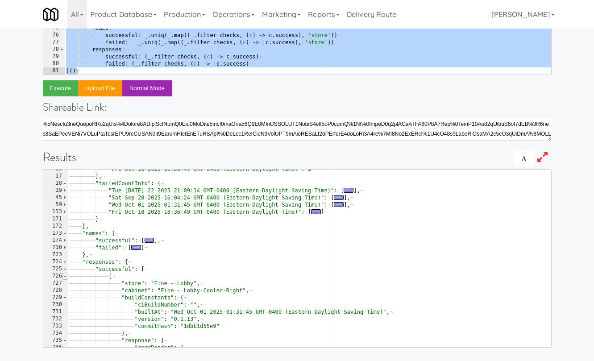
click at [65, 276] on span at bounding box center [64, 276] width 5 height 7
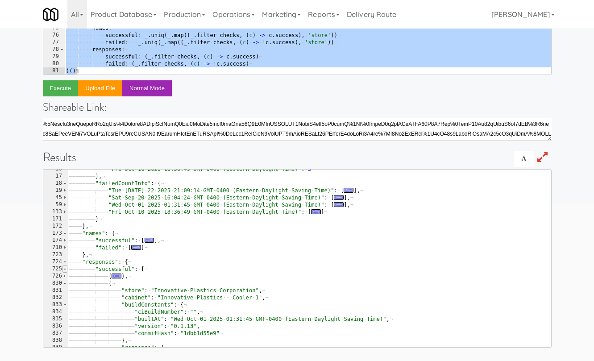
click at [65, 271] on span at bounding box center [64, 269] width 5 height 7
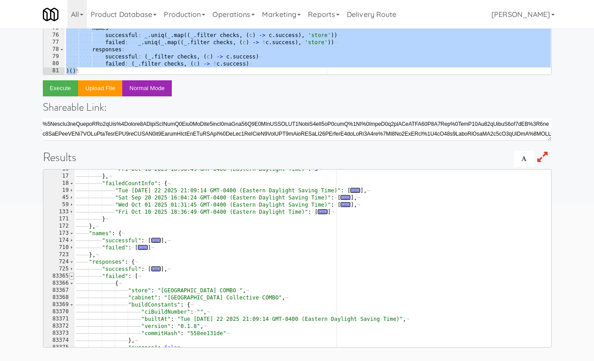
click at [70, 276] on span at bounding box center [71, 276] width 5 height 7
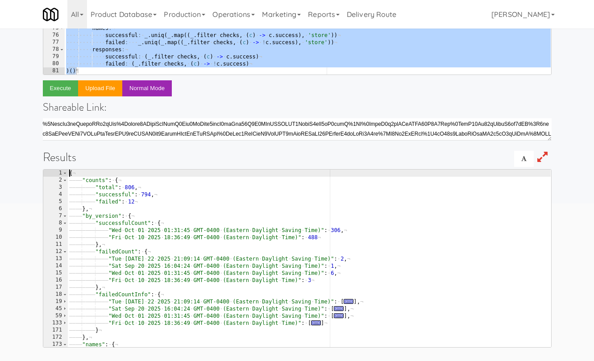
scroll to position [0, 0]
click at [236, 9] on link "Operations" at bounding box center [234, 14] width 50 height 29
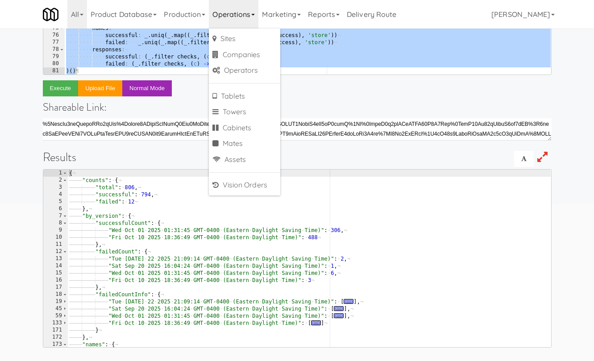
click at [401, 85] on div "failed: (_.filter checks, (c) -> !c.success) )() 57 58 59 60 61 62 63 64 65 66 …" at bounding box center [297, 121] width 509 height 451
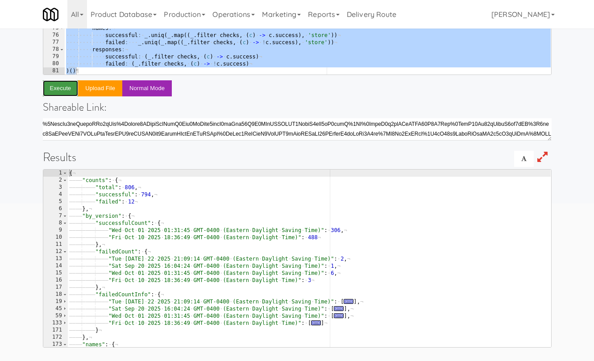
click at [62, 84] on button "Execute" at bounding box center [61, 88] width 36 height 16
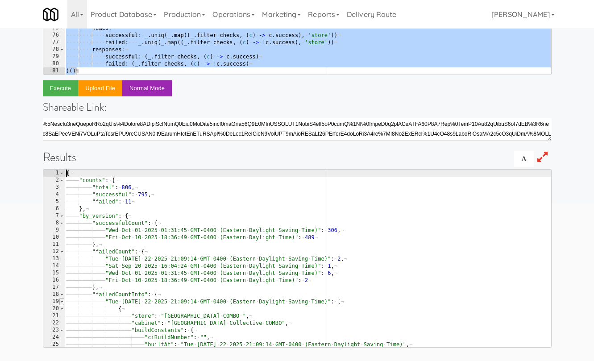
click at [62, 303] on span at bounding box center [61, 301] width 5 height 7
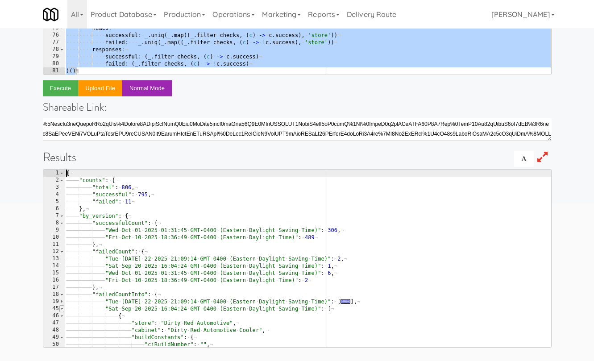
click at [63, 309] on span at bounding box center [61, 308] width 5 height 7
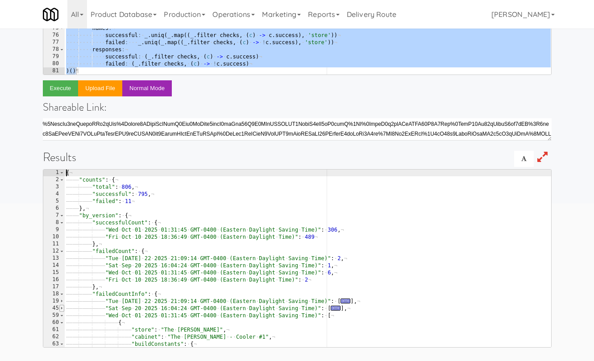
scroll to position [0, 0]
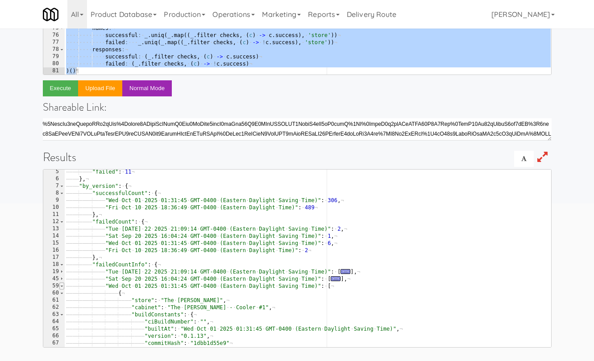
click at [62, 289] on span at bounding box center [61, 286] width 5 height 7
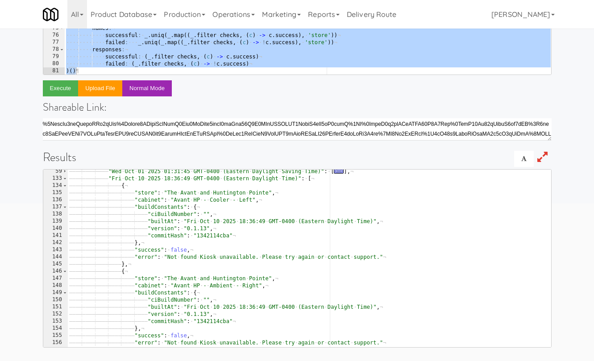
scroll to position [0, 0]
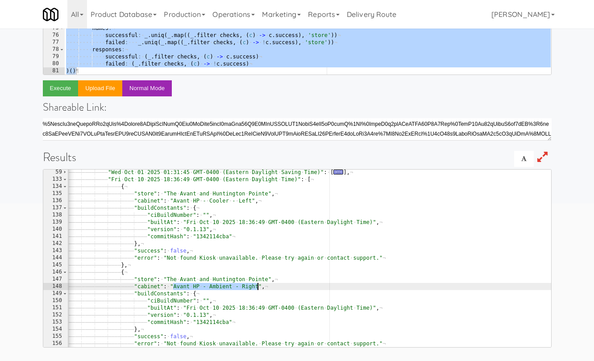
drag, startPoint x: 173, startPoint y: 287, endPoint x: 257, endPoint y: 287, distance: 84.3
click at [59, 88] on button "Execute" at bounding box center [61, 88] width 36 height 16
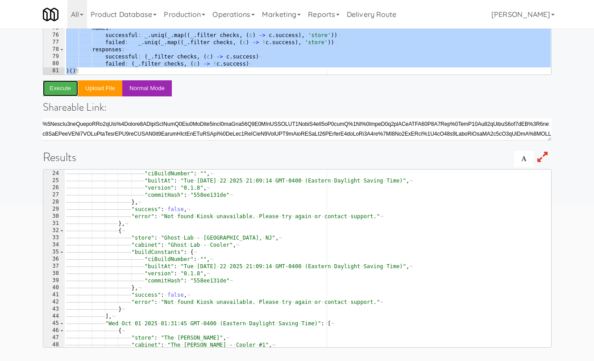
scroll to position [0, 0]
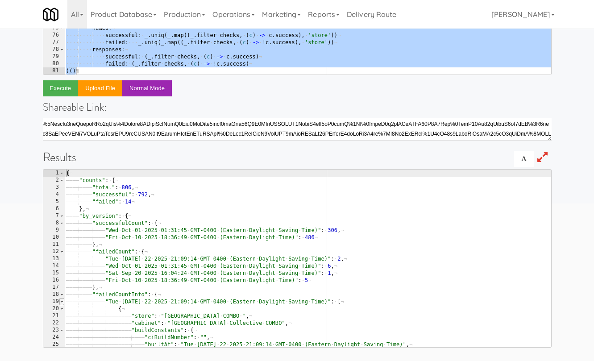
click at [62, 301] on span at bounding box center [61, 301] width 5 height 7
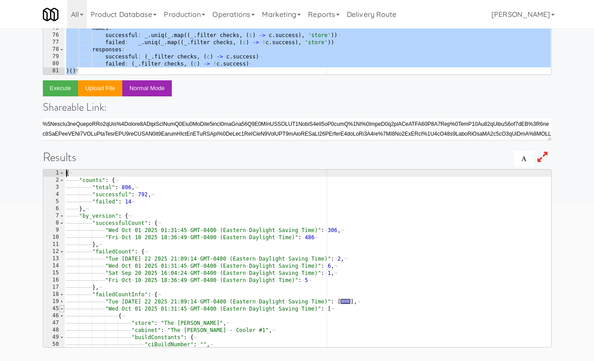
click at [62, 308] on span at bounding box center [61, 308] width 5 height 7
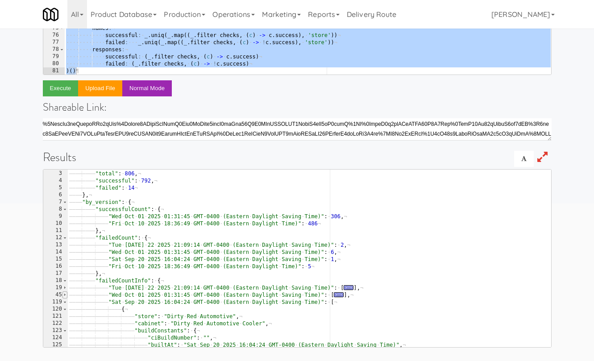
scroll to position [0, 0]
click at [66, 302] on span at bounding box center [64, 301] width 5 height 7
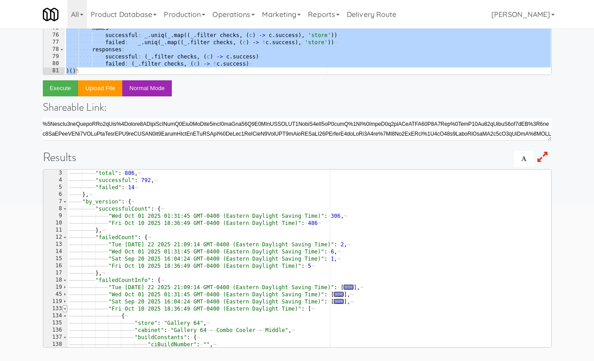
click at [66, 311] on span at bounding box center [64, 308] width 5 height 7
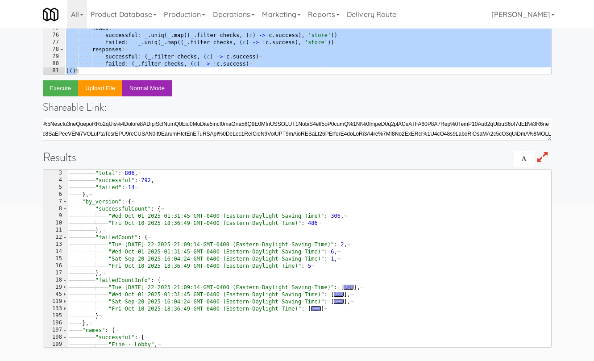
scroll to position [0, 0]
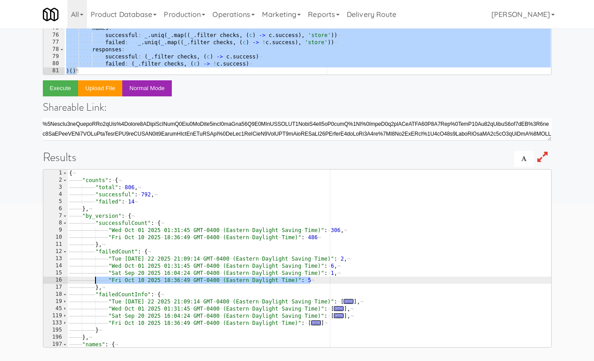
drag, startPoint x: 305, startPoint y: 280, endPoint x: 107, endPoint y: 279, distance: 198.2
type textarea ""Fri Oct 10 2025 18:36:49 GMT-0400 (Eastern Daylight Time)": 5"
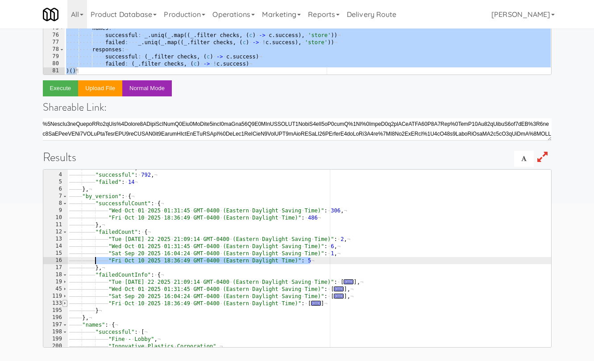
click at [65, 303] on span at bounding box center [64, 303] width 5 height 7
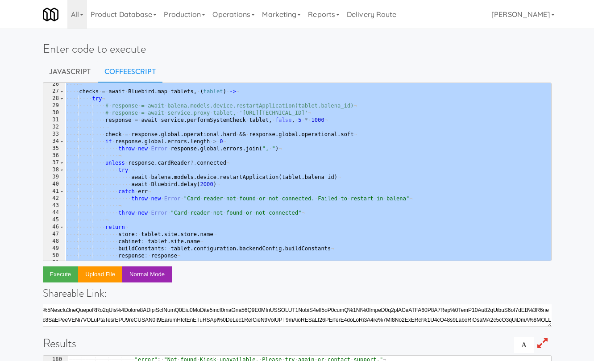
scroll to position [134, 0]
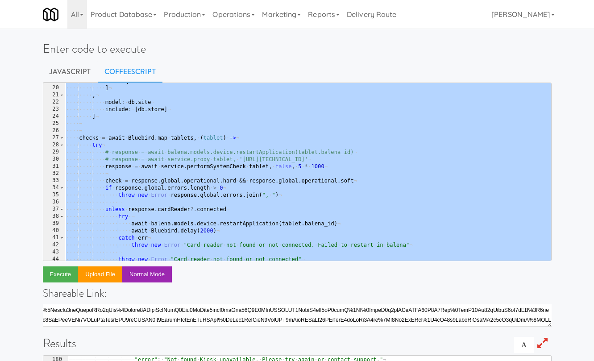
click at [302, 165] on div "···· ···· ···· ···· required : · true ¬ ···· ···· ···· ] ¬ ···· ···· , ¬ ···· ·…" at bounding box center [307, 173] width 486 height 192
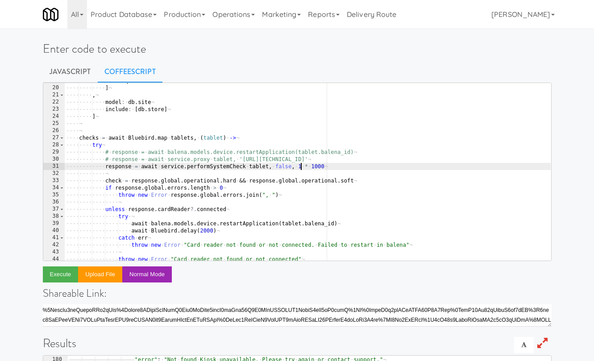
scroll to position [0, 19]
click at [63, 275] on button "Execute" at bounding box center [61, 274] width 36 height 16
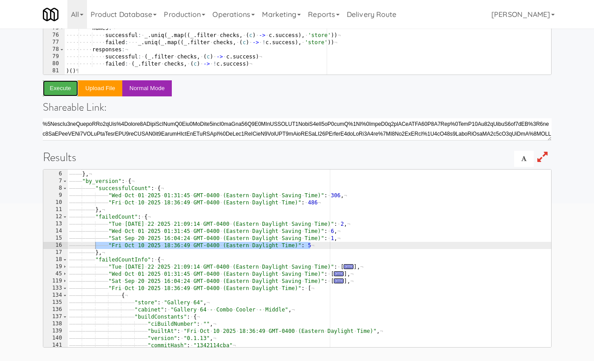
scroll to position [1, 0]
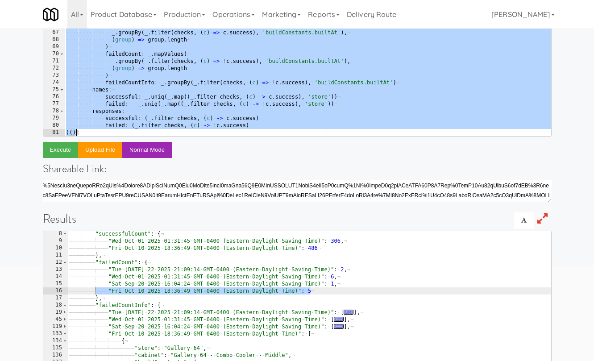
scroll to position [0, 0]
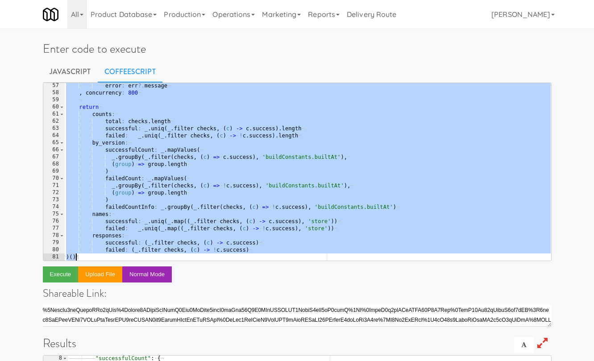
click at [293, 153] on div "···· ···· ···· error : · err ?. message ¬ ···· , · concurrency : · 800 ¬ ···· ¬…" at bounding box center [307, 178] width 486 height 192
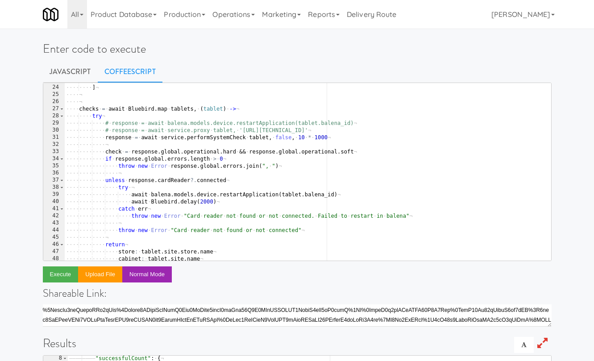
scroll to position [164, 0]
click at [304, 138] on div "···· ···· ···· include : · [ db . store ] ¬ ···· ···· ] ¬ ···· ¬ ···· ¬ ···· ch…" at bounding box center [307, 172] width 486 height 192
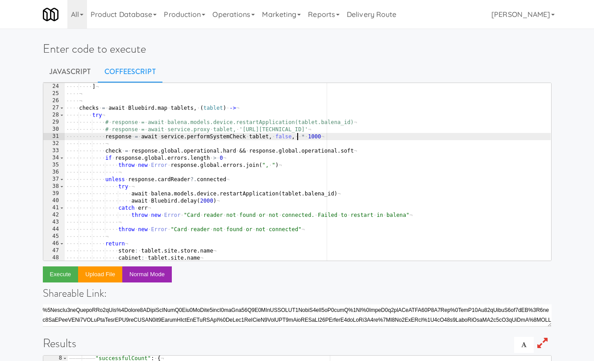
scroll to position [0, 19]
type textarea "response = await service.performSystemCheck tablet, false, 7 * 1000"
click at [60, 273] on button "Execute" at bounding box center [61, 274] width 36 height 16
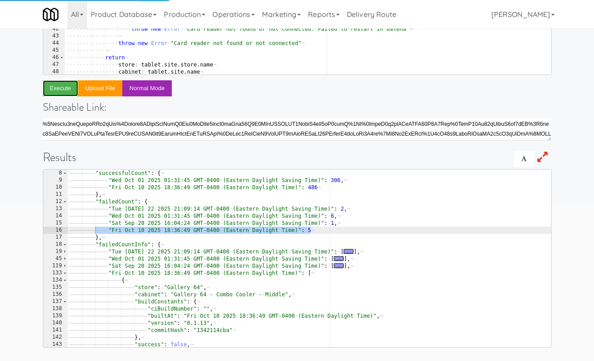
scroll to position [1, 0]
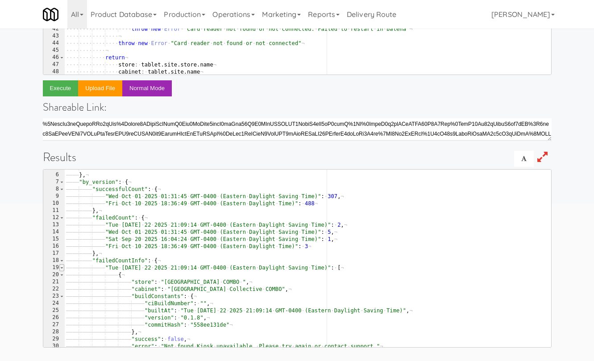
click at [63, 268] on span at bounding box center [61, 267] width 5 height 7
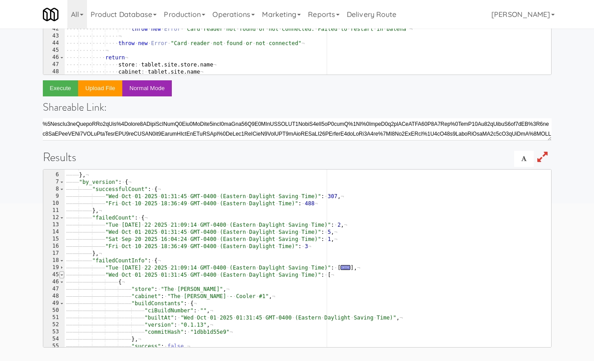
click at [61, 275] on span at bounding box center [61, 274] width 5 height 7
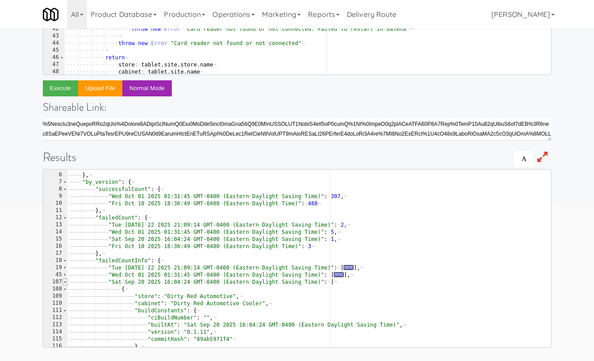
click at [65, 282] on span at bounding box center [64, 281] width 5 height 7
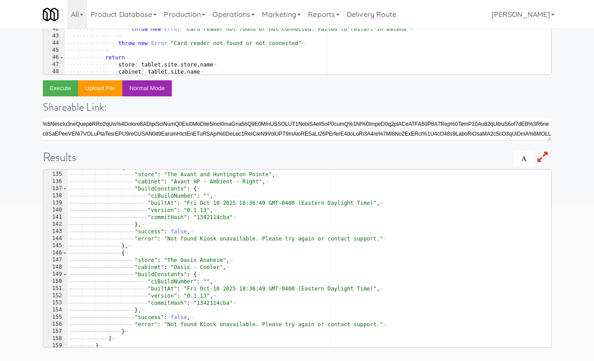
scroll to position [6, 0]
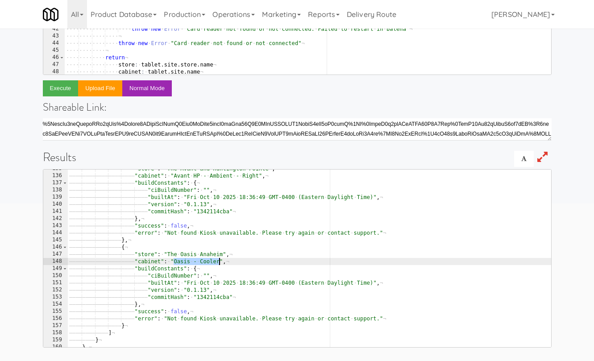
drag, startPoint x: 174, startPoint y: 262, endPoint x: 220, endPoint y: 261, distance: 46.0
type textarea ""cabinet": "Oasis - Cooler","
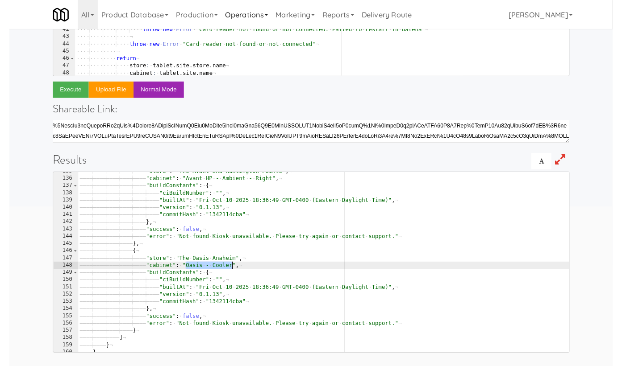
scroll to position [181, 0]
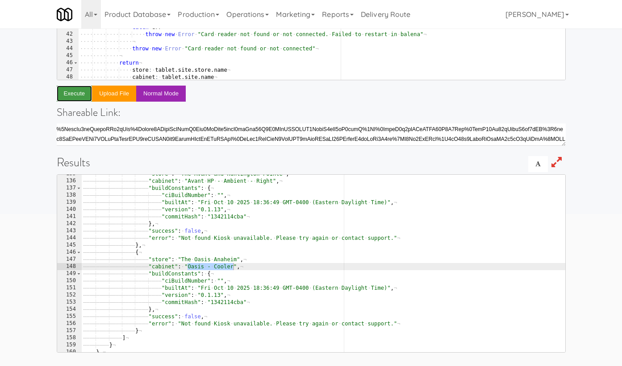
click at [80, 91] on button "Execute" at bounding box center [75, 94] width 36 height 16
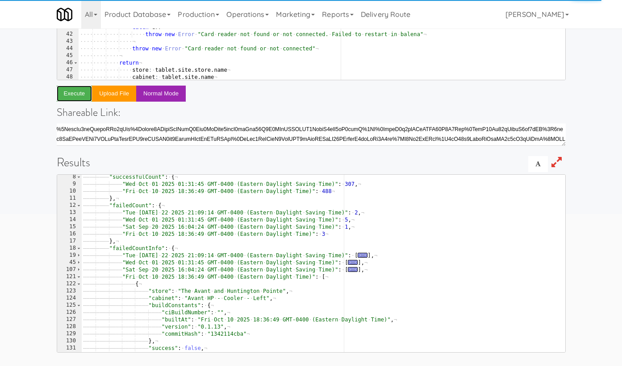
scroll to position [1, 0]
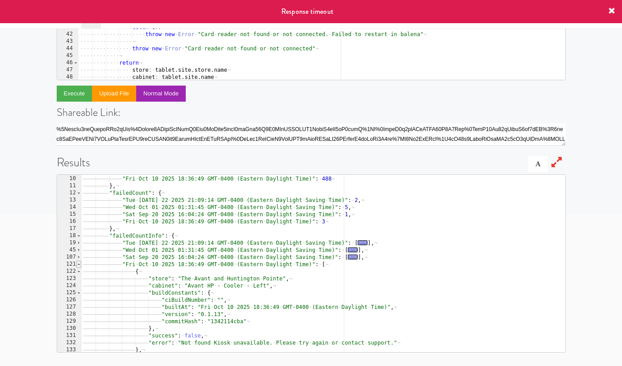
click at [80, 266] on span at bounding box center [78, 264] width 5 height 7
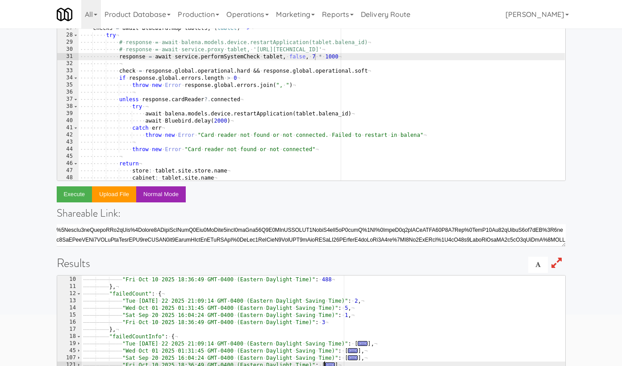
scroll to position [0, 0]
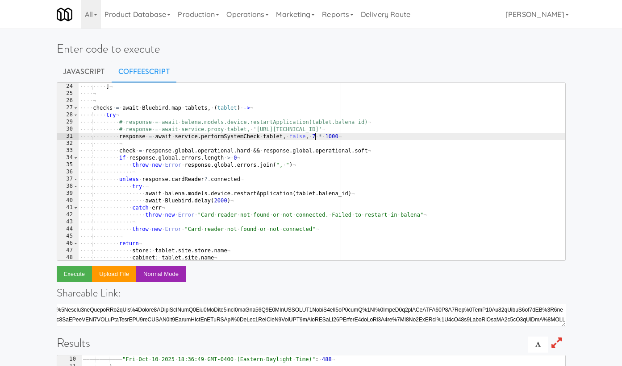
click at [316, 136] on div "···· ···· ···· include : · [ db . store ] ¬ ···· ···· ] ¬ ···· ¬ ···· ¬ ···· ch…" at bounding box center [321, 172] width 486 height 192
type textarea "response = await service.performSystemCheck tablet, false, 5 * 1000"
click at [60, 275] on button "Execute" at bounding box center [75, 274] width 36 height 16
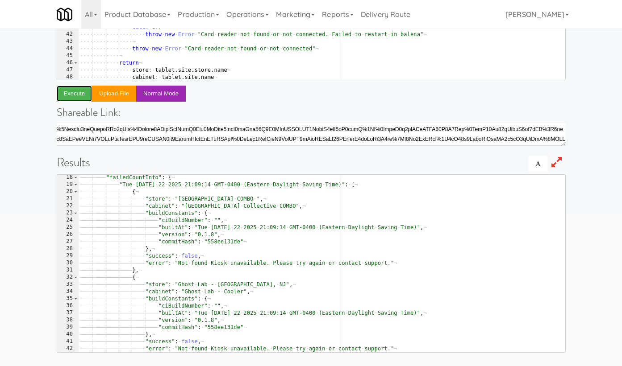
scroll to position [3, 0]
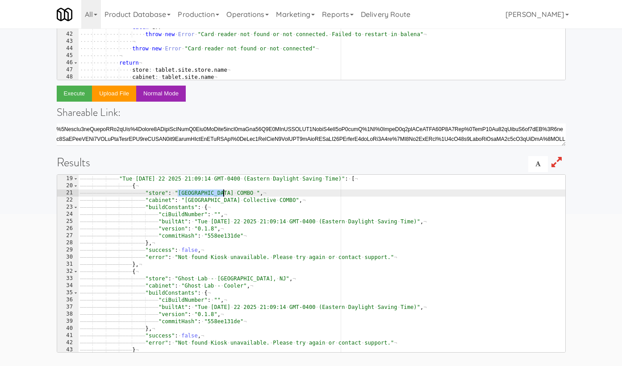
drag, startPoint x: 178, startPoint y: 192, endPoint x: 224, endPoint y: 192, distance: 46.4
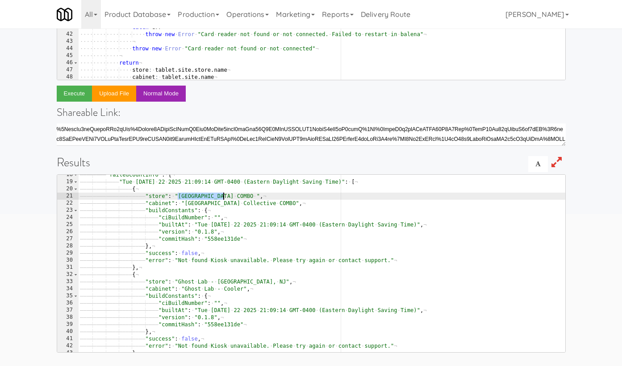
scroll to position [2, 0]
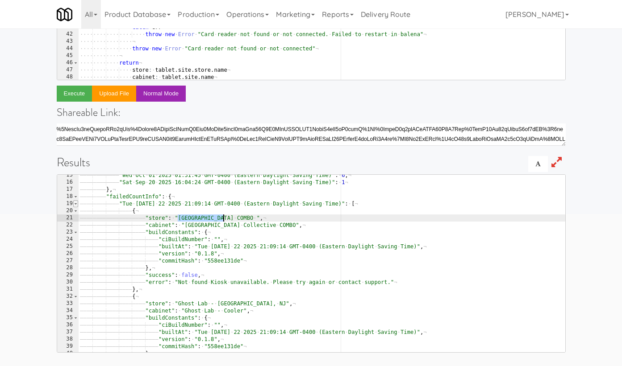
click at [77, 203] on span at bounding box center [75, 203] width 5 height 7
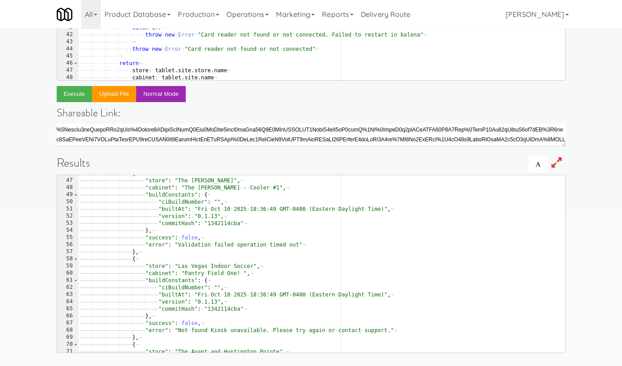
scroll to position [3, 0]
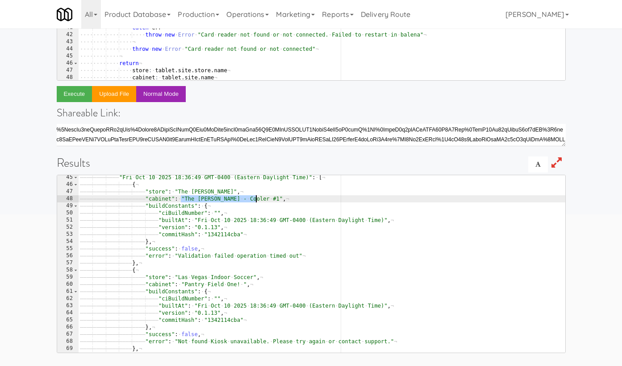
drag, startPoint x: 183, startPoint y: 198, endPoint x: 256, endPoint y: 198, distance: 73.2
drag, startPoint x: 184, startPoint y: 198, endPoint x: 256, endPoint y: 198, distance: 72.3
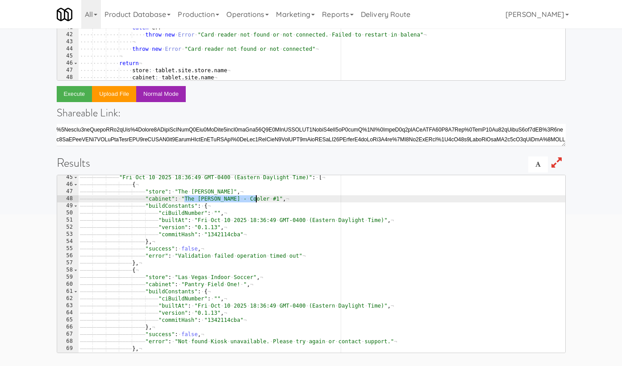
type textarea ""buildConstants": {"
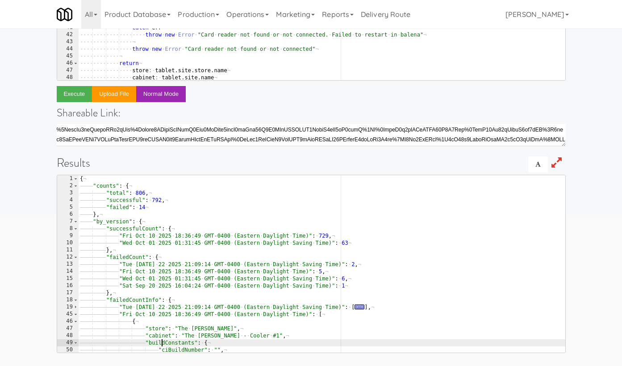
scroll to position [0, 0]
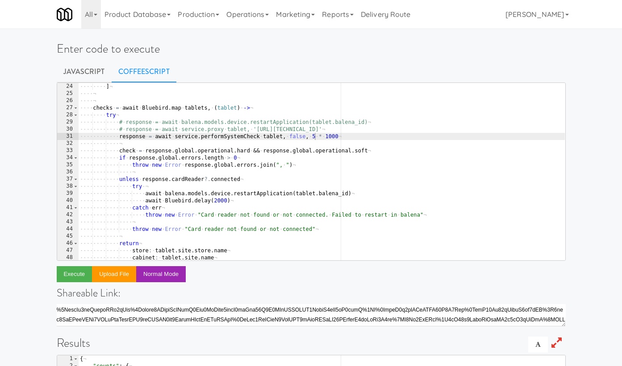
type textarea "unless response.cardReader?.connected"
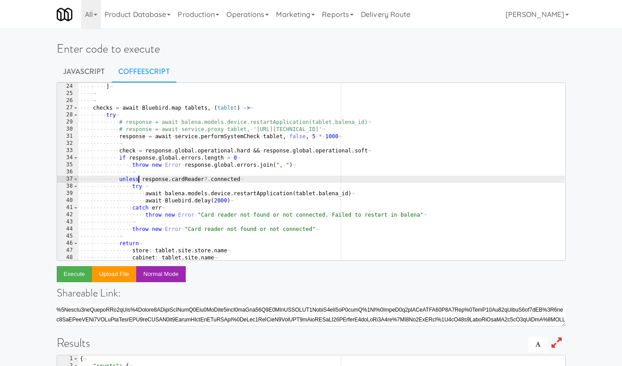
scroll to position [0, 12]
click at [138, 176] on div "···· ···· ···· include : · [ db . store ] ¬ ···· ···· ] ¬ ···· ¬ ···· ¬ ···· ch…" at bounding box center [321, 172] width 486 height 192
click at [80, 274] on button "Execute" at bounding box center [75, 274] width 36 height 16
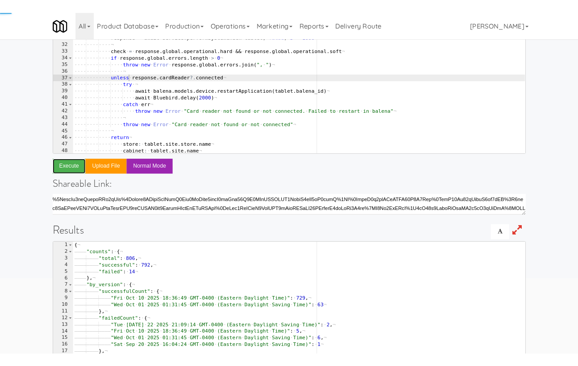
scroll to position [166, 0]
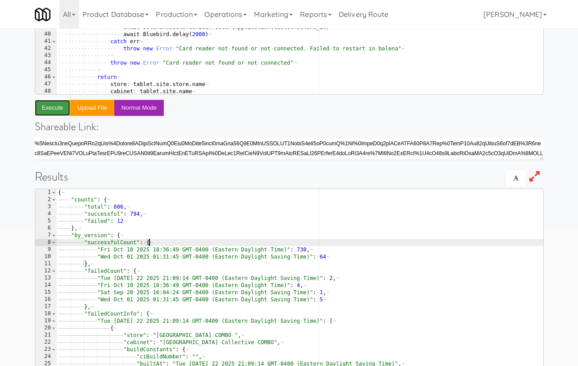
click at [54, 109] on button "Execute" at bounding box center [53, 108] width 36 height 16
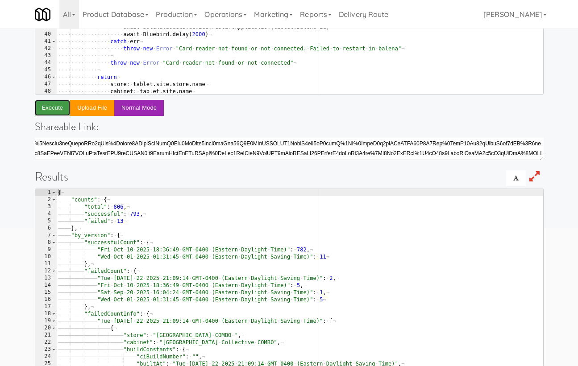
click at [54, 107] on button "Execute" at bounding box center [53, 108] width 36 height 16
click at [59, 109] on button "Execute" at bounding box center [53, 108] width 36 height 16
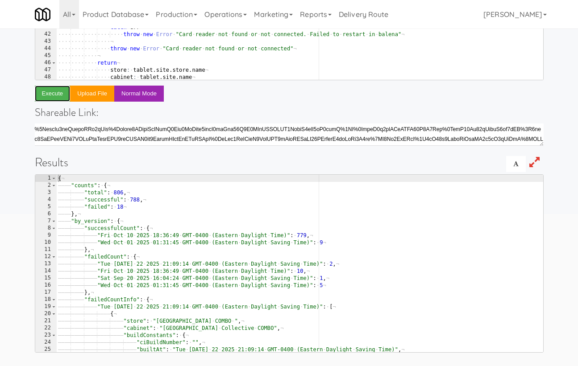
scroll to position [0, 0]
type textarea ""Fri Oct 10 2025 18:36:49 GMT-0400 (Eastern Daylight Time)": 10,"
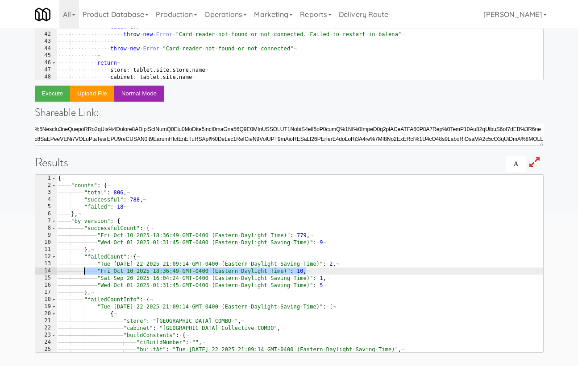
drag, startPoint x: 315, startPoint y: 270, endPoint x: 94, endPoint y: 273, distance: 220.9
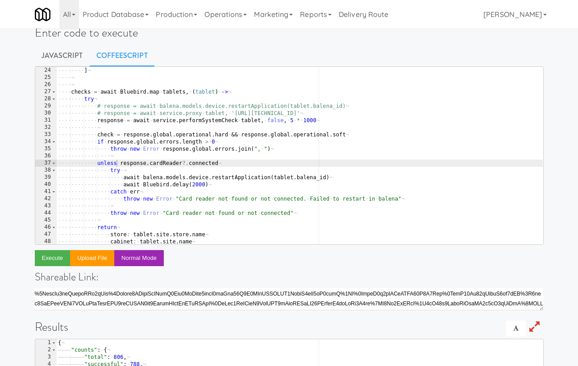
scroll to position [13, 0]
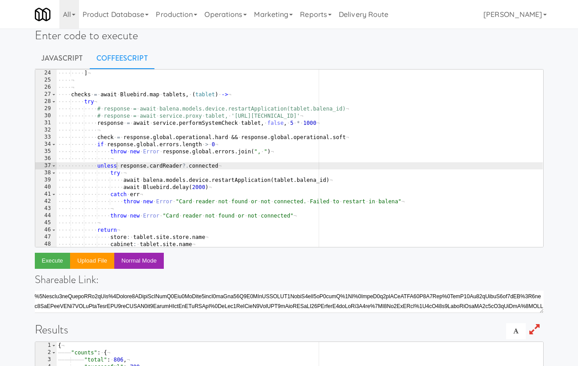
click at [291, 123] on div "···· ···· ···· include : · [ db . store ] ¬ ···· ···· ] ¬ ···· ¬ ···· ¬ ···· ch…" at bounding box center [299, 158] width 486 height 192
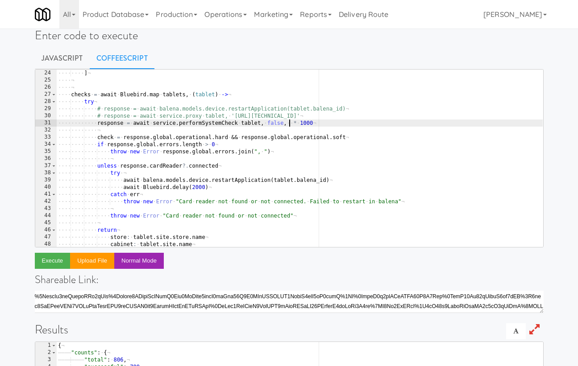
scroll to position [0, 19]
click at [59, 257] on button "Execute" at bounding box center [53, 261] width 36 height 16
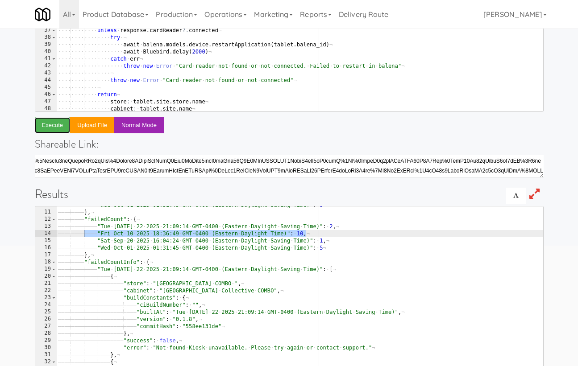
scroll to position [0, 0]
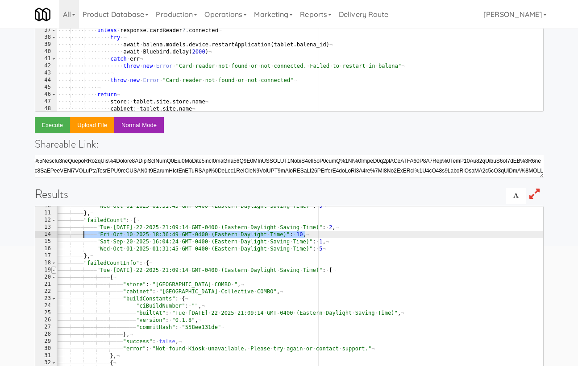
click at [54, 270] on span at bounding box center [53, 270] width 5 height 7
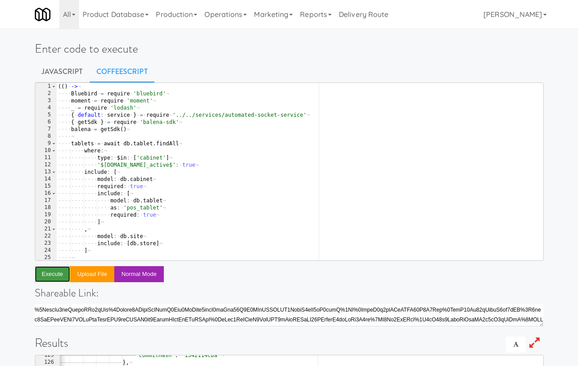
click at [58, 270] on button "Execute" at bounding box center [53, 274] width 36 height 16
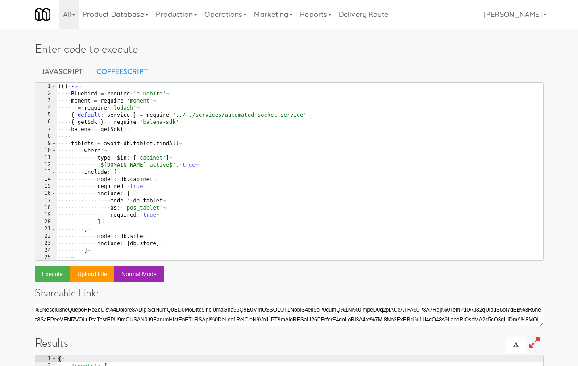
click at [134, 150] on div "( ( ) · -> ¬ ···· Bluebird · = · require · 'bluebird' ¬ ···· moment · = · requi…" at bounding box center [299, 179] width 486 height 192
type textarea "where:"
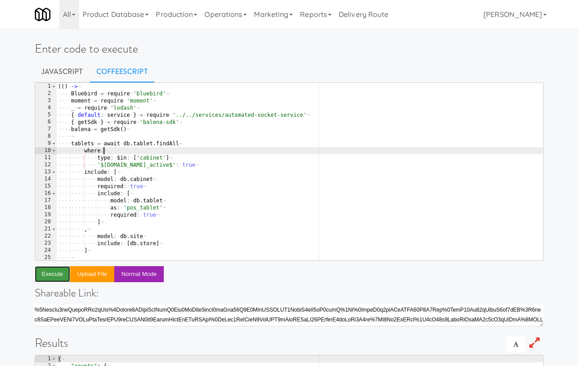
click at [47, 277] on button "Execute" at bounding box center [53, 274] width 36 height 16
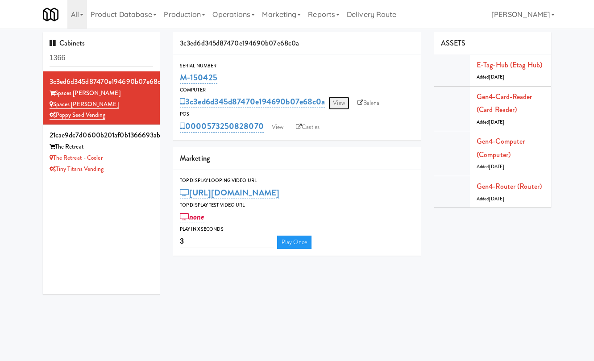
click at [341, 106] on link "View" at bounding box center [338, 102] width 21 height 13
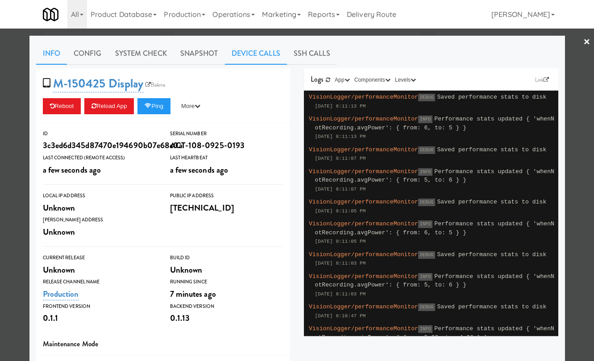
click at [255, 51] on link "Device Calls" at bounding box center [256, 53] width 62 height 22
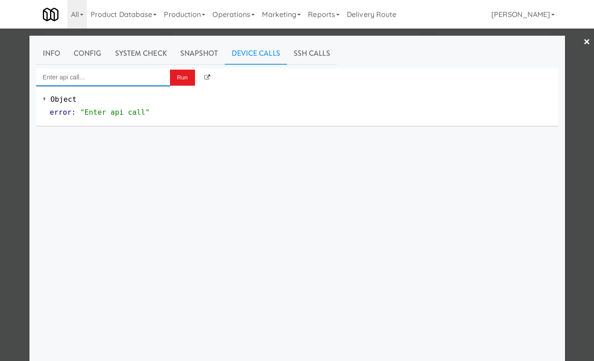
click at [144, 78] on input "Enter api call..." at bounding box center [103, 77] width 134 height 18
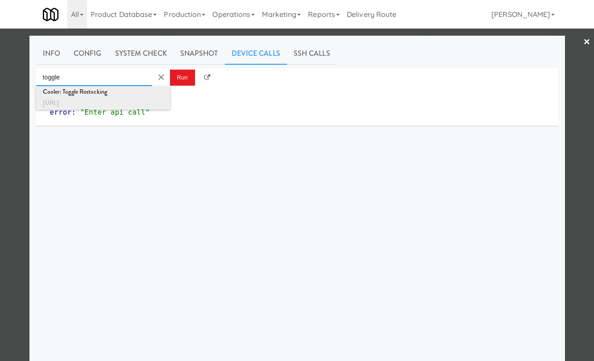
click at [149, 93] on div "Cooler: Toggle Restocking" at bounding box center [103, 92] width 120 height 12
type input "Cooler: Toggle Restocking"
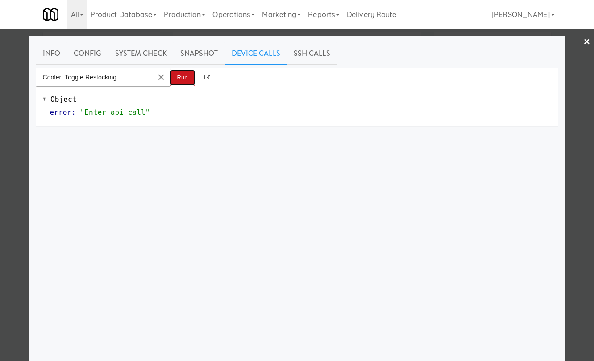
click at [184, 76] on button "Run" at bounding box center [182, 78] width 25 height 16
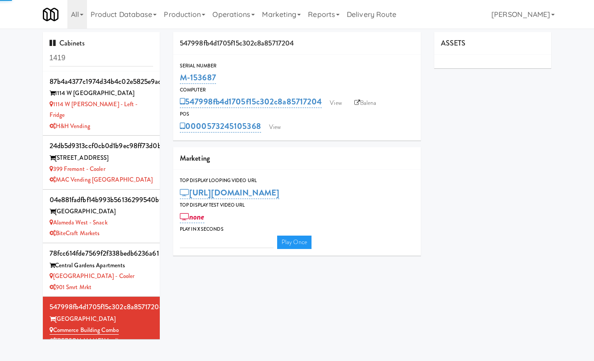
type input "3"
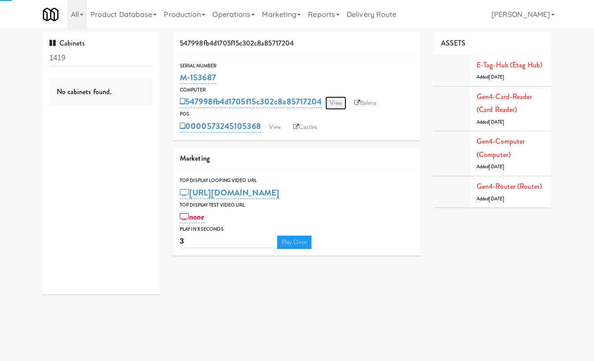
click at [342, 99] on link "View" at bounding box center [335, 102] width 21 height 13
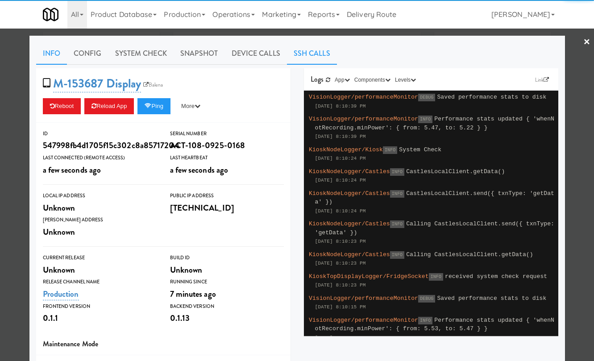
scroll to position [239, 0]
click at [266, 50] on link "Device Calls" at bounding box center [256, 53] width 62 height 22
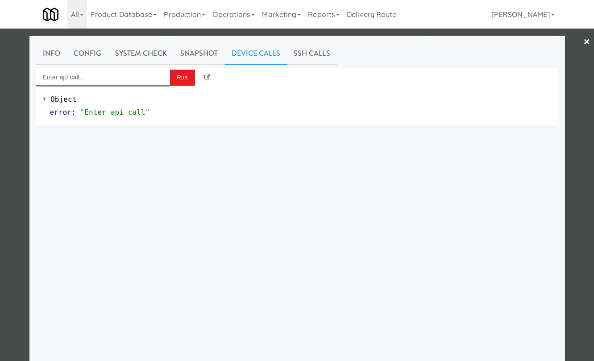
click at [153, 83] on input "Enter api call..." at bounding box center [103, 77] width 134 height 18
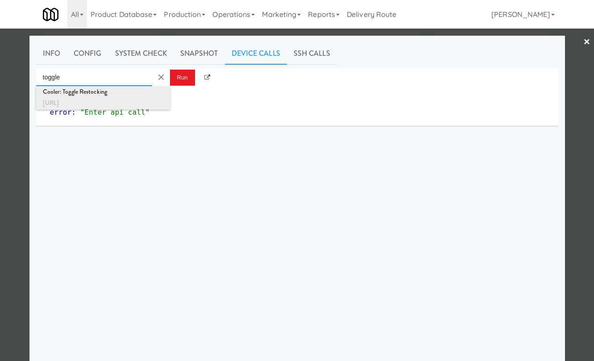
click at [149, 98] on div "[URL]" at bounding box center [103, 103] width 120 height 12
type input "Cooler: Toggle Restocking"
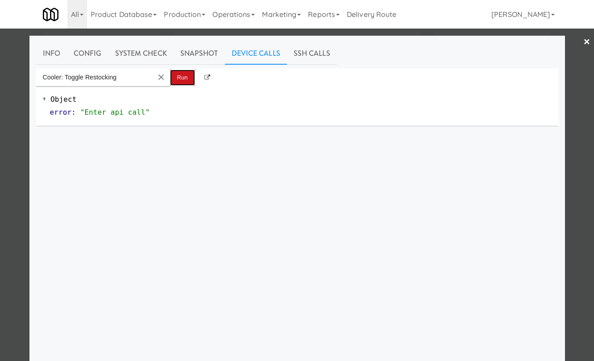
click at [179, 84] on button "Run" at bounding box center [182, 78] width 25 height 16
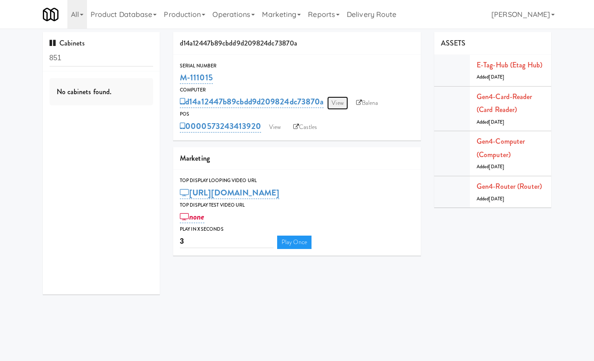
click at [338, 98] on link "View" at bounding box center [337, 102] width 21 height 13
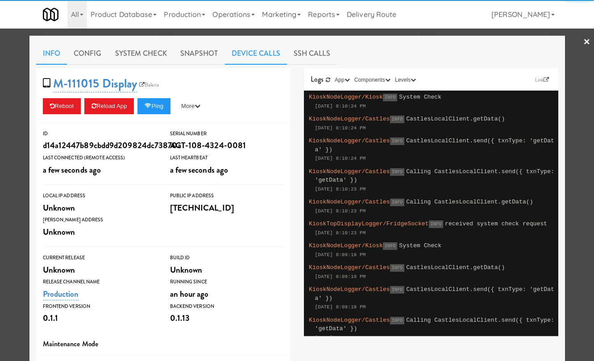
scroll to position [384, 0]
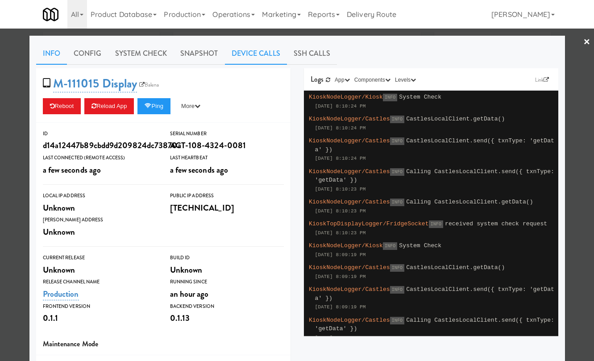
click at [247, 51] on link "Device Calls" at bounding box center [256, 53] width 62 height 22
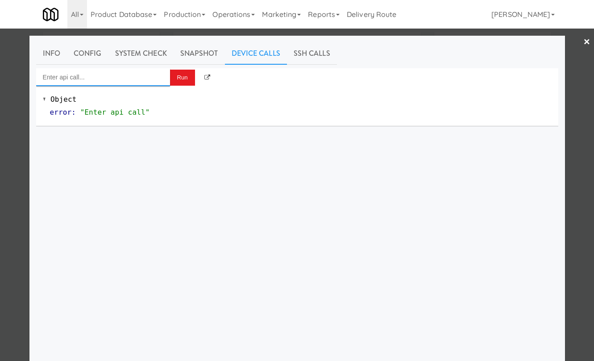
click at [137, 77] on input "Enter api call..." at bounding box center [103, 77] width 134 height 18
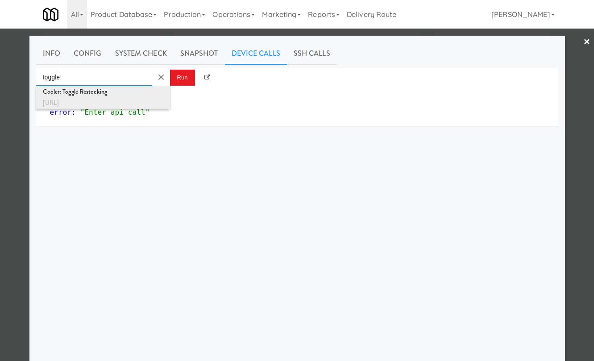
click at [140, 90] on div "Cooler: Toggle Restocking" at bounding box center [103, 92] width 120 height 12
type input "Cooler: Toggle Restocking"
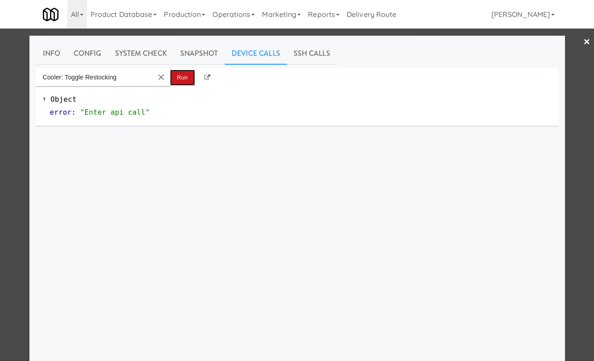
click at [182, 75] on button "Run" at bounding box center [182, 78] width 25 height 16
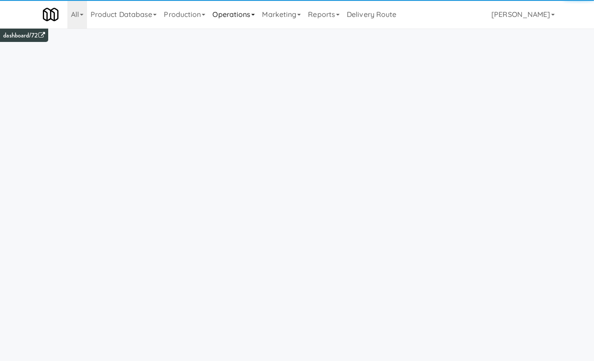
click at [242, 12] on link "Operations" at bounding box center [234, 14] width 50 height 29
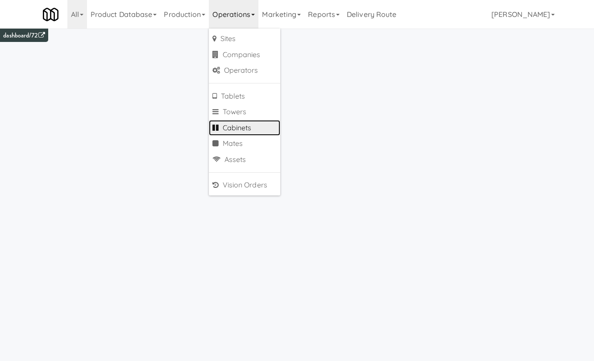
click at [255, 124] on link "Cabinets" at bounding box center [244, 128] width 71 height 16
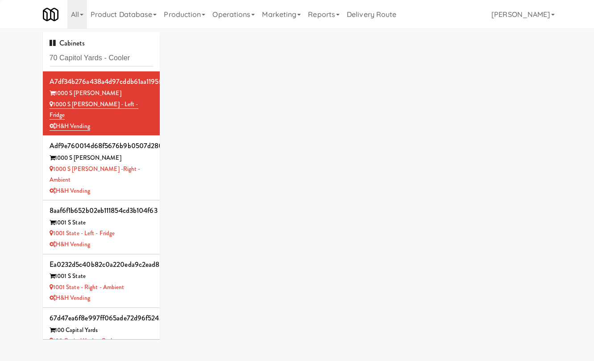
type input "70 Capitol Yards - Cooler"
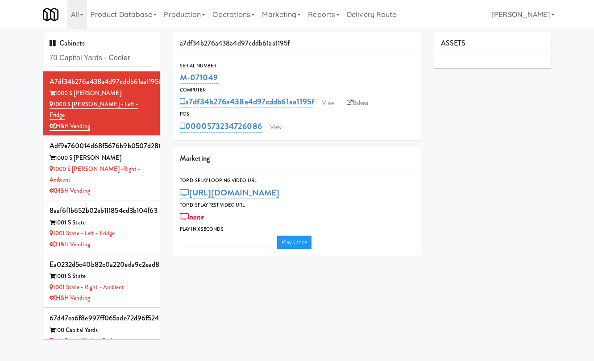
type input "3"
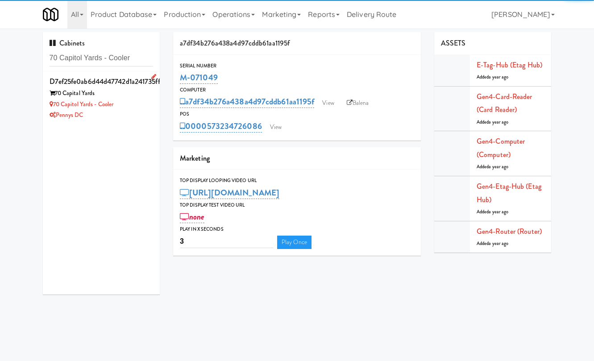
click at [129, 89] on div "70 Capital Yards" at bounding box center [102, 93] width 104 height 11
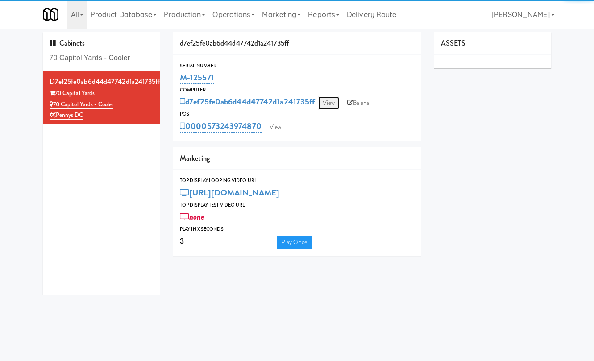
click at [333, 102] on link "View" at bounding box center [328, 102] width 21 height 13
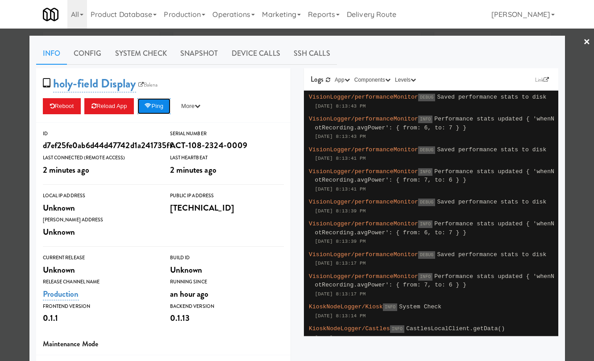
click at [158, 104] on button "Ping" at bounding box center [153, 106] width 33 height 16
click at [238, 53] on link "Device Calls" at bounding box center [256, 53] width 62 height 22
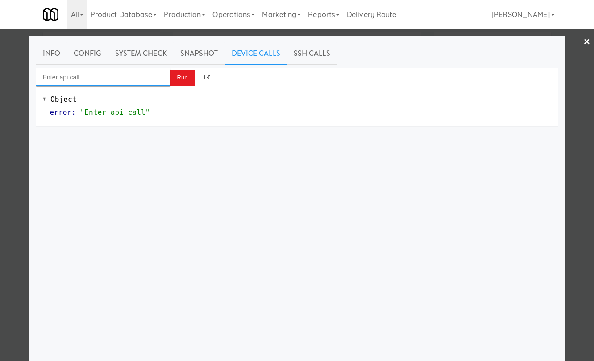
click at [157, 75] on input "Enter api call..." at bounding box center [103, 77] width 134 height 18
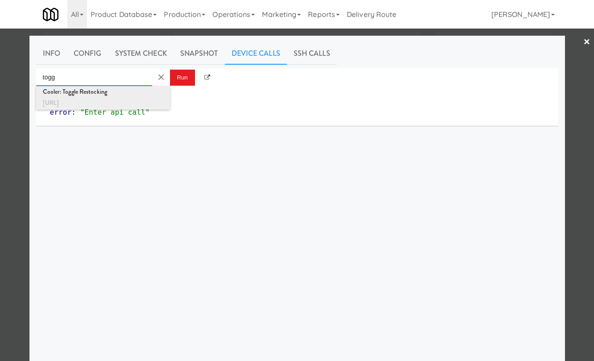
click at [146, 102] on div "[URL]" at bounding box center [103, 103] width 120 height 12
type input "Cooler: Toggle Restocking"
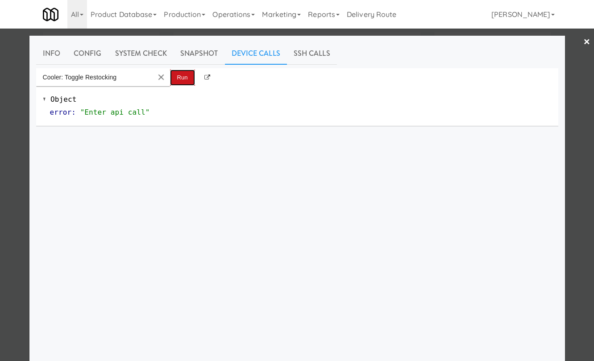
click at [181, 80] on button "Run" at bounding box center [182, 78] width 25 height 16
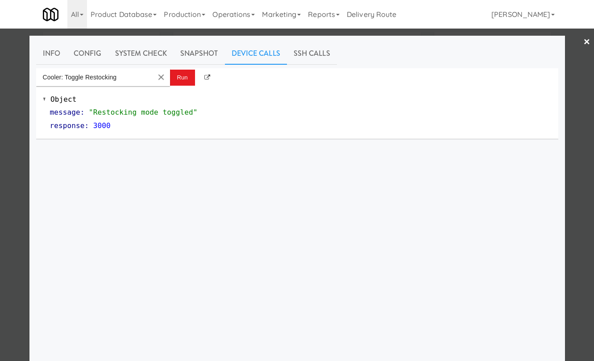
click at [17, 62] on div at bounding box center [297, 180] width 594 height 361
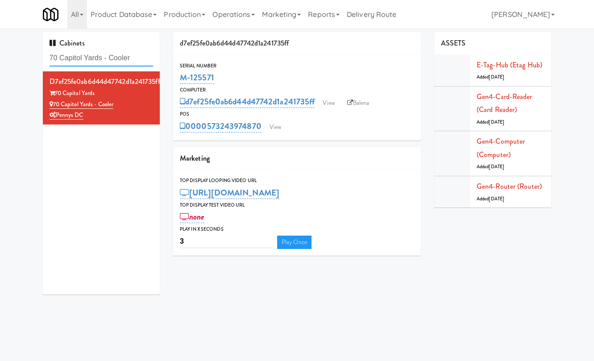
click at [103, 63] on input "70 Capitol Yards - Cooler" at bounding box center [102, 58] width 104 height 17
paste input "Metropolitan - Combo"
type input "Metropolitan - Combo"
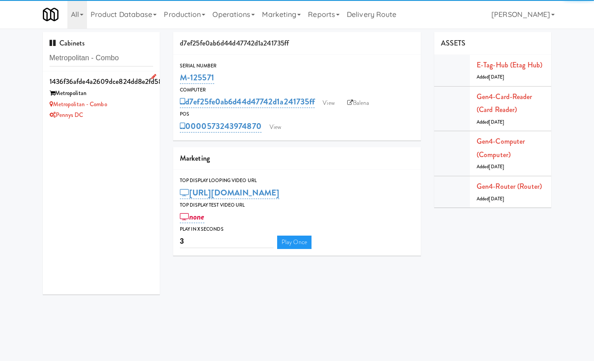
click at [122, 84] on div "1436f36afde4a2609dce824dd8e2fd58" at bounding box center [102, 81] width 104 height 13
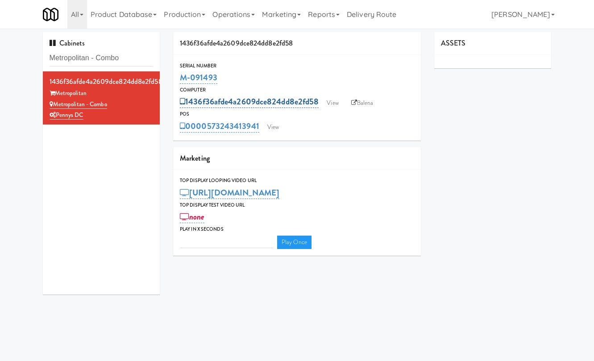
type input "3"
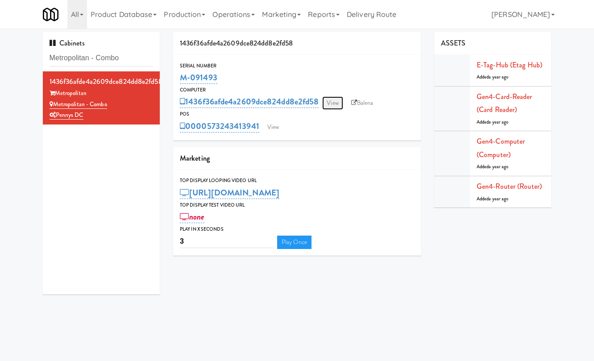
click at [327, 106] on link "View" at bounding box center [332, 102] width 21 height 13
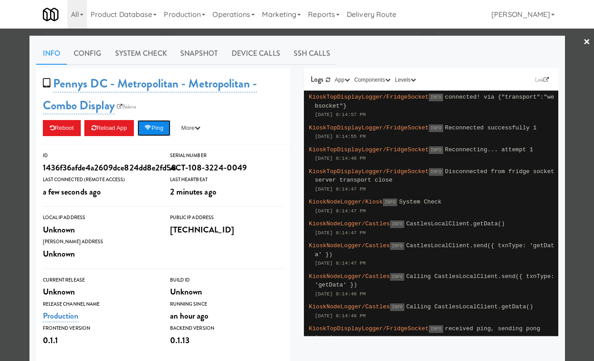
click at [156, 127] on button "Ping" at bounding box center [153, 128] width 33 height 16
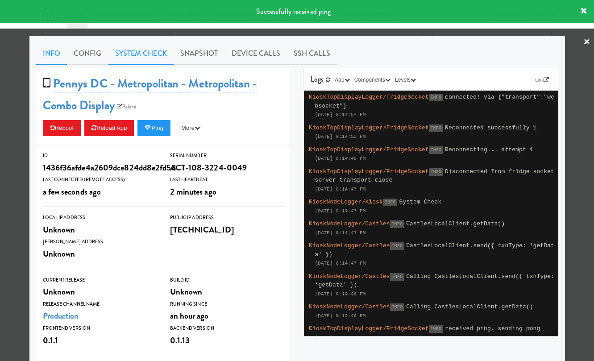
click at [157, 52] on link "System Check" at bounding box center [140, 53] width 65 height 22
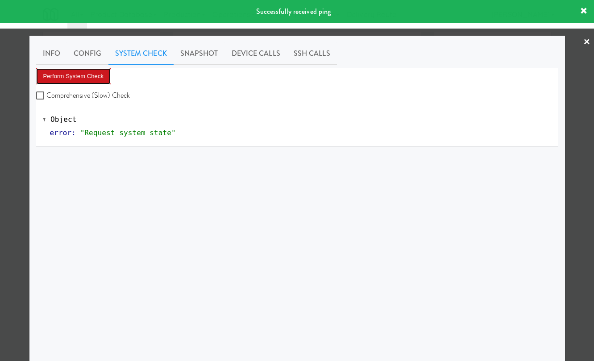
click at [89, 76] on button "Perform System Check" at bounding box center [73, 76] width 75 height 16
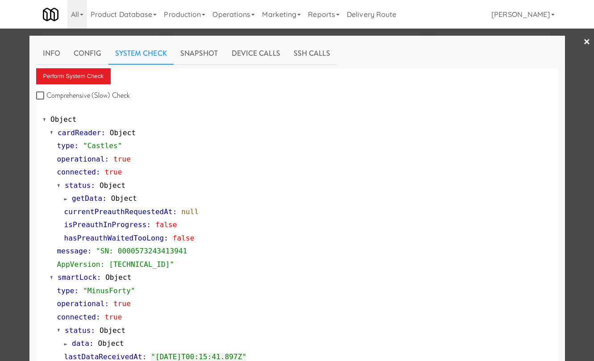
click at [13, 147] on div at bounding box center [297, 180] width 594 height 361
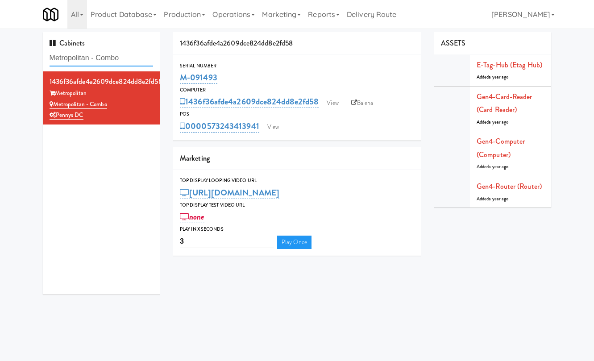
click at [114, 54] on input "Metropolitan - Combo" at bounding box center [102, 58] width 104 height 17
paste input "Avant HP - Cooler - Left"
type input "Avant HP - Cooler - Left"
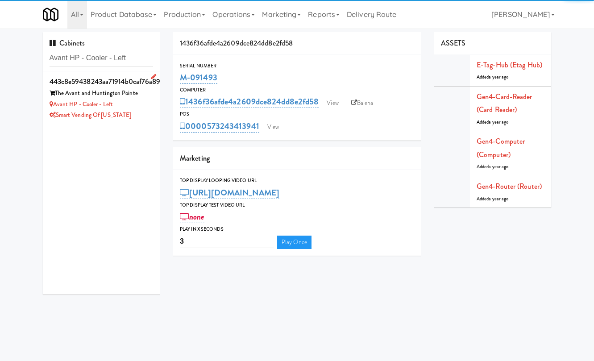
click at [130, 80] on div "443c8e59438243aa71914b0caf76a89c" at bounding box center [102, 81] width 104 height 13
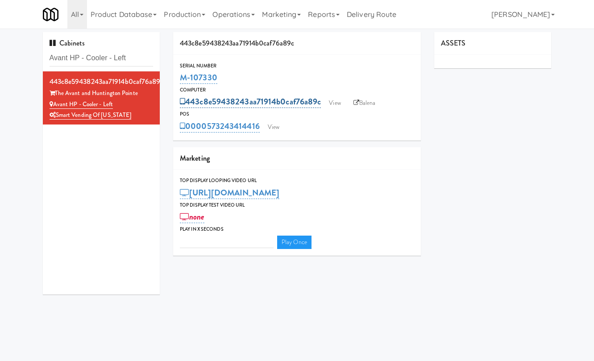
type input "3"
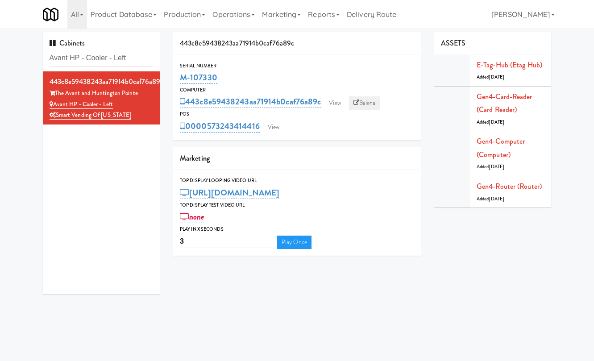
click at [349, 103] on link "Balena" at bounding box center [364, 102] width 31 height 13
click at [339, 104] on link "View" at bounding box center [334, 102] width 21 height 13
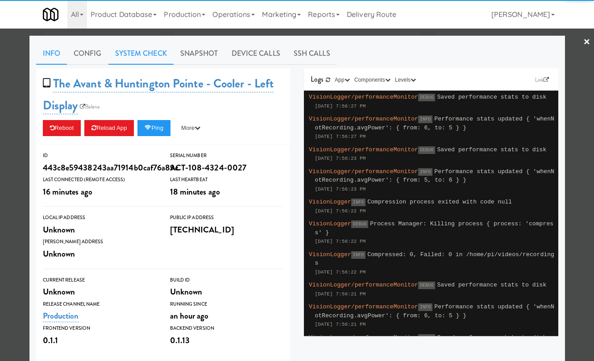
click at [165, 61] on link "System Check" at bounding box center [140, 53] width 65 height 22
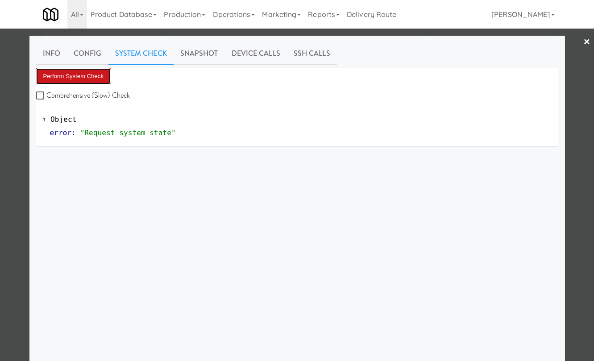
click at [96, 79] on button "Perform System Check" at bounding box center [73, 76] width 75 height 16
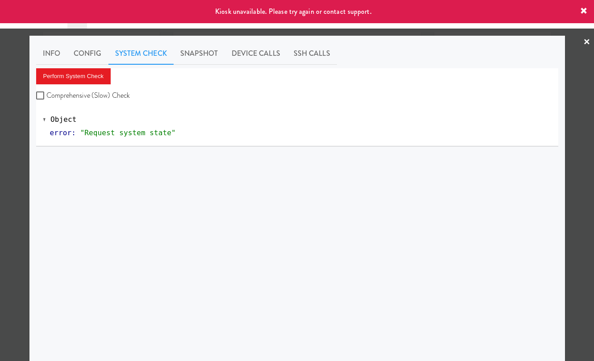
click at [19, 116] on div at bounding box center [297, 180] width 594 height 361
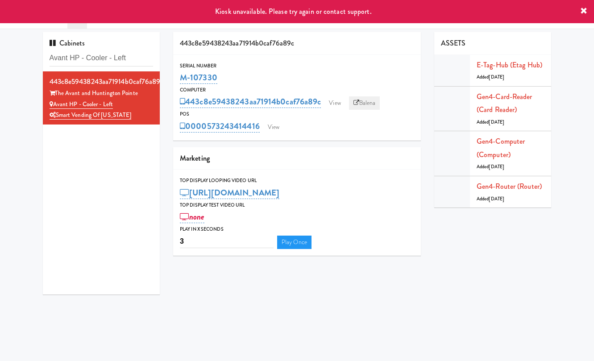
click at [359, 103] on icon at bounding box center [356, 103] width 6 height 6
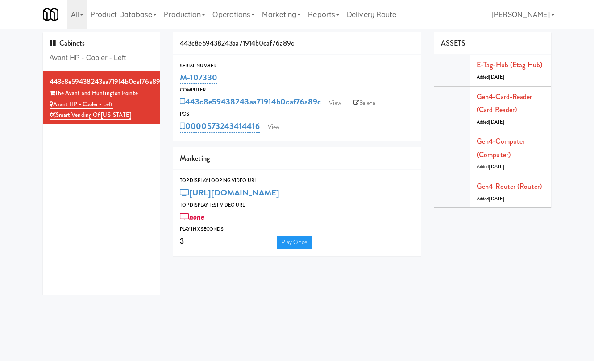
click at [109, 60] on input "Avant HP - Cooler - Left" at bounding box center [102, 58] width 104 height 17
paste input "Ambient - Righ"
type input "Avant HP - Ambient - Right"
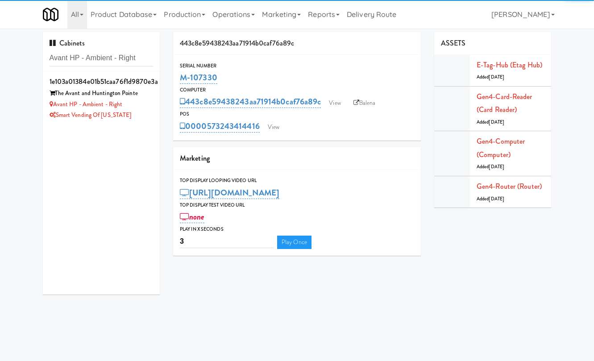
click at [135, 86] on div "1e103a01384e01b51caa76f1d9870e3a" at bounding box center [102, 81] width 104 height 13
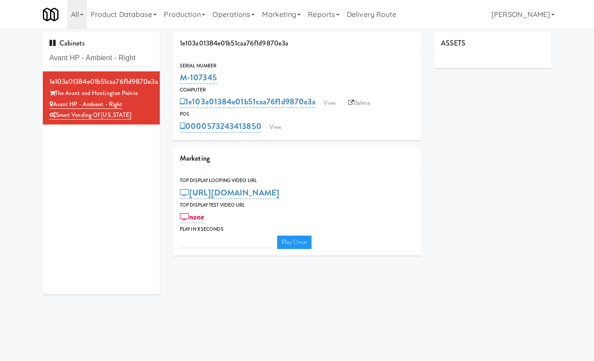
type input "3"
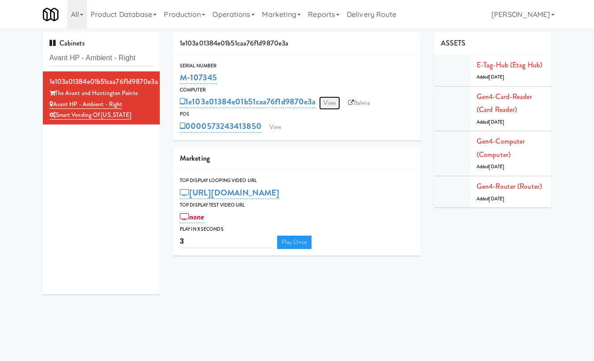
click at [327, 102] on link "View" at bounding box center [329, 102] width 21 height 13
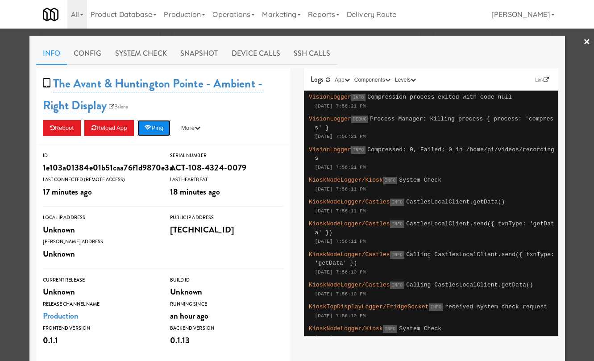
click at [164, 132] on button "Ping" at bounding box center [153, 128] width 33 height 16
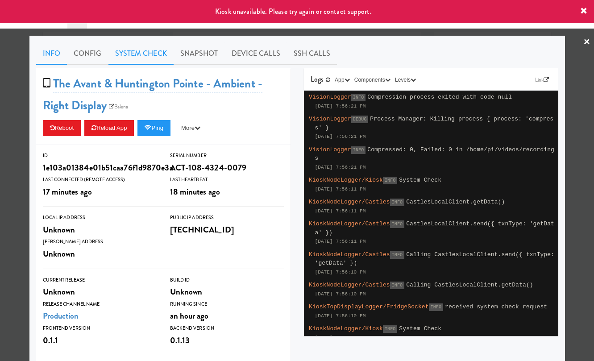
click at [131, 54] on link "System Check" at bounding box center [140, 53] width 65 height 22
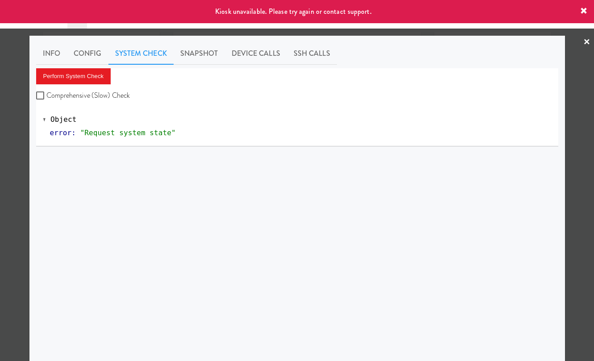
click at [15, 108] on div at bounding box center [297, 180] width 594 height 361
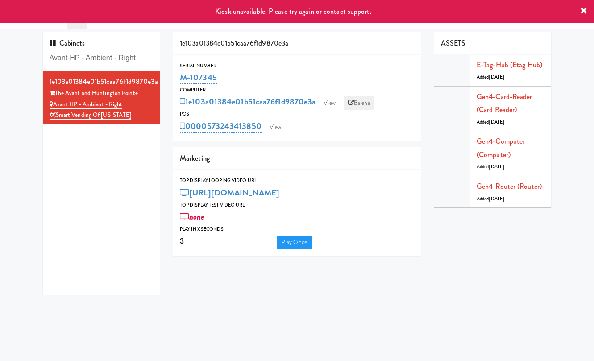
click at [360, 106] on link "Balena" at bounding box center [359, 102] width 31 height 13
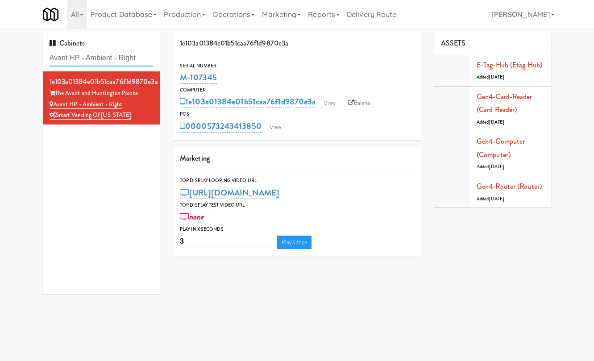
click at [114, 53] on input "Avant HP - Ambient - Right" at bounding box center [102, 58] width 104 height 17
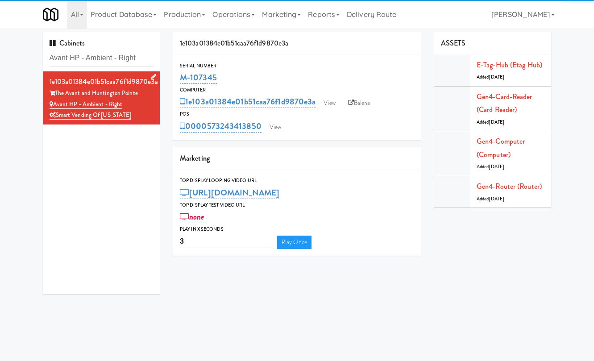
click at [131, 79] on div "1e103a01384e01b51caa76f1d9870e3a" at bounding box center [102, 81] width 104 height 13
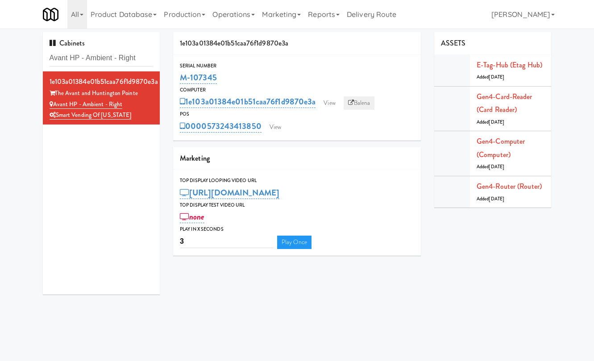
click at [368, 102] on link "Balena" at bounding box center [359, 102] width 31 height 13
drag, startPoint x: 79, startPoint y: 57, endPoint x: 235, endPoint y: 53, distance: 156.2
click at [235, 53] on div "Cabinets Avant HP - Ambient - Right 1e103a01384e01b51caa76f1d9870e3a The Avant …" at bounding box center [297, 166] width 522 height 269
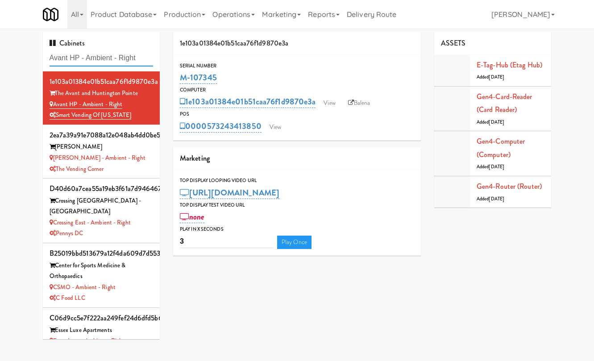
click at [88, 57] on input "Avant HP - Ambient - Right" at bounding box center [102, 58] width 104 height 17
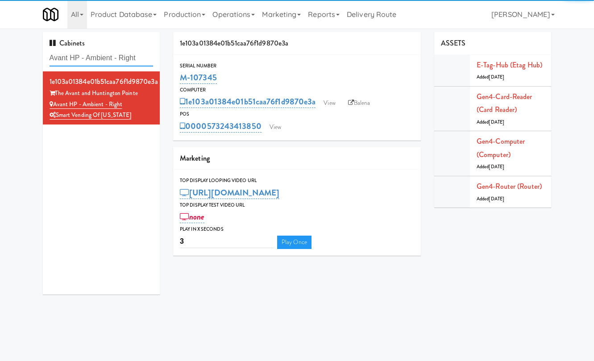
drag, startPoint x: 83, startPoint y: 57, endPoint x: 169, endPoint y: 58, distance: 86.6
click at [169, 58] on div "Cabinets Avant HP - Ambient - Right 1e103a01384e01b51caa76f1d9870e3a The Avant …" at bounding box center [297, 166] width 522 height 269
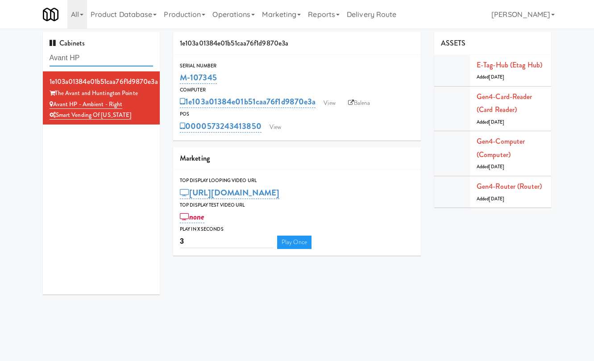
type input "Avant HP"
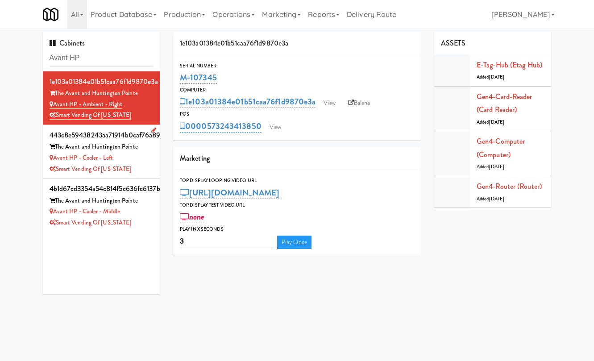
click at [141, 160] on div "Avant HP - Cooler - Left" at bounding box center [102, 158] width 104 height 11
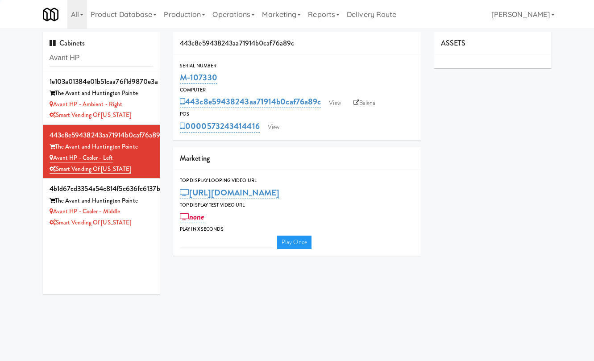
type input "3"
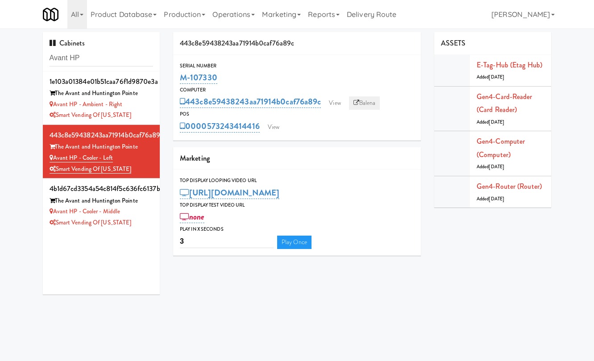
click at [369, 101] on link "Balena" at bounding box center [364, 102] width 31 height 13
click at [150, 200] on div "The Avant and Huntington Pointe" at bounding box center [102, 200] width 104 height 11
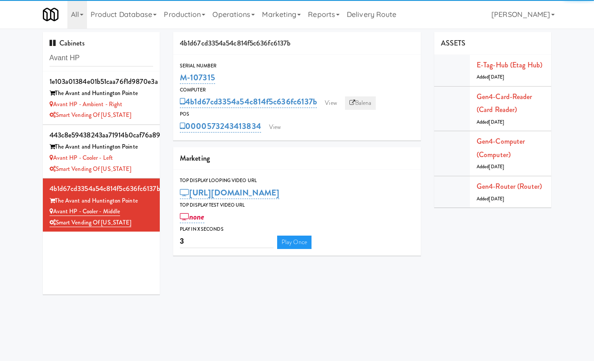
click at [368, 103] on link "Balena" at bounding box center [360, 102] width 31 height 13
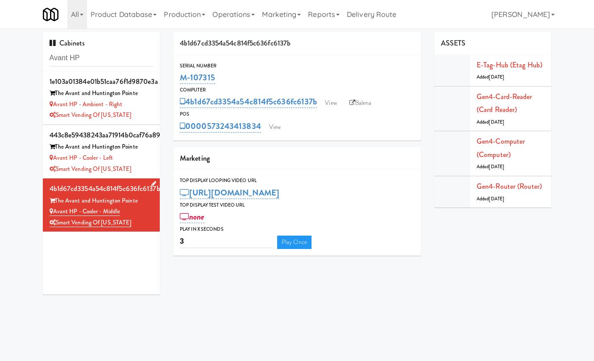
drag, startPoint x: 129, startPoint y: 211, endPoint x: 44, endPoint y: 210, distance: 84.3
click at [44, 210] on li "4b1d67cd3354a54c814f5c636fc6137b The Avant and Huntington Pointe Avant HP - Coo…" at bounding box center [101, 205] width 117 height 53
copy link "Avant HP - Cooler - Middle"
click at [141, 109] on div "Avant HP - Ambient - Right" at bounding box center [102, 104] width 104 height 11
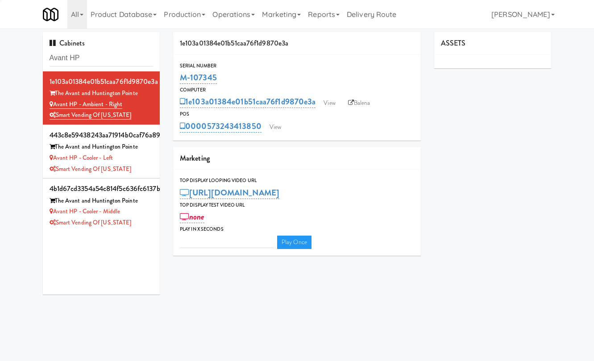
type input "3"
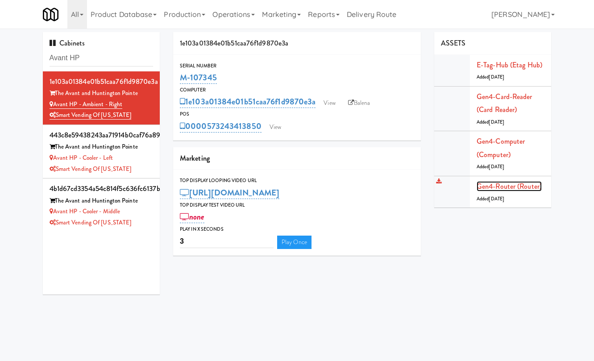
click at [519, 183] on link "Gen4-router (Router)" at bounding box center [509, 186] width 65 height 10
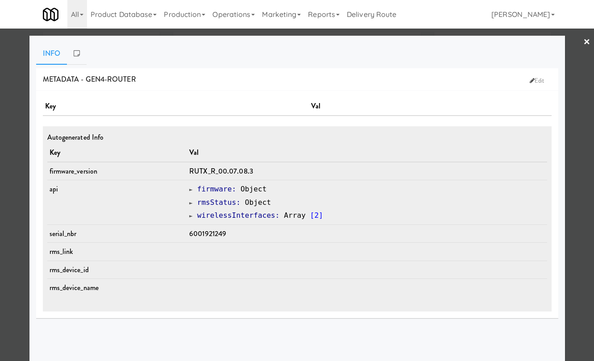
click at [304, 31] on div at bounding box center [297, 180] width 594 height 361
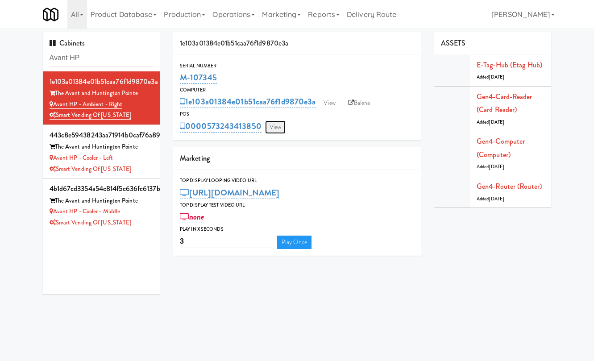
click at [268, 131] on link "View" at bounding box center [275, 126] width 21 height 13
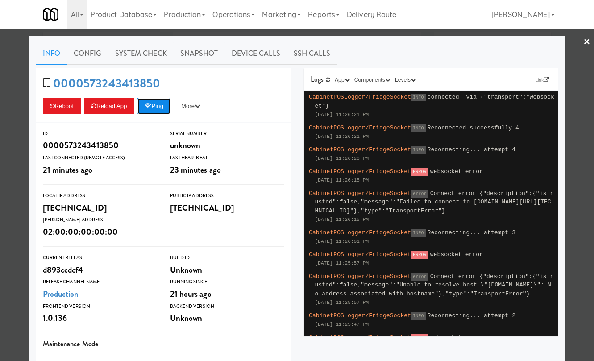
click at [162, 103] on button "Ping" at bounding box center [153, 106] width 33 height 16
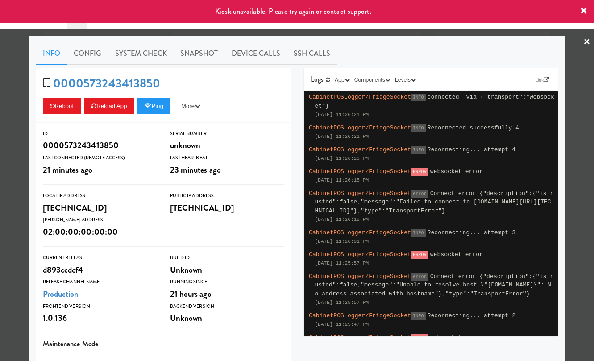
click at [22, 99] on div at bounding box center [297, 180] width 594 height 361
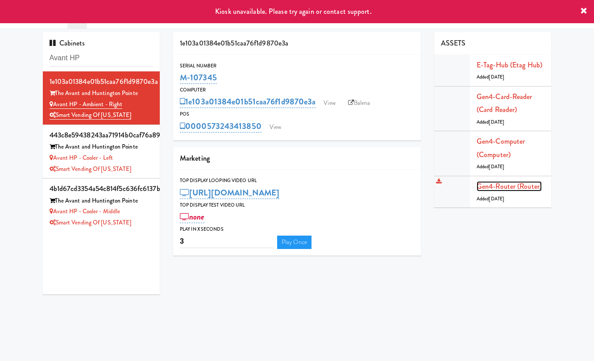
click at [519, 187] on link "Gen4-router (Router)" at bounding box center [509, 186] width 65 height 10
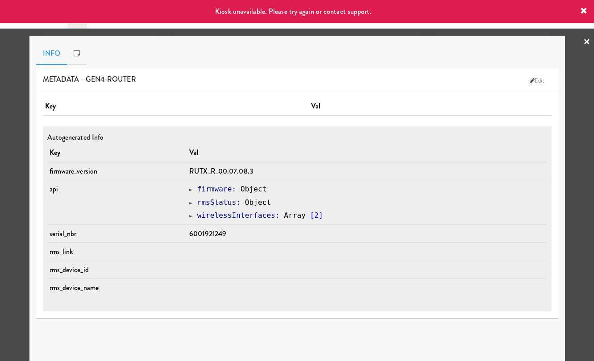
click at [220, 235] on span "6001921249" at bounding box center [207, 233] width 37 height 10
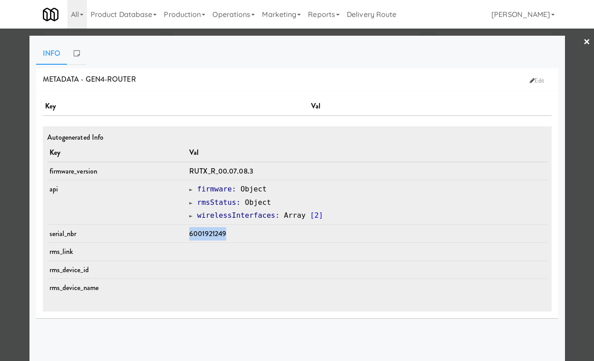
copy span "6001921249"
click at [212, 233] on span "6001921249" at bounding box center [207, 233] width 37 height 10
click at [15, 200] on div at bounding box center [297, 180] width 594 height 361
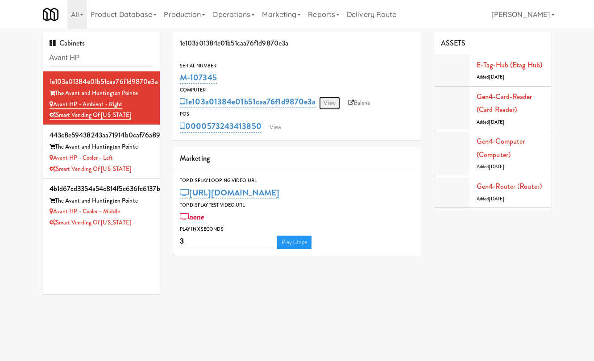
click at [325, 103] on link "View" at bounding box center [329, 102] width 21 height 13
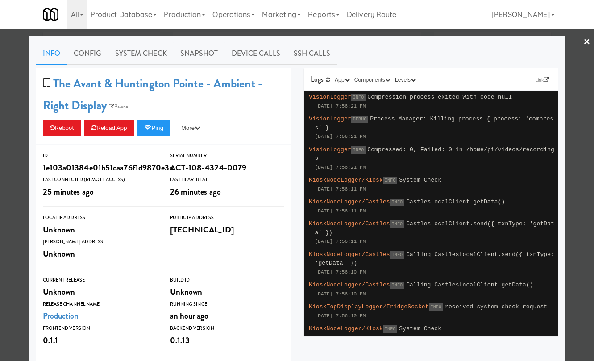
click at [360, 32] on div at bounding box center [297, 180] width 594 height 361
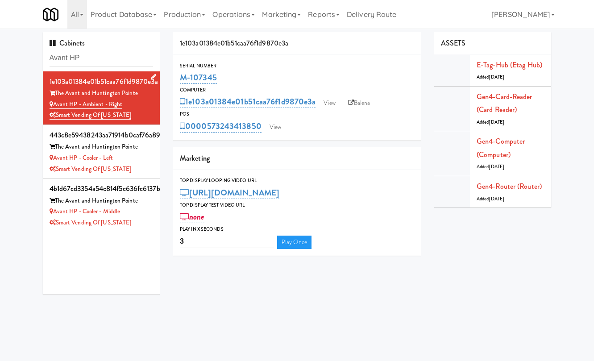
drag, startPoint x: 85, startPoint y: 104, endPoint x: 55, endPoint y: 104, distance: 29.9
click at [55, 104] on div "Avant HP - Ambient - Right" at bounding box center [102, 104] width 104 height 11
copy link "Avant HP - Ambient - Right"
click at [136, 101] on div "Avant HP - Ambient - Right" at bounding box center [102, 104] width 104 height 11
drag, startPoint x: 135, startPoint y: 103, endPoint x: 49, endPoint y: 101, distance: 86.1
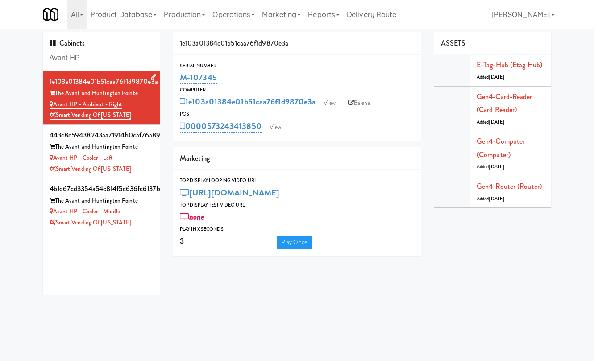
click at [49, 101] on li "1e103a01384e01b51caa76f1d9870e3a The Avant and Huntington Pointe Avant HP - Amb…" at bounding box center [101, 98] width 117 height 54
copy link "Avant HP - Ambient - Right"
drag, startPoint x: 132, startPoint y: 168, endPoint x: 50, endPoint y: 168, distance: 82.6
click at [50, 168] on div "Smart Vending of [US_STATE]" at bounding box center [102, 169] width 104 height 11
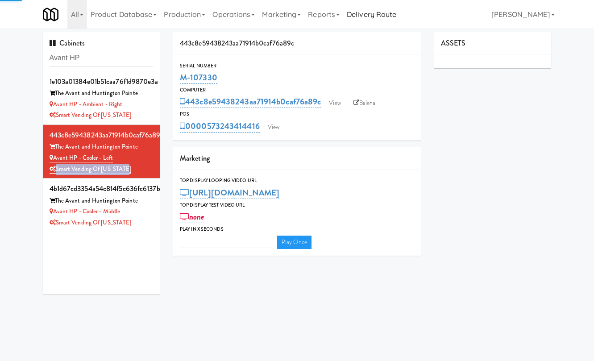
type input "3"
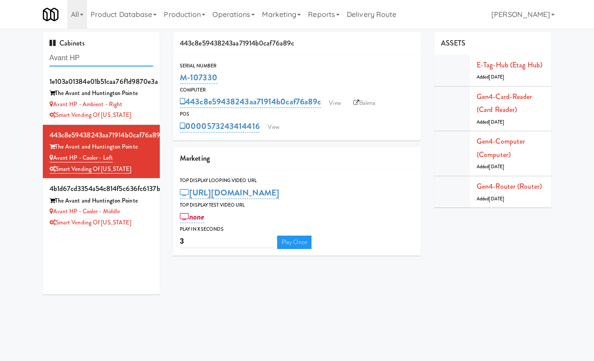
click at [117, 60] on input "Avant HP" at bounding box center [102, 58] width 104 height 17
paste input "Oasis - Cooler"
type input "Oasis - Cooler"
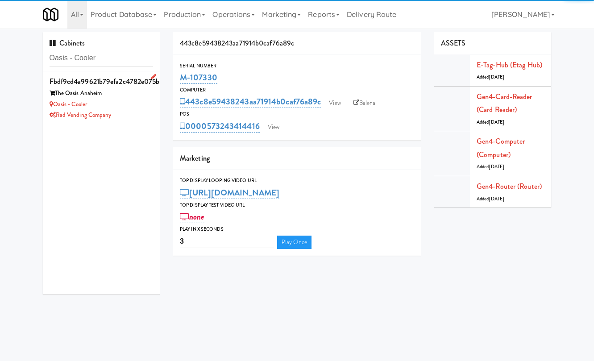
click at [128, 96] on div "The Oasis Anaheim" at bounding box center [102, 93] width 104 height 11
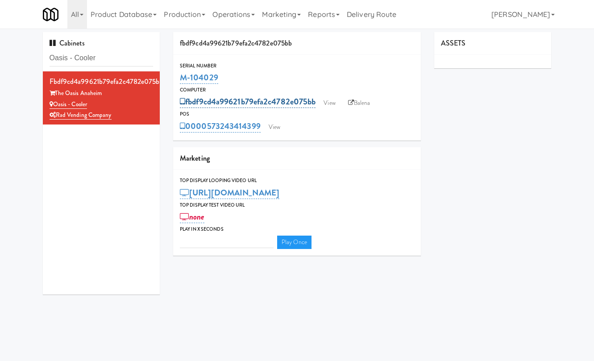
type input "3"
click at [333, 103] on link "View" at bounding box center [329, 102] width 21 height 13
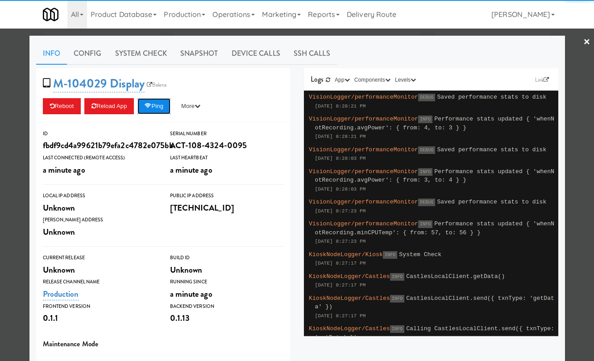
click at [165, 106] on button "Ping" at bounding box center [153, 106] width 33 height 16
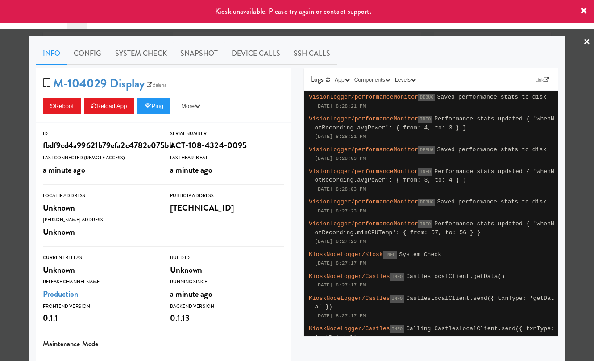
click at [16, 116] on div at bounding box center [297, 180] width 594 height 361
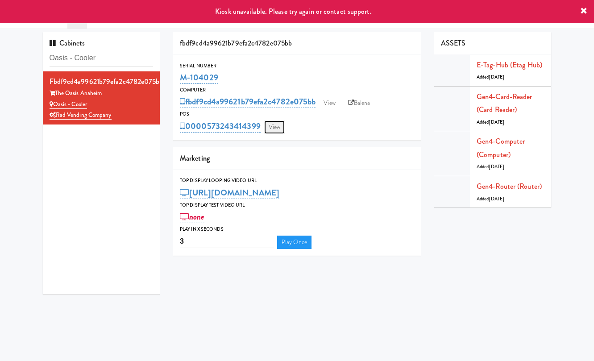
click at [278, 127] on link "View" at bounding box center [274, 126] width 21 height 13
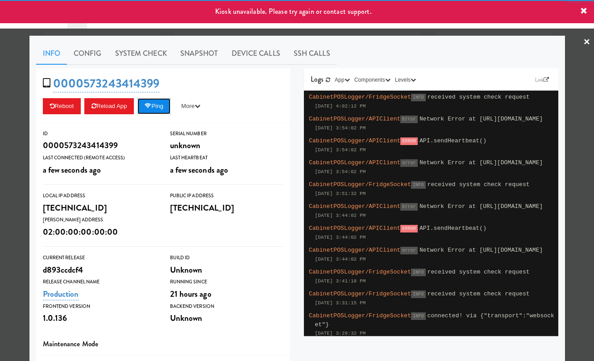
click at [162, 110] on button "Ping" at bounding box center [153, 106] width 33 height 16
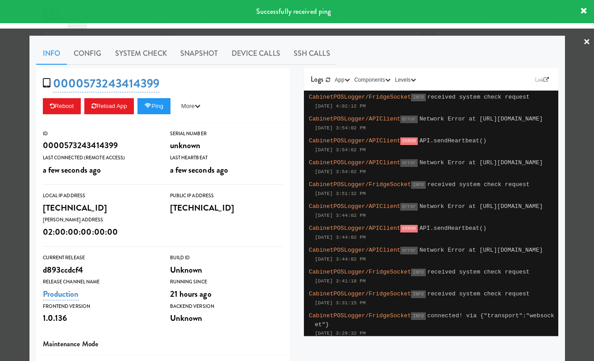
click at [16, 134] on div at bounding box center [297, 180] width 594 height 361
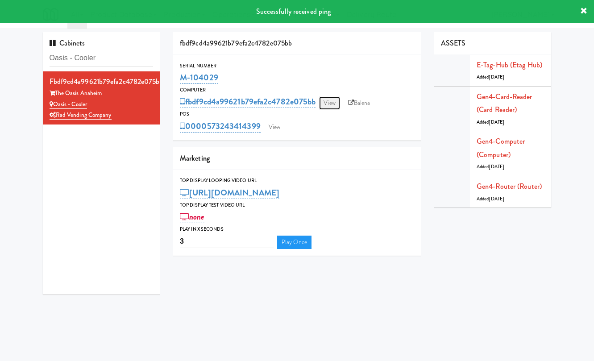
click at [330, 103] on link "View" at bounding box center [329, 102] width 21 height 13
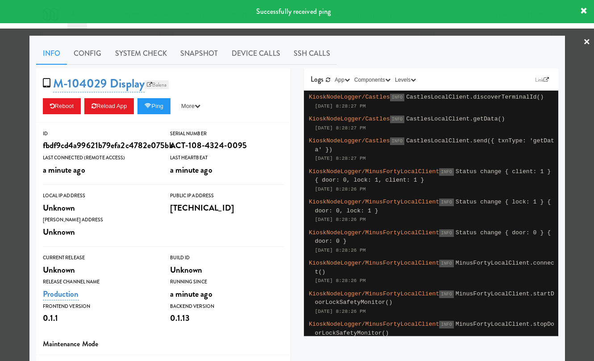
click at [161, 87] on link "Balena" at bounding box center [157, 84] width 24 height 9
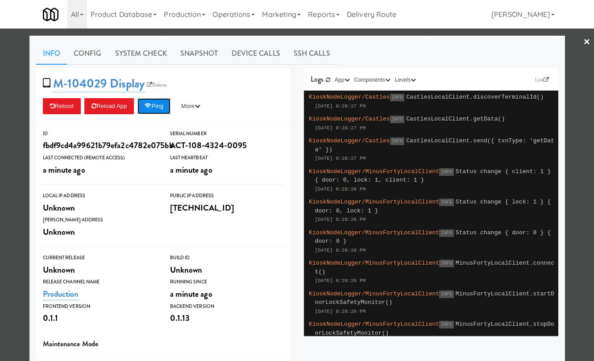
click at [162, 102] on button "Ping" at bounding box center [153, 106] width 33 height 16
click at [19, 120] on div at bounding box center [297, 180] width 594 height 361
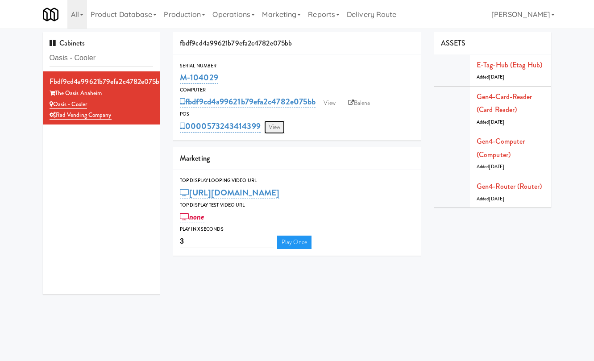
click at [280, 125] on link "View" at bounding box center [274, 126] width 21 height 13
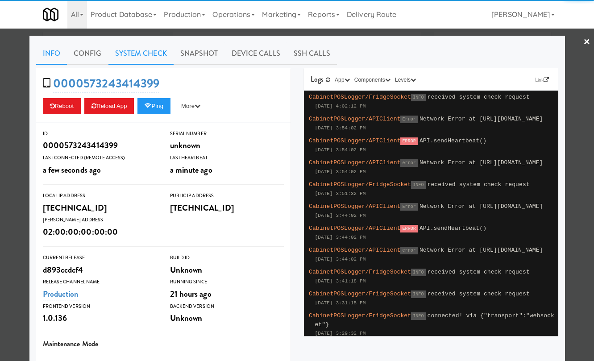
click at [154, 53] on link "System Check" at bounding box center [140, 53] width 65 height 22
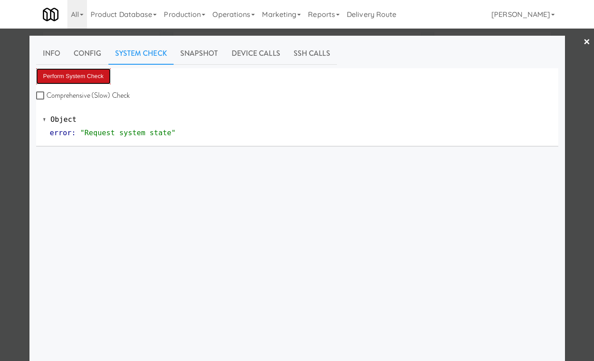
click at [93, 74] on button "Perform System Check" at bounding box center [73, 76] width 75 height 16
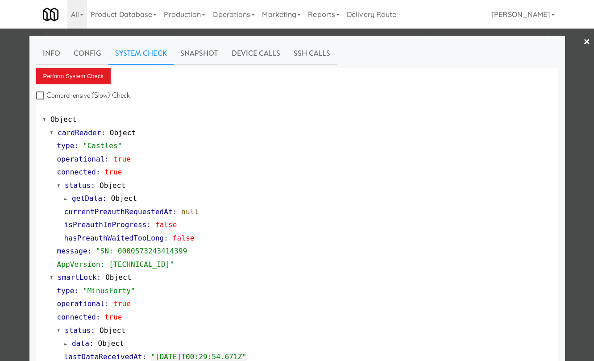
click at [112, 93] on label "Comprehensive (Slow) Check" at bounding box center [83, 95] width 94 height 13
click at [46, 93] on input "Comprehensive (Slow) Check" at bounding box center [41, 95] width 10 height 7
checkbox input "true"
click at [101, 76] on button "Perform System Check" at bounding box center [73, 76] width 75 height 16
click at [103, 79] on button "Perform System Check" at bounding box center [73, 76] width 75 height 16
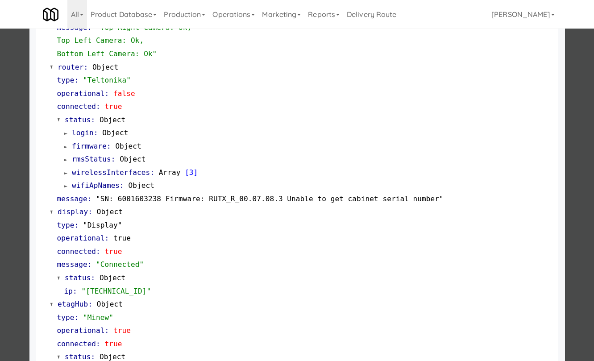
scroll to position [740, 0]
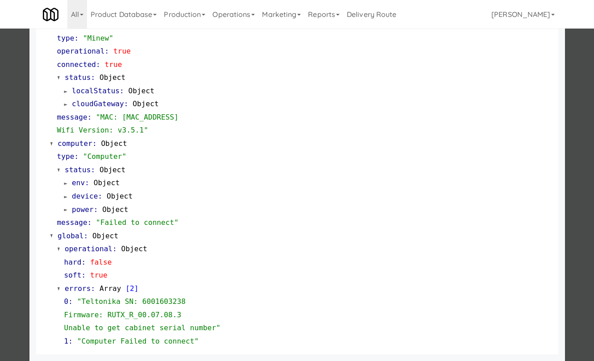
click at [95, 211] on span ":" at bounding box center [96, 209] width 4 height 8
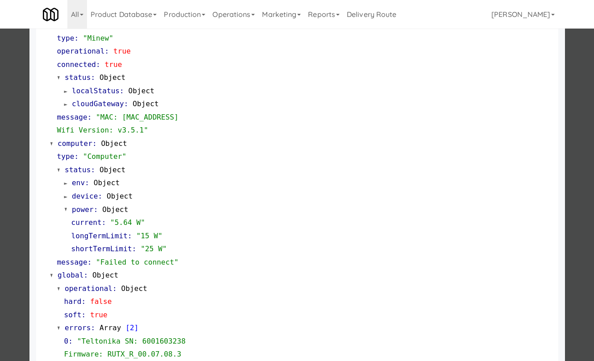
click at [95, 211] on span ":" at bounding box center [96, 209] width 4 height 8
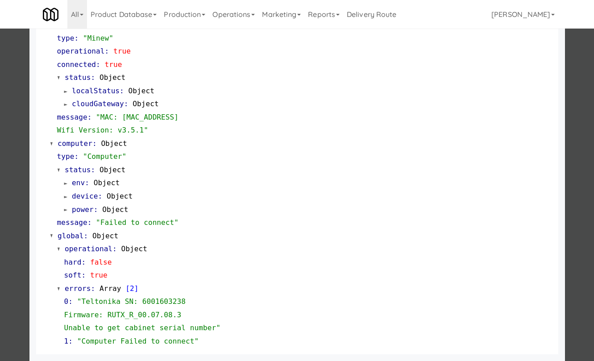
click at [90, 194] on span "device" at bounding box center [85, 196] width 26 height 8
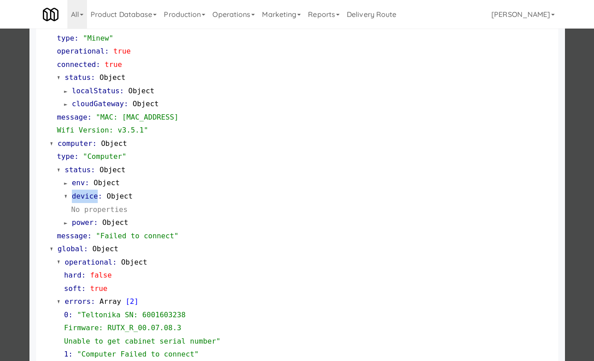
click at [90, 194] on span "device" at bounding box center [85, 196] width 26 height 8
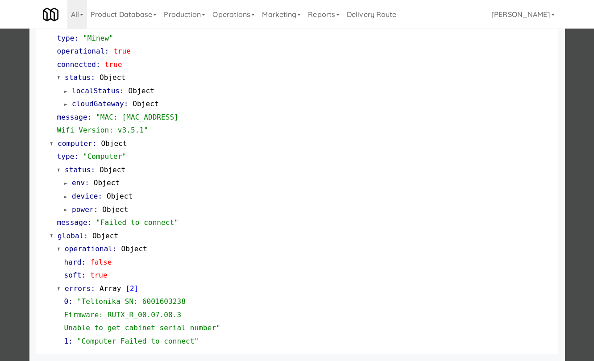
click at [83, 182] on span "env" at bounding box center [78, 183] width 13 height 8
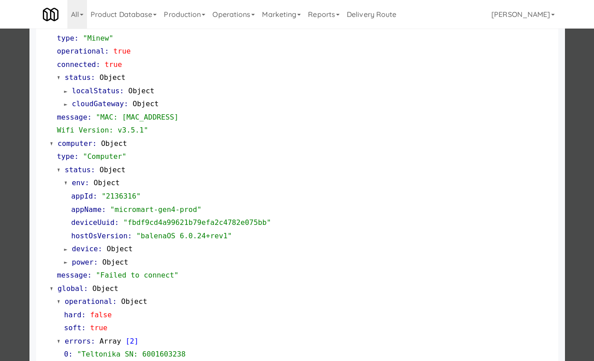
click at [83, 182] on span "env" at bounding box center [78, 183] width 13 height 8
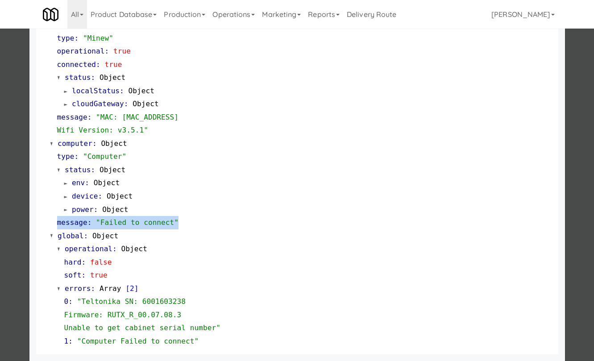
drag, startPoint x: 186, startPoint y: 222, endPoint x: 45, endPoint y: 221, distance: 140.6
click at [17, 175] on div at bounding box center [297, 180] width 594 height 361
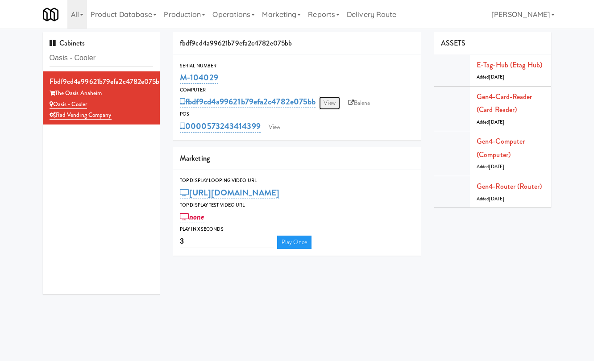
click at [329, 101] on link "View" at bounding box center [329, 102] width 21 height 13
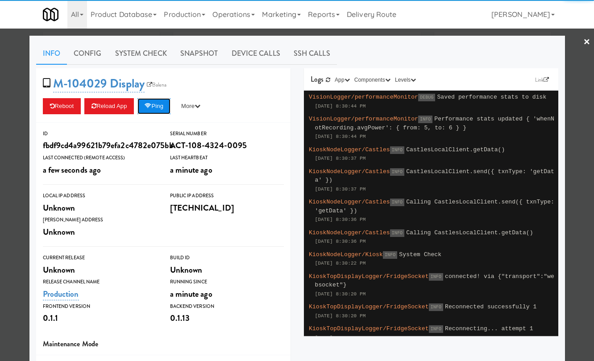
click at [156, 111] on button "Ping" at bounding box center [153, 106] width 33 height 16
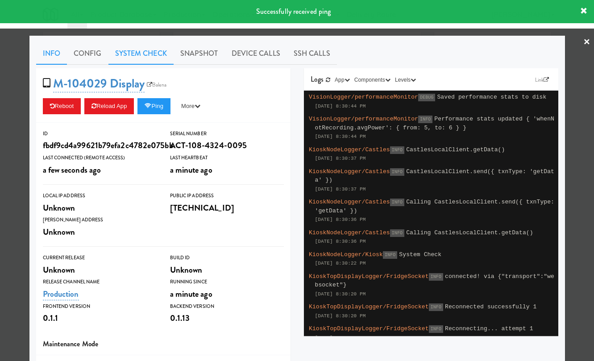
click at [139, 59] on link "System Check" at bounding box center [140, 53] width 65 height 22
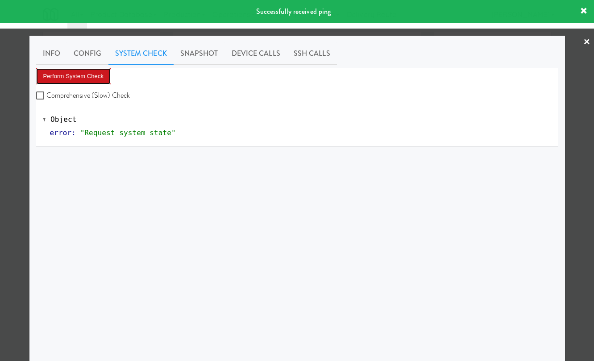
click at [83, 80] on button "Perform System Check" at bounding box center [73, 76] width 75 height 16
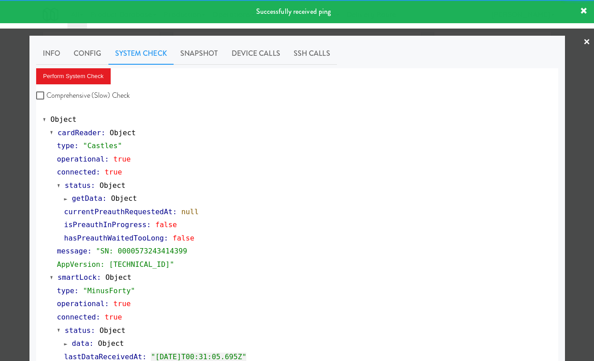
click at [101, 96] on label "Comprehensive (Slow) Check" at bounding box center [83, 95] width 94 height 13
click at [46, 96] on input "Comprehensive (Slow) Check" at bounding box center [41, 95] width 10 height 7
checkbox input "true"
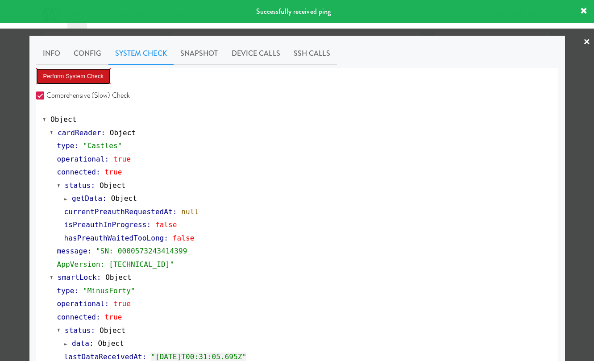
click at [99, 77] on button "Perform System Check" at bounding box center [73, 76] width 75 height 16
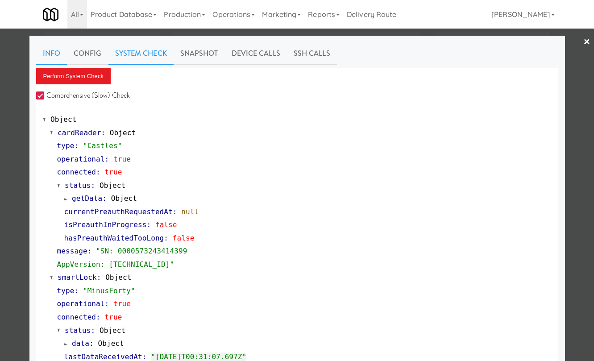
click at [55, 58] on link "Info" at bounding box center [51, 53] width 31 height 22
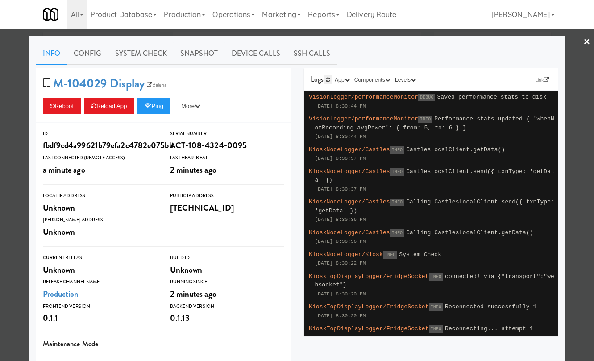
click at [328, 78] on icon at bounding box center [328, 79] width 4 height 5
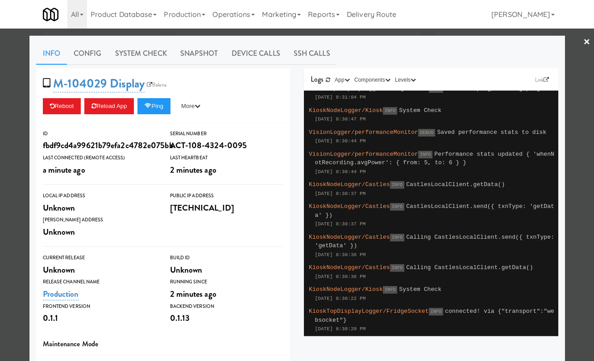
scroll to position [515, 0]
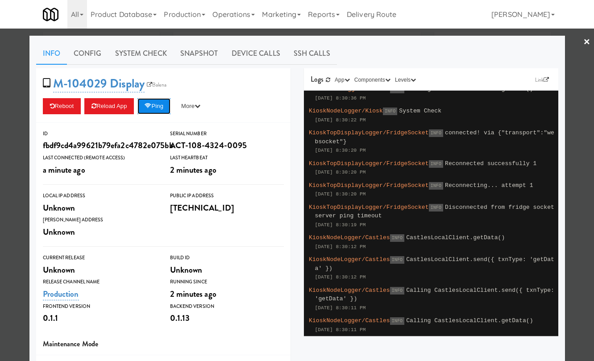
click at [151, 106] on icon at bounding box center [148, 106] width 7 height 6
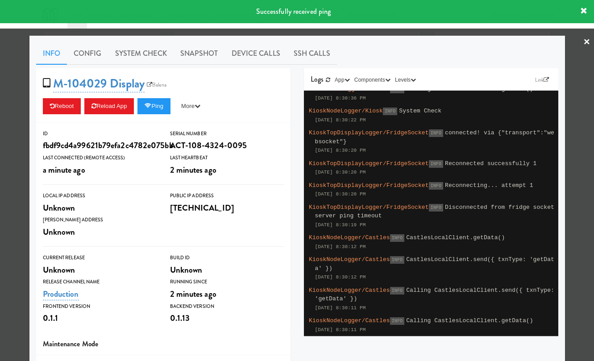
click at [355, 183] on span "KioskTopDisplayLogger/FridgeSocket" at bounding box center [369, 185] width 120 height 7
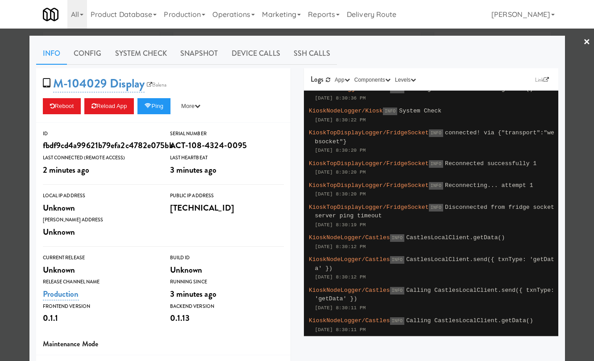
click at [394, 224] on div "KioskTopDisplayLogger/FridgeSocket INFO Disconnected from fridge socket server …" at bounding box center [430, 216] width 247 height 31
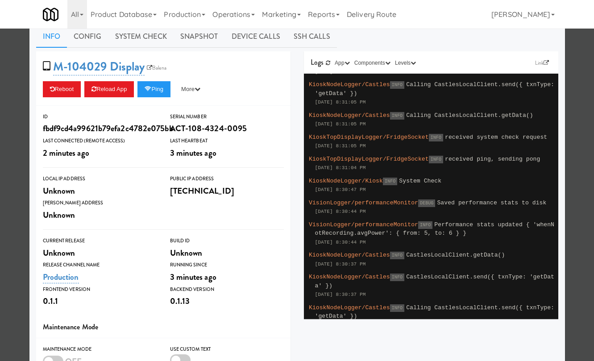
scroll to position [418, 0]
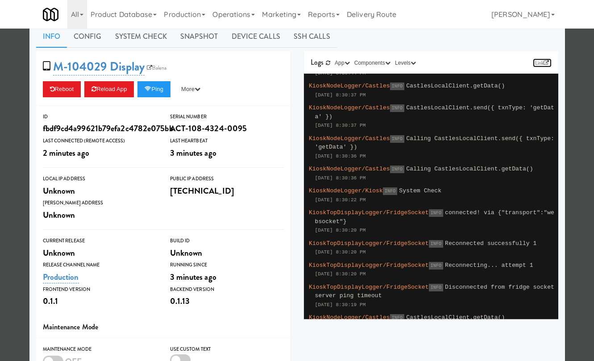
click at [541, 60] on link "Link" at bounding box center [542, 62] width 19 height 9
click at [341, 61] on button "App" at bounding box center [342, 62] width 20 height 9
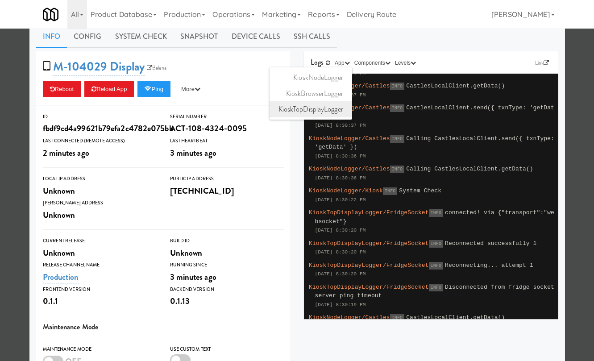
click at [338, 107] on link "KioskTopDisplayLogger" at bounding box center [311, 109] width 83 height 16
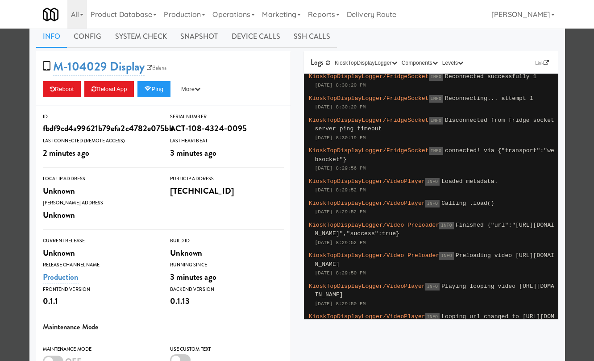
scroll to position [96, 0]
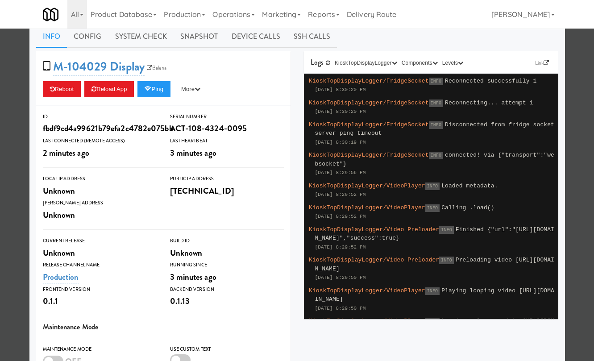
drag, startPoint x: 394, startPoint y: 177, endPoint x: 306, endPoint y: 159, distance: 90.2
click at [306, 159] on td "KioskTopDisplayLogger/FridgeSocket INFO connected! via {"transport":"websocket"…" at bounding box center [431, 164] width 254 height 31
click at [457, 166] on div "KioskTopDisplayLogger/FridgeSocket INFO connected! via {"transport":"websocket"…" at bounding box center [430, 164] width 247 height 31
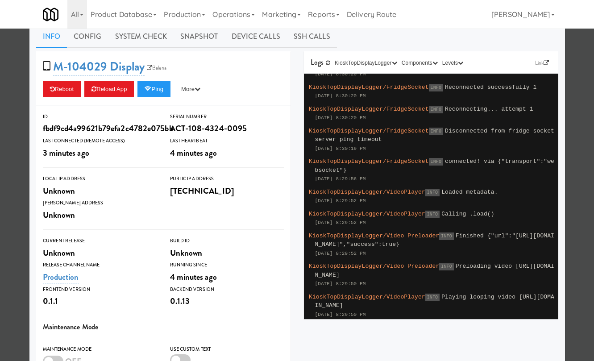
scroll to position [89, 0]
drag, startPoint x: 392, startPoint y: 179, endPoint x: 315, endPoint y: 181, distance: 77.2
click at [315, 181] on div "KioskTopDisplayLogger/FridgeSocket INFO connected! via {"transport":"websocket"…" at bounding box center [430, 170] width 247 height 31
copy span "Oct 10, 2025 8:29:56 PM"
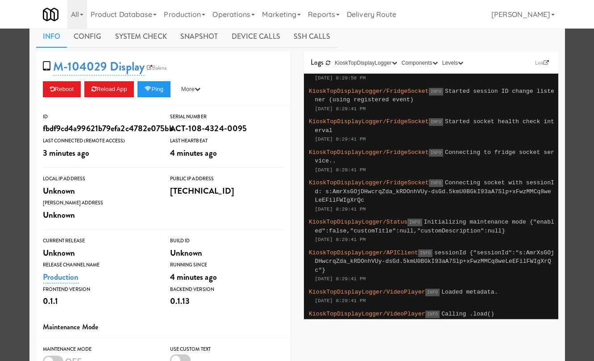
scroll to position [354, 0]
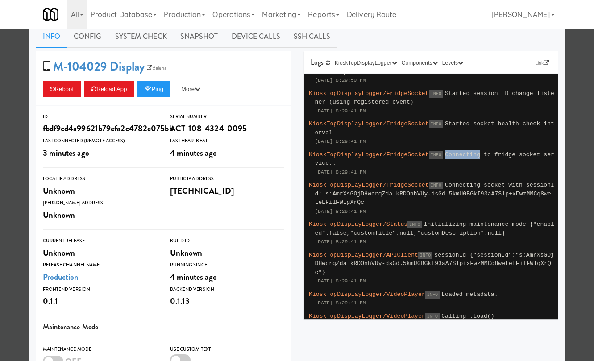
drag, startPoint x: 485, startPoint y: 192, endPoint x: 448, endPoint y: 191, distance: 37.5
click at [448, 179] on div "KioskTopDisplayLogger/FridgeSocket INFO Connecting to fridge socket service.. O…" at bounding box center [430, 163] width 247 height 31
click at [164, 87] on button "Ping" at bounding box center [153, 89] width 33 height 16
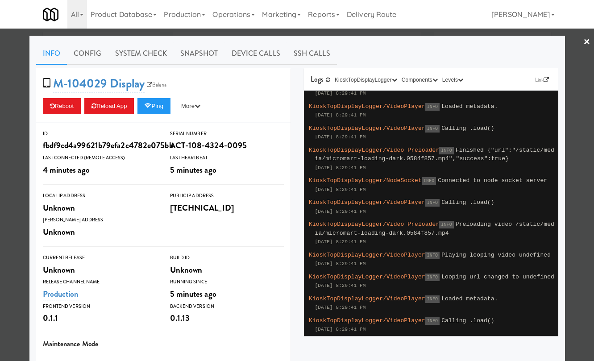
scroll to position [26, 0]
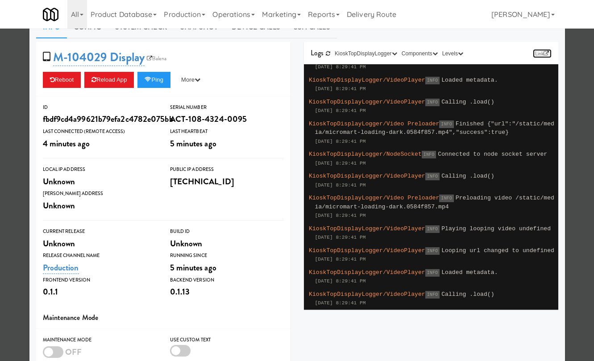
click at [540, 52] on link "Link" at bounding box center [542, 53] width 19 height 9
click at [159, 80] on button "Ping" at bounding box center [153, 80] width 33 height 16
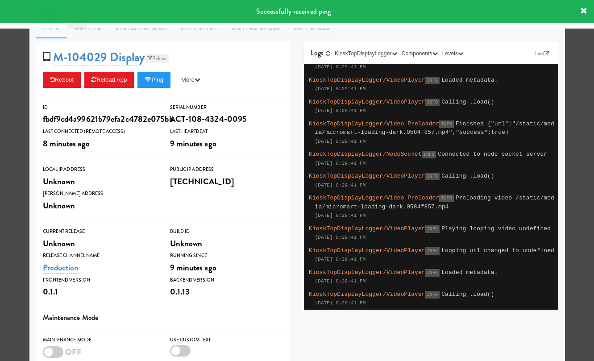
click at [163, 56] on link "Balena" at bounding box center [157, 58] width 24 height 9
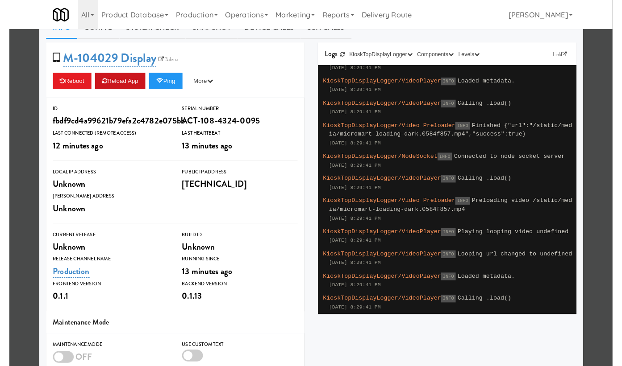
scroll to position [0, 0]
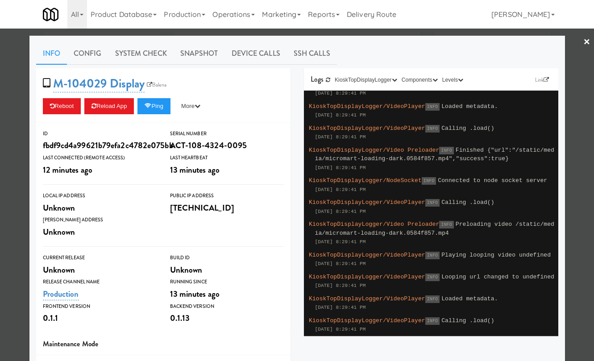
click at [111, 142] on div "fbdf9cd4a99621b79efa2c4782e075bb" at bounding box center [100, 145] width 114 height 15
copy div "fbdf9cd4a99621b79efa2c4782e075bb"
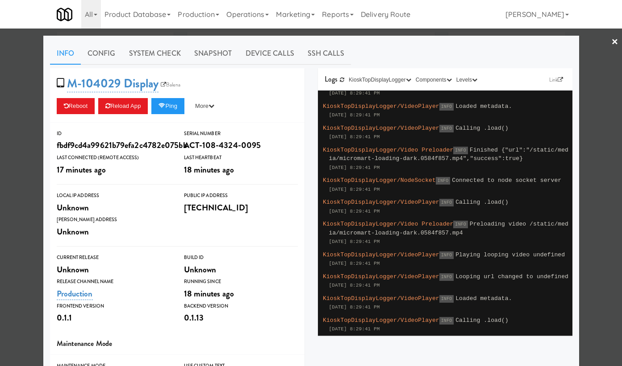
click at [24, 97] on div at bounding box center [311, 183] width 622 height 366
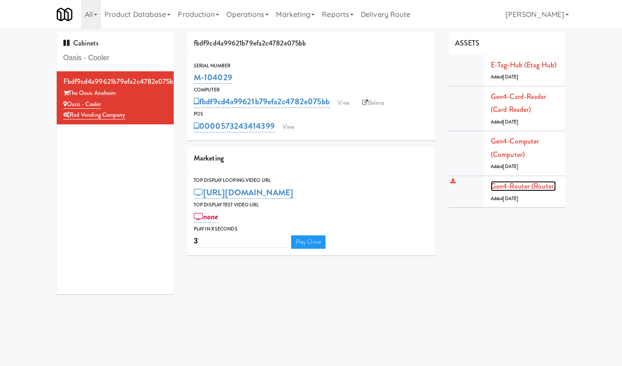
click at [503, 191] on link "Gen4-router (Router)" at bounding box center [522, 186] width 65 height 10
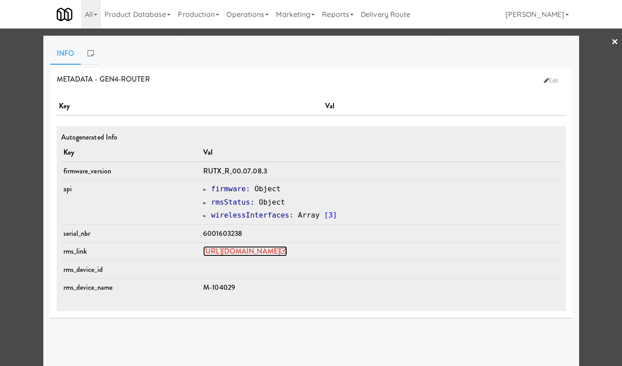
click at [270, 250] on link "https://rms.teltonika-networks.com/devices/1344166" at bounding box center [245, 251] width 84 height 10
click at [27, 132] on div at bounding box center [311, 183] width 622 height 366
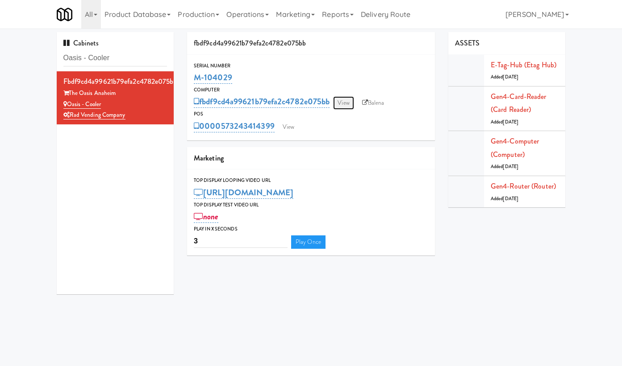
click at [338, 102] on link "View" at bounding box center [343, 102] width 21 height 13
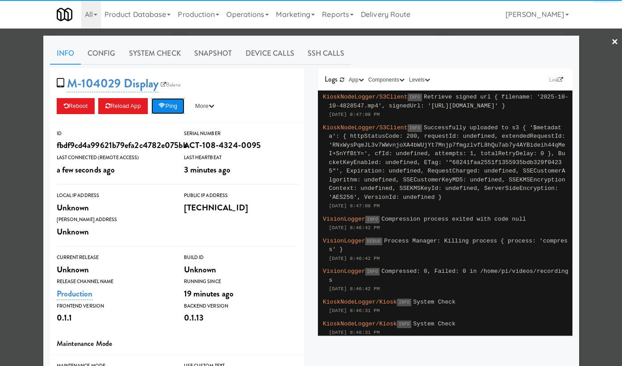
click at [172, 102] on button "Ping" at bounding box center [167, 106] width 33 height 16
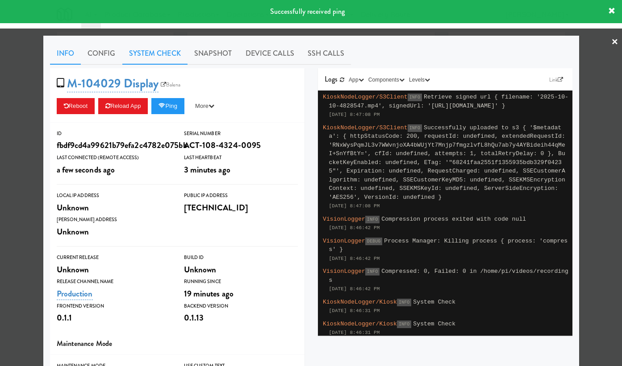
click at [166, 50] on link "System Check" at bounding box center [154, 53] width 65 height 22
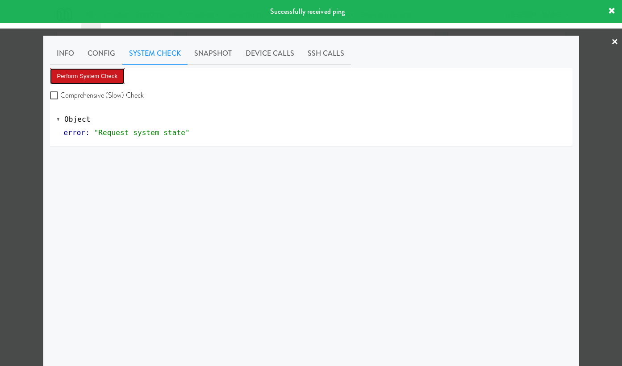
click at [124, 74] on button "Perform System Check" at bounding box center [87, 76] width 75 height 16
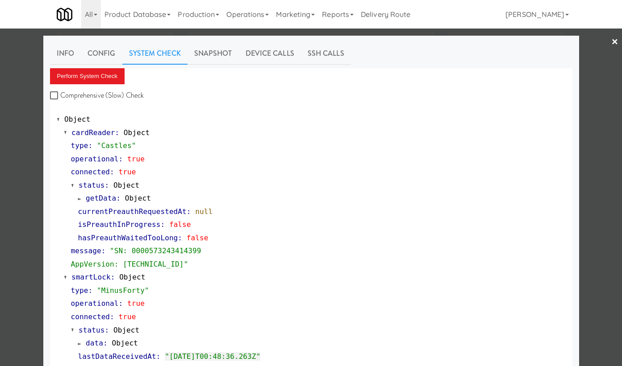
click at [112, 92] on label "Comprehensive (Slow) Check" at bounding box center [97, 95] width 94 height 13
click at [60, 92] on input "Comprehensive (Slow) Check" at bounding box center [55, 95] width 10 height 7
checkbox input "true"
click at [111, 78] on button "Perform System Check" at bounding box center [87, 76] width 75 height 16
click at [116, 78] on button "Perform System Check" at bounding box center [87, 76] width 75 height 16
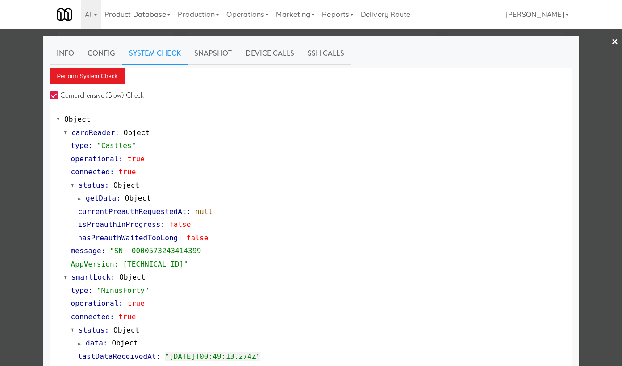
click at [37, 129] on div at bounding box center [311, 183] width 622 height 366
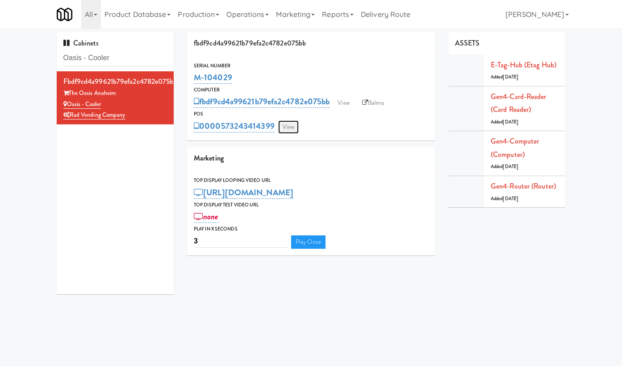
click at [295, 127] on link "View" at bounding box center [288, 126] width 21 height 13
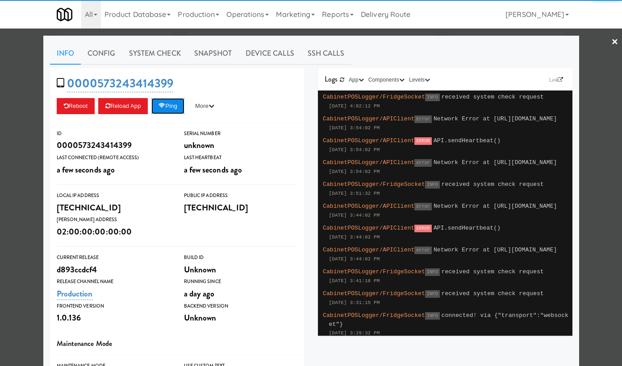
click at [173, 102] on button "Ping" at bounding box center [167, 106] width 33 height 16
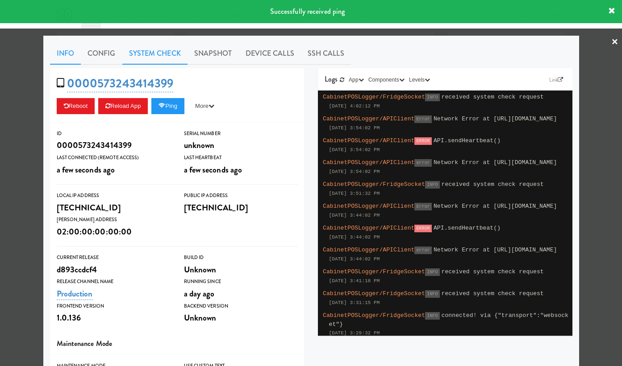
click at [163, 49] on link "System Check" at bounding box center [154, 53] width 65 height 22
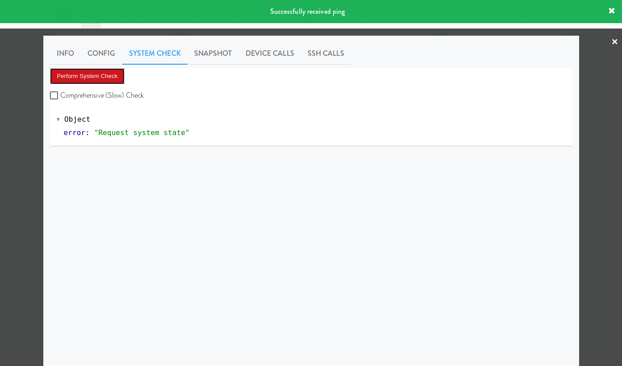
click at [99, 78] on button "Perform System Check" at bounding box center [87, 76] width 75 height 16
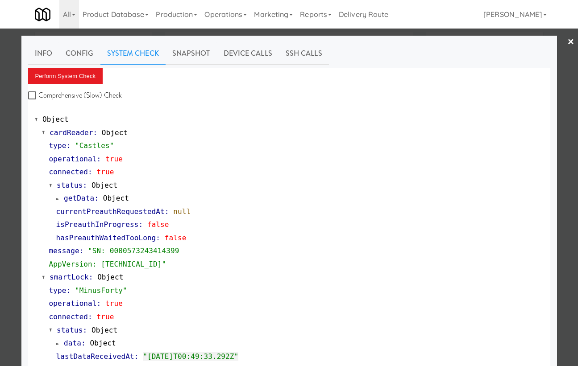
click at [565, 54] on div at bounding box center [289, 183] width 578 height 366
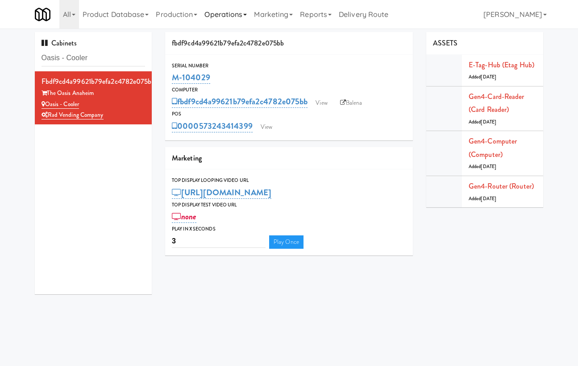
click at [229, 16] on link "Operations" at bounding box center [226, 14] width 50 height 29
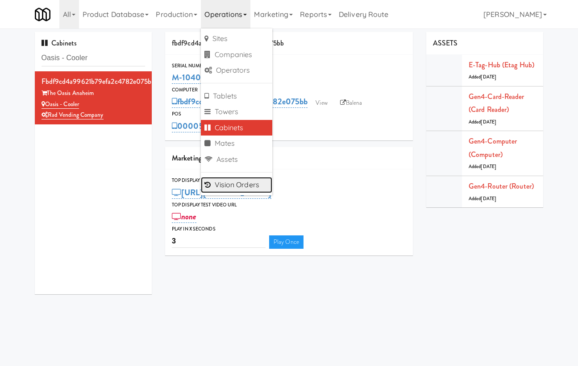
click at [256, 182] on link "Vision Orders" at bounding box center [236, 185] width 71 height 16
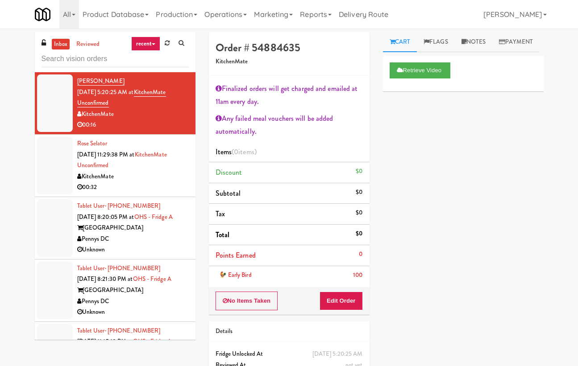
click at [167, 175] on div "KitchenMate" at bounding box center [133, 176] width 112 height 11
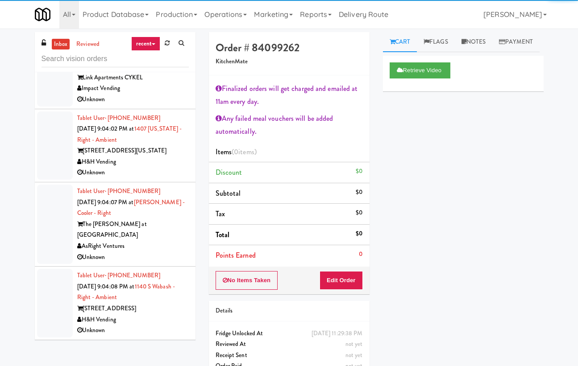
scroll to position [29, 0]
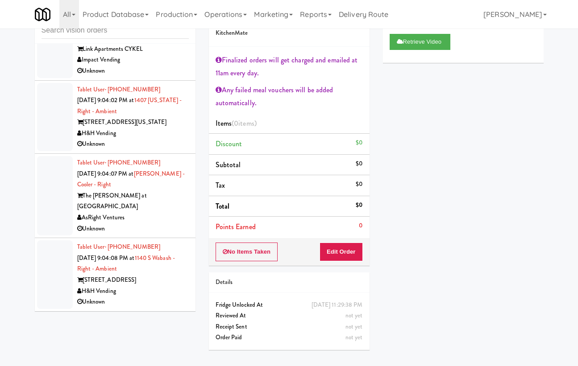
click at [158, 290] on div "H&H Vending" at bounding box center [133, 291] width 112 height 11
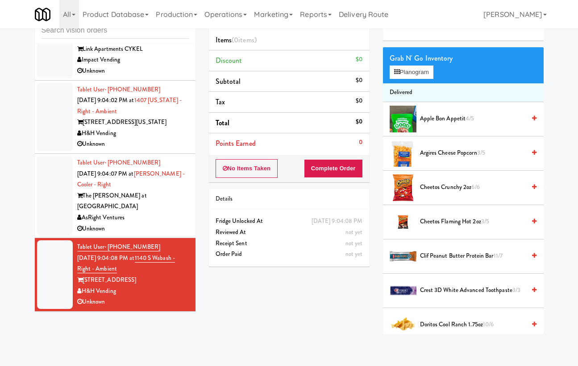
click at [162, 210] on div "The Slade at Channelside" at bounding box center [133, 202] width 112 height 22
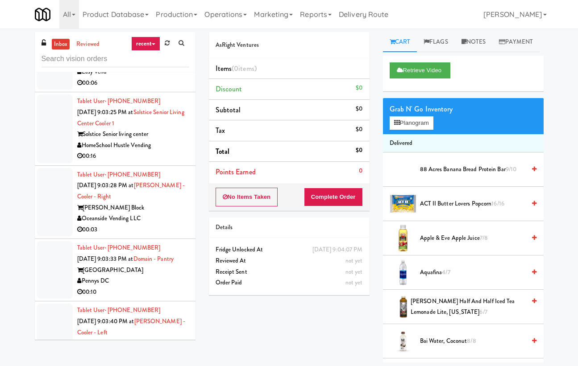
scroll to position [5148, 0]
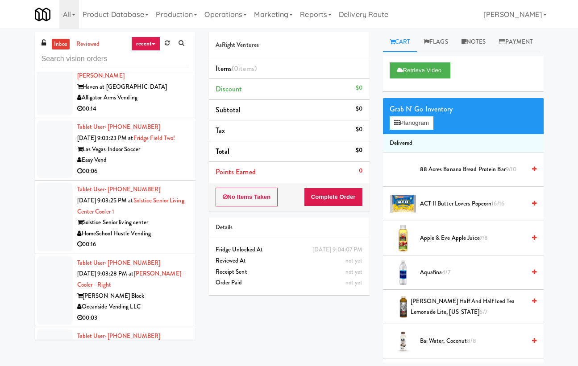
click at [174, 115] on div "Tablet User · (423) 505-8901 Oct 10, 2025 9:03:05 PM at Haven Charlotte Cooler …" at bounding box center [133, 82] width 112 height 66
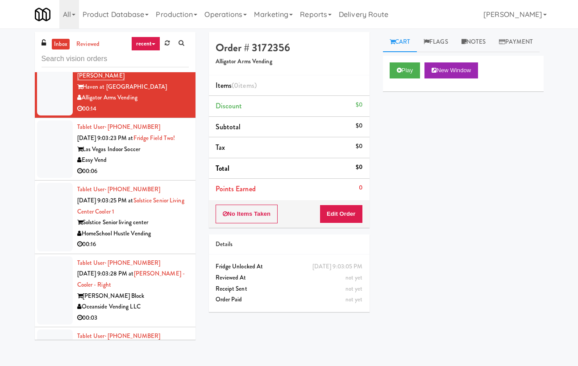
click at [173, 30] on div "Pennys DC" at bounding box center [133, 24] width 112 height 11
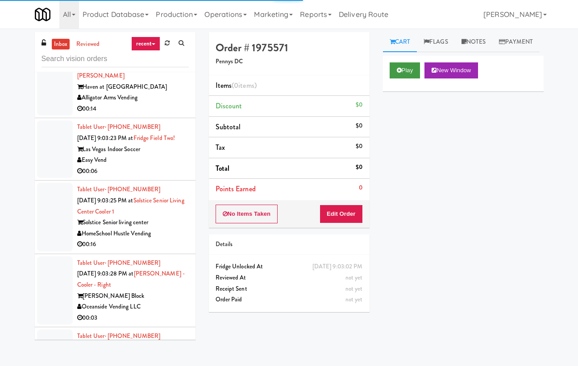
click at [401, 73] on icon at bounding box center [399, 70] width 5 height 6
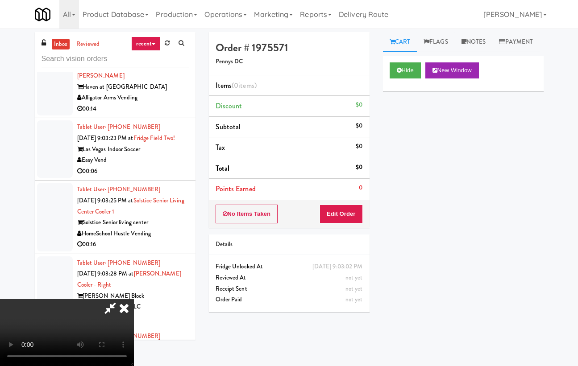
click at [134, 299] on icon at bounding box center [124, 308] width 20 height 18
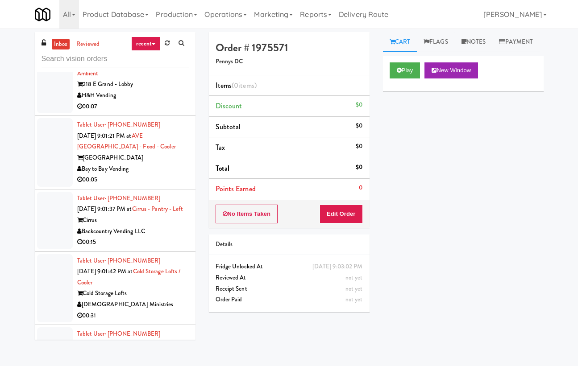
scroll to position [4305, 0]
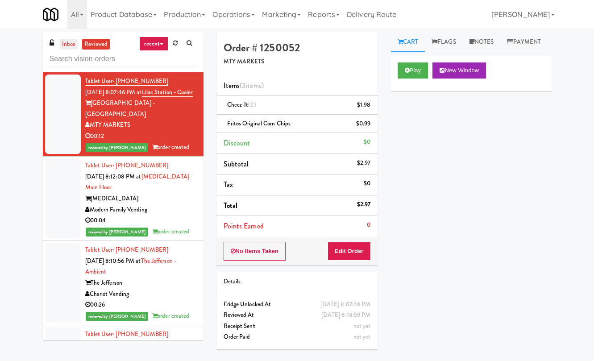
click at [66, 44] on link "inbox" at bounding box center [69, 44] width 18 height 11
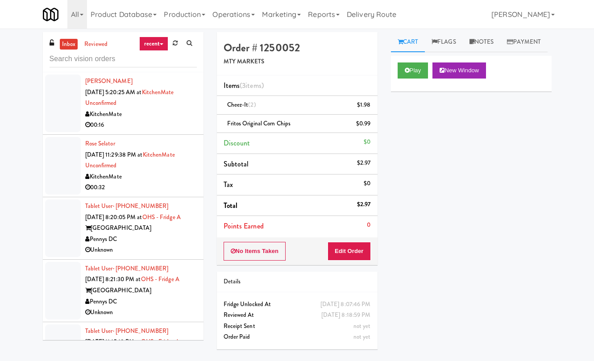
click at [142, 117] on div "KitchenMate" at bounding box center [141, 114] width 112 height 11
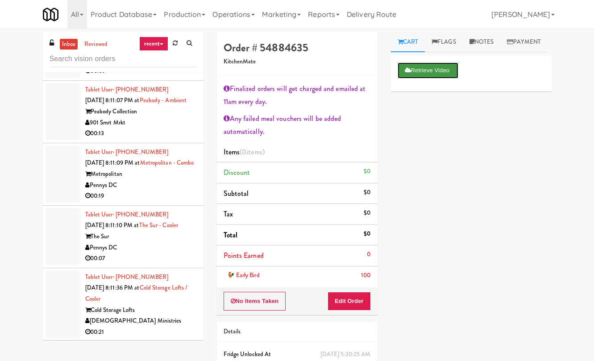
click at [425, 79] on button "Retrieve Video" at bounding box center [428, 70] width 61 height 16
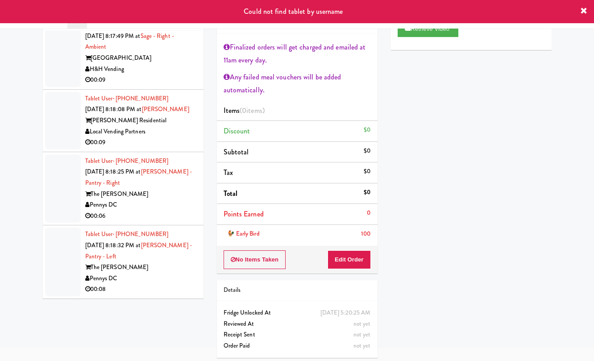
scroll to position [45, 0]
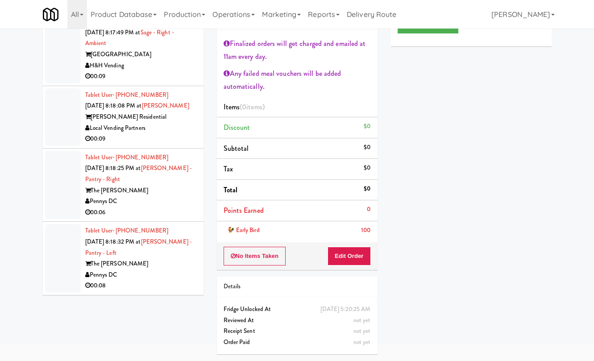
click at [168, 273] on div "Pennys DC" at bounding box center [141, 275] width 112 height 11
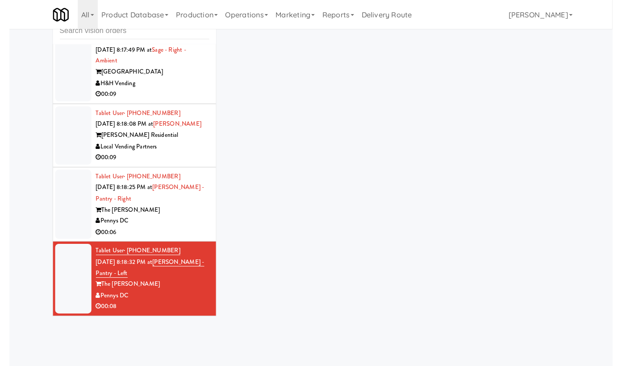
scroll to position [29, 0]
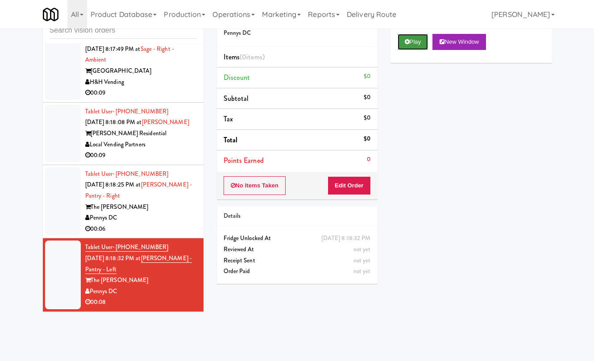
click at [409, 50] on button "Play" at bounding box center [413, 42] width 31 height 16
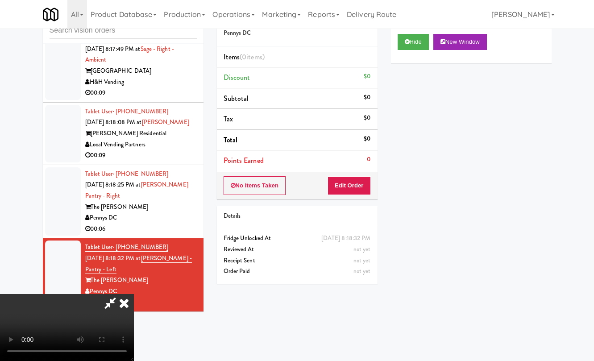
click at [134, 294] on icon at bounding box center [124, 303] width 20 height 18
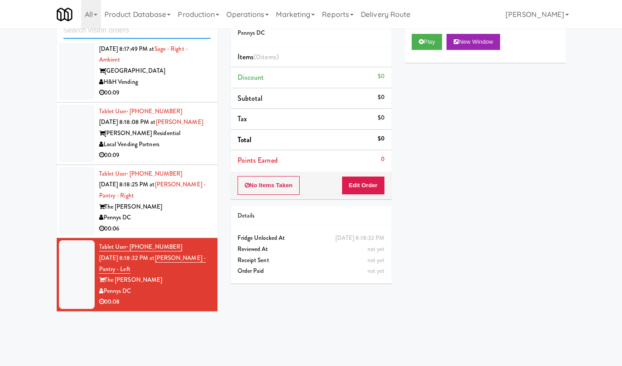
click at [149, 34] on input "text" at bounding box center [136, 30] width 147 height 17
paste input "[PERSON_NAME]"
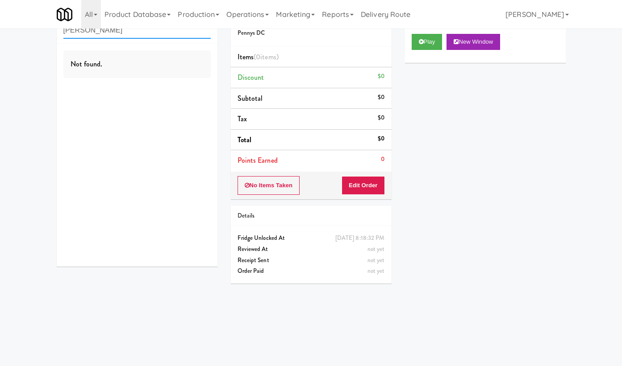
scroll to position [0, 0]
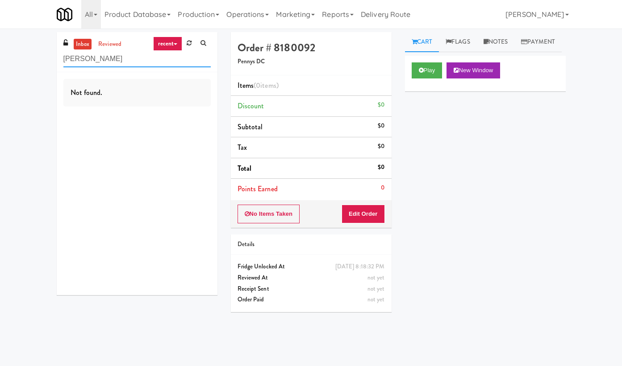
click at [107, 58] on input "[PERSON_NAME]" at bounding box center [136, 59] width 147 height 17
type input "Florenc"
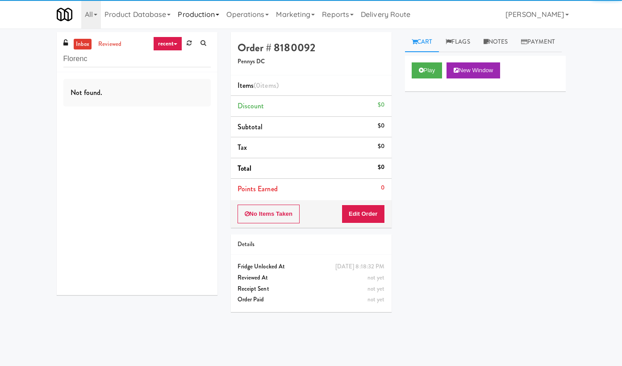
click at [223, 9] on link "Production" at bounding box center [198, 14] width 49 height 29
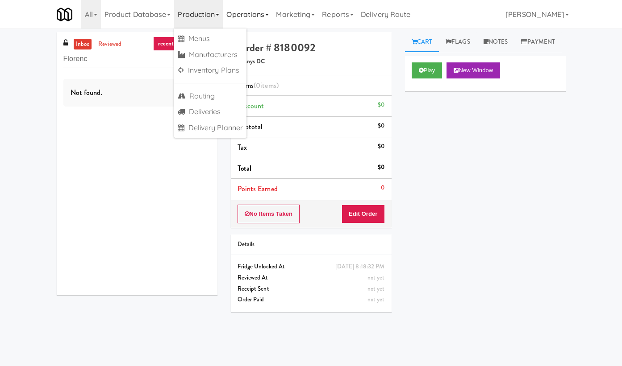
click at [249, 25] on link "Operations" at bounding box center [248, 14] width 50 height 29
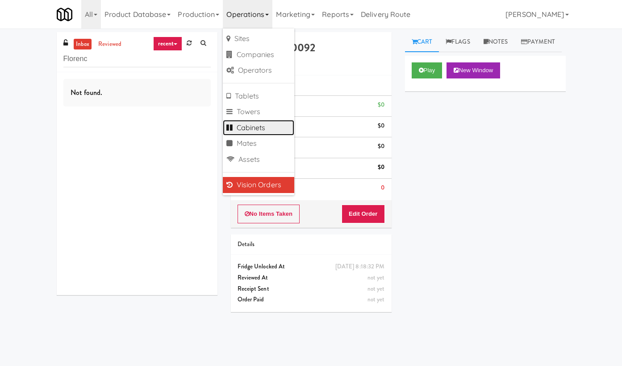
click at [265, 129] on link "Cabinets" at bounding box center [258, 128] width 71 height 16
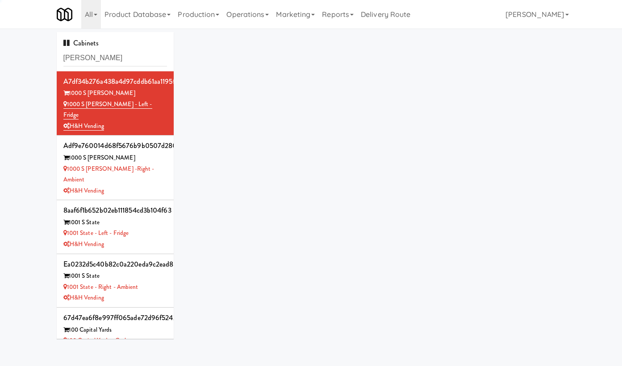
type input "[PERSON_NAME]"
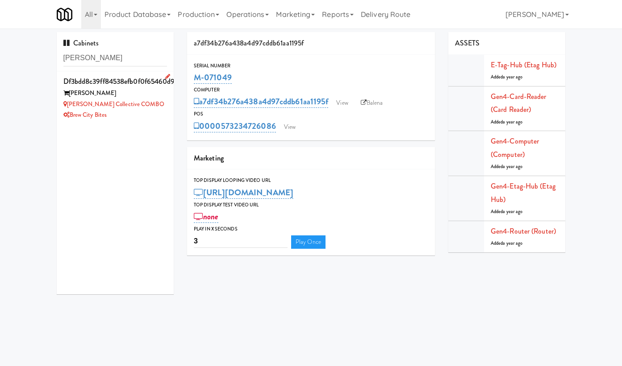
click at [133, 87] on div "df3bdd8c39ff84538efb0f0f65460d9d" at bounding box center [115, 81] width 104 height 13
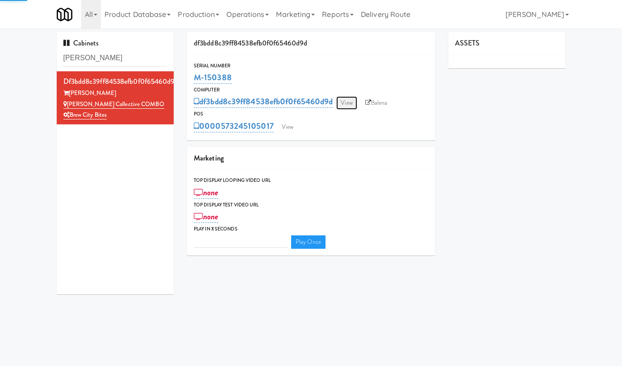
click at [351, 101] on link "View" at bounding box center [346, 102] width 21 height 13
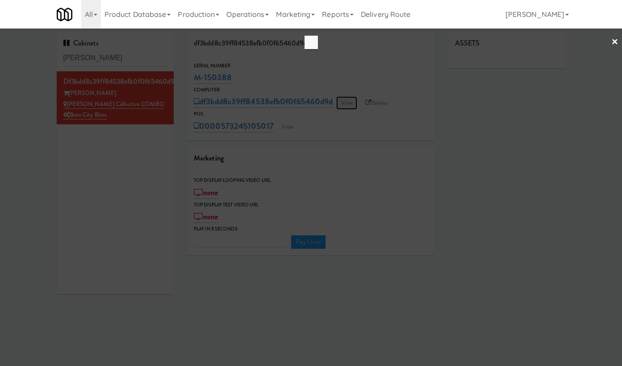
type input "3"
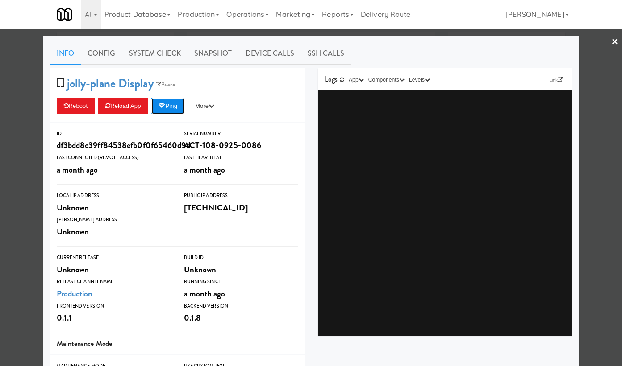
click at [179, 112] on button "Ping" at bounding box center [167, 106] width 33 height 16
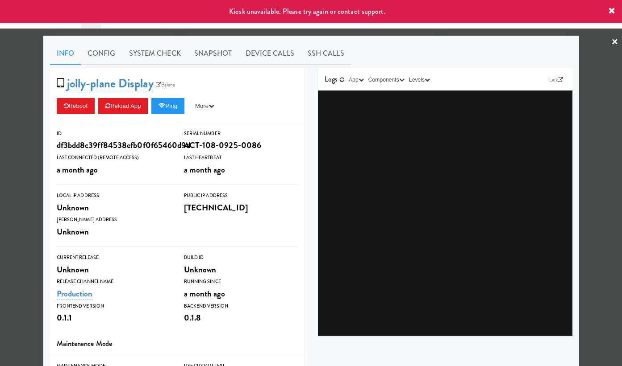
click at [35, 89] on div at bounding box center [311, 183] width 622 height 366
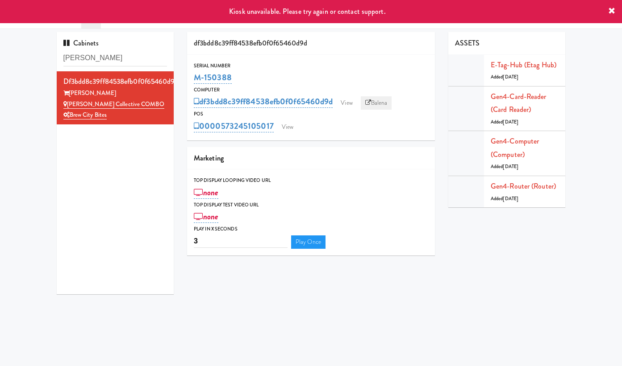
click at [374, 102] on link "Balena" at bounding box center [376, 102] width 31 height 13
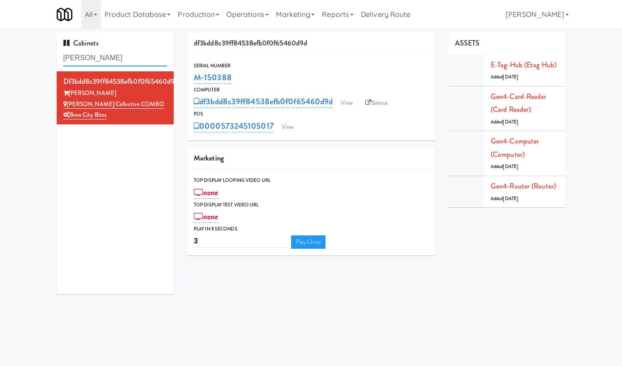
click at [123, 57] on input "[PERSON_NAME]" at bounding box center [115, 58] width 104 height 17
paste input "The [PERSON_NAME] - Cooler #1"
type input "The [PERSON_NAME] - Cooler #1"
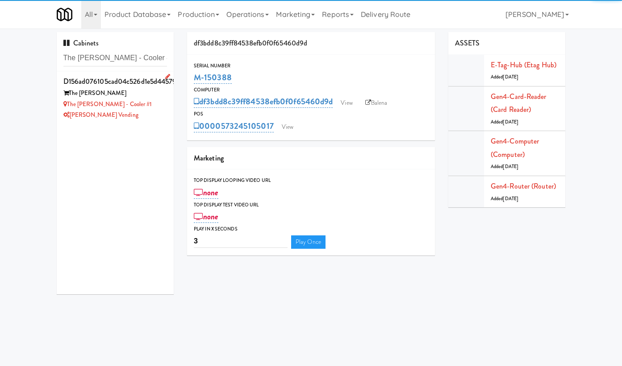
click at [142, 85] on div "d156ad076105cad04c526d1e5d445792" at bounding box center [115, 81] width 104 height 13
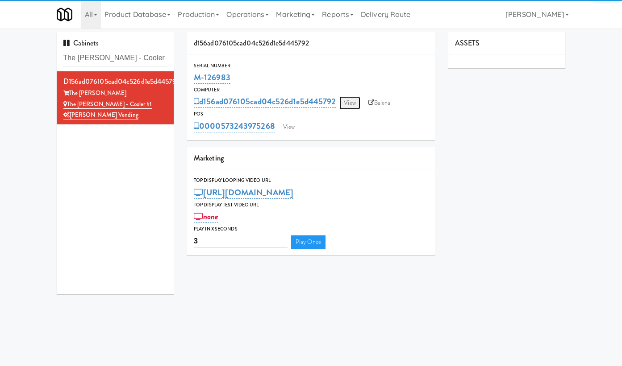
click at [348, 102] on link "View" at bounding box center [349, 102] width 21 height 13
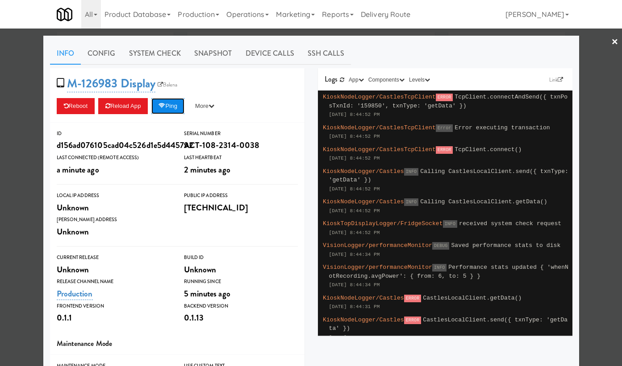
click at [177, 111] on button "Ping" at bounding box center [167, 106] width 33 height 16
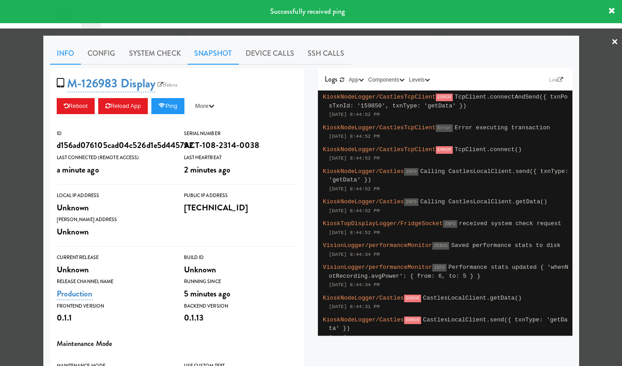
click at [197, 53] on link "Snapshot" at bounding box center [212, 53] width 51 height 22
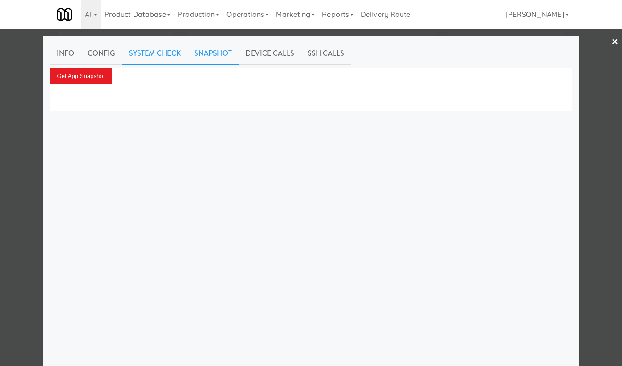
click at [170, 53] on link "System Check" at bounding box center [154, 53] width 65 height 22
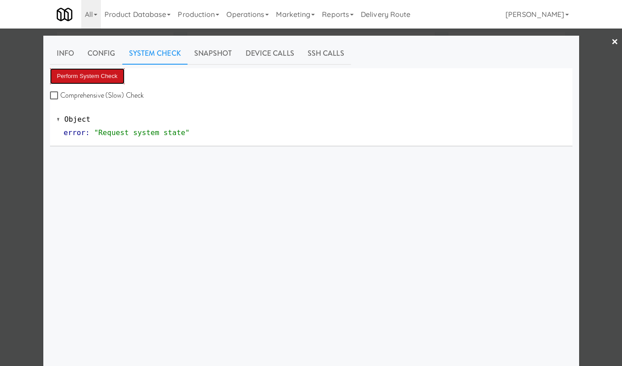
click at [102, 83] on button "Perform System Check" at bounding box center [87, 76] width 75 height 16
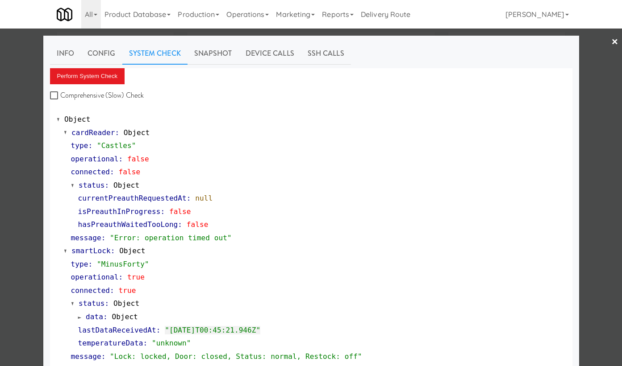
click at [37, 185] on div at bounding box center [311, 183] width 622 height 366
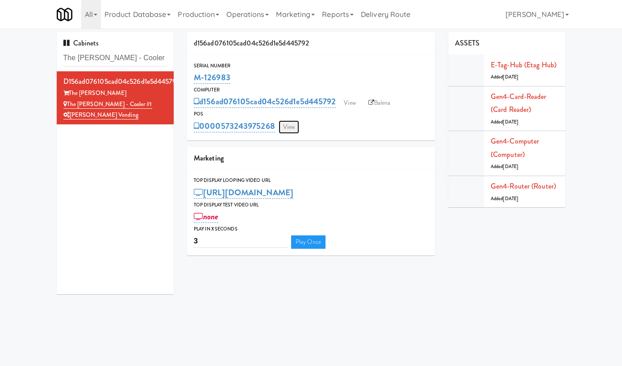
click at [283, 125] on link "View" at bounding box center [288, 126] width 21 height 13
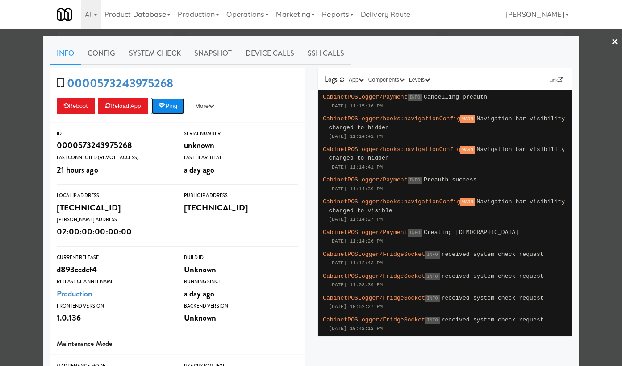
click at [175, 104] on button "Ping" at bounding box center [167, 106] width 33 height 16
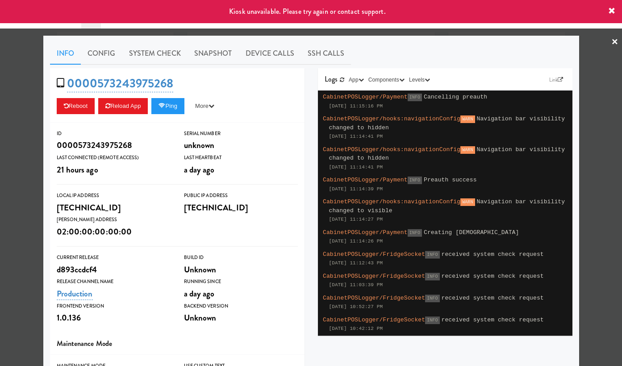
click at [39, 104] on div at bounding box center [311, 183] width 622 height 366
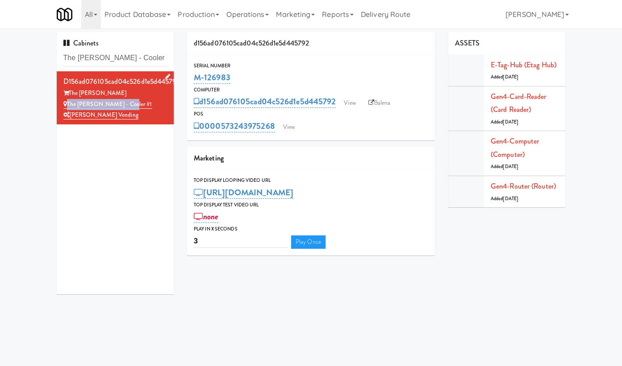
drag, startPoint x: 128, startPoint y: 103, endPoint x: 66, endPoint y: 103, distance: 61.1
click at [66, 103] on div "The [PERSON_NAME] - Cooler #1" at bounding box center [115, 104] width 104 height 11
copy link "The [PERSON_NAME] - Cooler #1"
click at [292, 128] on link "View" at bounding box center [288, 126] width 21 height 13
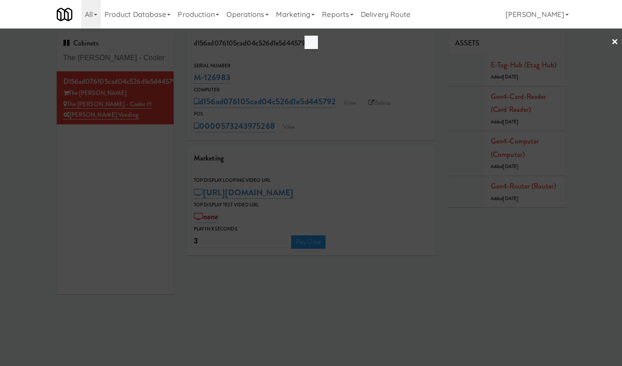
click at [41, 79] on div at bounding box center [311, 183] width 622 height 366
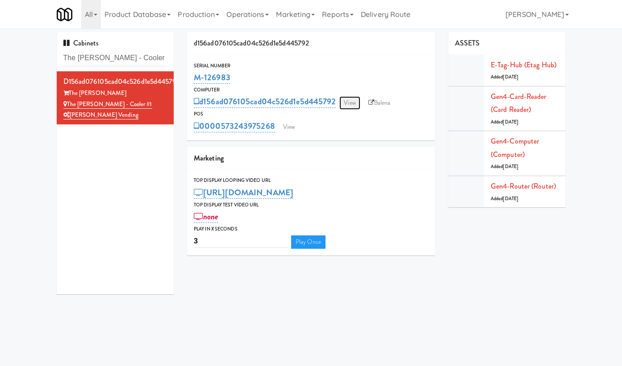
click at [357, 99] on link "View" at bounding box center [349, 102] width 21 height 13
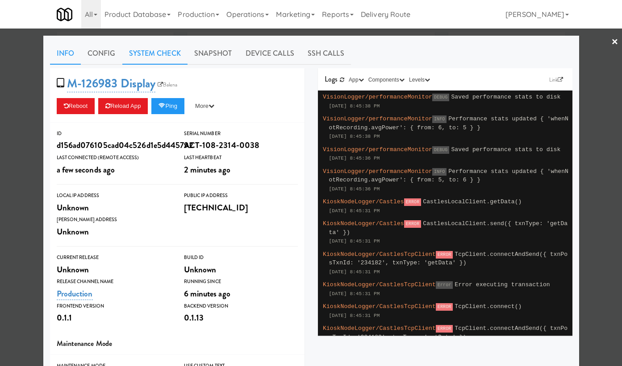
click at [156, 50] on link "System Check" at bounding box center [154, 53] width 65 height 22
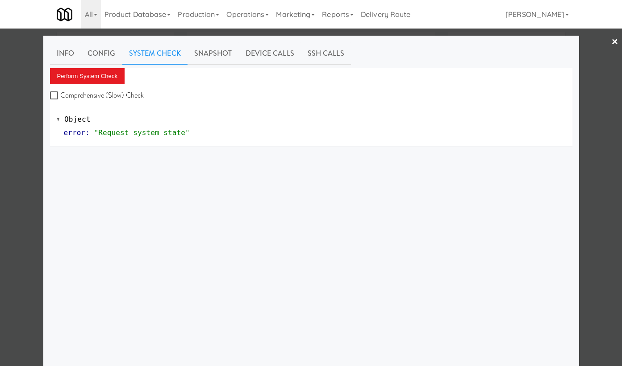
click at [123, 93] on label "Comprehensive (Slow) Check" at bounding box center [97, 95] width 94 height 13
click at [60, 93] on input "Comprehensive (Slow) Check" at bounding box center [55, 95] width 10 height 7
checkbox input "true"
click at [114, 78] on button "Perform System Check" at bounding box center [87, 76] width 75 height 16
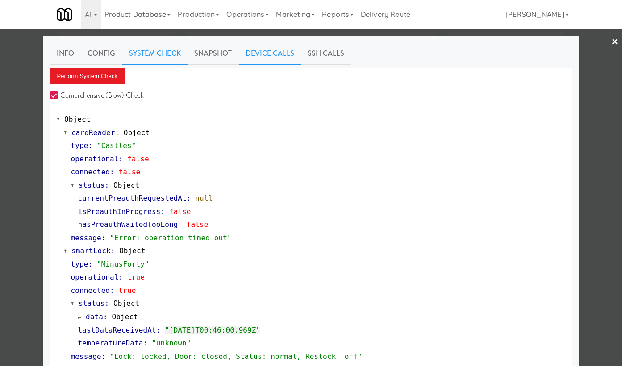
click at [271, 52] on link "Device Calls" at bounding box center [270, 53] width 62 height 22
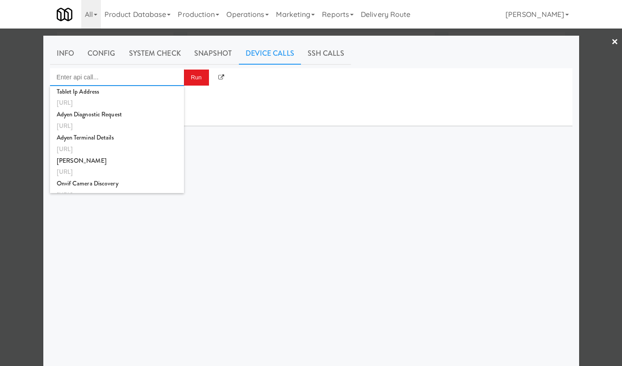
click at [136, 78] on input "Enter api call..." at bounding box center [117, 77] width 134 height 18
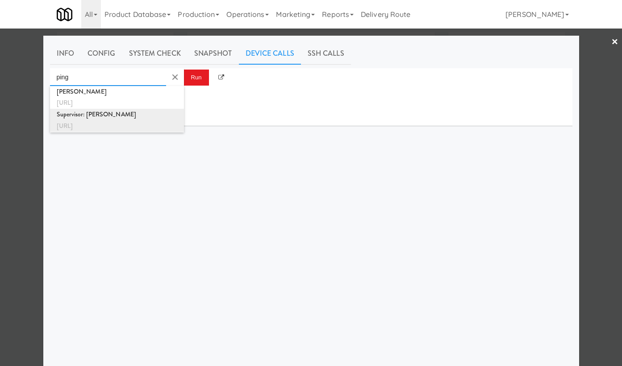
click at [148, 120] on div "Supervisor: [PERSON_NAME]" at bounding box center [117, 115] width 120 height 12
type input "Supervisor: [PERSON_NAME]"
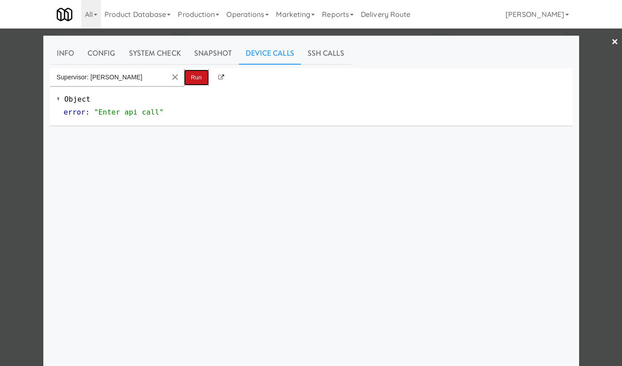
click at [196, 73] on button "Run" at bounding box center [196, 78] width 25 height 16
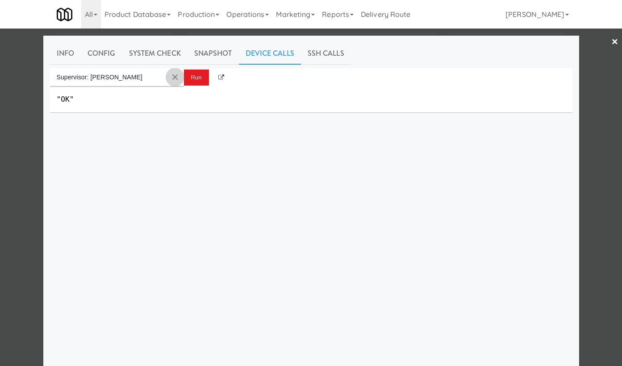
click at [176, 76] on button "Clear Input" at bounding box center [174, 77] width 13 height 13
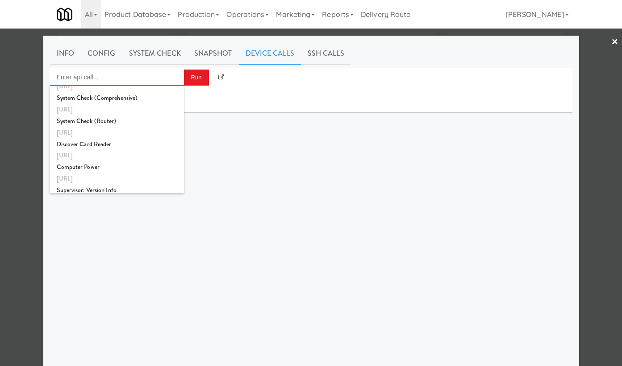
scroll to position [891, 0]
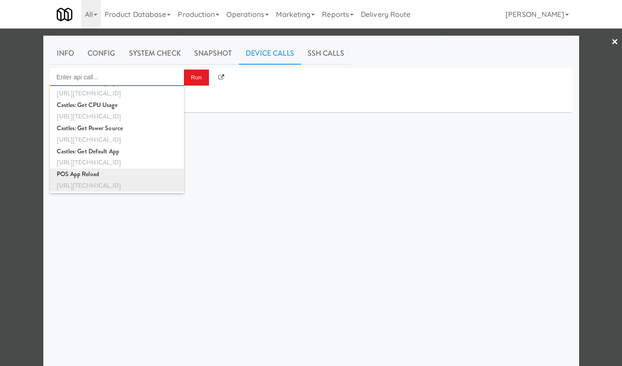
click at [153, 186] on div "[URL][TECHNICAL_ID]" at bounding box center [117, 186] width 120 height 12
type input "POS App Reload"
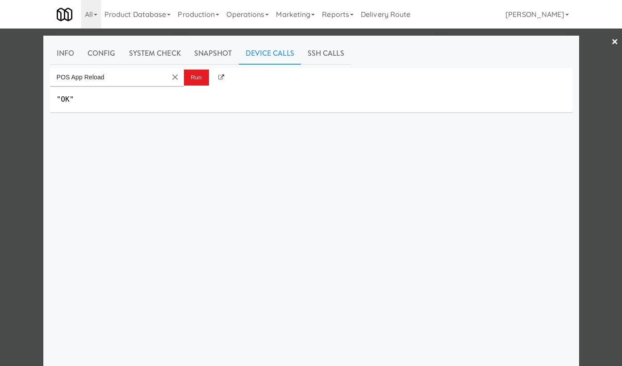
click at [195, 86] on div ""OK"" at bounding box center [311, 99] width 522 height 27
click at [197, 79] on button "Run" at bounding box center [196, 78] width 25 height 16
click at [26, 91] on div at bounding box center [311, 183] width 622 height 366
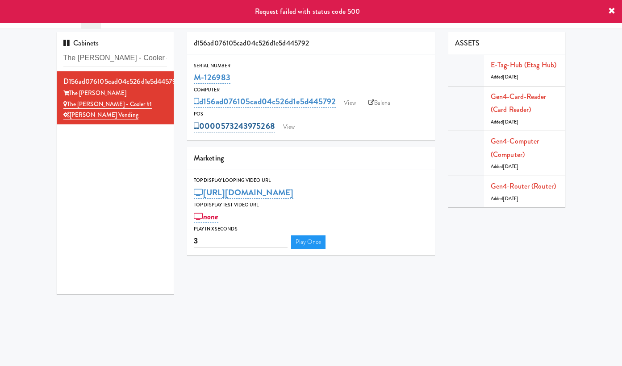
drag, startPoint x: 277, startPoint y: 125, endPoint x: 220, endPoint y: 125, distance: 57.1
click at [220, 125] on div "0000573243975268 View" at bounding box center [311, 126] width 234 height 15
copy link "573243975268"
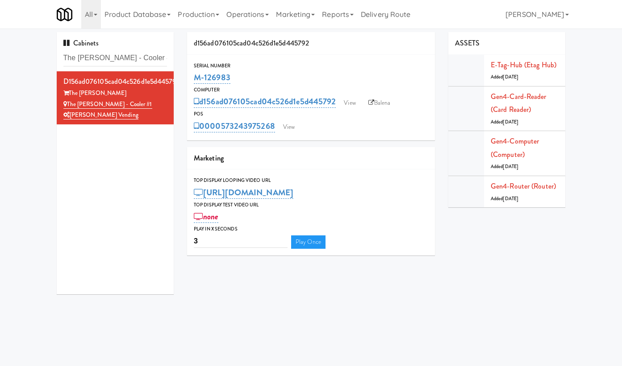
click at [272, 110] on div "POS" at bounding box center [311, 114] width 234 height 9
drag, startPoint x: 277, startPoint y: 127, endPoint x: 222, endPoint y: 126, distance: 54.9
click at [222, 126] on div "0000573243975268 View" at bounding box center [311, 126] width 234 height 15
copy link "573243975268"
click at [291, 125] on link "View" at bounding box center [288, 126] width 21 height 13
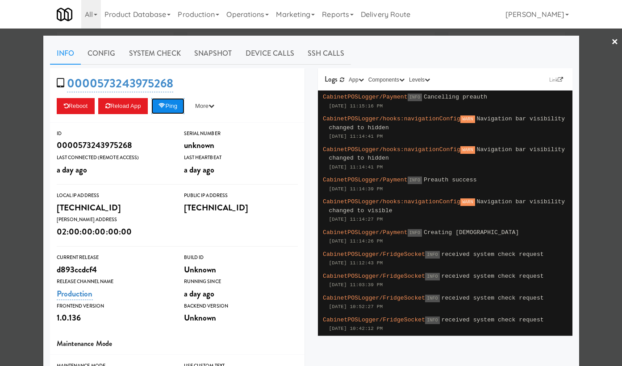
click at [180, 107] on button "Ping" at bounding box center [167, 106] width 33 height 16
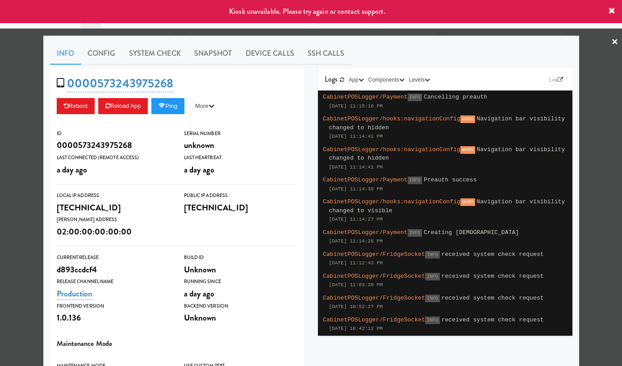
click at [30, 104] on div at bounding box center [311, 183] width 622 height 366
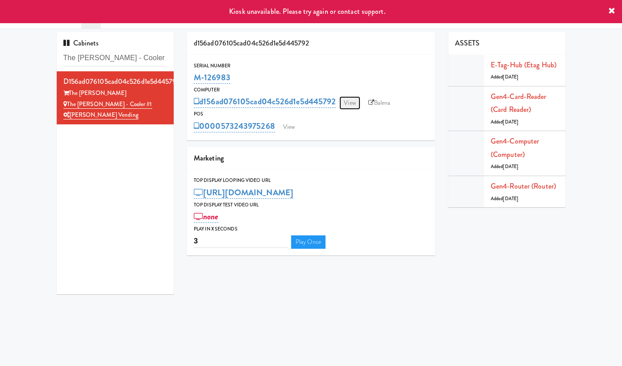
click at [348, 103] on link "View" at bounding box center [349, 102] width 21 height 13
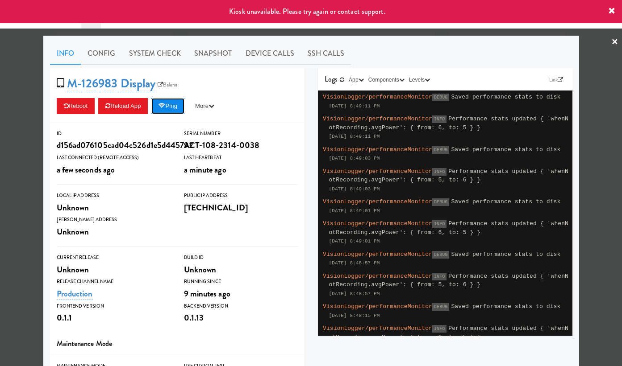
click at [170, 100] on button "Ping" at bounding box center [167, 106] width 33 height 16
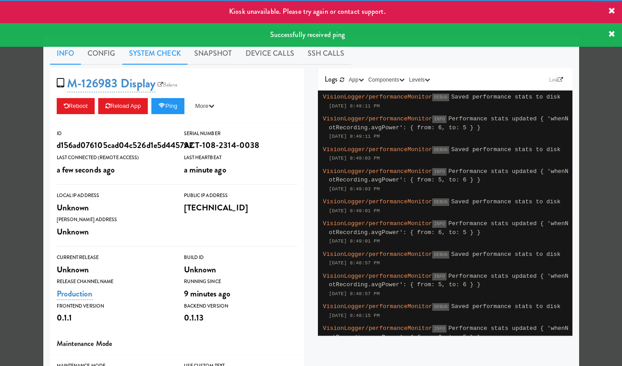
click at [159, 56] on link "System Check" at bounding box center [154, 53] width 65 height 22
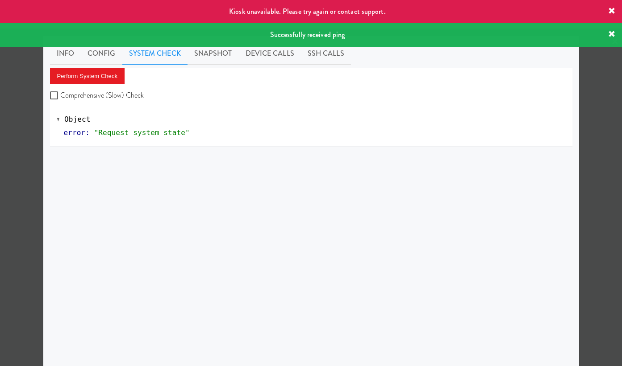
click at [95, 96] on label "Comprehensive (Slow) Check" at bounding box center [97, 95] width 94 height 13
click at [60, 96] on input "Comprehensive (Slow) Check" at bounding box center [55, 95] width 10 height 7
checkbox input "true"
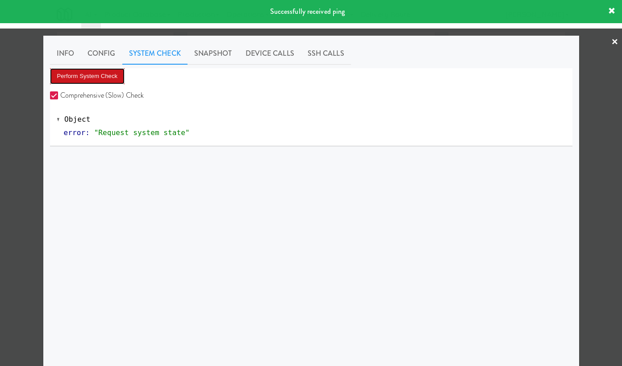
click at [104, 74] on button "Perform System Check" at bounding box center [87, 76] width 75 height 16
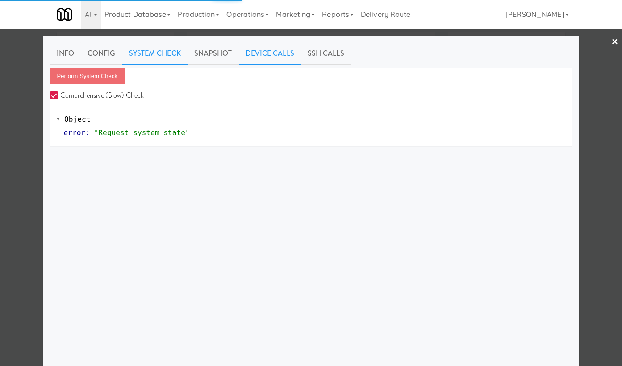
click at [272, 55] on link "Device Calls" at bounding box center [270, 53] width 62 height 22
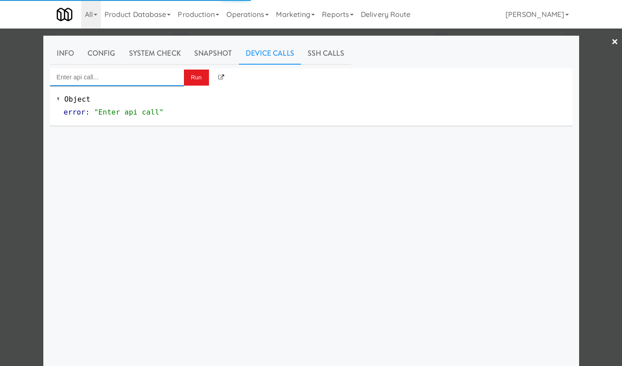
click at [127, 79] on input "Enter api call..." at bounding box center [117, 77] width 134 height 18
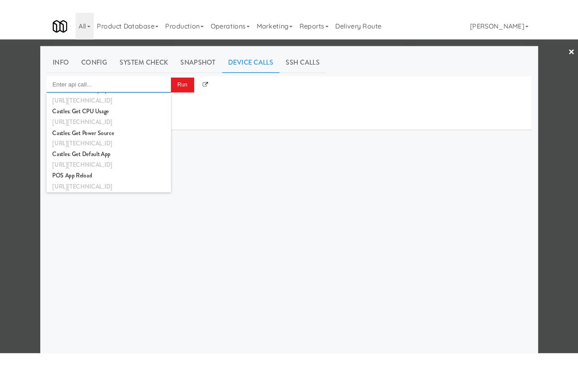
scroll to position [891, 0]
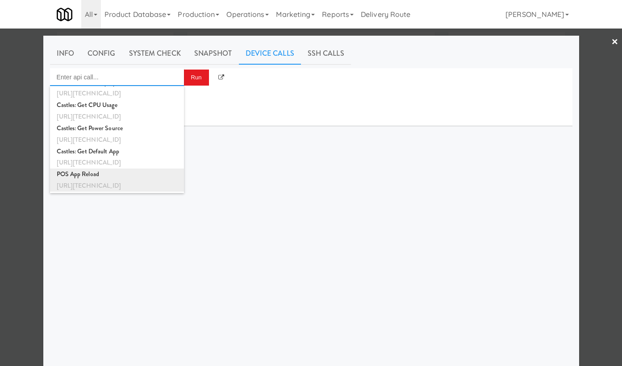
click at [171, 183] on div "[URL][TECHNICAL_ID]" at bounding box center [117, 186] width 120 height 12
type input "POS App Reload"
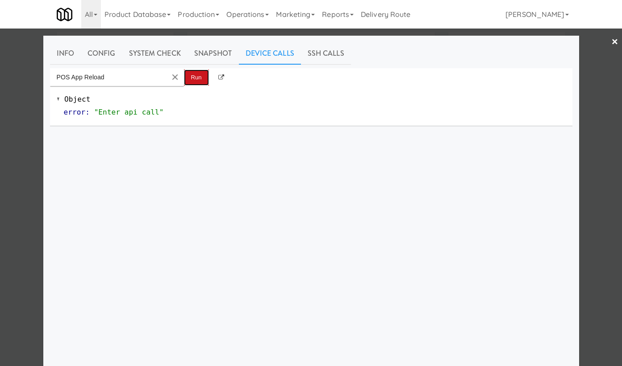
click at [200, 77] on button "Run" at bounding box center [196, 78] width 25 height 16
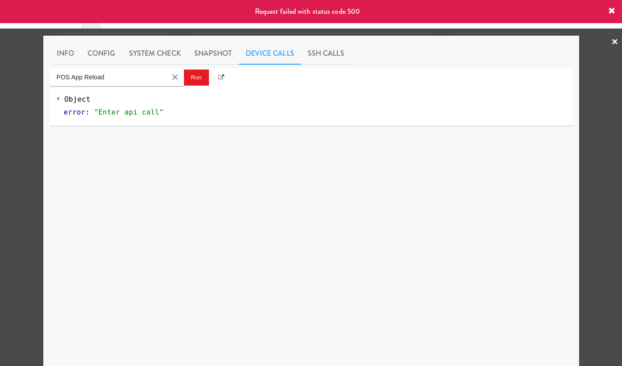
click at [30, 77] on div at bounding box center [311, 183] width 622 height 366
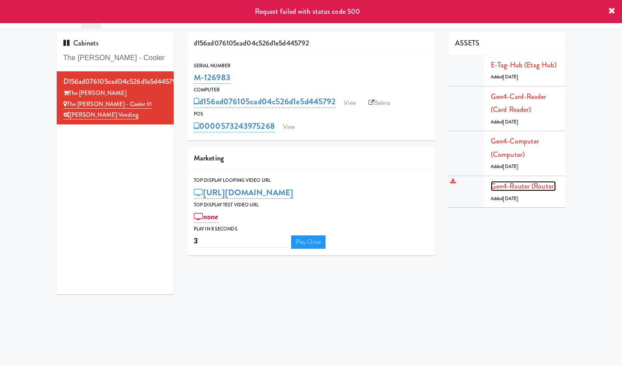
click at [525, 183] on link "Gen4-router (Router)" at bounding box center [522, 186] width 65 height 10
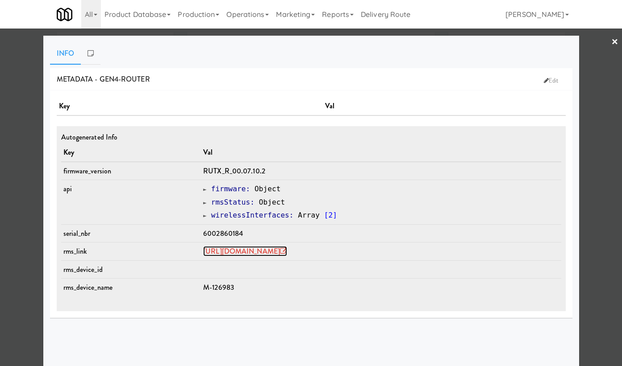
click at [261, 251] on link "[URL][DOMAIN_NAME]" at bounding box center [245, 251] width 84 height 10
click at [34, 74] on div at bounding box center [311, 183] width 622 height 366
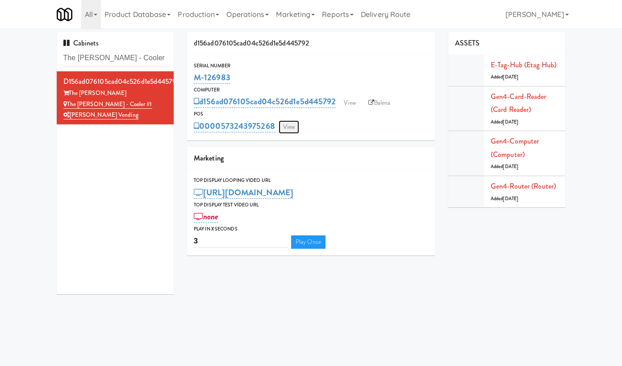
click at [298, 125] on link "View" at bounding box center [288, 126] width 21 height 13
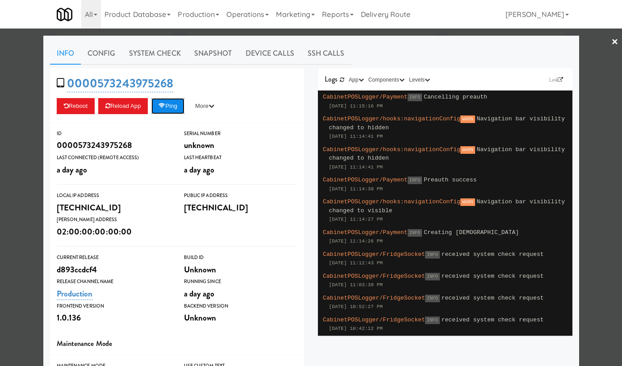
click at [181, 102] on button "Ping" at bounding box center [167, 106] width 33 height 16
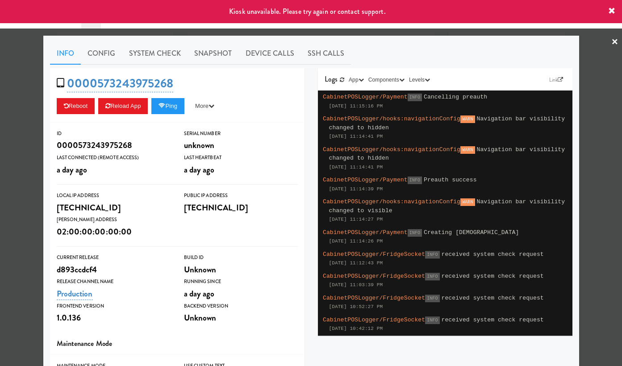
click at [13, 79] on div at bounding box center [311, 183] width 622 height 366
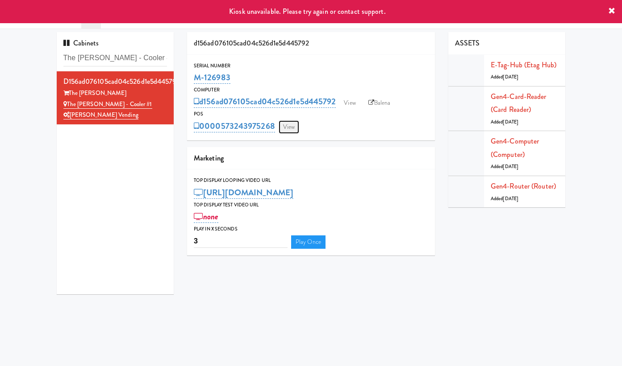
click at [293, 126] on link "View" at bounding box center [288, 126] width 21 height 13
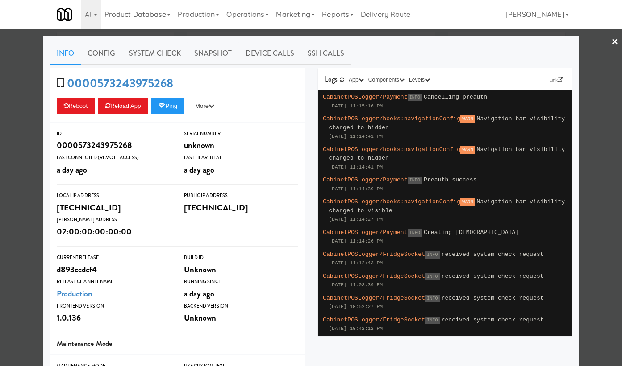
click at [29, 106] on div at bounding box center [311, 183] width 622 height 366
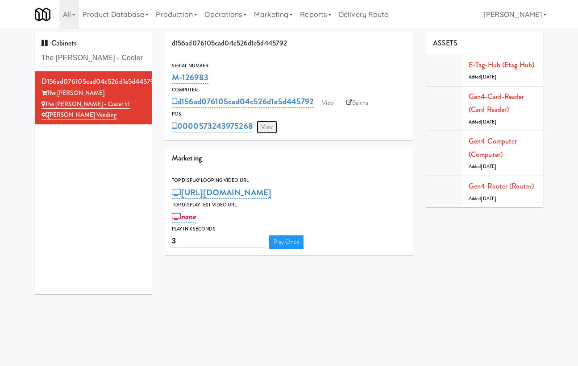
click at [270, 126] on link "View" at bounding box center [267, 126] width 21 height 13
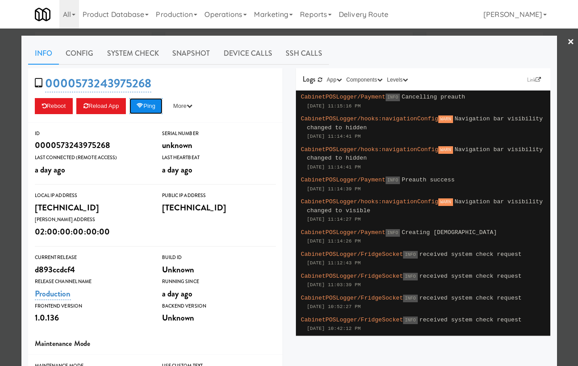
click at [159, 108] on button "Ping" at bounding box center [145, 106] width 33 height 16
click at [156, 107] on button "Ping" at bounding box center [145, 106] width 33 height 16
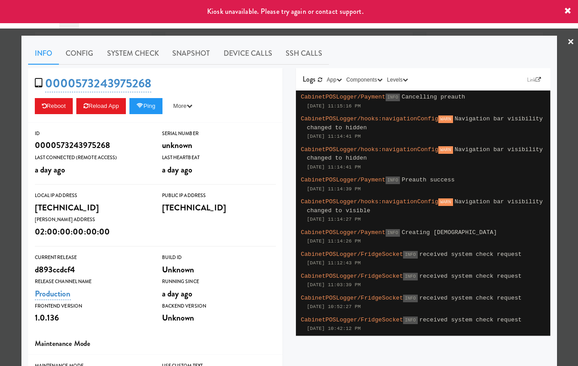
click at [14, 89] on div at bounding box center [289, 183] width 578 height 366
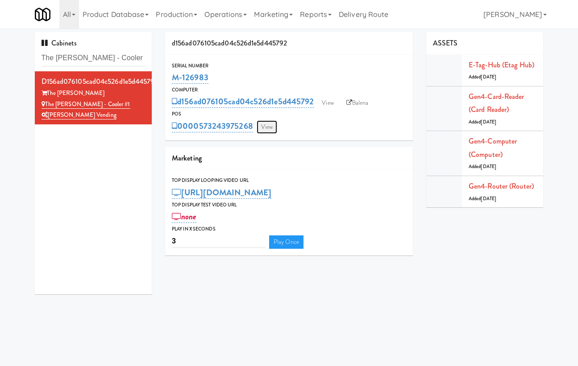
click at [263, 125] on link "View" at bounding box center [267, 126] width 21 height 13
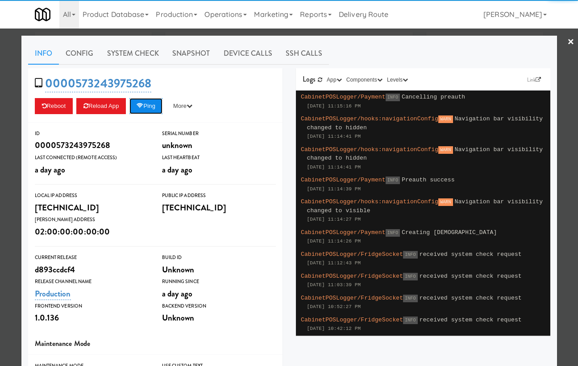
click at [159, 110] on button "Ping" at bounding box center [145, 106] width 33 height 16
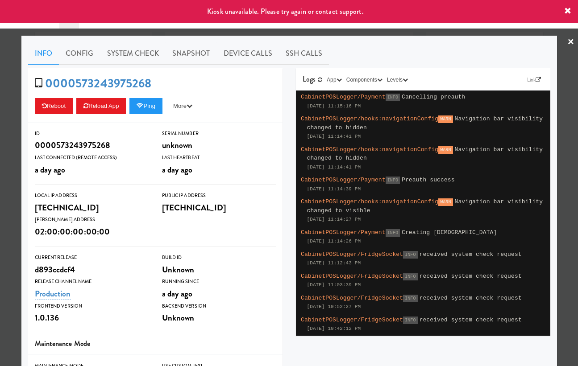
click at [20, 105] on div at bounding box center [289, 183] width 578 height 366
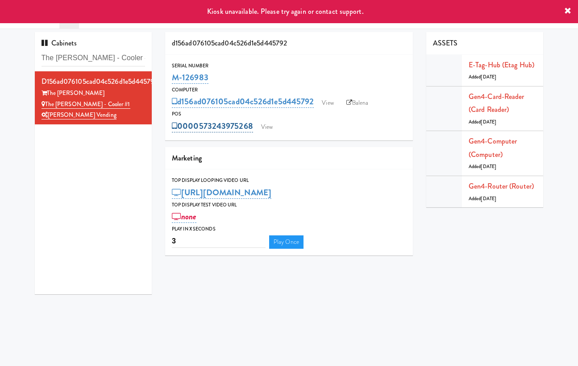
drag, startPoint x: 255, startPoint y: 125, endPoint x: 200, endPoint y: 125, distance: 54.9
click at [200, 125] on div "0000573243975268 View" at bounding box center [289, 126] width 234 height 15
copy link "573243975268"
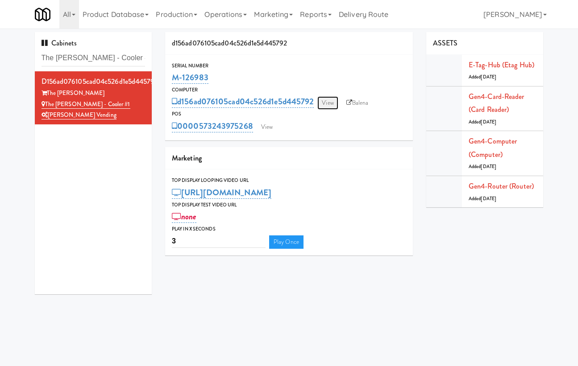
click at [329, 100] on link "View" at bounding box center [327, 102] width 21 height 13
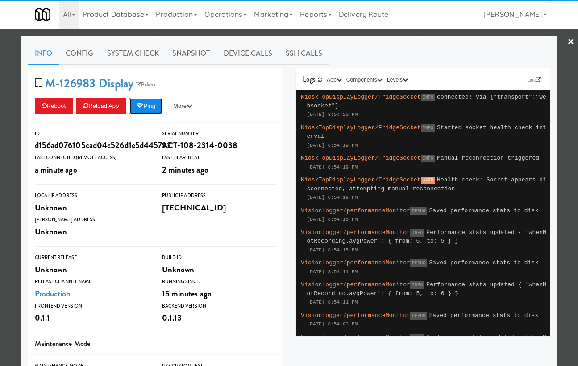
click at [152, 112] on button "Ping" at bounding box center [145, 106] width 33 height 16
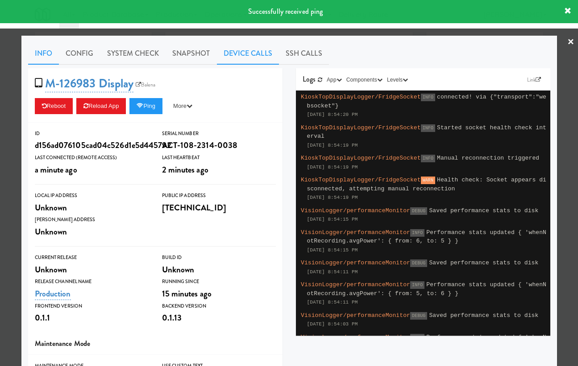
click at [244, 55] on link "Device Calls" at bounding box center [248, 53] width 62 height 22
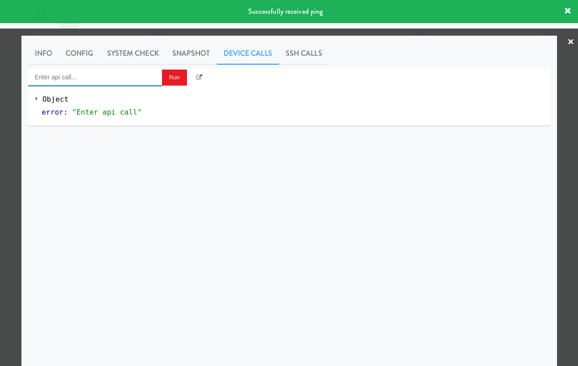
click at [125, 81] on input "Enter api call..." at bounding box center [95, 77] width 134 height 18
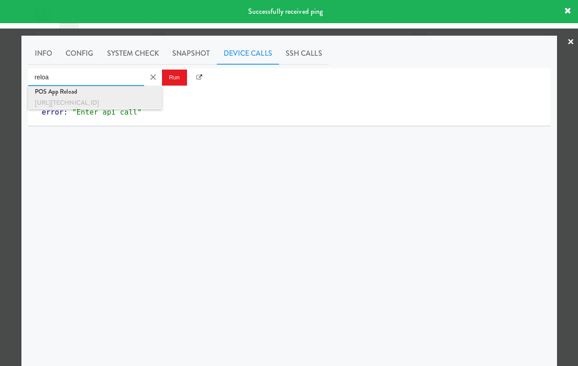
click at [134, 97] on div "[URL][TECHNICAL_ID]" at bounding box center [95, 103] width 120 height 12
type input "POS App Reload"
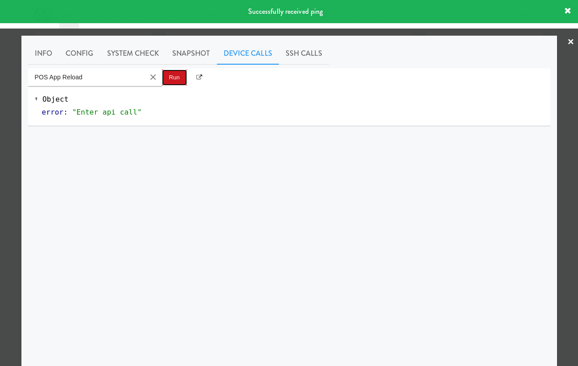
click at [173, 77] on button "Run" at bounding box center [174, 78] width 25 height 16
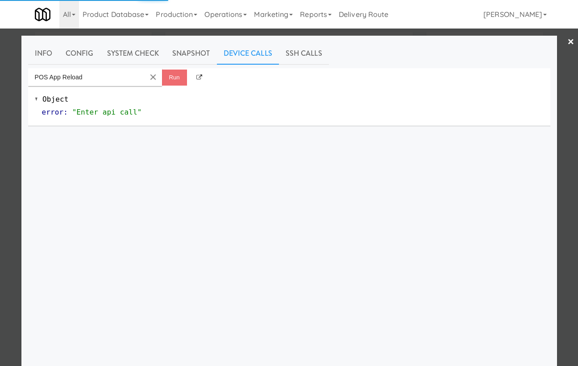
click at [17, 87] on div at bounding box center [289, 183] width 578 height 366
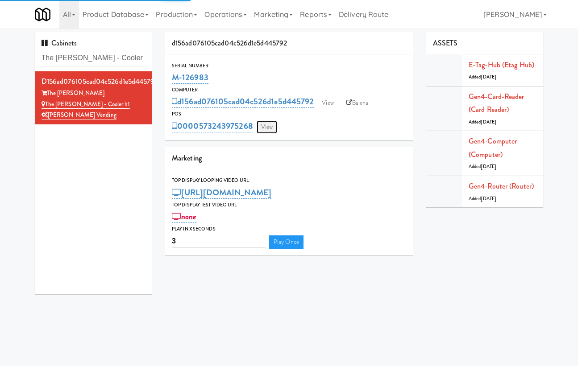
click at [258, 123] on link "View" at bounding box center [267, 126] width 21 height 13
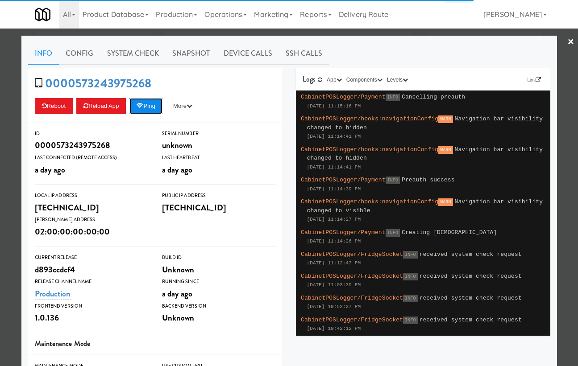
click at [158, 105] on button "Ping" at bounding box center [145, 106] width 33 height 16
click at [151, 113] on button "Ping" at bounding box center [145, 106] width 33 height 16
click at [156, 100] on button "Ping" at bounding box center [145, 106] width 33 height 16
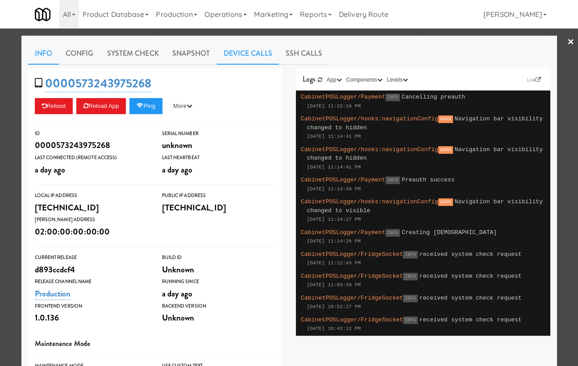
click at [246, 56] on link "Device Calls" at bounding box center [248, 53] width 62 height 22
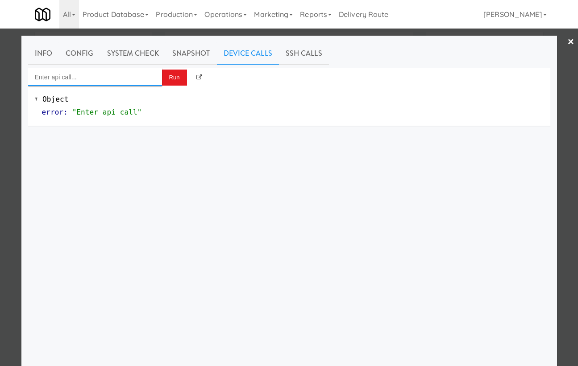
click at [126, 78] on input "Enter api call..." at bounding box center [95, 77] width 134 height 18
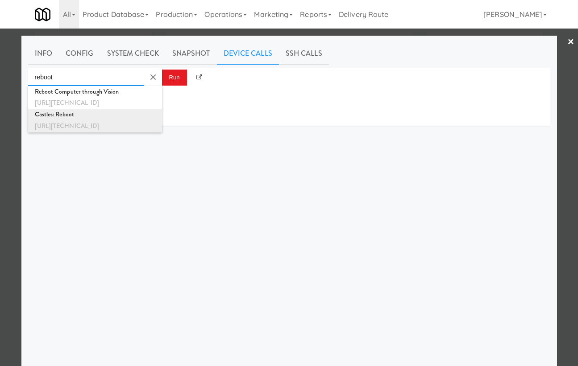
click at [156, 125] on li "Castles: Reboot [URL][TECHNICAL_ID]" at bounding box center [95, 120] width 134 height 23
type input "Castles: Reboot"
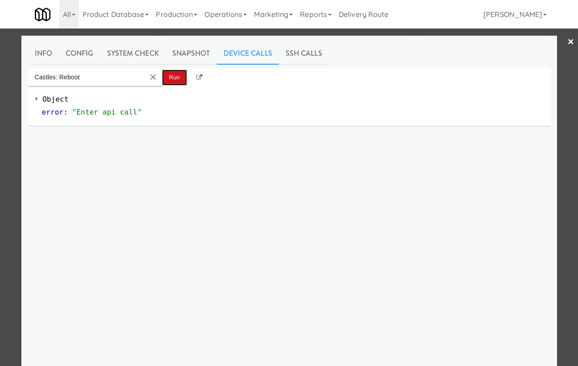
click at [171, 74] on button "Run" at bounding box center [174, 78] width 25 height 16
click at [6, 99] on div at bounding box center [289, 183] width 578 height 366
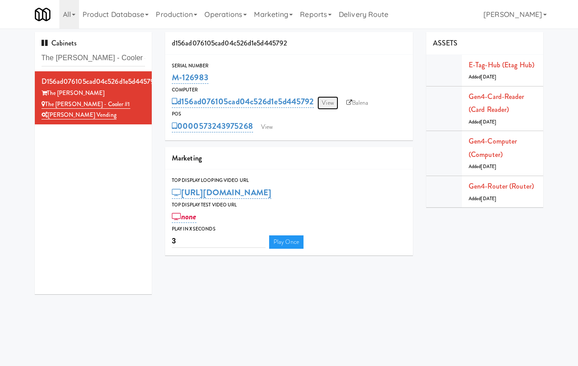
click at [329, 106] on link "View" at bounding box center [327, 102] width 21 height 13
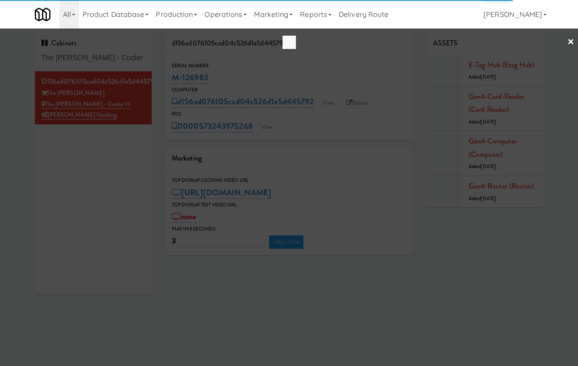
click at [173, 81] on div at bounding box center [289, 183] width 578 height 366
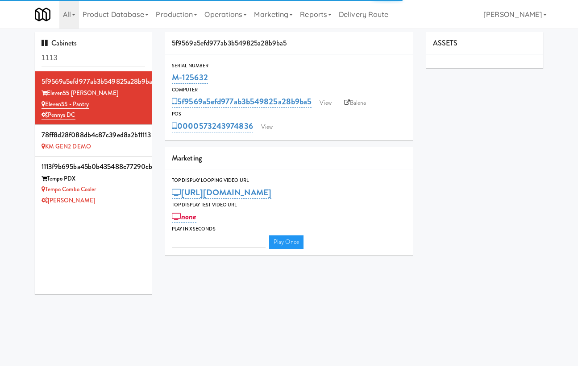
type input "3"
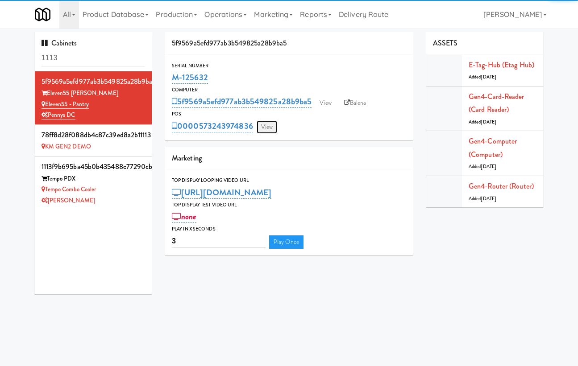
click at [266, 126] on link "View" at bounding box center [267, 126] width 21 height 13
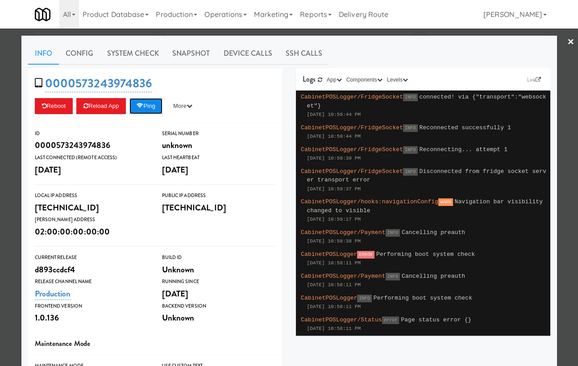
click at [152, 106] on button "Ping" at bounding box center [145, 106] width 33 height 16
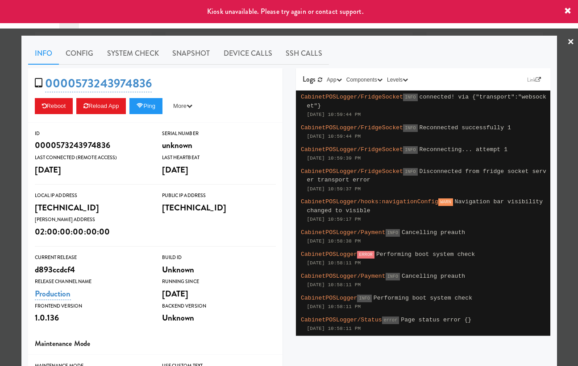
click at [183, 29] on div at bounding box center [289, 183] width 578 height 366
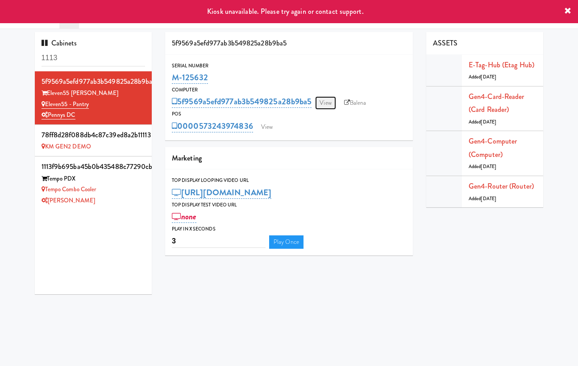
click at [325, 104] on link "View" at bounding box center [325, 102] width 21 height 13
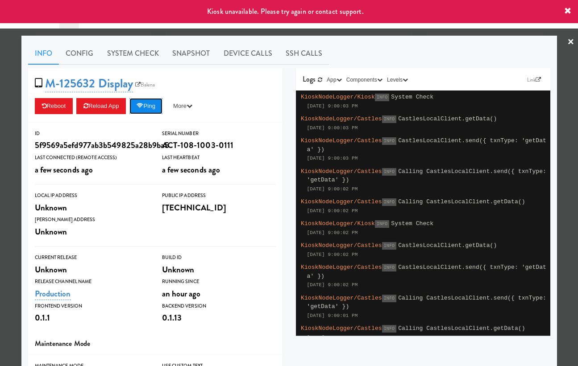
click at [161, 106] on button "Ping" at bounding box center [145, 106] width 33 height 16
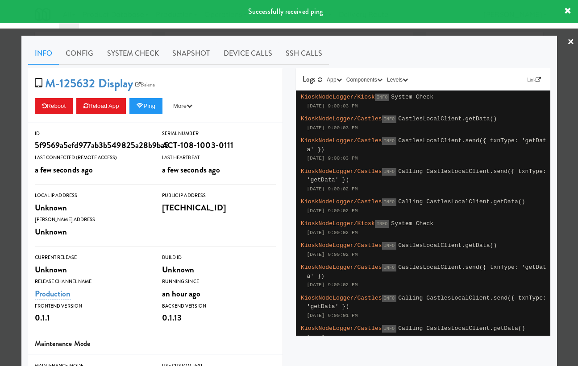
click at [12, 107] on div at bounding box center [289, 183] width 578 height 366
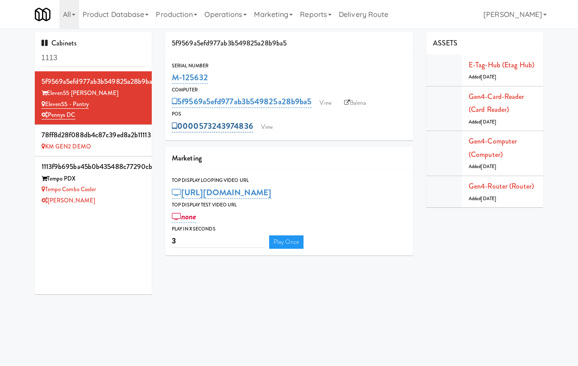
drag, startPoint x: 256, startPoint y: 125, endPoint x: 197, endPoint y: 127, distance: 58.9
click at [197, 127] on div "0000573243974836 View" at bounding box center [289, 126] width 234 height 15
copy link "0573243974836"
